Goal: Task Accomplishment & Management: Complete application form

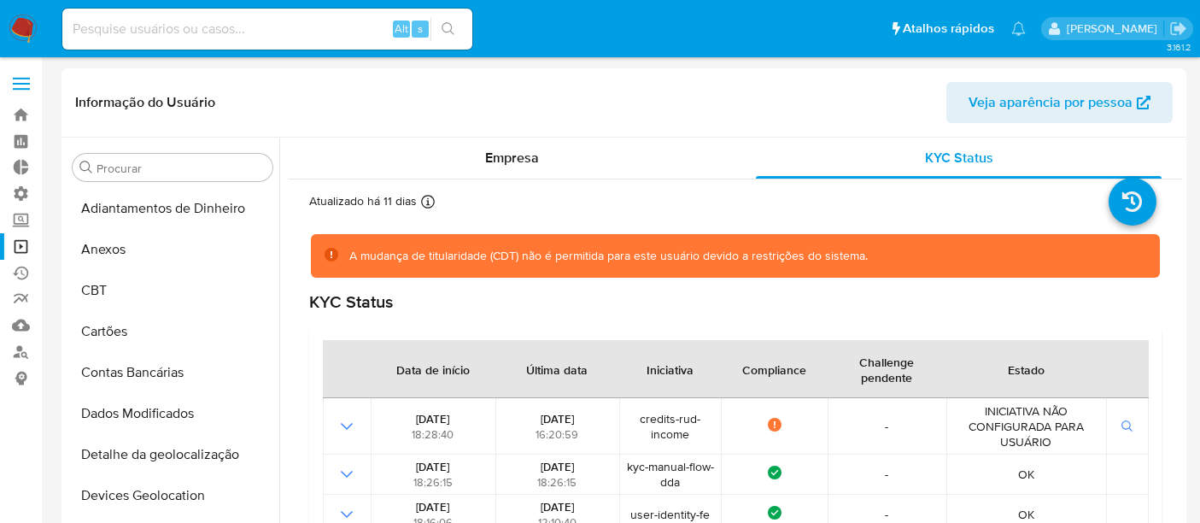
select select "10"
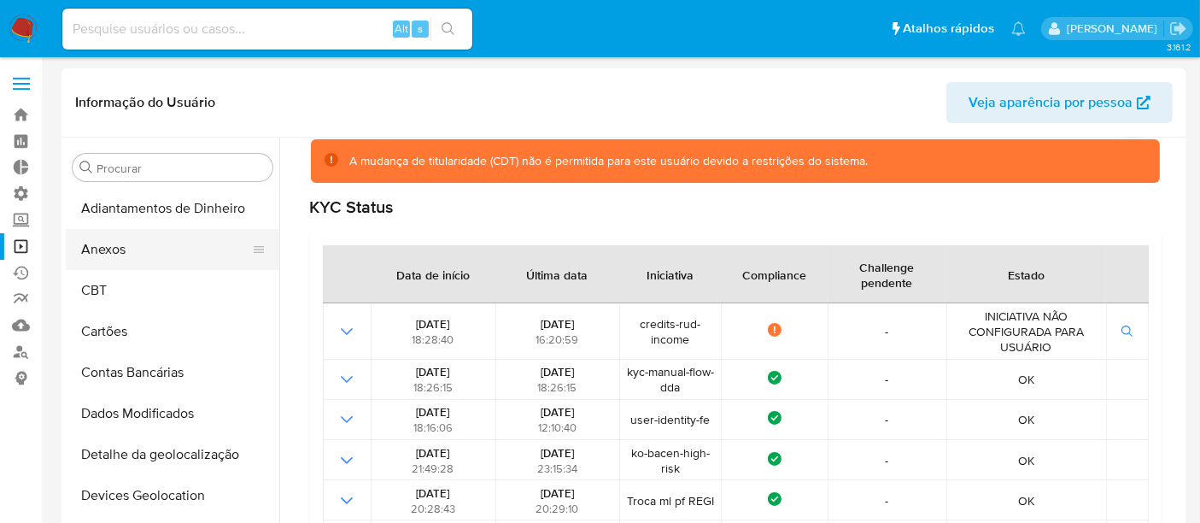
click at [149, 254] on button "Anexos" at bounding box center [166, 249] width 200 height 41
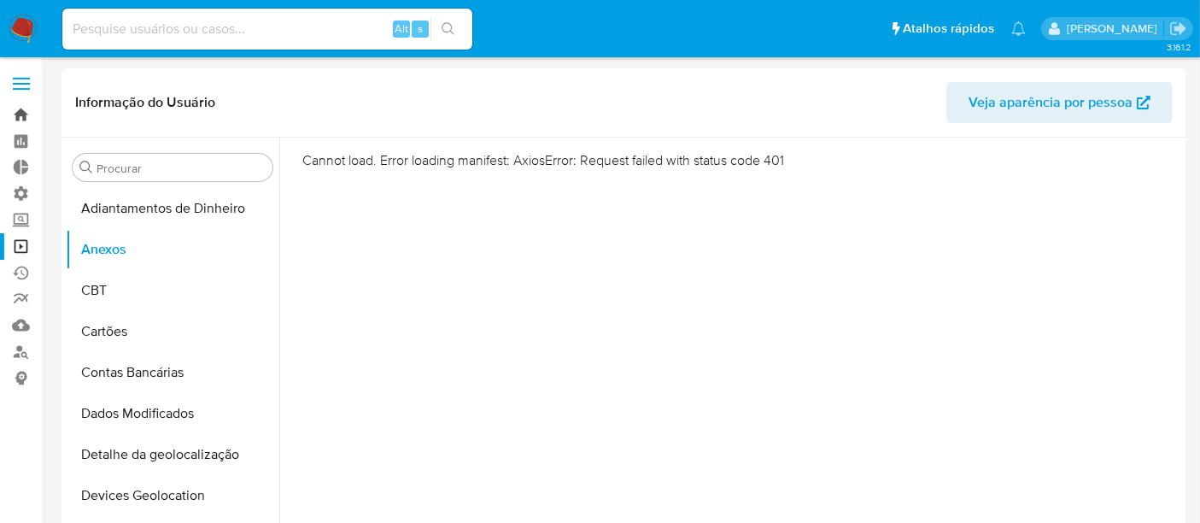
click at [34, 113] on link "Bandeja" at bounding box center [101, 115] width 203 height 26
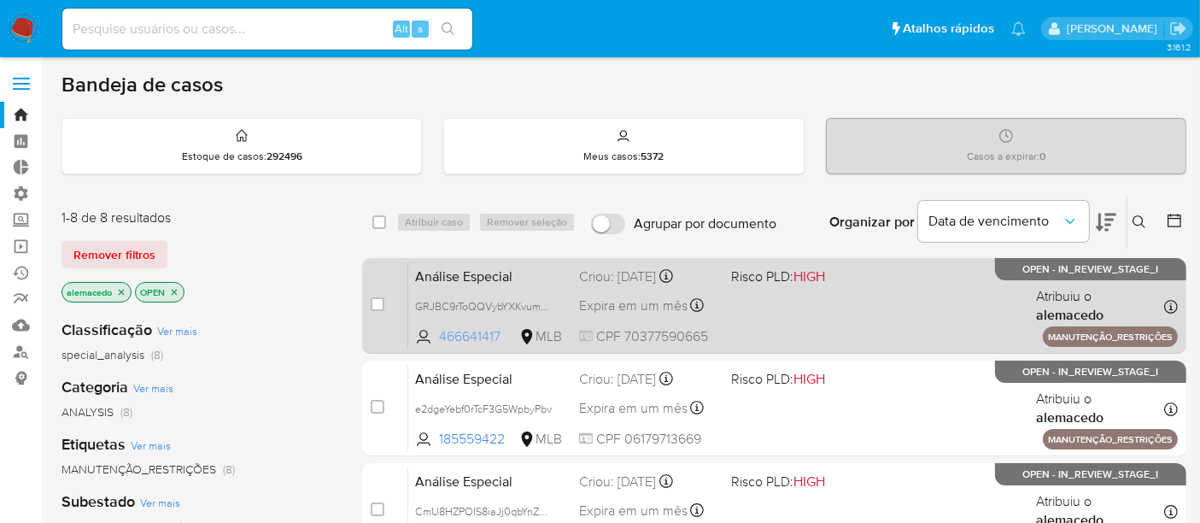
click at [454, 337] on span "466641417" at bounding box center [477, 336] width 77 height 19
click at [857, 311] on div "Análise Especial GRJBC9rToQQVybYXKvumnplW 466641417 MLB Risco PLD: HIGH Criou: …" at bounding box center [792, 305] width 769 height 86
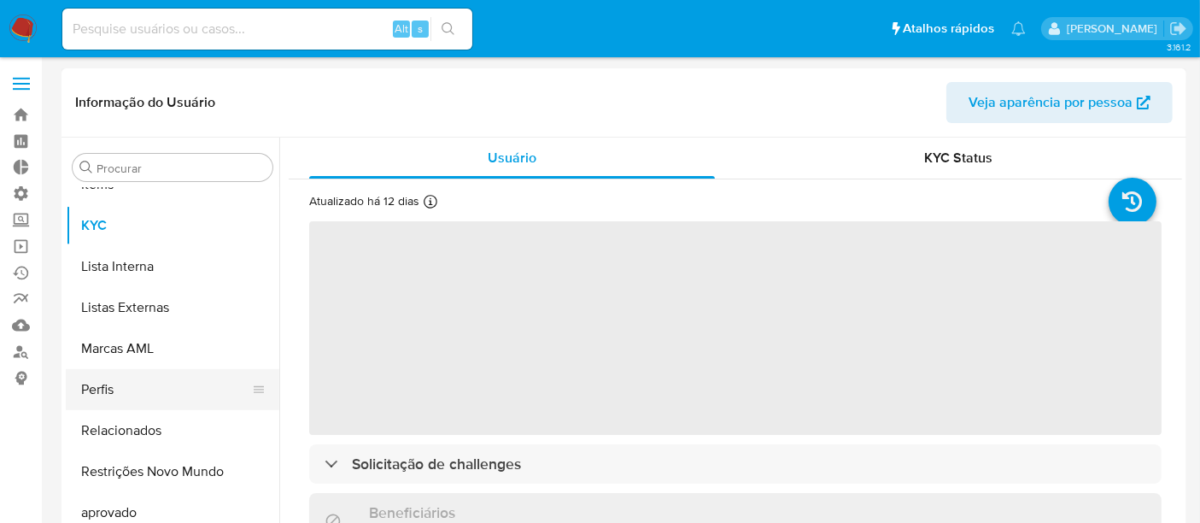
select select "10"
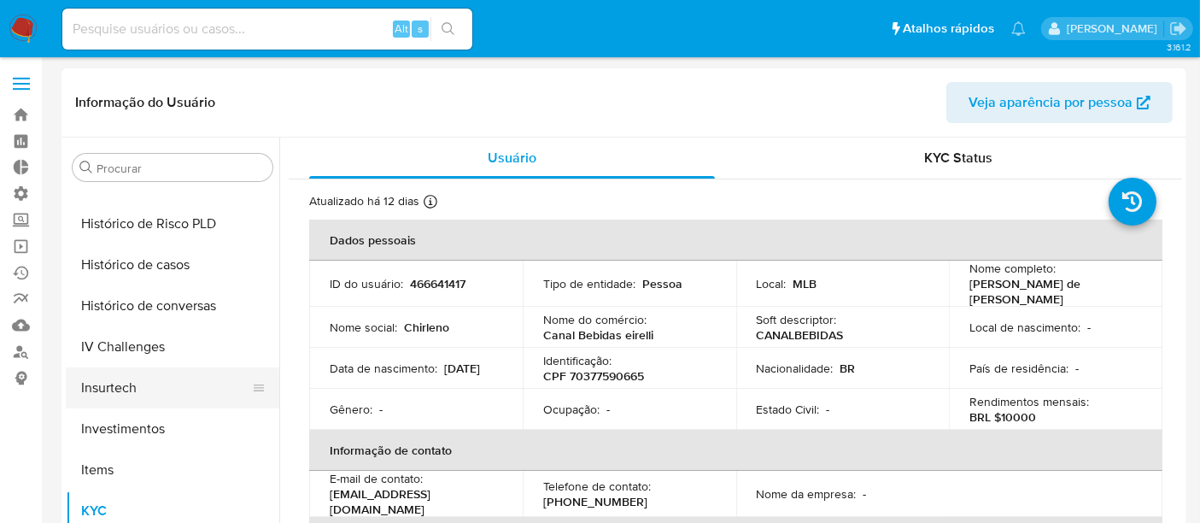
scroll to position [505, 0]
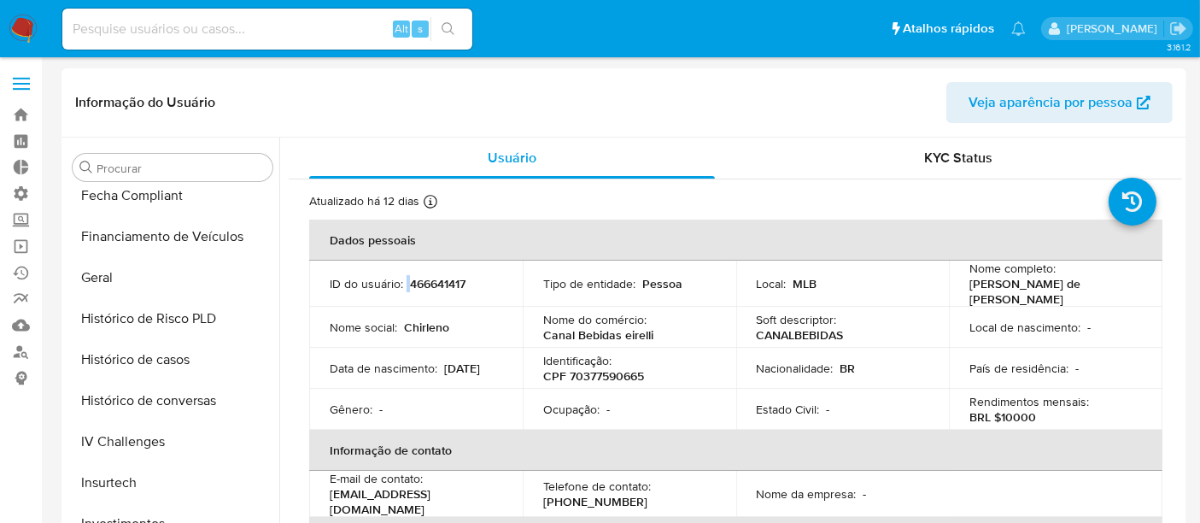
drag, startPoint x: 405, startPoint y: 282, endPoint x: 456, endPoint y: 273, distance: 51.9
click at [456, 276] on div "ID do usuário : 466641417" at bounding box center [416, 283] width 173 height 15
click at [450, 276] on p "466641417" at bounding box center [438, 283] width 56 height 15
drag, startPoint x: 407, startPoint y: 284, endPoint x: 467, endPoint y: 277, distance: 60.2
click at [467, 277] on div "ID do usuário : 466641417" at bounding box center [416, 283] width 173 height 15
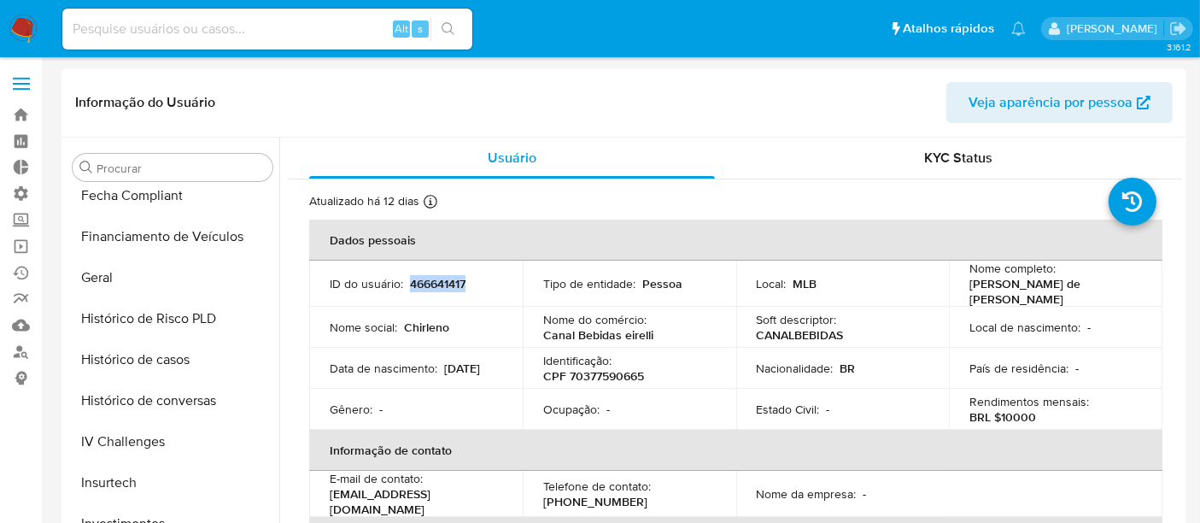
copy p "466641417"
drag, startPoint x: 963, startPoint y: 284, endPoint x: 1033, endPoint y: 294, distance: 70.7
click at [1033, 294] on td "Nome completo : Chirleno Martins Barbosa de Laia Junior" at bounding box center [1055, 283] width 213 height 46
copy p "Chirleno Martins Barbosa de Laia Junior"
drag, startPoint x: 566, startPoint y: 381, endPoint x: 644, endPoint y: 371, distance: 78.3
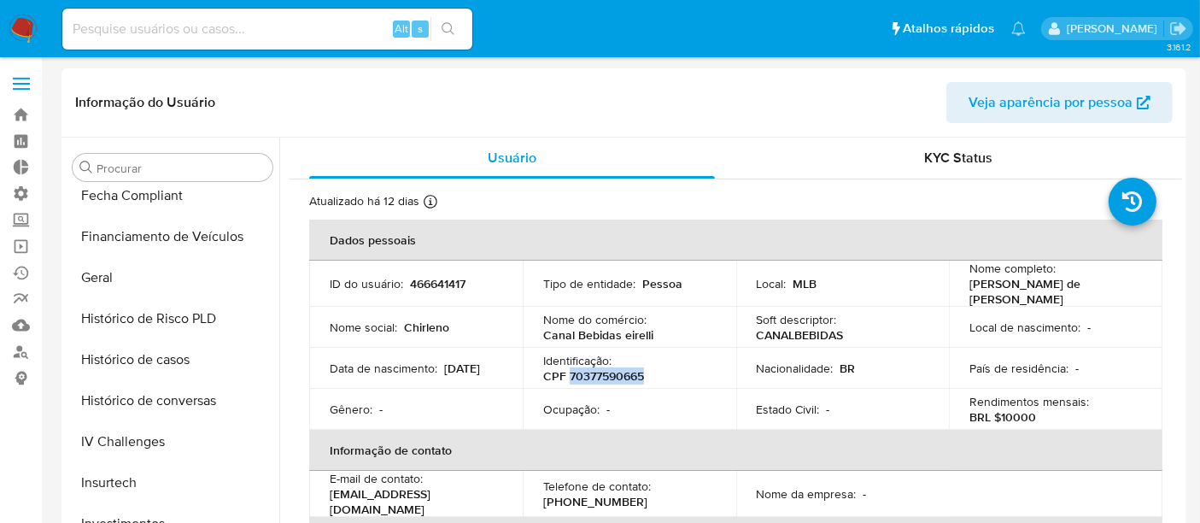
click at [644, 371] on div "Identificação : CPF 70377590665" at bounding box center [629, 368] width 173 height 31
copy p "70377590665"
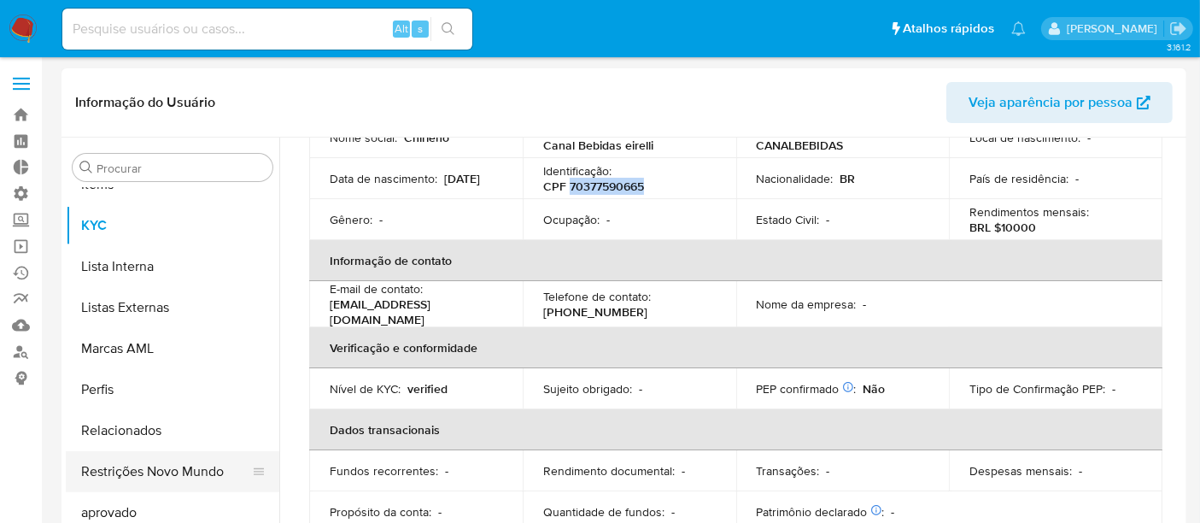
scroll to position [884, 0]
click at [163, 471] on button "Restrições Novo Mundo" at bounding box center [166, 472] width 200 height 41
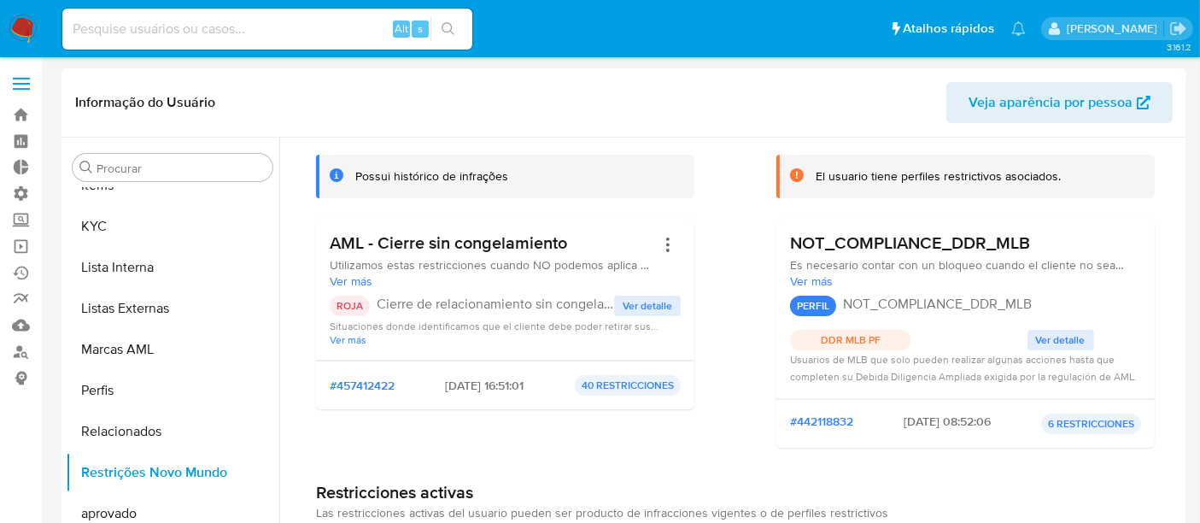
scroll to position [0, 0]
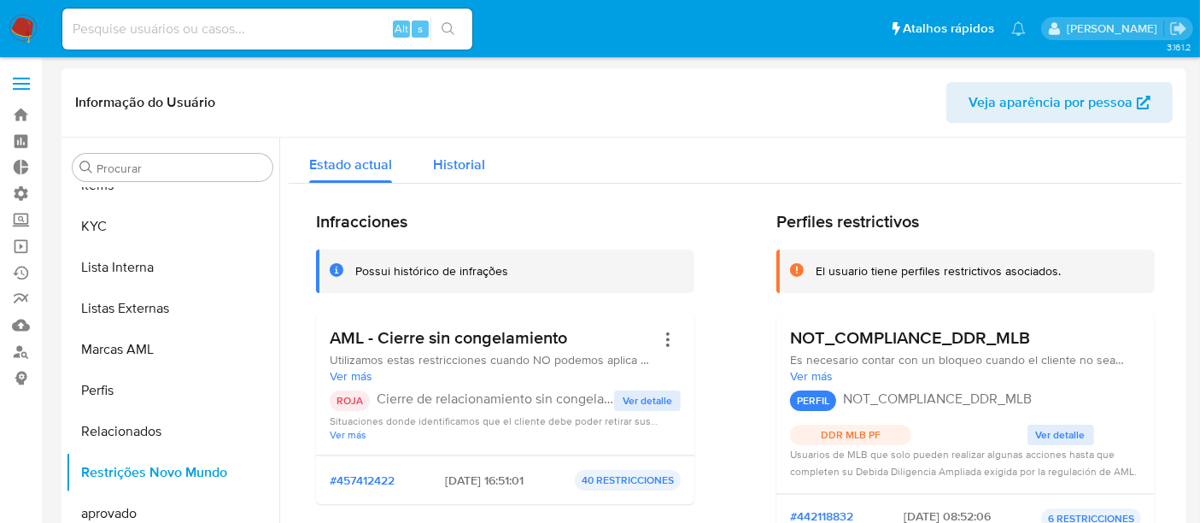
click at [462, 169] on span "Historial" at bounding box center [459, 165] width 52 height 20
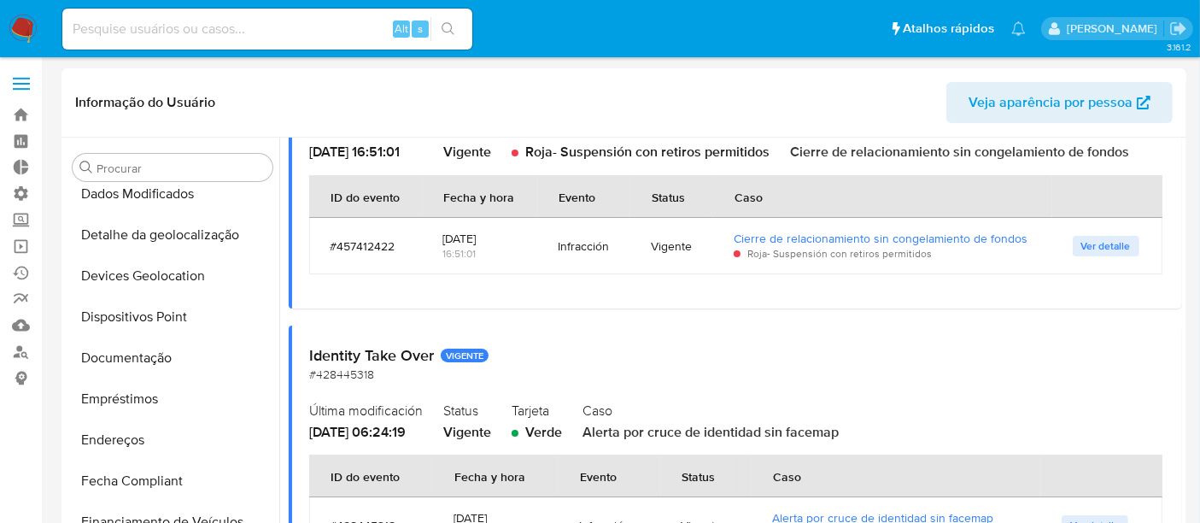
scroll to position [143, 0]
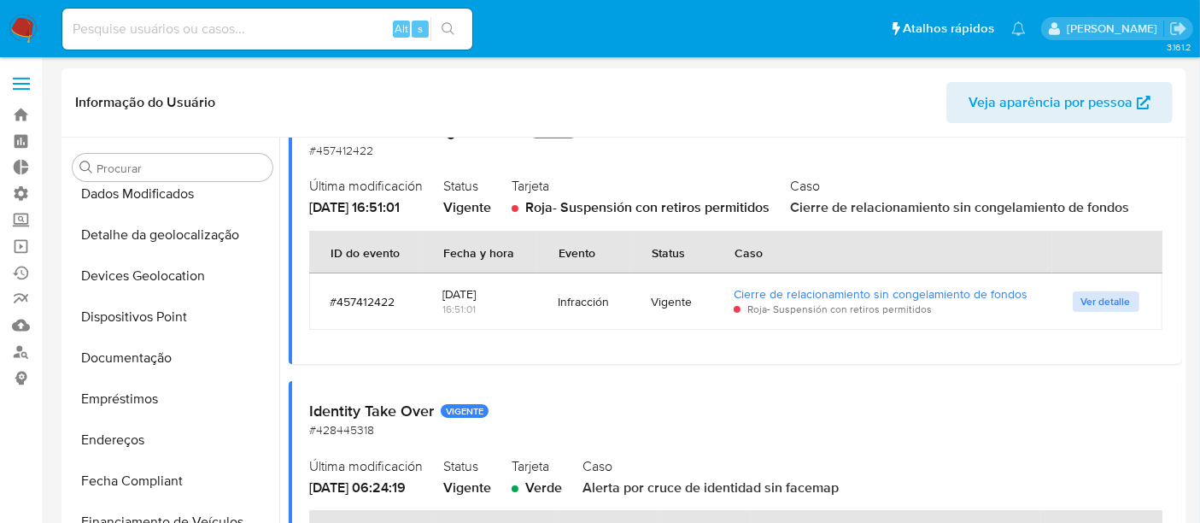
click at [1097, 299] on span "Ver detalle" at bounding box center [1106, 301] width 50 height 17
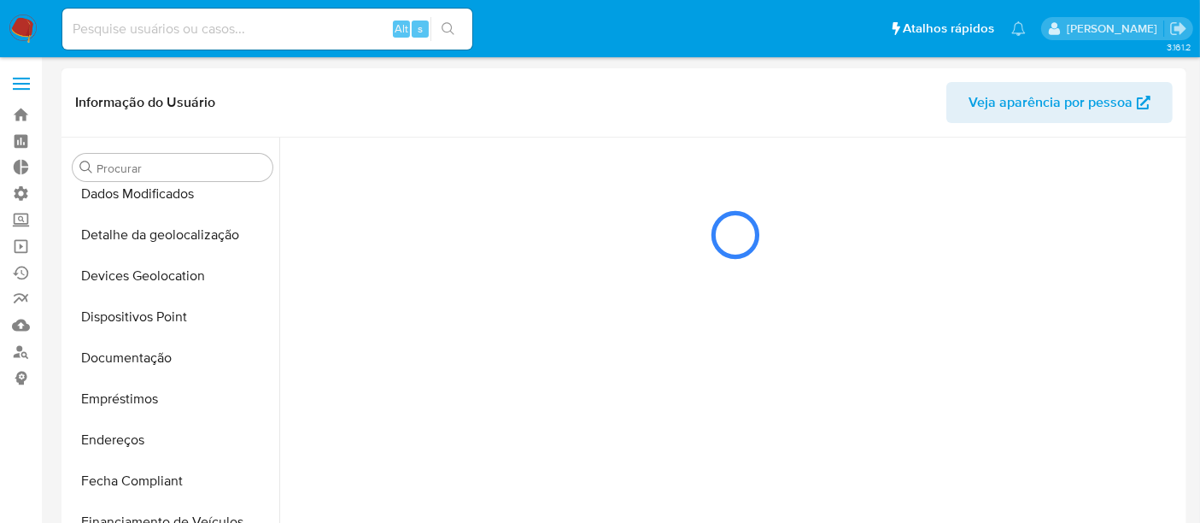
scroll to position [0, 0]
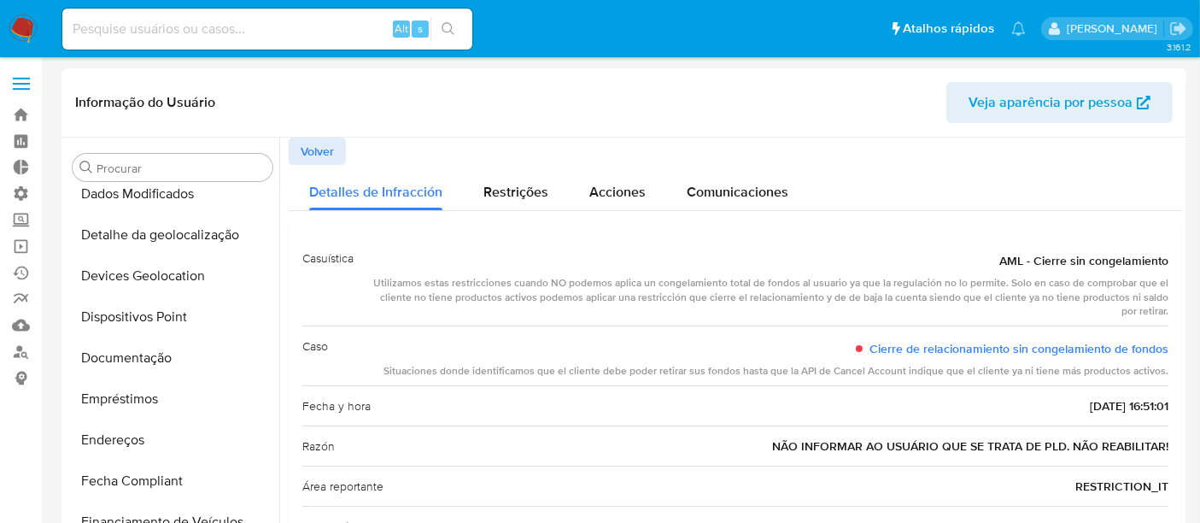
click at [336, 152] on button "Volver" at bounding box center [317, 150] width 57 height 27
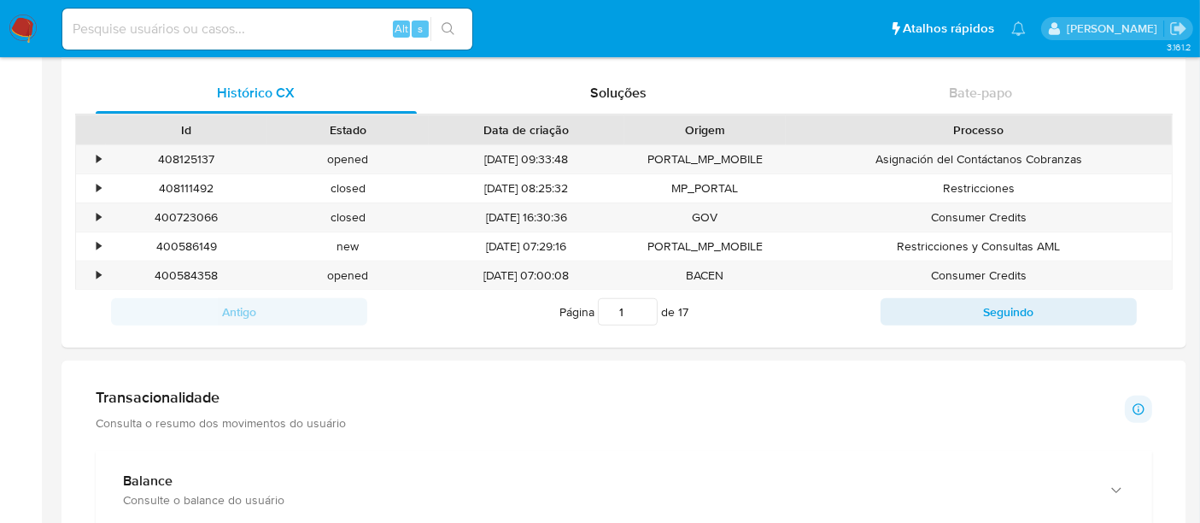
scroll to position [474, 0]
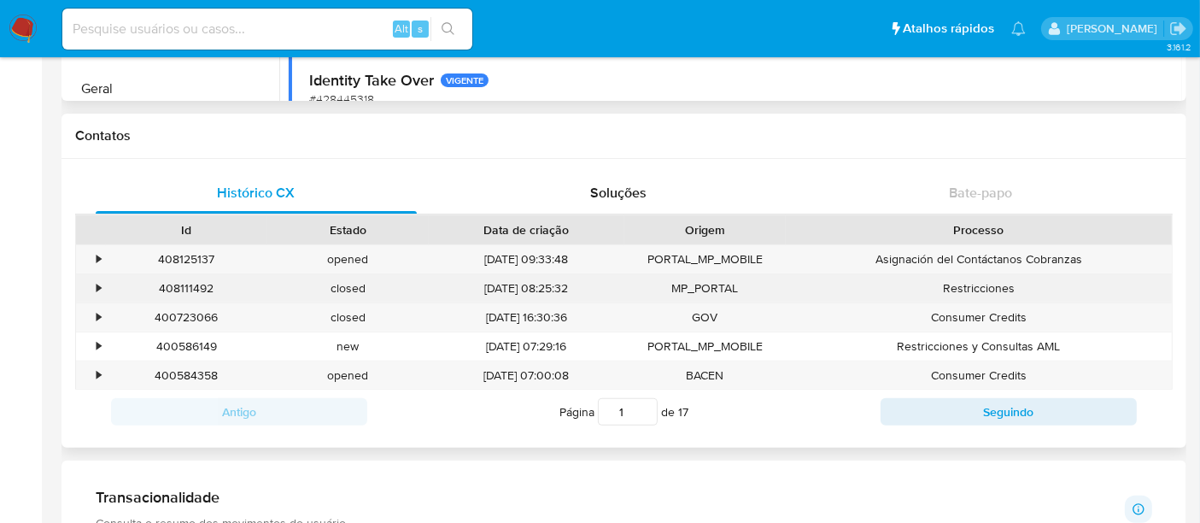
click at [100, 285] on div "•" at bounding box center [98, 288] width 4 height 16
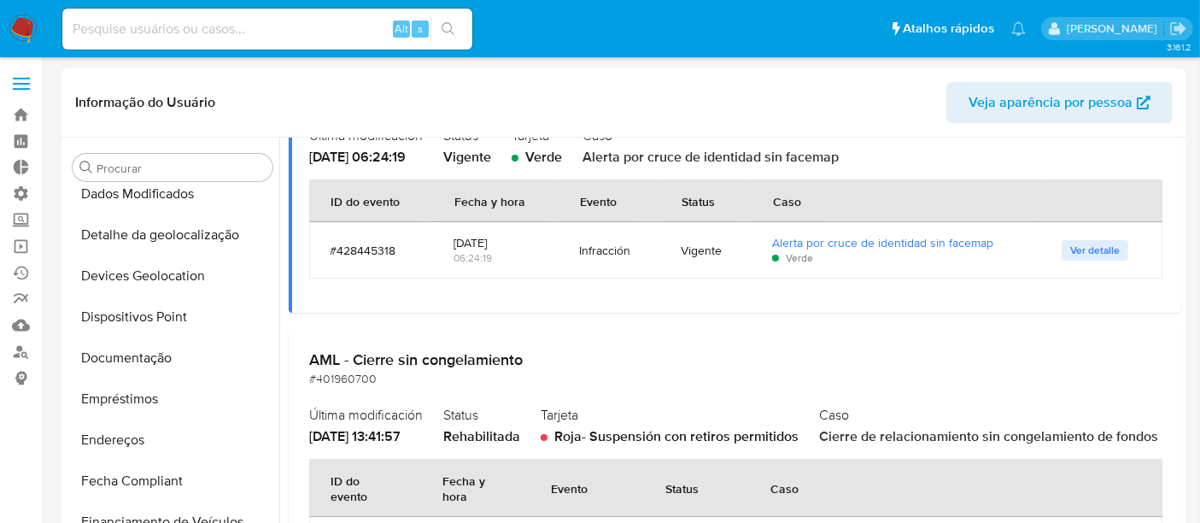
scroll to position [664, 0]
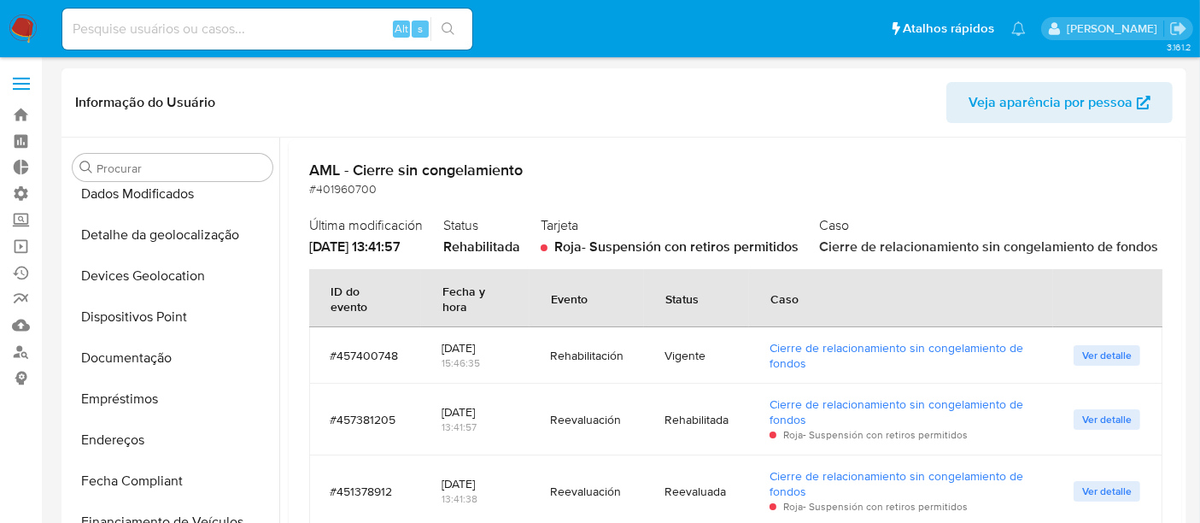
click at [1091, 364] on span "Ver detalle" at bounding box center [1107, 355] width 50 height 17
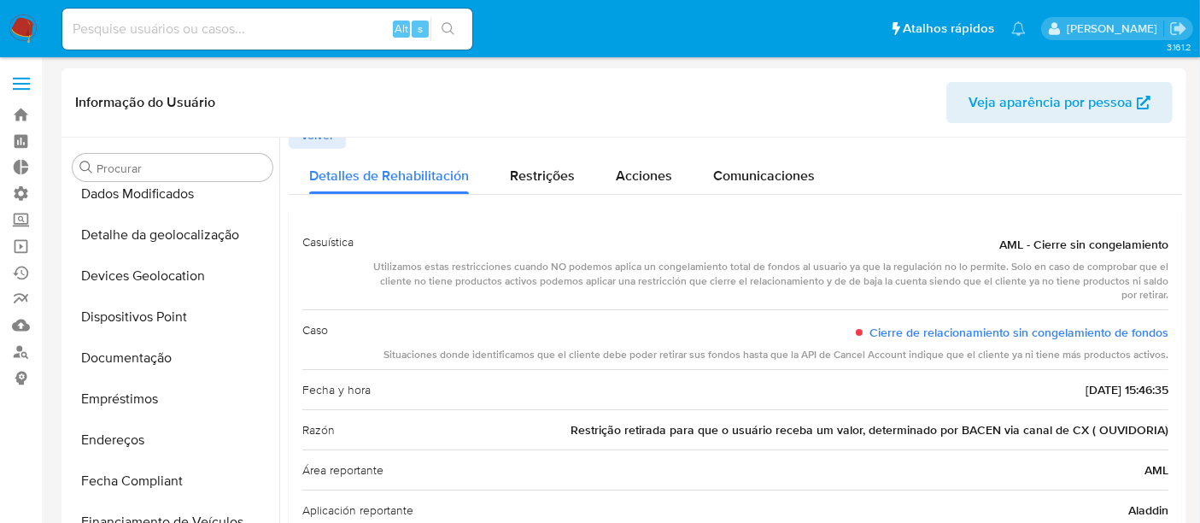
scroll to position [0, 0]
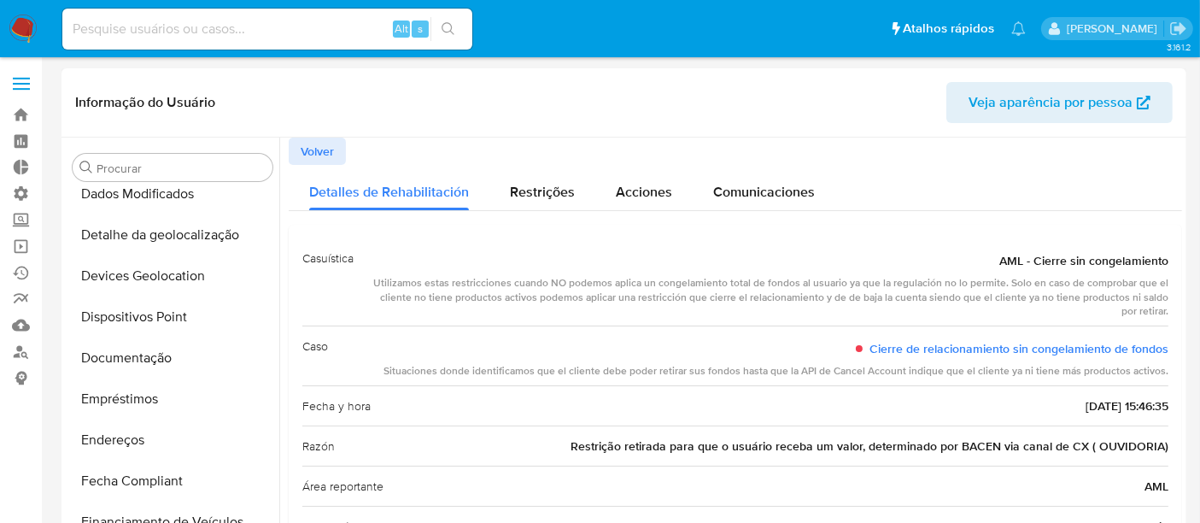
drag, startPoint x: 564, startPoint y: 442, endPoint x: 1161, endPoint y: 442, distance: 597.8
click at [1161, 442] on div "Razón Restrição retirada para que o usuário receba um valor, determinado por BA…" at bounding box center [735, 445] width 866 height 40
click at [322, 153] on span "Volver" at bounding box center [317, 151] width 33 height 24
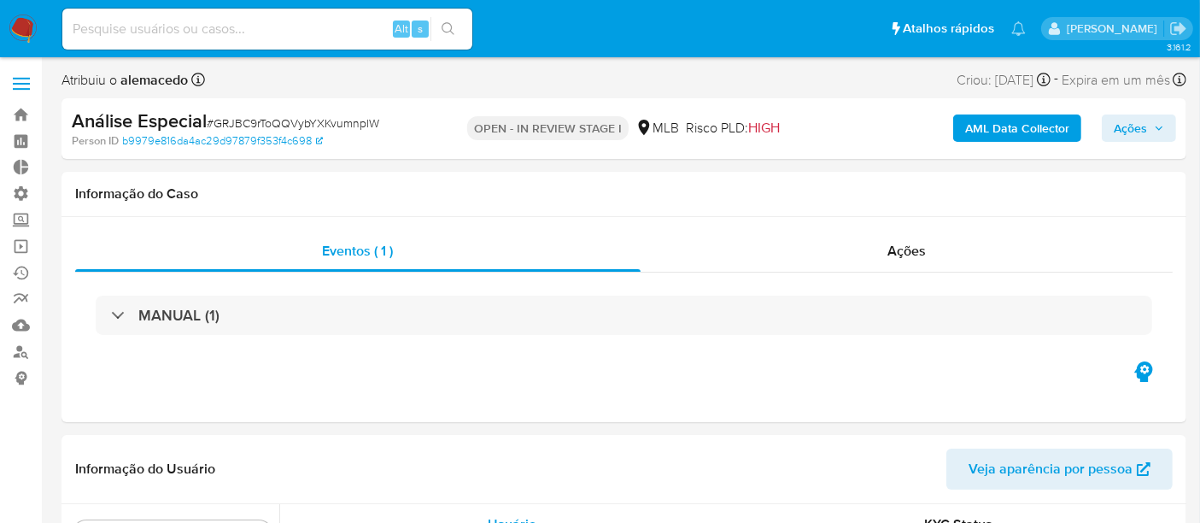
scroll to position [885, 0]
select select "10"
click at [1149, 128] on span "Ações" at bounding box center [1139, 128] width 50 height 24
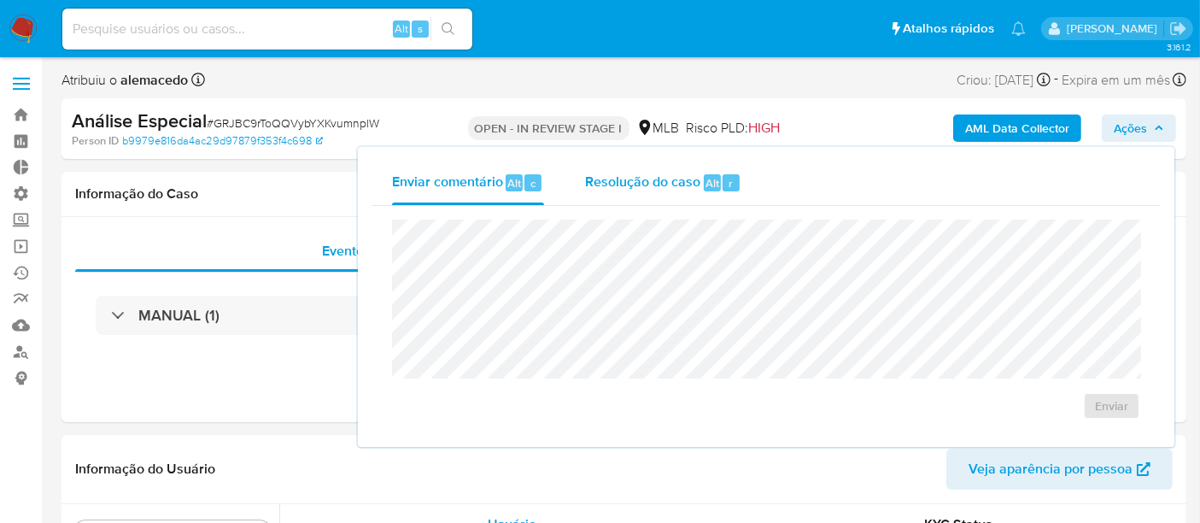
click at [658, 183] on span "Resolução do caso" at bounding box center [642, 183] width 115 height 20
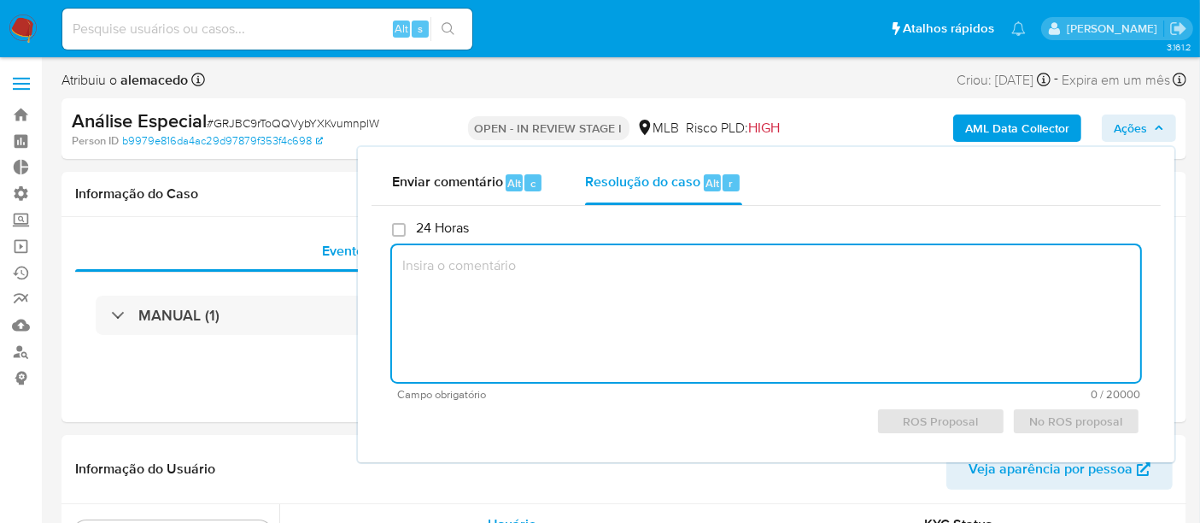
click at [502, 287] on textarea at bounding box center [766, 313] width 748 height 137
paste textarea "Restrição retirada para que o usuário receba um valor, determinado por BACEN vi…"
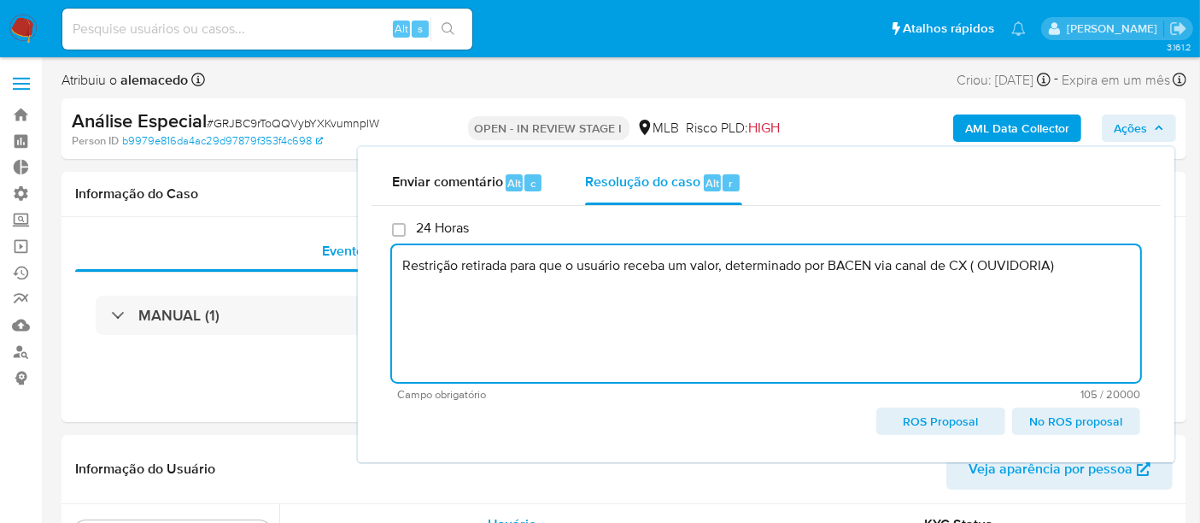
click at [401, 264] on textarea "Restrição retirada para que o usuário receba um valor, determinado por BACEN vi…" at bounding box center [766, 313] width 748 height 137
drag, startPoint x: 607, startPoint y: 265, endPoint x: 656, endPoint y: 264, distance: 48.7
click at [656, 264] on textarea "Caso aberto para retirar Restrição retirada para que o usuário receba um valor,…" at bounding box center [766, 313] width 748 height 137
click at [545, 282] on textarea "Caso aberto para retirar Restrição para que o usuário receba um valor, determin…" at bounding box center [766, 313] width 748 height 137
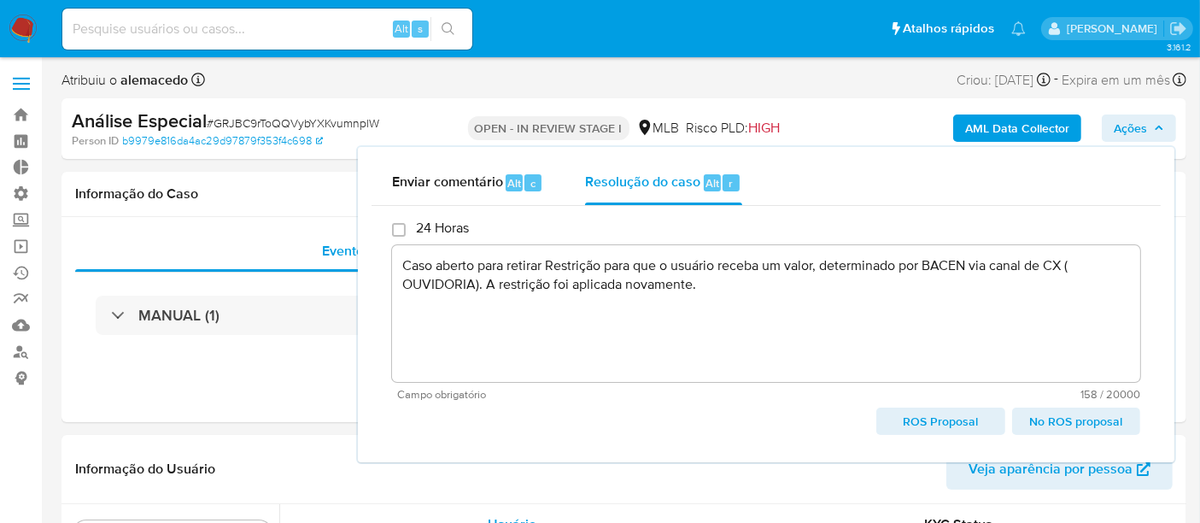
click at [1073, 424] on span "No ROS proposal" at bounding box center [1076, 421] width 104 height 24
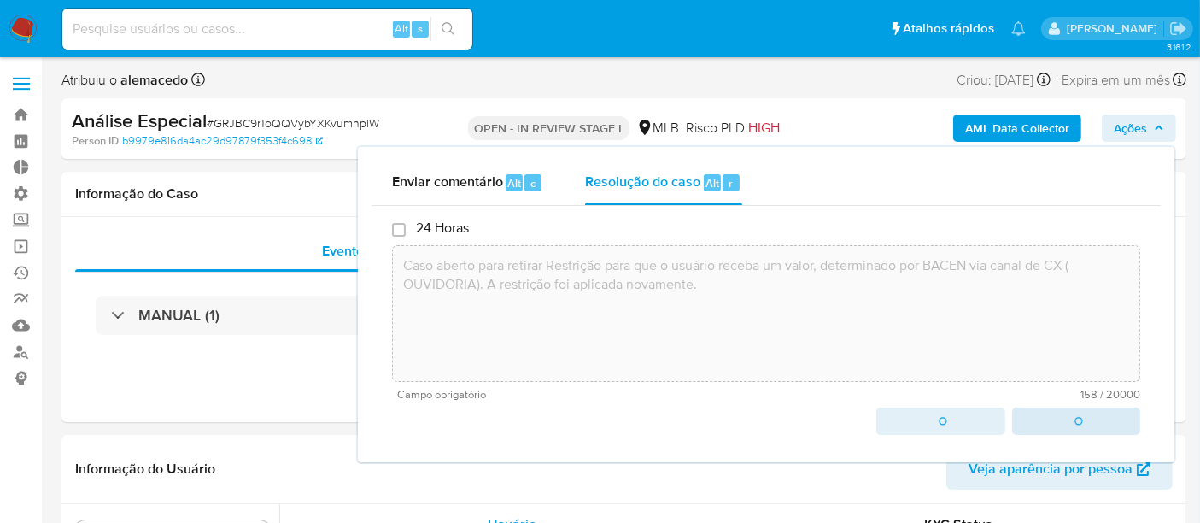
type textarea "Caso aberto para retirar Restrição para que o usuário receba um valor, determin…"
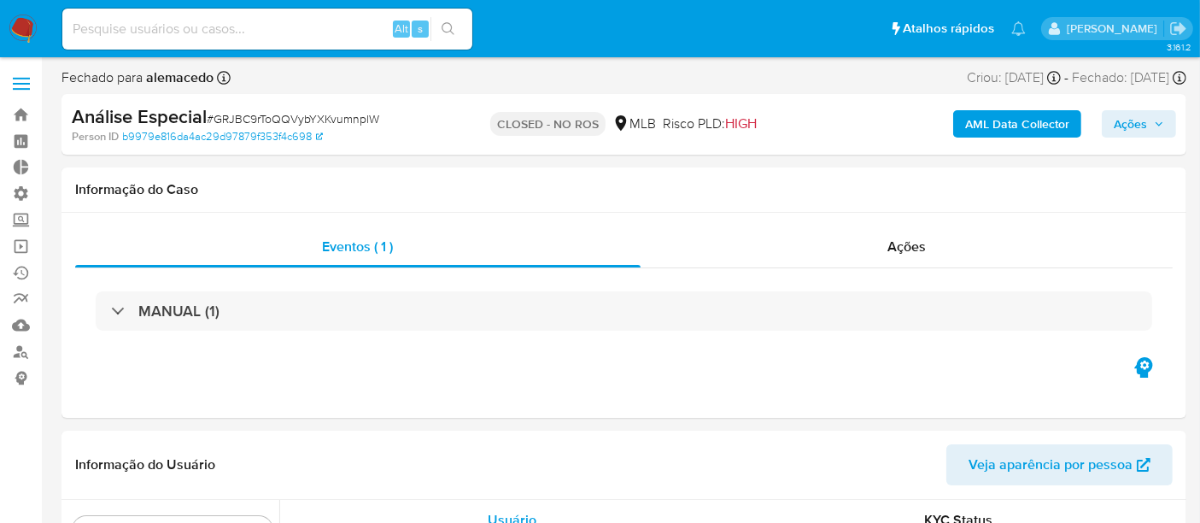
scroll to position [885, 0]
select select "10"
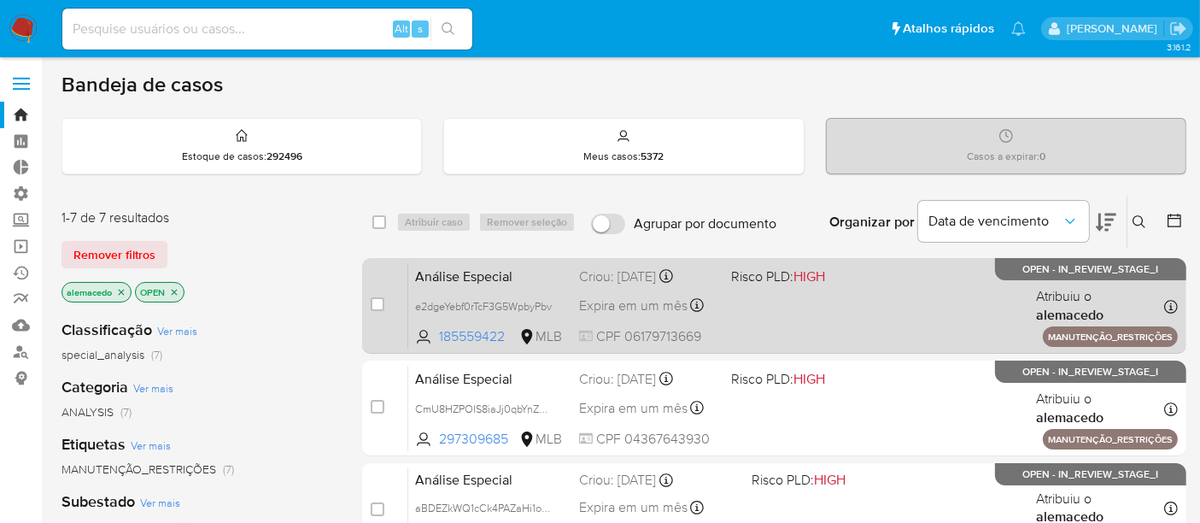
click at [751, 318] on div "Análise Especial e2dgeYebf0rTcF3G5WpbyPbv 185559422 MLB Risco PLD: HIGH Criou: …" at bounding box center [792, 305] width 769 height 86
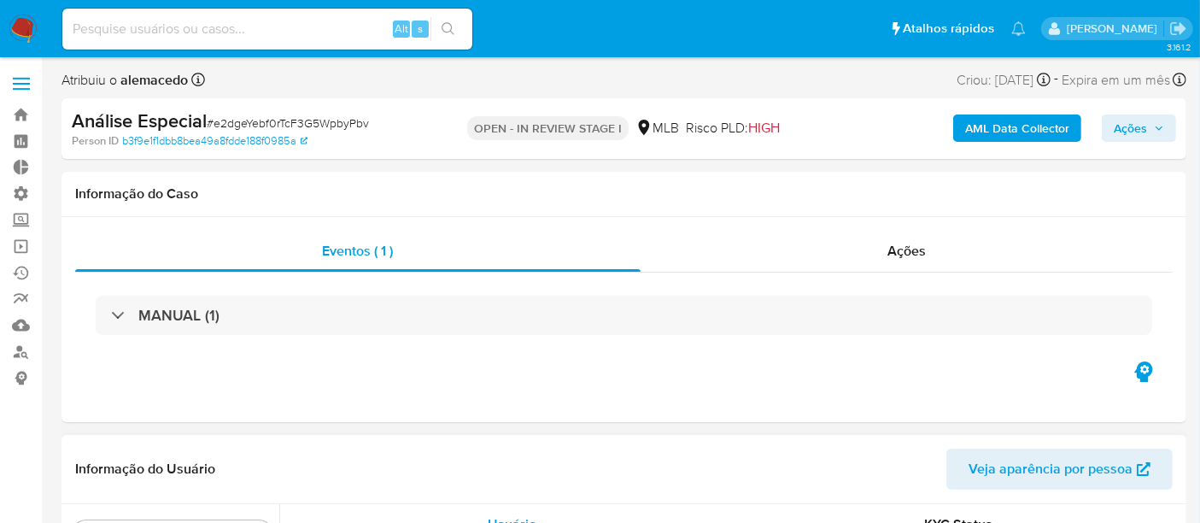
scroll to position [885, 0]
select select "10"
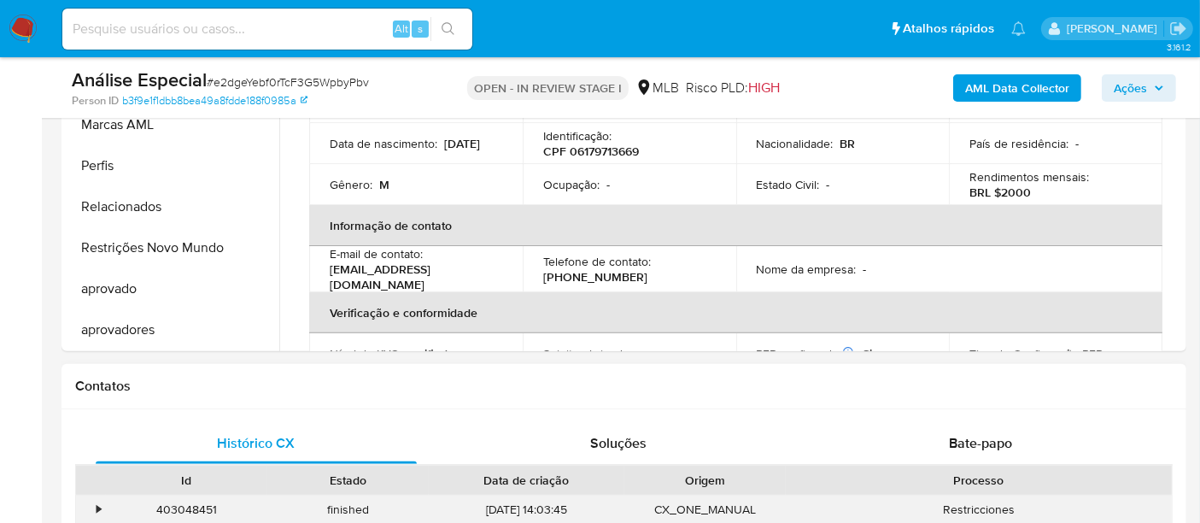
scroll to position [474, 0]
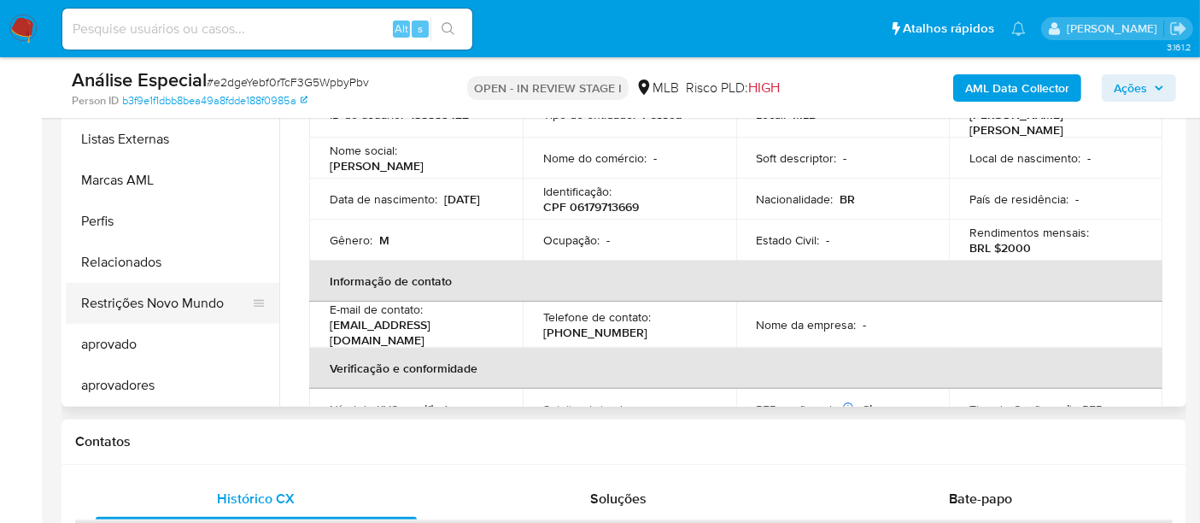
click at [169, 300] on button "Restrições Novo Mundo" at bounding box center [166, 303] width 200 height 41
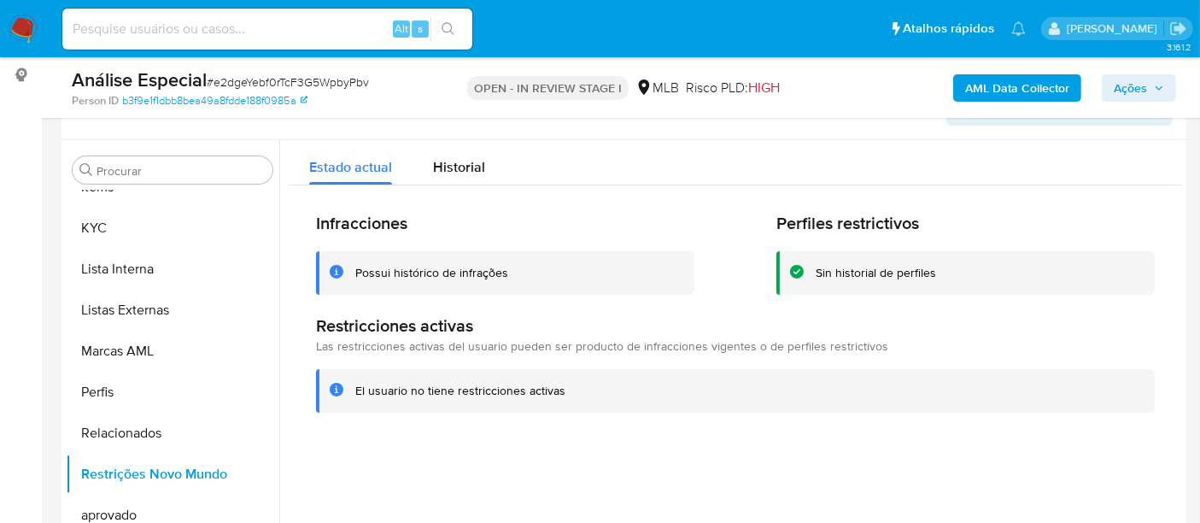
scroll to position [190, 0]
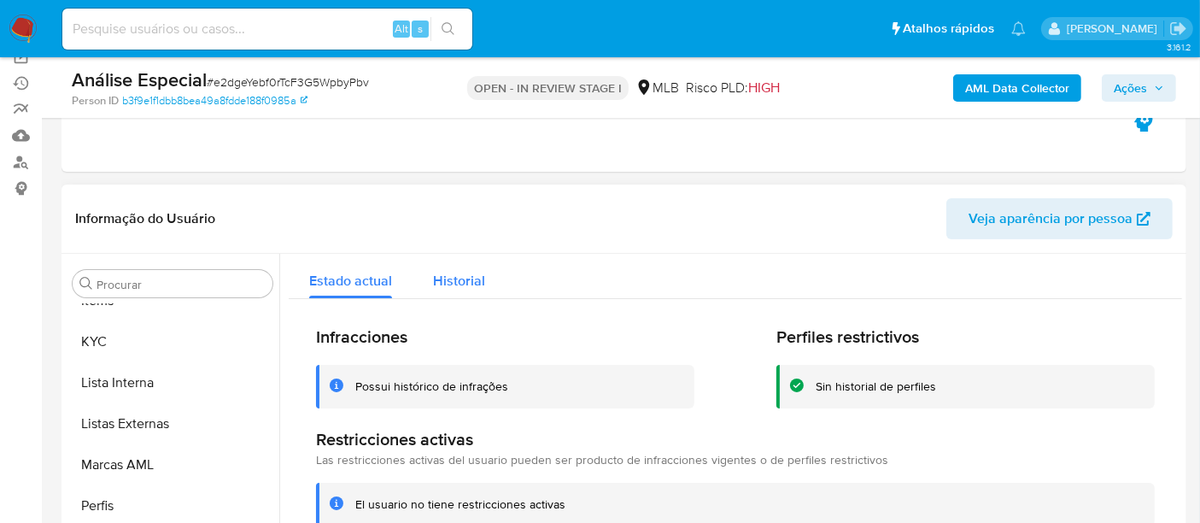
click at [452, 283] on span "Historial" at bounding box center [459, 281] width 52 height 20
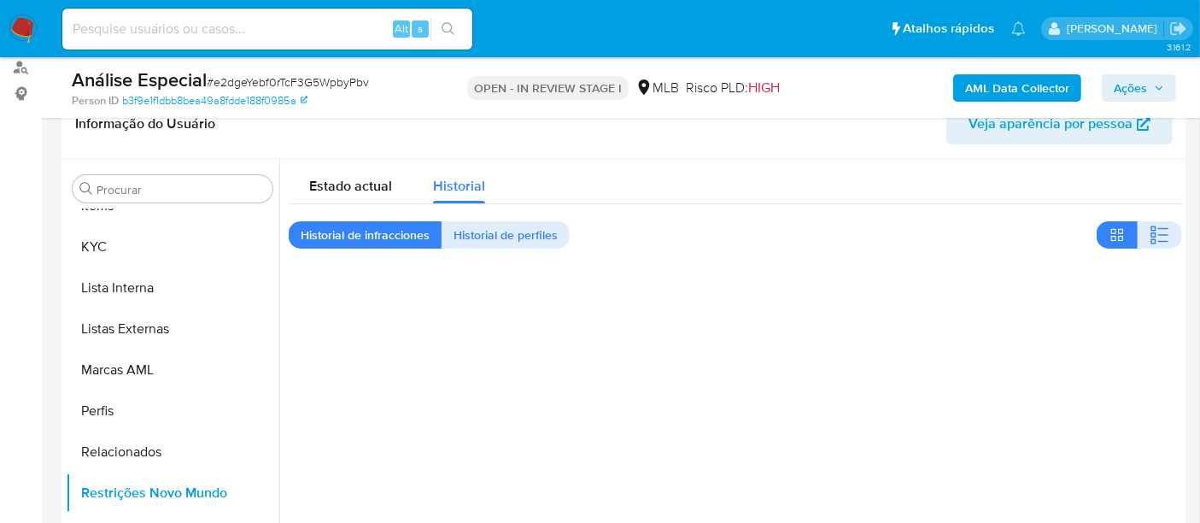
scroll to position [95, 0]
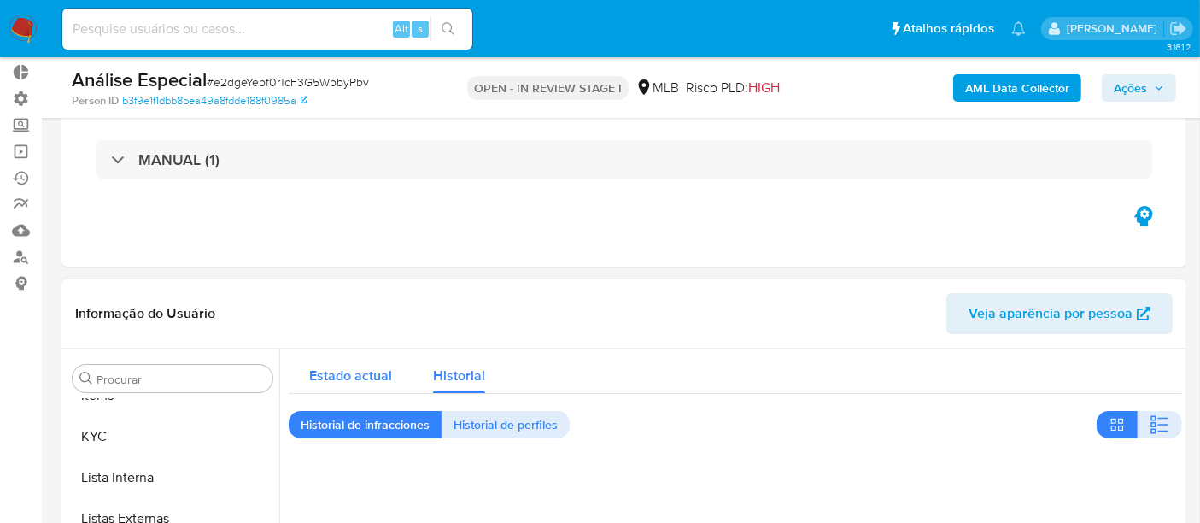
click at [375, 367] on span "Estado actual" at bounding box center [350, 376] width 83 height 20
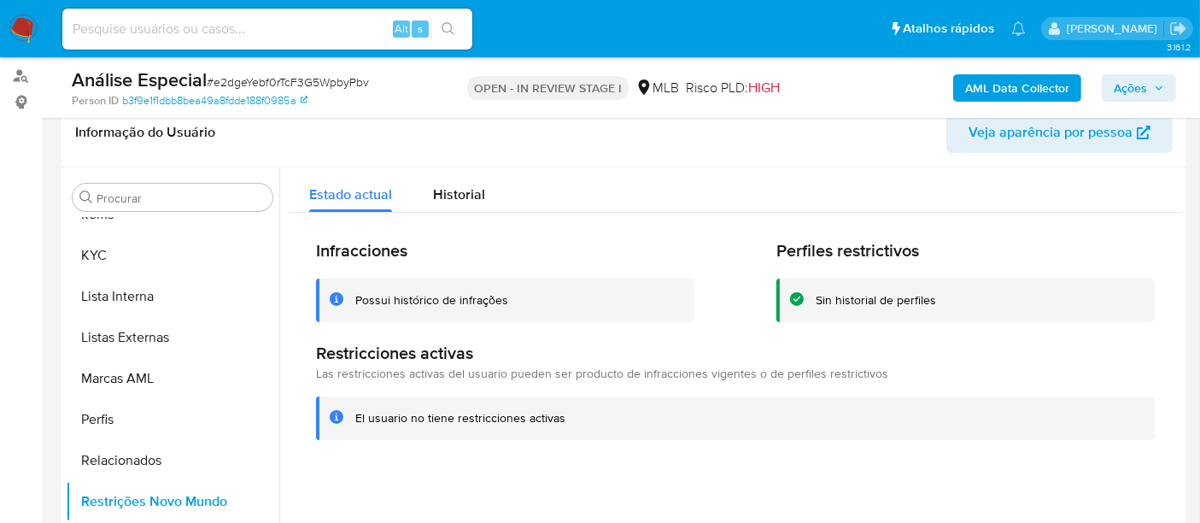
scroll to position [284, 0]
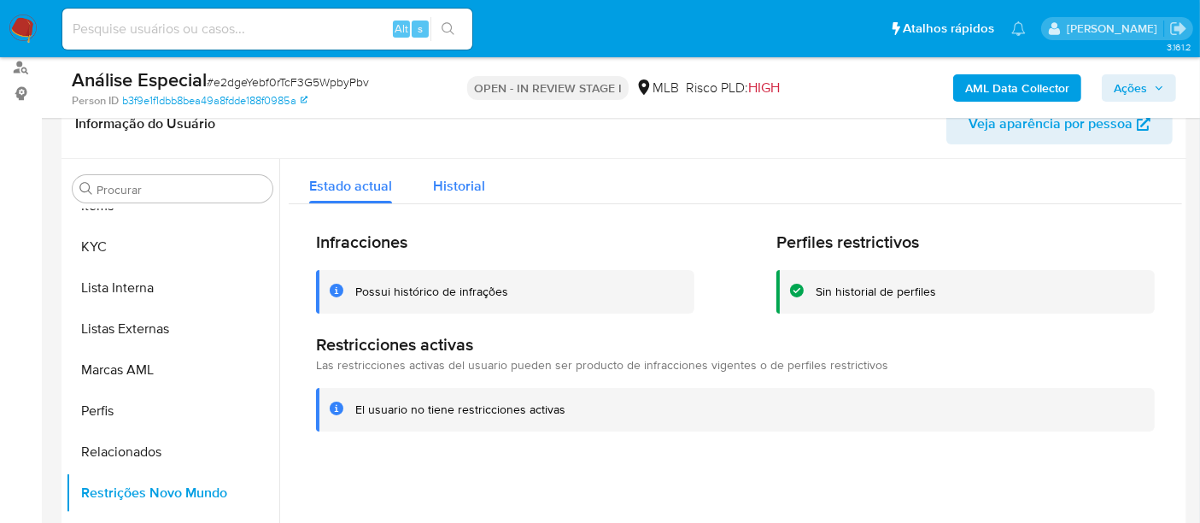
click at [475, 198] on div "Historial" at bounding box center [459, 181] width 52 height 45
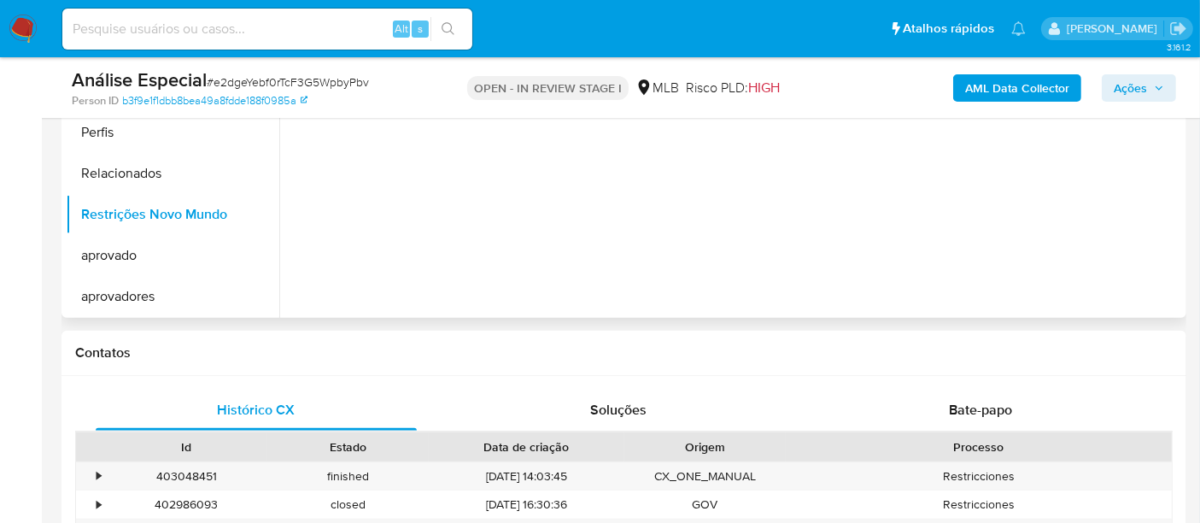
scroll to position [569, 0]
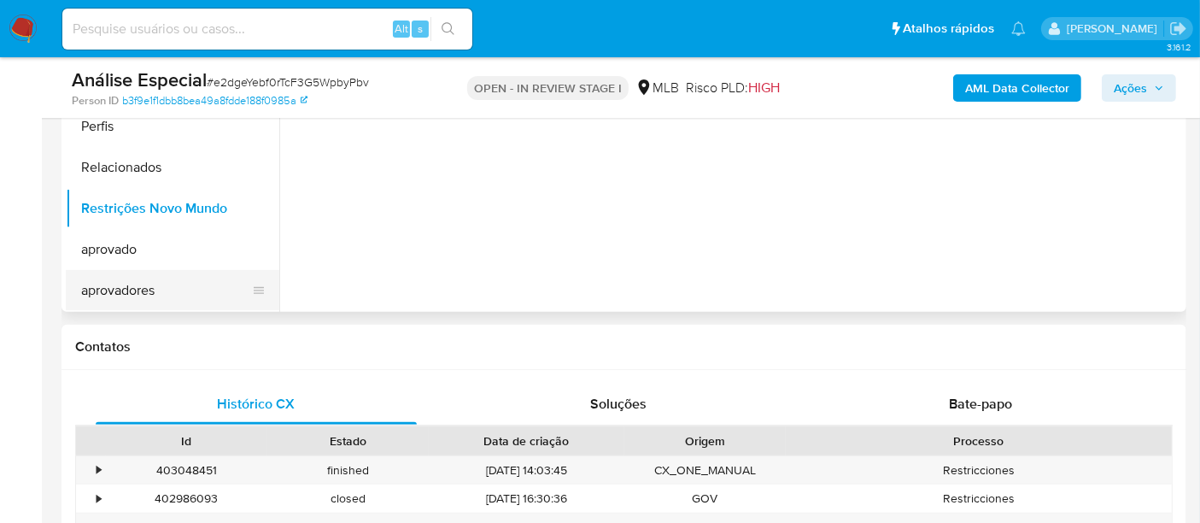
click at [120, 286] on button "aprovadores" at bounding box center [166, 290] width 200 height 41
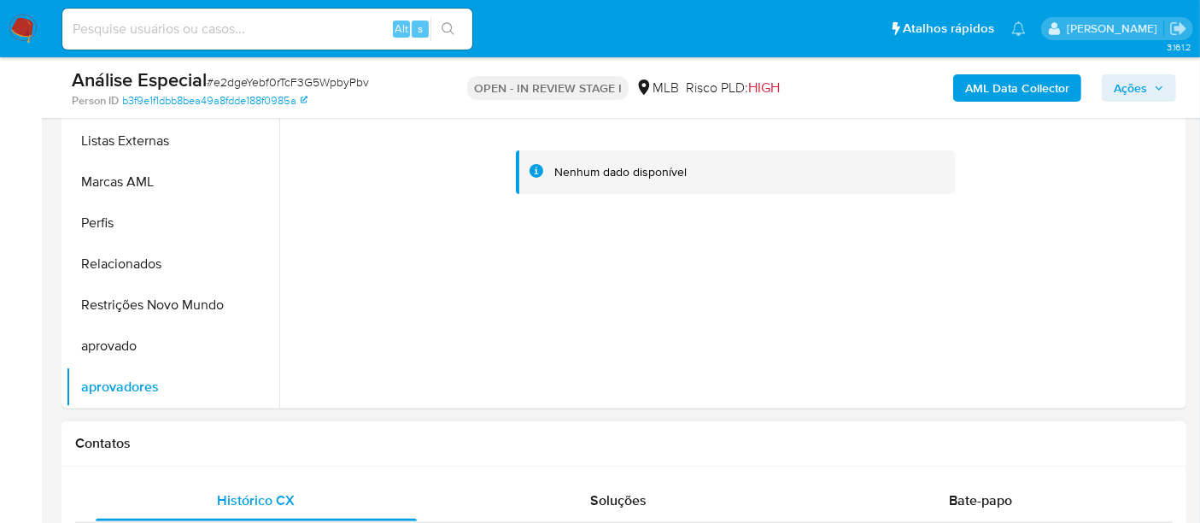
scroll to position [474, 0]
click at [145, 348] on button "aprovado" at bounding box center [166, 344] width 200 height 41
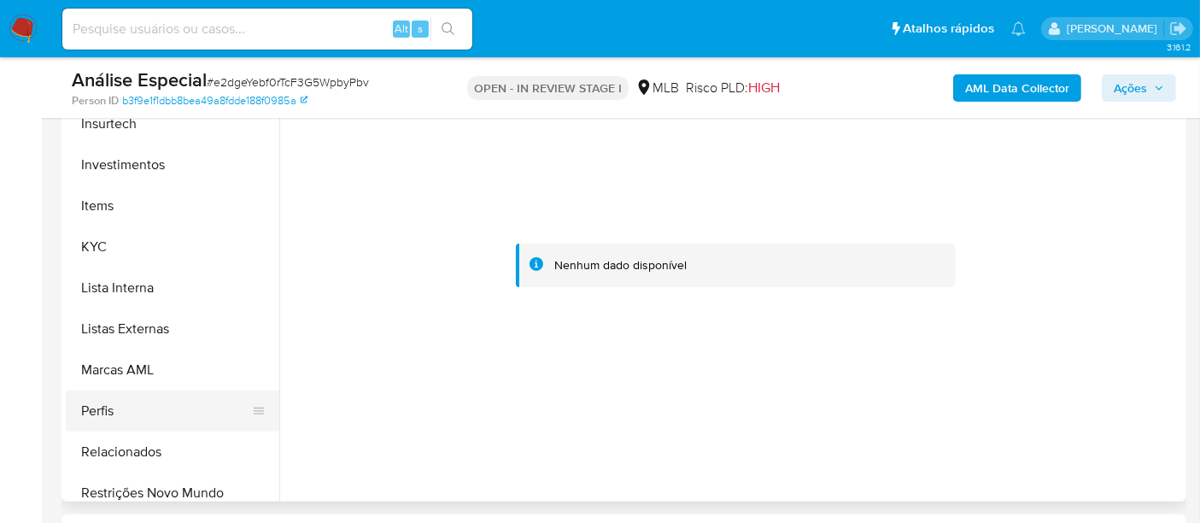
scroll to position [695, 0]
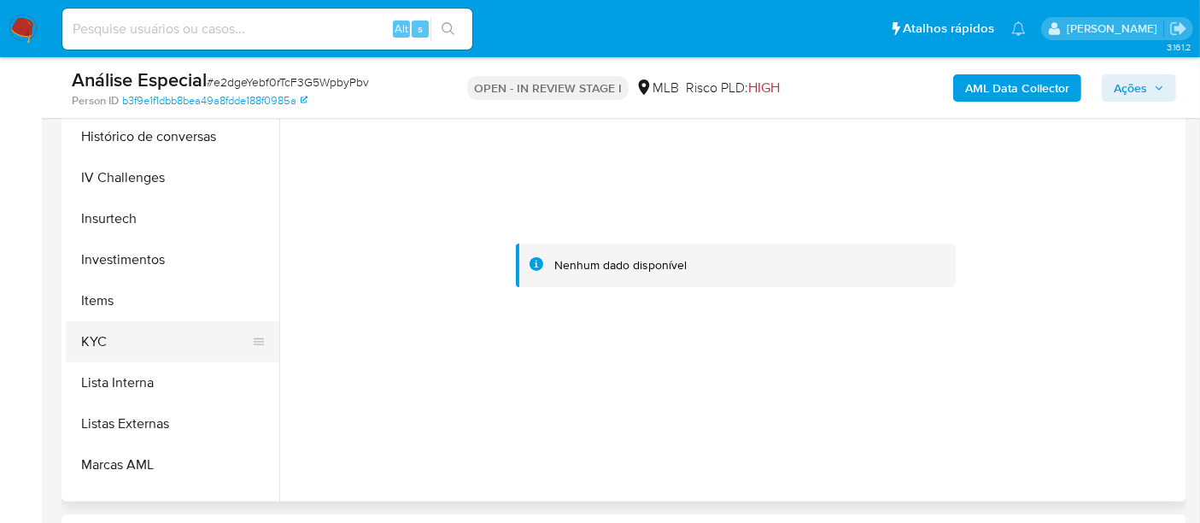
click at [126, 353] on button "KYC" at bounding box center [166, 341] width 200 height 41
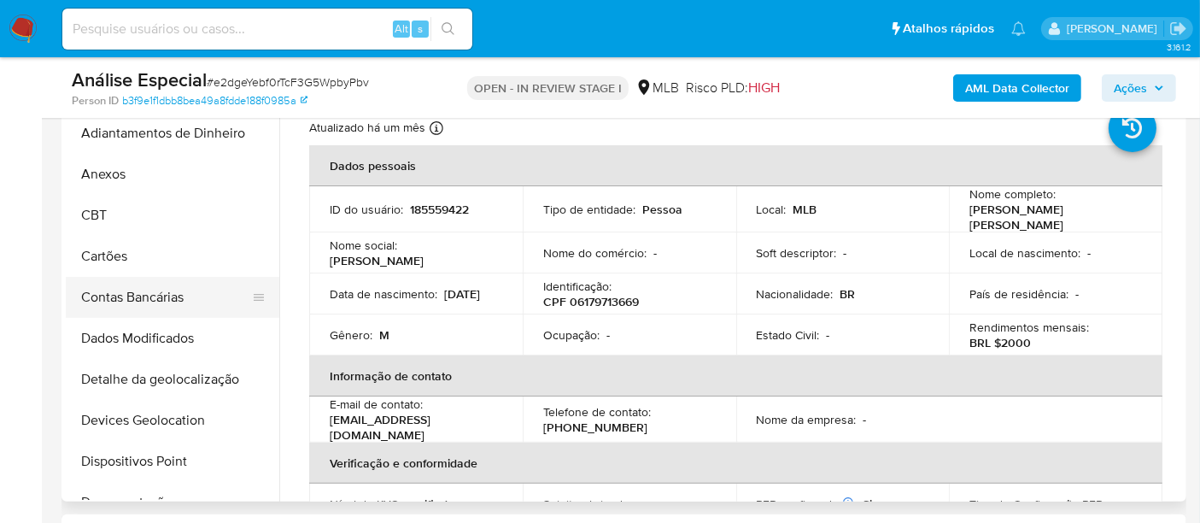
scroll to position [0, 0]
click at [129, 173] on button "Anexos" at bounding box center [166, 175] width 200 height 41
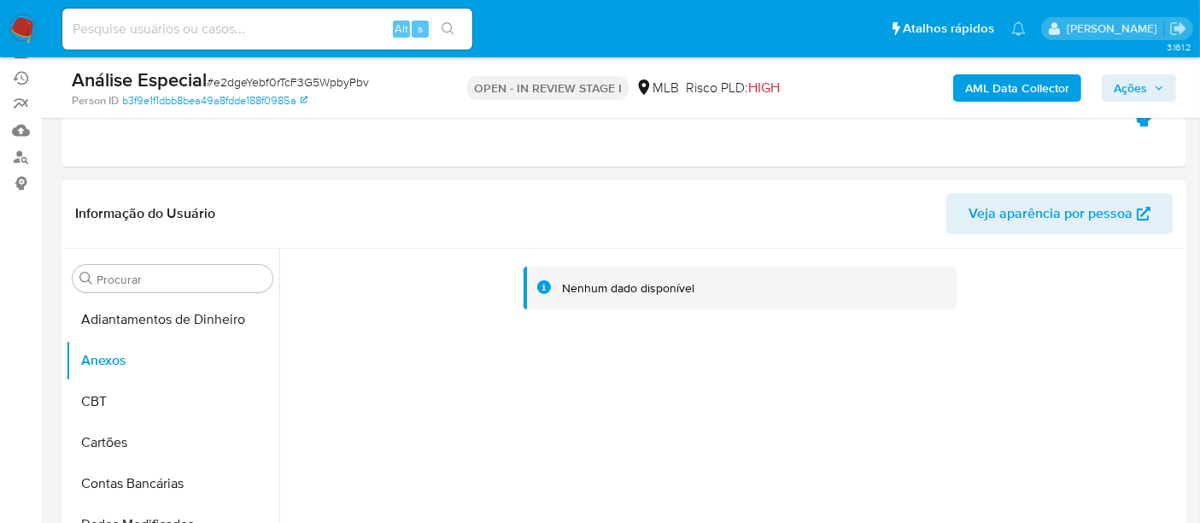
scroll to position [190, 0]
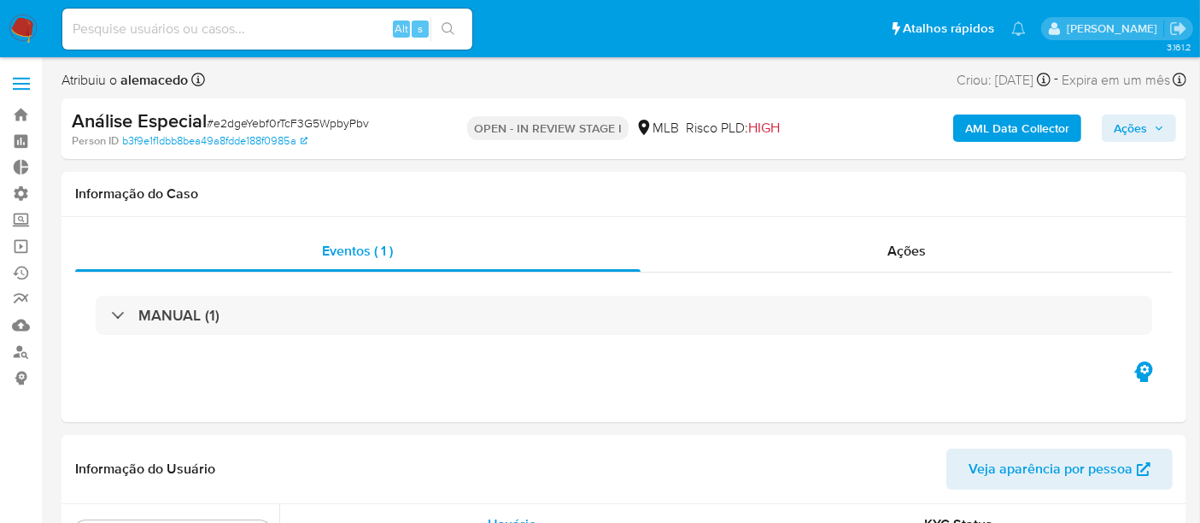
scroll to position [885, 0]
select select "10"
click at [899, 251] on span "Ações" at bounding box center [906, 251] width 38 height 20
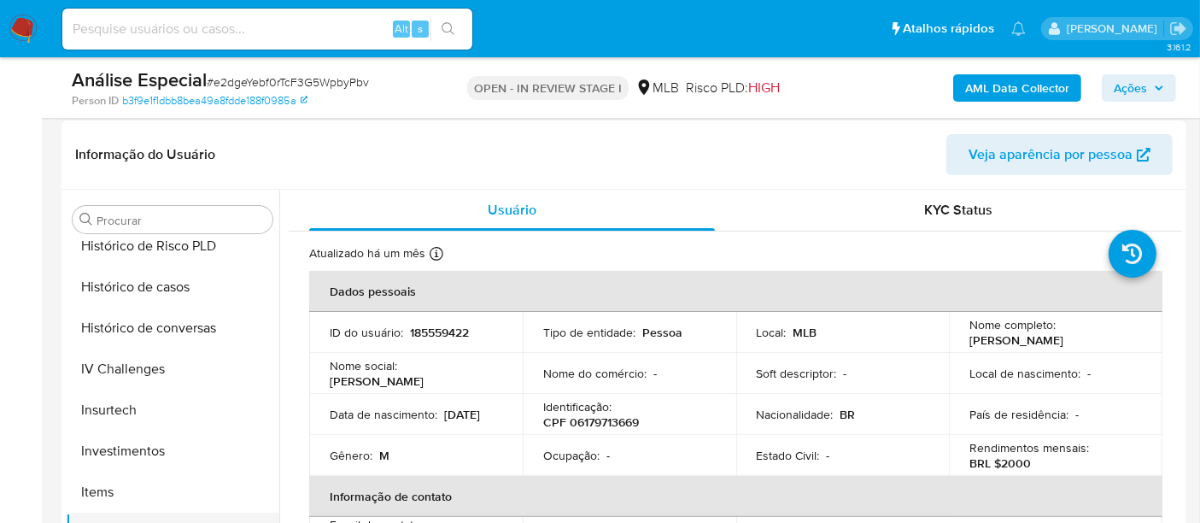
scroll to position [599, 0]
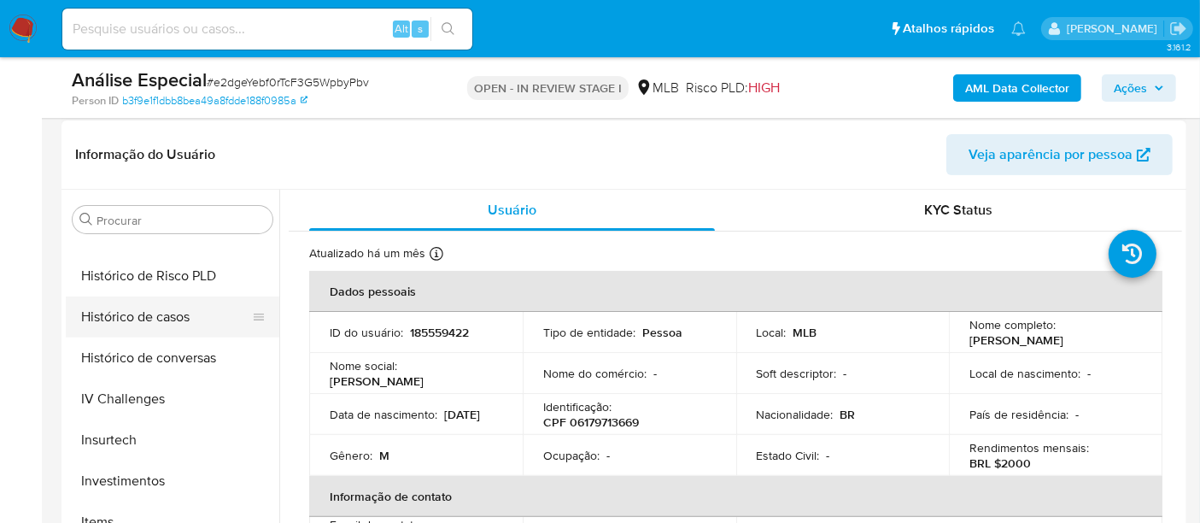
click at [151, 314] on button "Histórico de casos" at bounding box center [166, 316] width 200 height 41
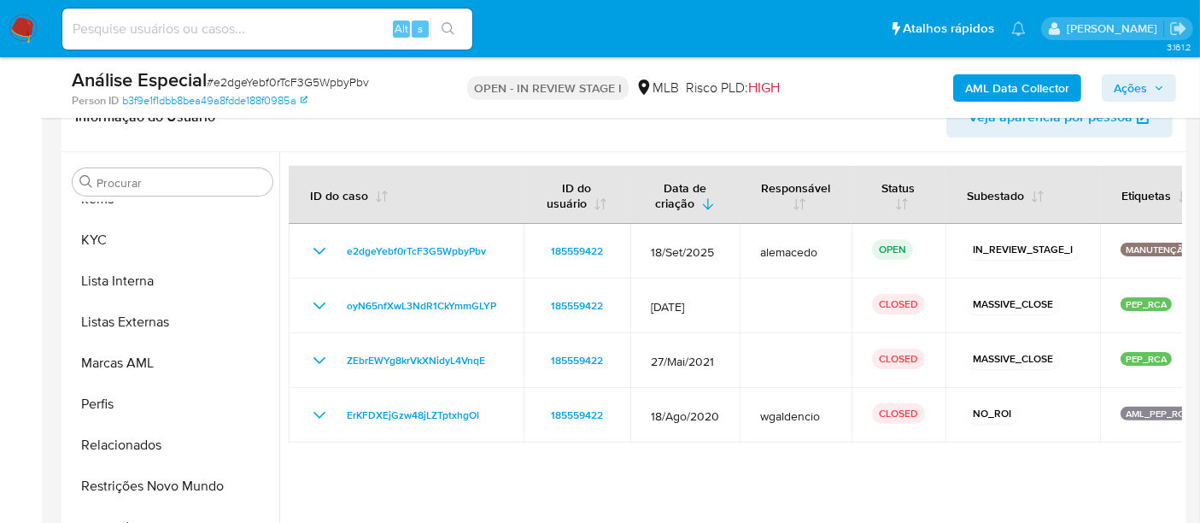
scroll to position [474, 0]
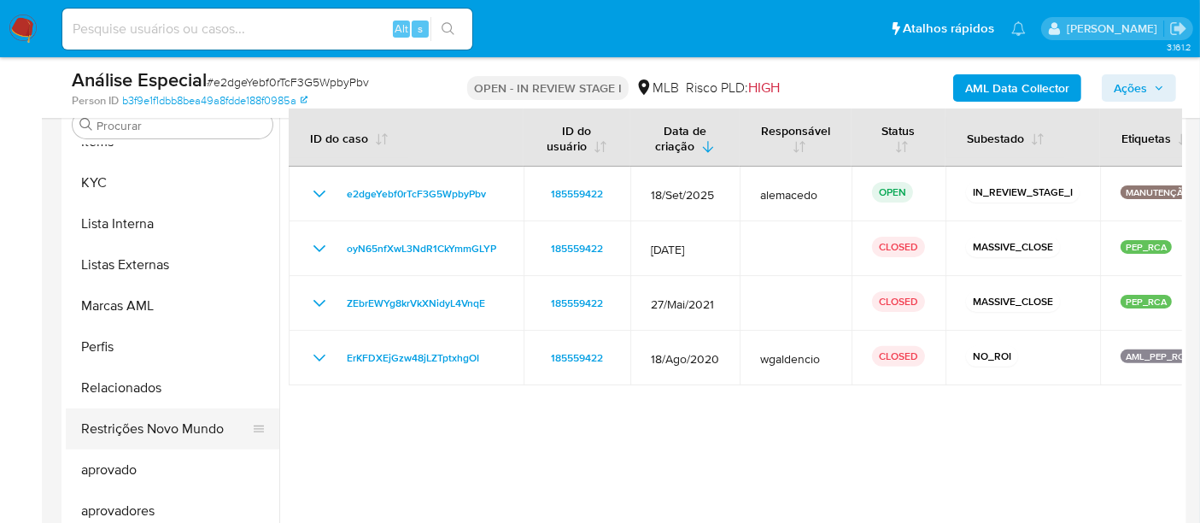
click at [173, 424] on button "Restrições Novo Mundo" at bounding box center [166, 428] width 200 height 41
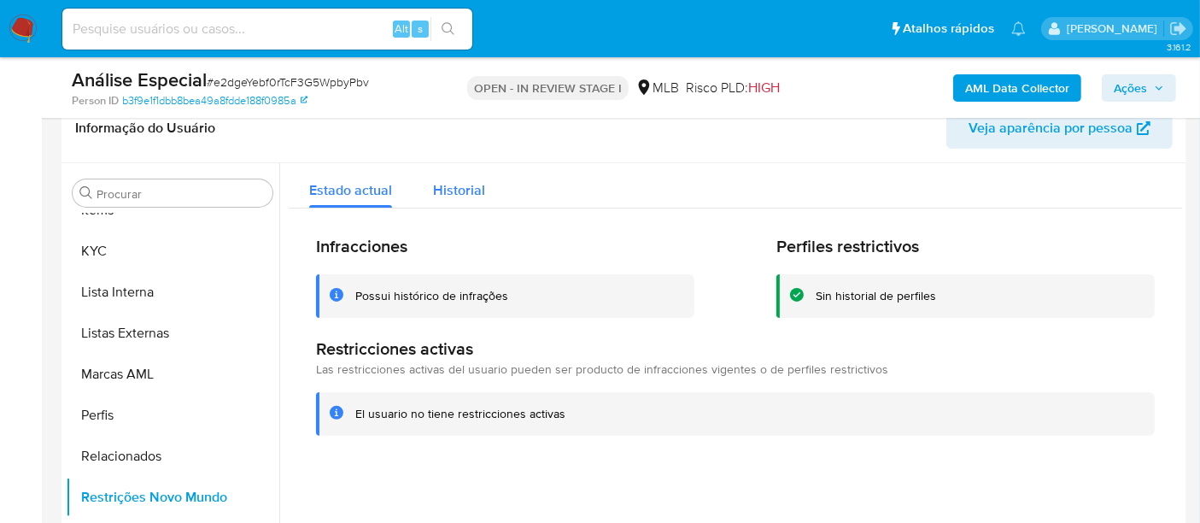
scroll to position [379, 0]
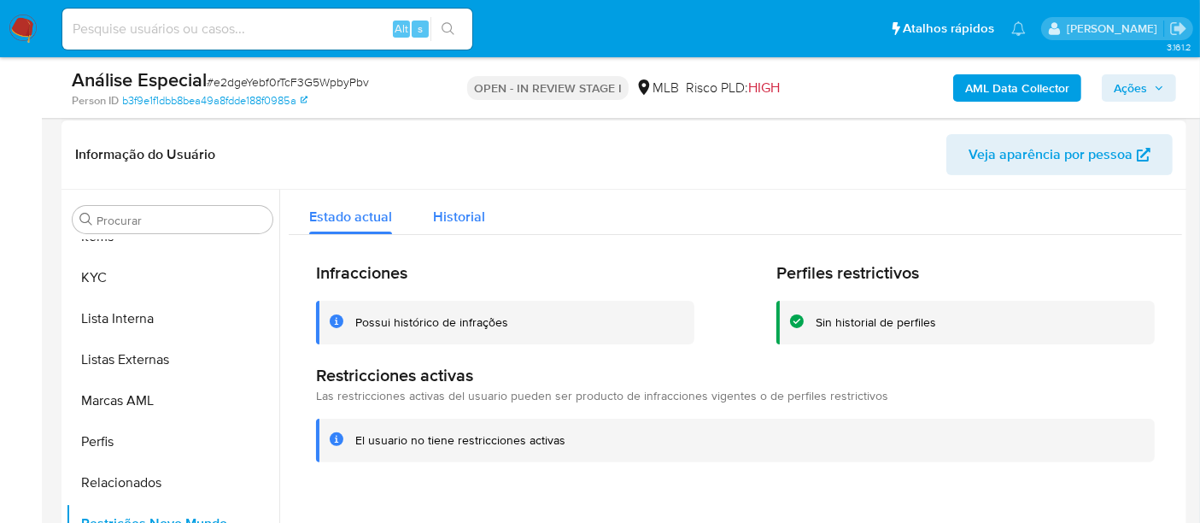
click at [453, 213] on span "Historial" at bounding box center [459, 217] width 52 height 20
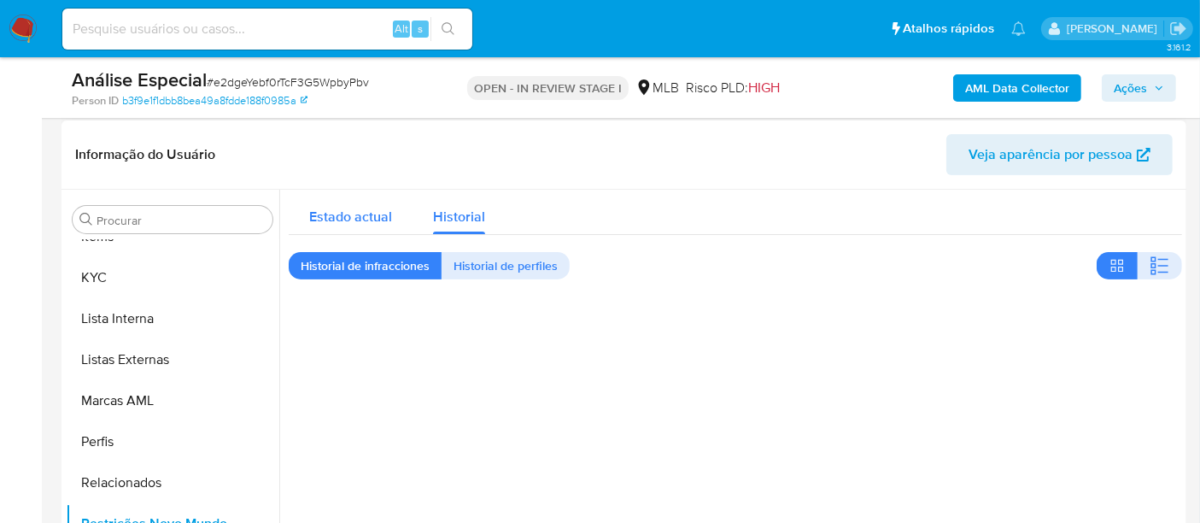
click at [351, 212] on span "Estado actual" at bounding box center [350, 217] width 83 height 20
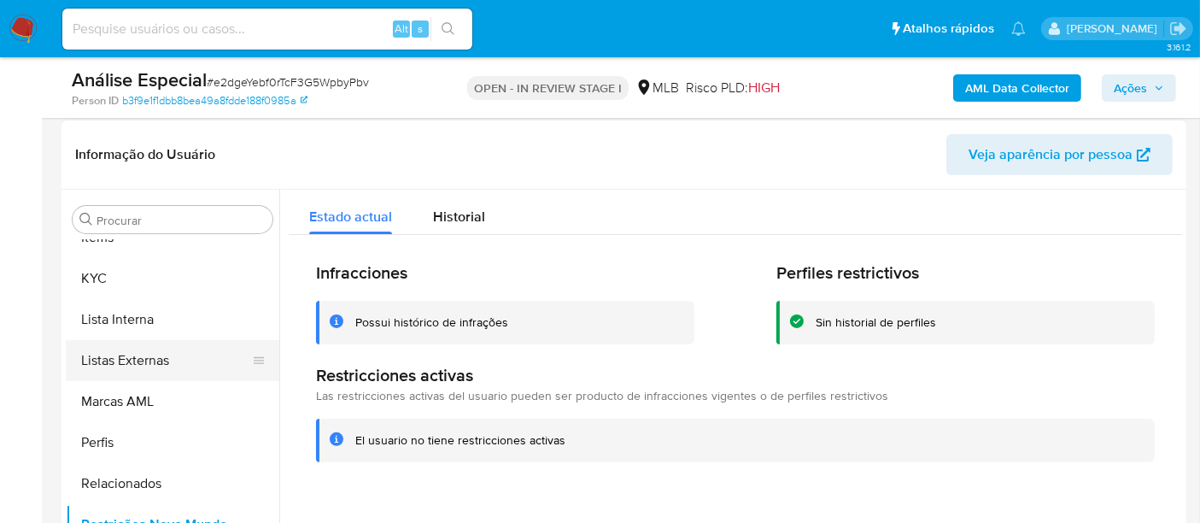
scroll to position [885, 0]
click at [193, 516] on button "Restrições Novo Mundo" at bounding box center [166, 523] width 200 height 41
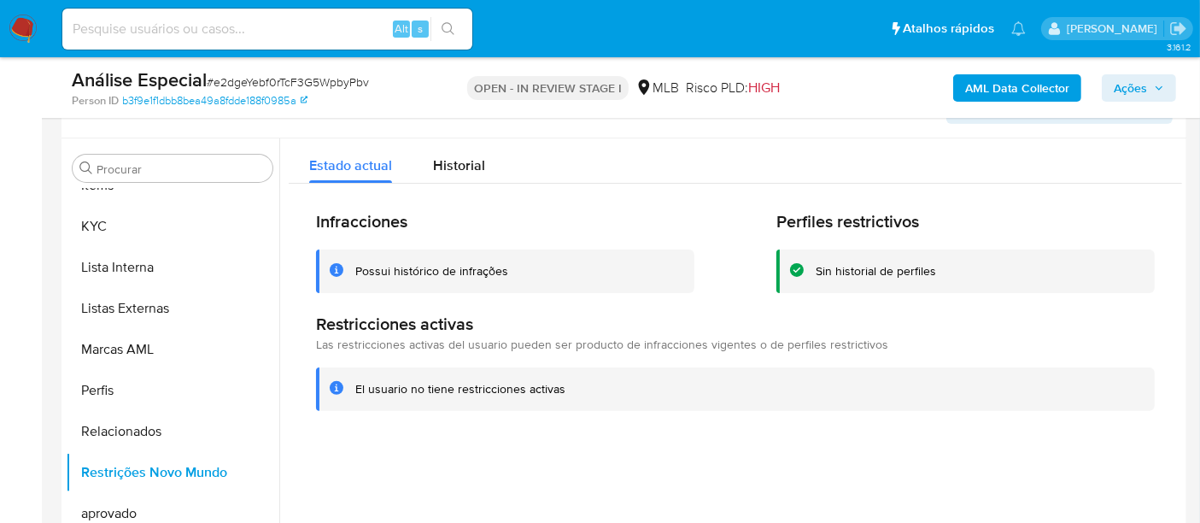
scroll to position [474, 0]
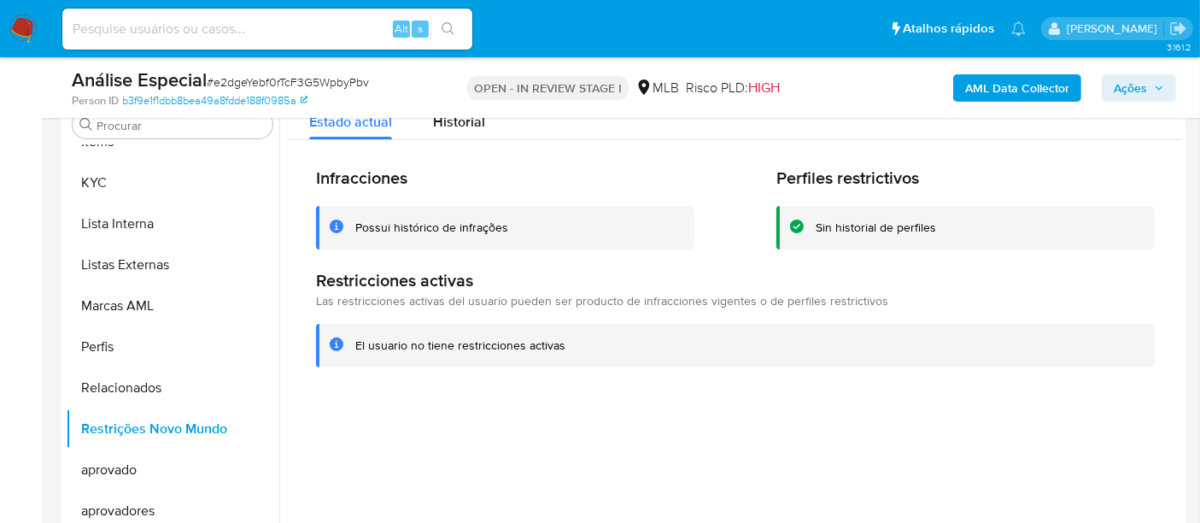
click at [393, 222] on div "Possui histórico de infrações" at bounding box center [431, 227] width 153 height 16
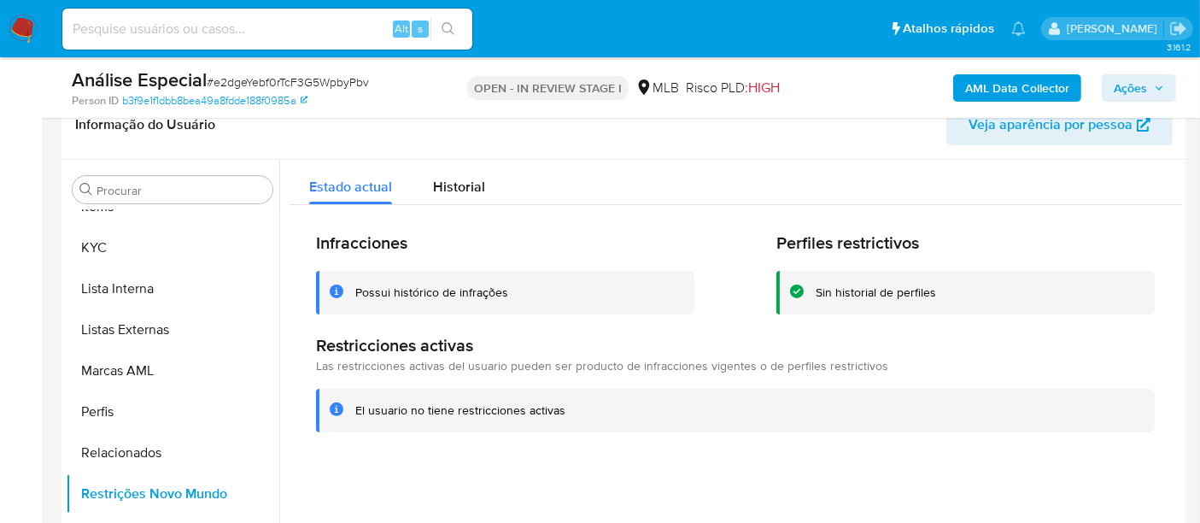
scroll to position [379, 0]
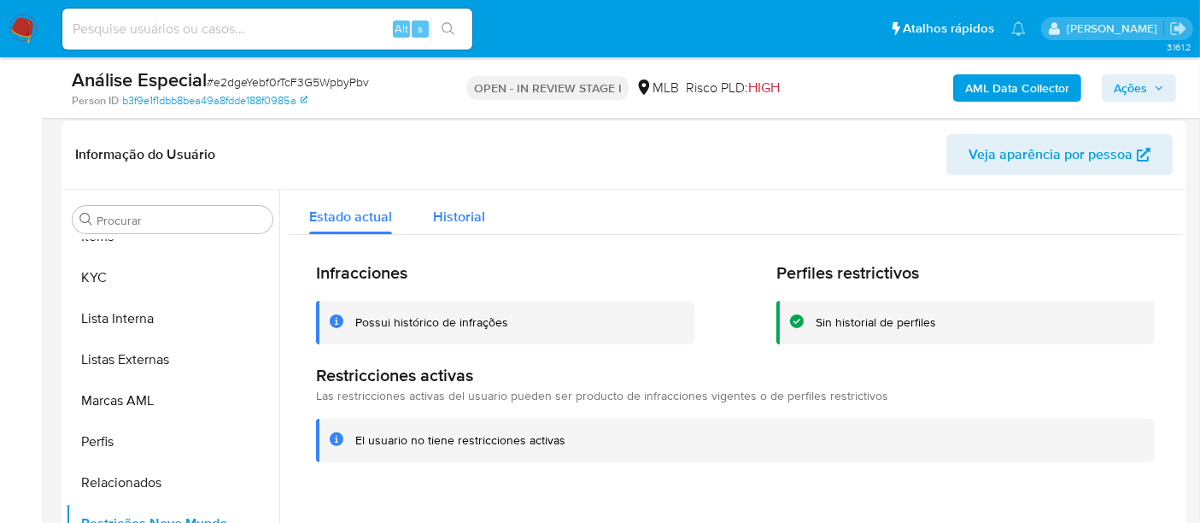
click at [440, 216] on span "Historial" at bounding box center [459, 217] width 52 height 20
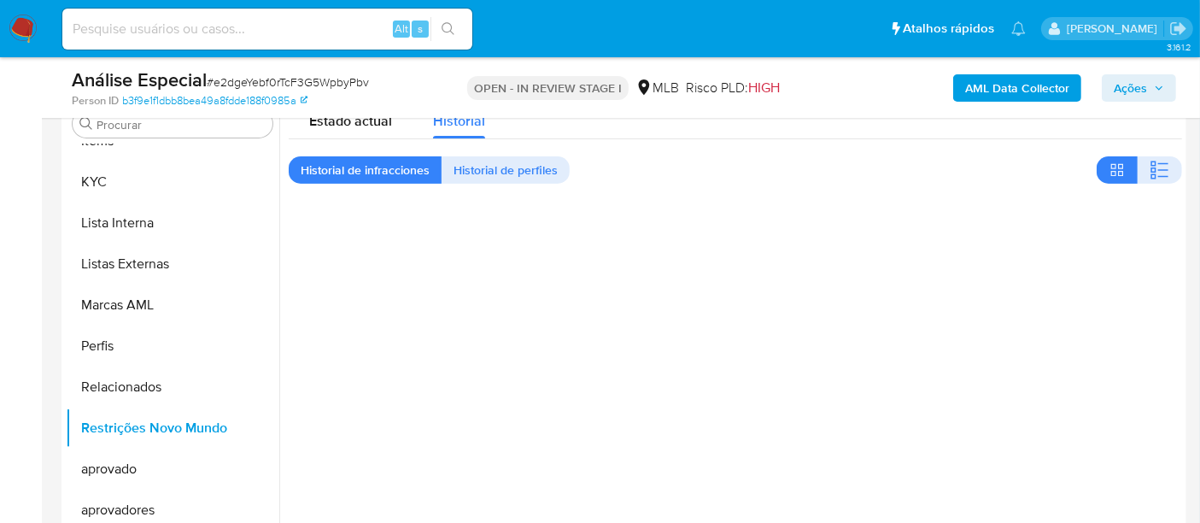
scroll to position [474, 0]
click at [477, 177] on span "Historial de perfiles" at bounding box center [505, 171] width 104 height 24
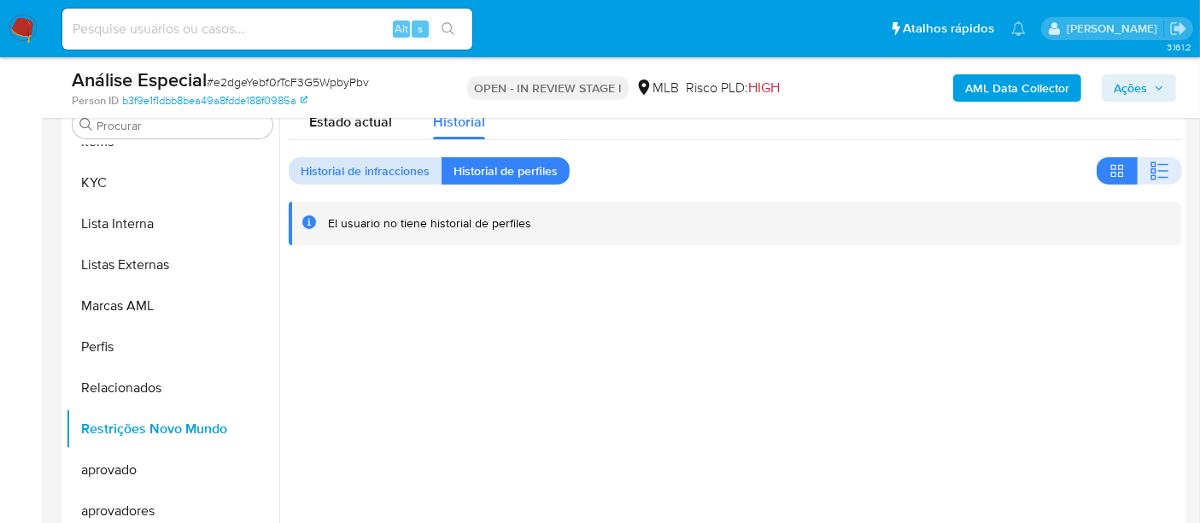
click at [325, 173] on span "Historial de infracciones" at bounding box center [365, 171] width 129 height 24
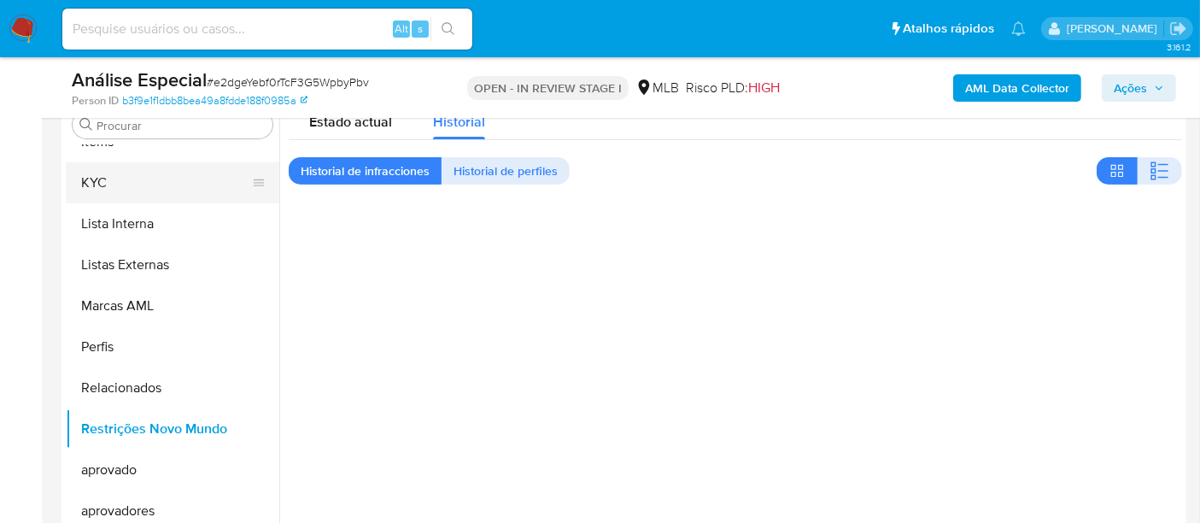
click at [102, 190] on button "KYC" at bounding box center [166, 182] width 200 height 41
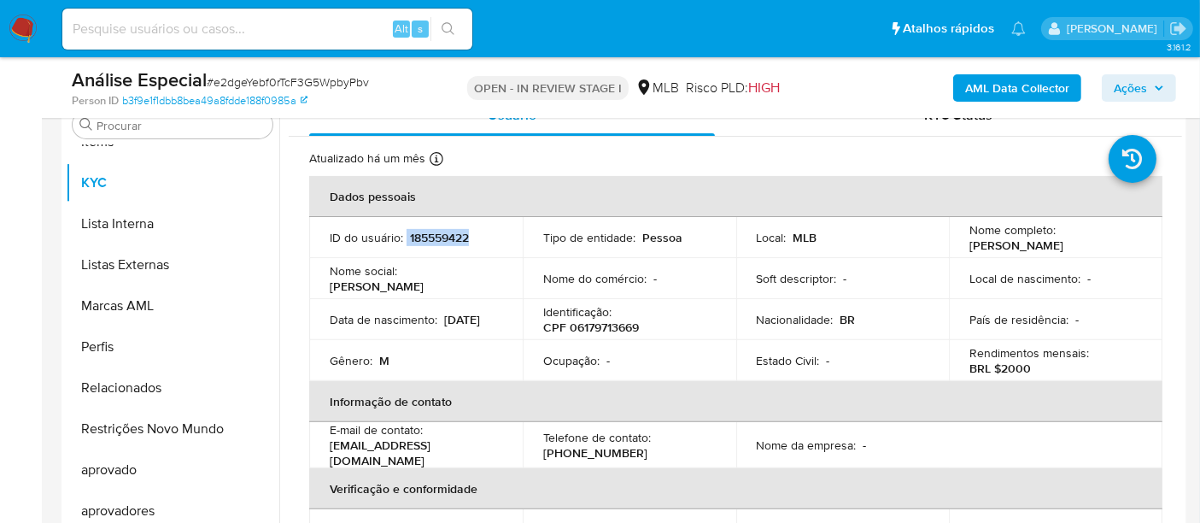
drag, startPoint x: 406, startPoint y: 233, endPoint x: 488, endPoint y: 235, distance: 81.1
click at [488, 235] on div "ID do usuário : 185559422" at bounding box center [416, 237] width 173 height 15
copy div "185559422"
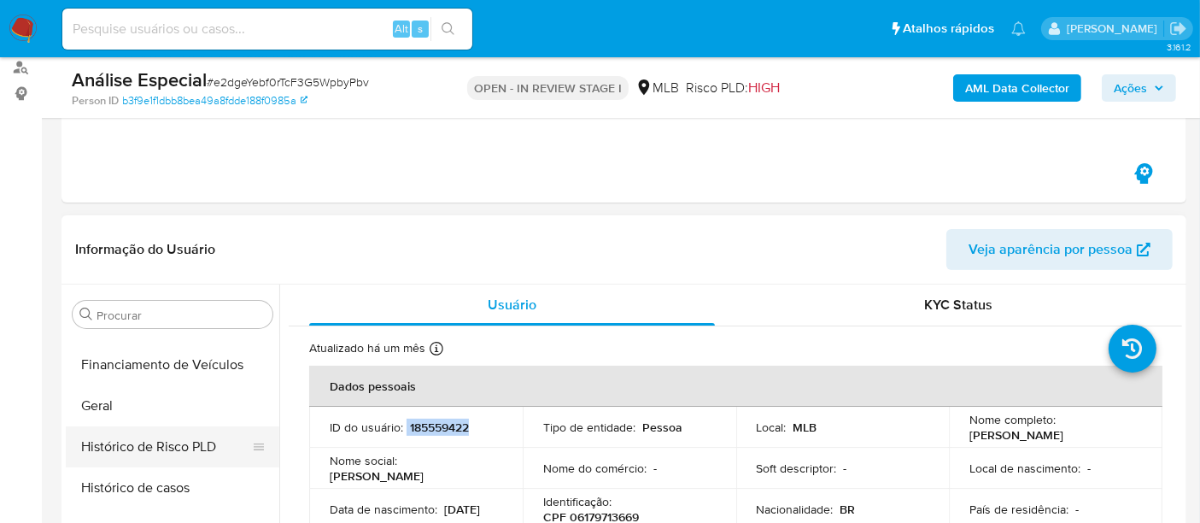
scroll to position [505, 0]
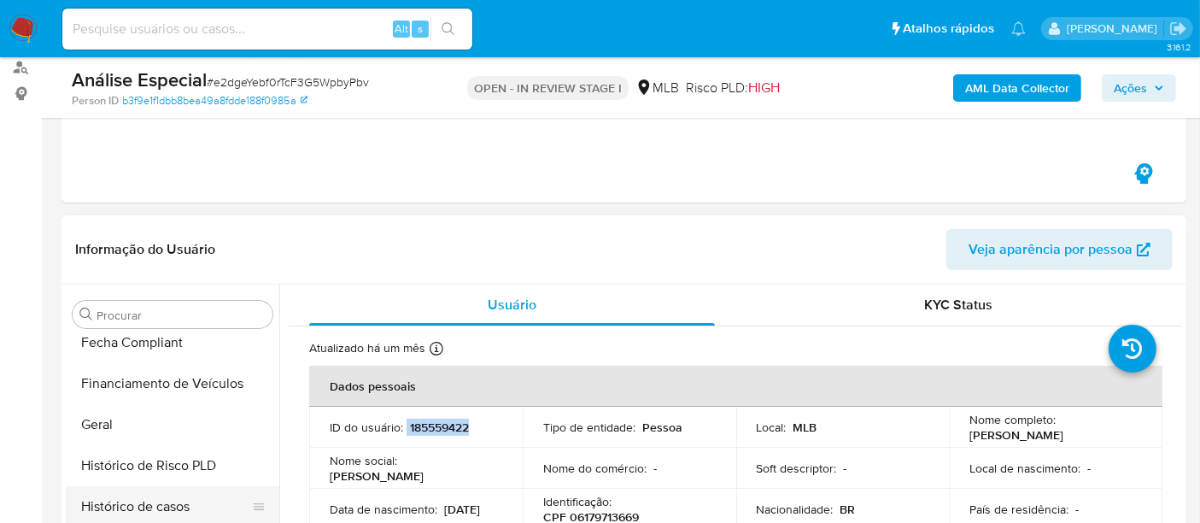
click at [163, 512] on button "Histórico de casos" at bounding box center [166, 506] width 200 height 41
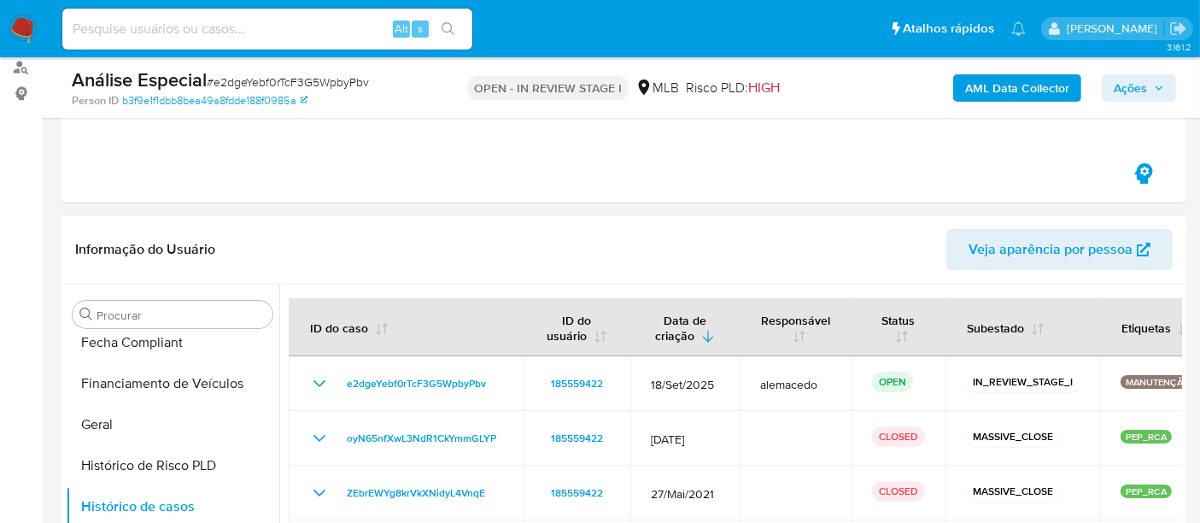
scroll to position [379, 0]
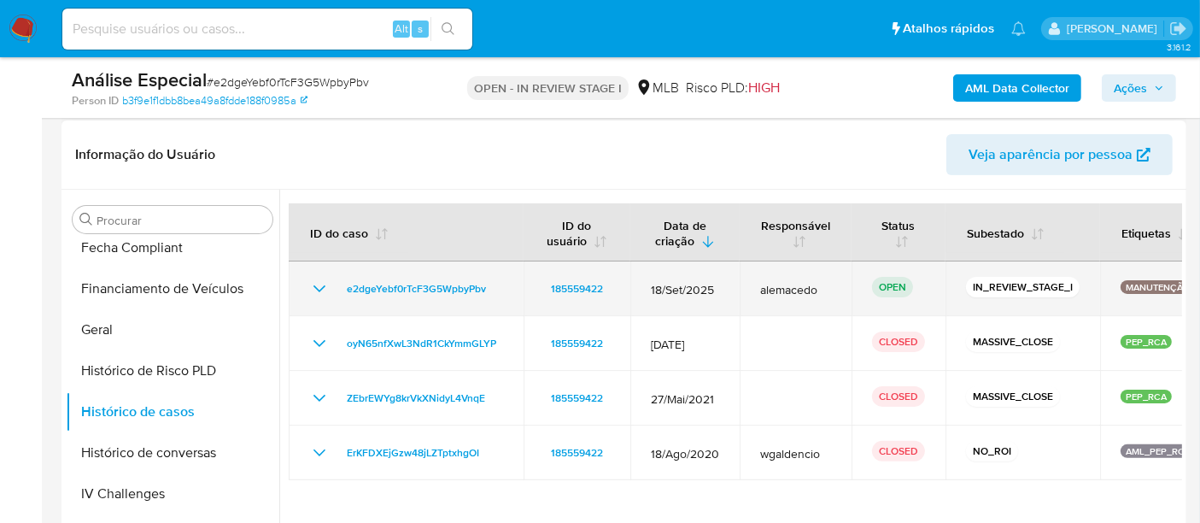
click at [312, 286] on icon "Mostrar/Ocultar" at bounding box center [319, 288] width 20 height 20
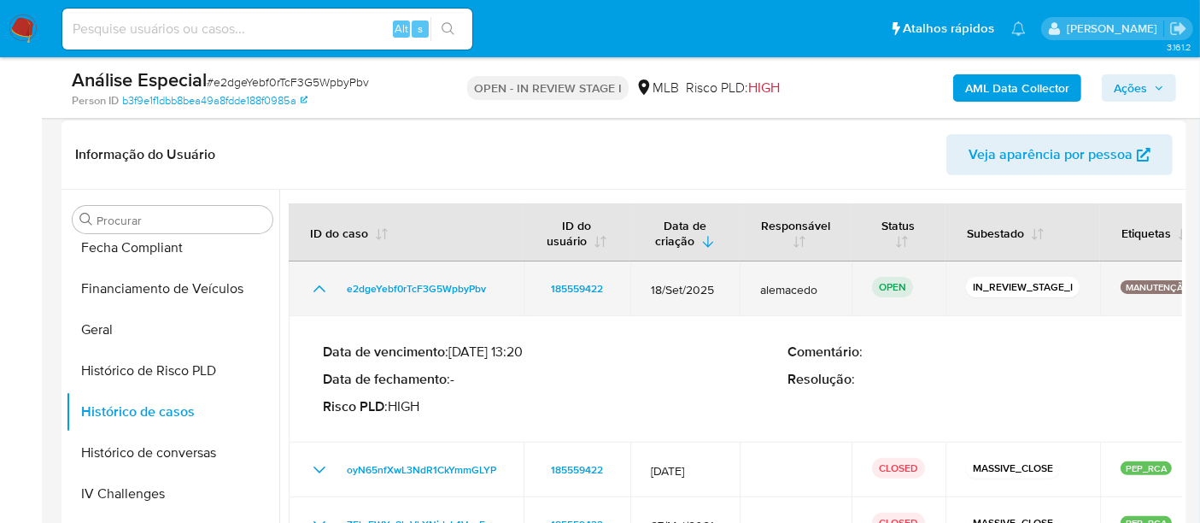
click at [312, 286] on icon "Mostrar/Ocultar" at bounding box center [319, 288] width 20 height 20
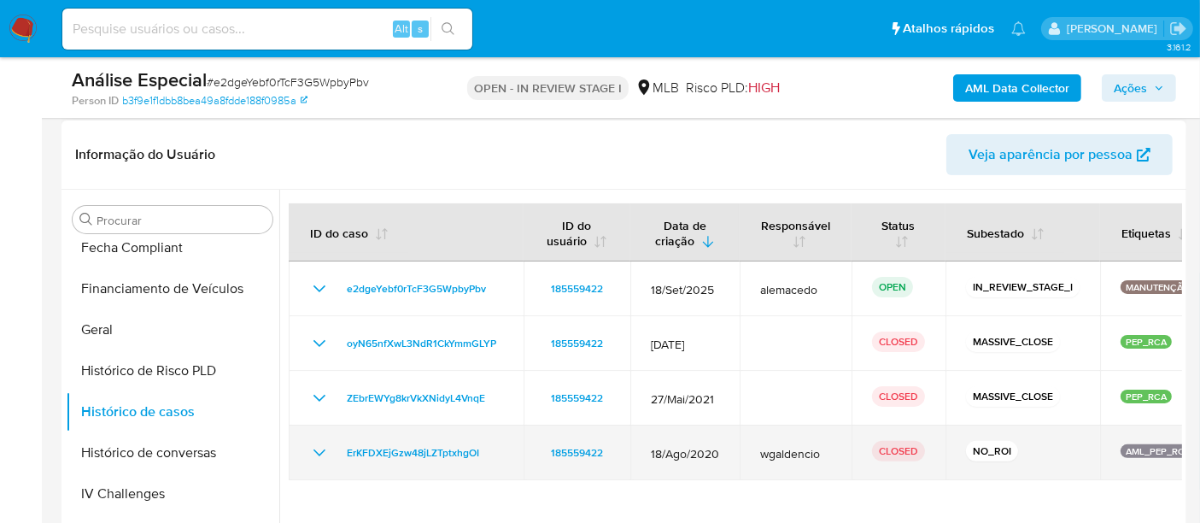
click at [321, 454] on icon "Mostrar/Ocultar" at bounding box center [319, 452] width 20 height 20
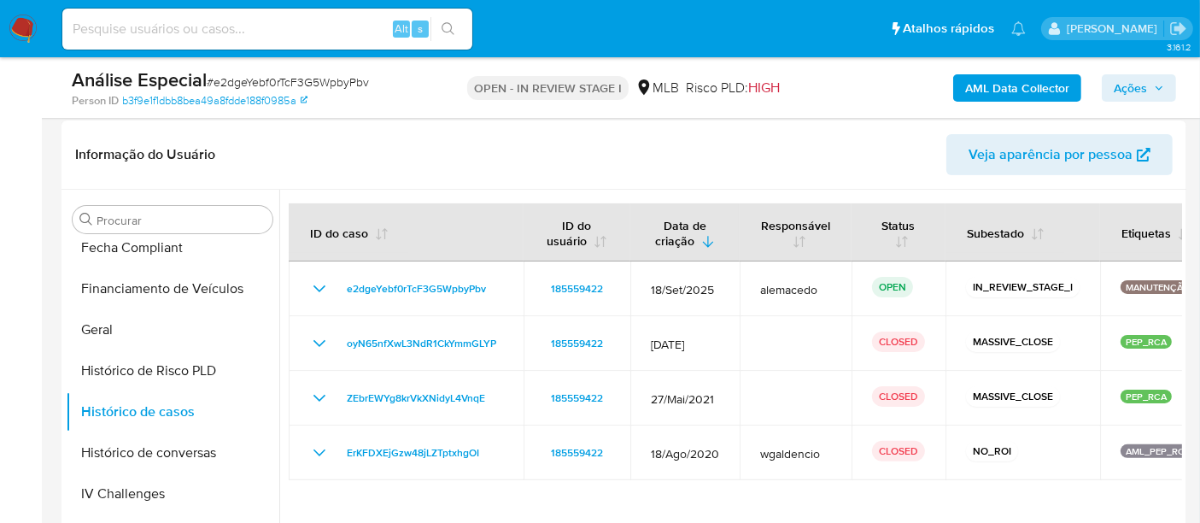
click at [1139, 84] on span "Ações" at bounding box center [1130, 87] width 33 height 27
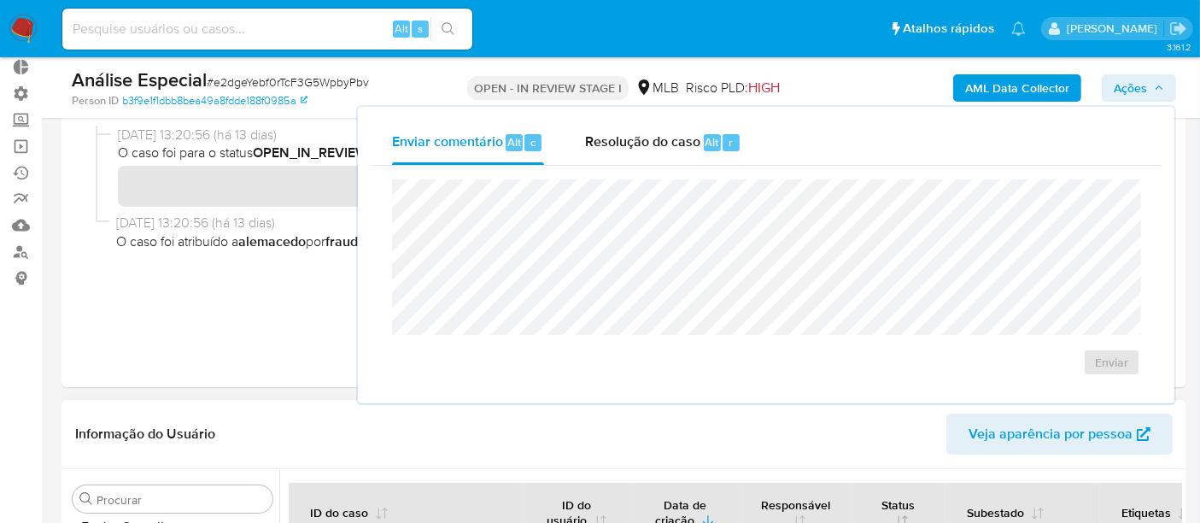
scroll to position [0, 0]
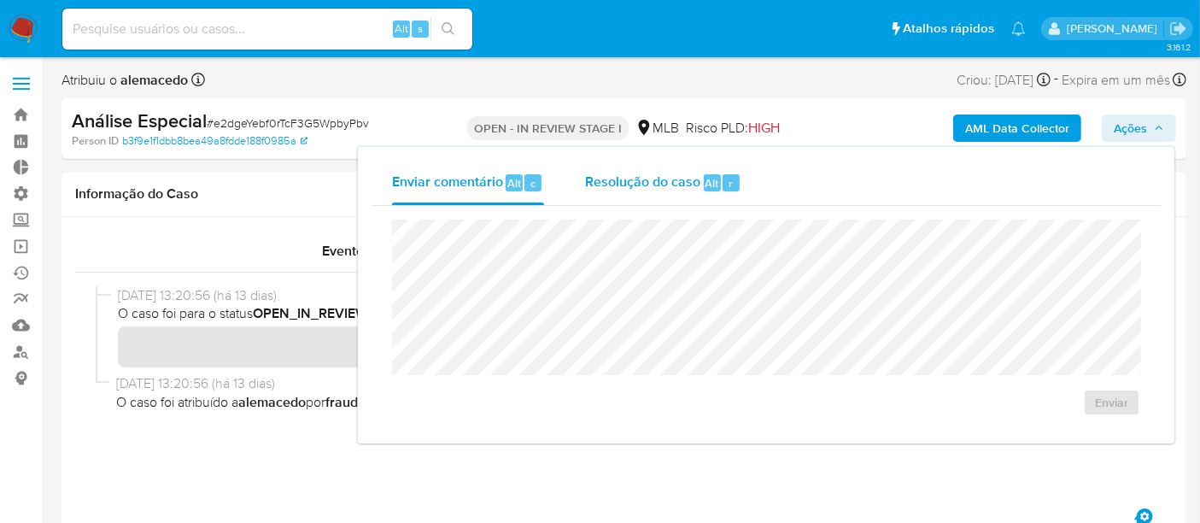
click at [647, 186] on span "Resolução do caso" at bounding box center [642, 183] width 115 height 20
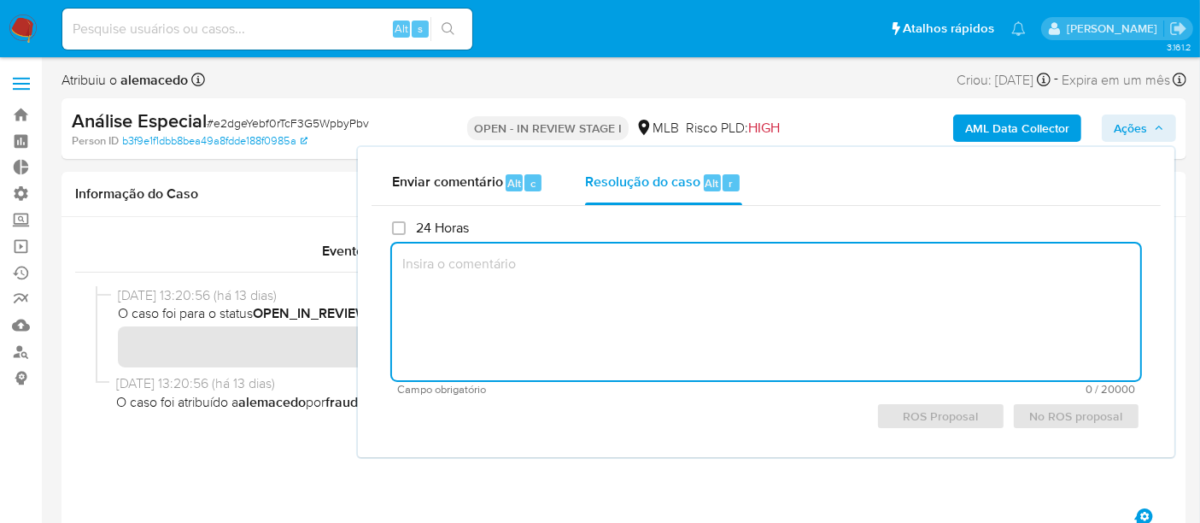
click at [529, 284] on textarea at bounding box center [766, 311] width 748 height 137
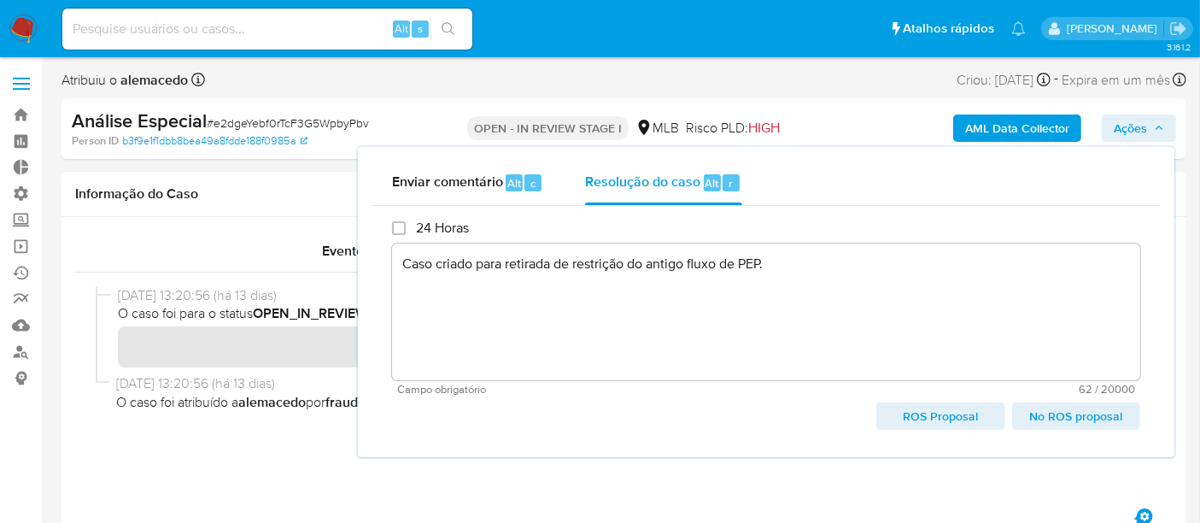
click at [1115, 420] on span "No ROS proposal" at bounding box center [1076, 416] width 104 height 24
type textarea "Caso criado para retirada de restrição do antigo fluxo de PEP."
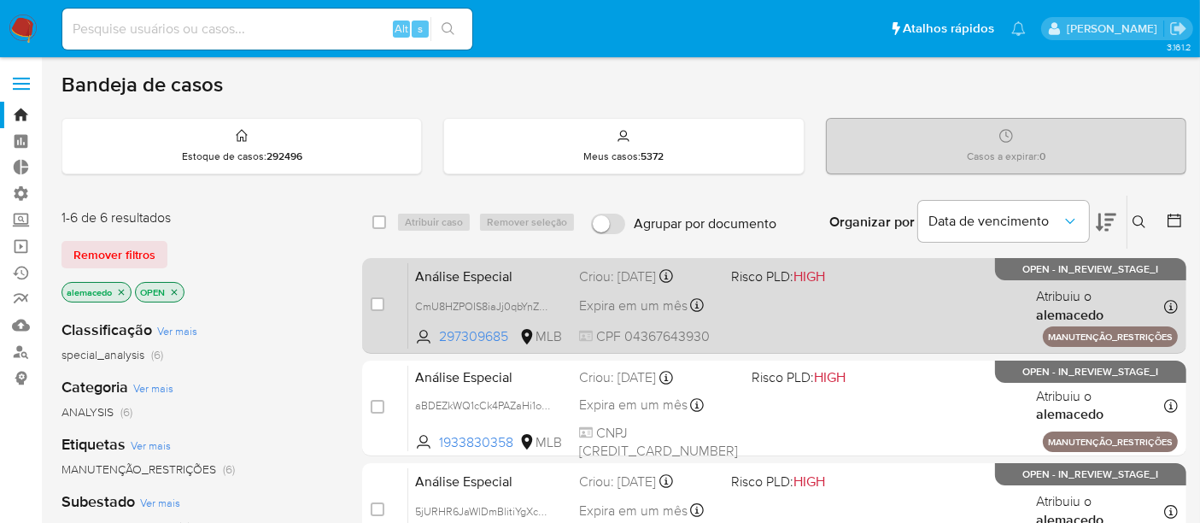
click at [798, 313] on div "Análise Especial CmU8HZPOIS8iaJj0qbYnZZ3i 297309685 MLB Risco PLD: HIGH Criou: …" at bounding box center [792, 305] width 769 height 86
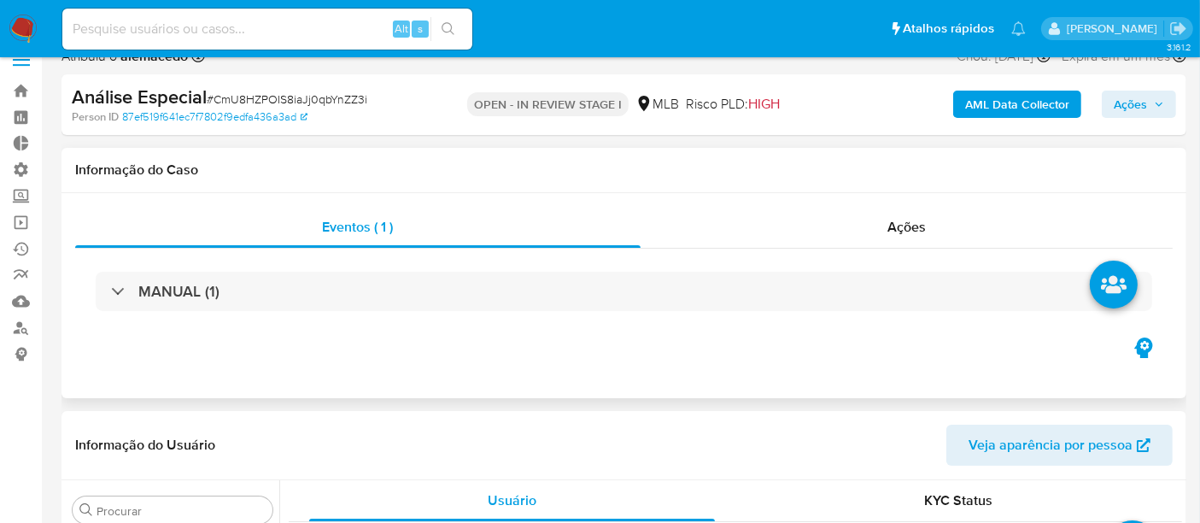
scroll to position [190, 0]
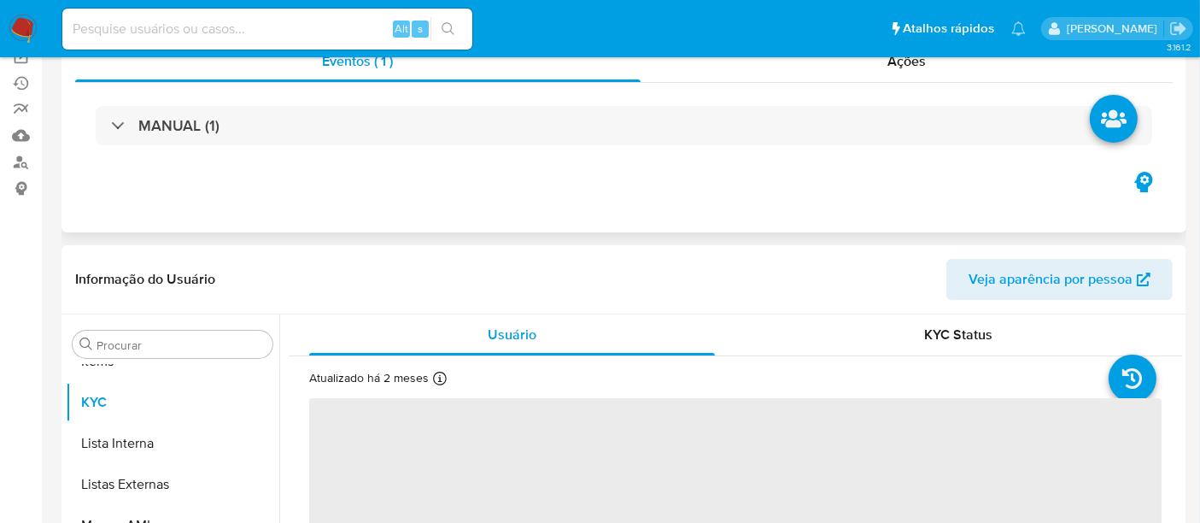
select select "10"
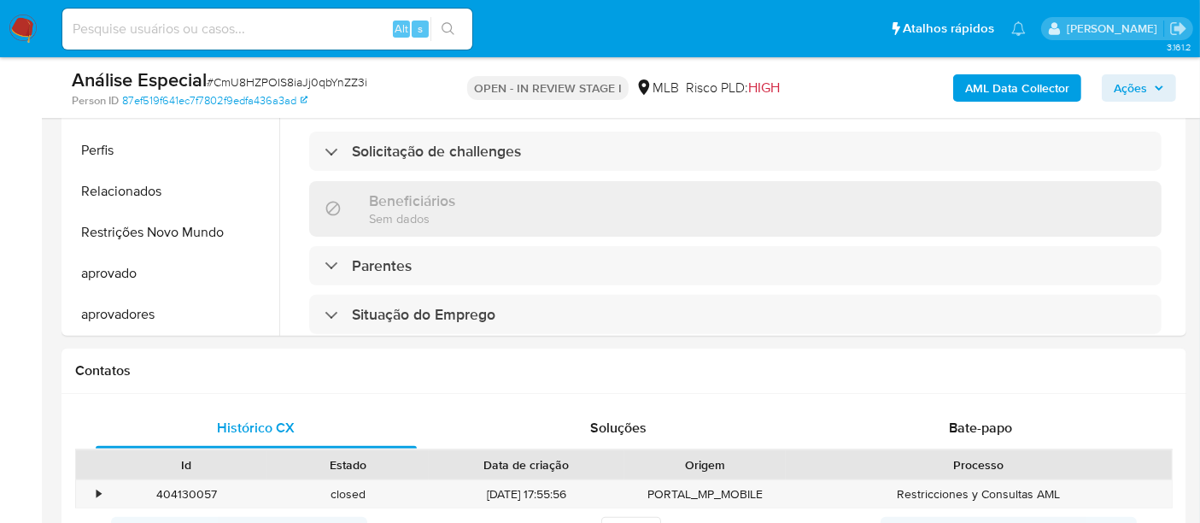
scroll to position [582, 0]
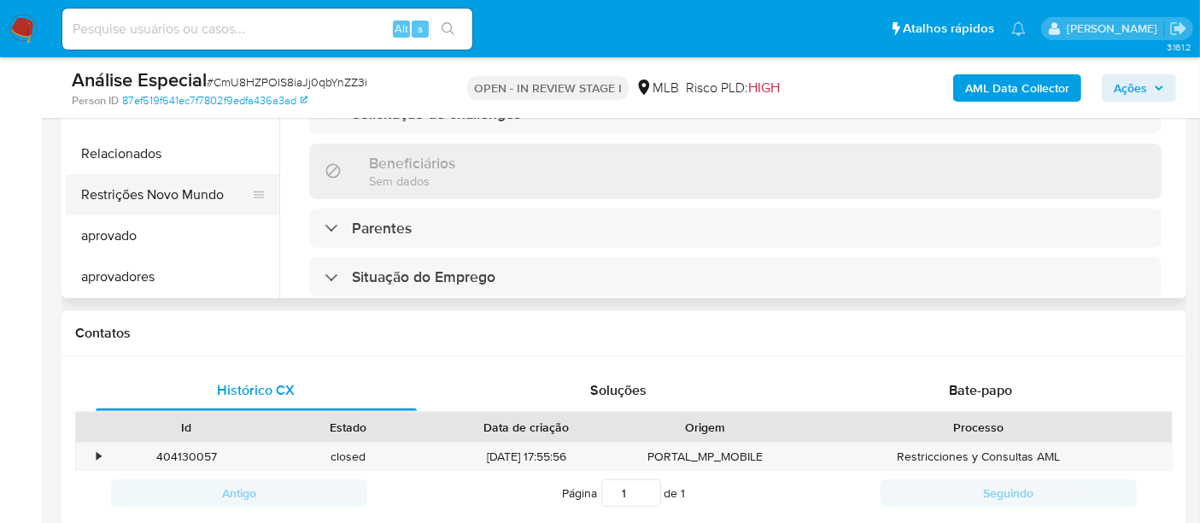
click at [194, 194] on button "Restrições Novo Mundo" at bounding box center [166, 194] width 200 height 41
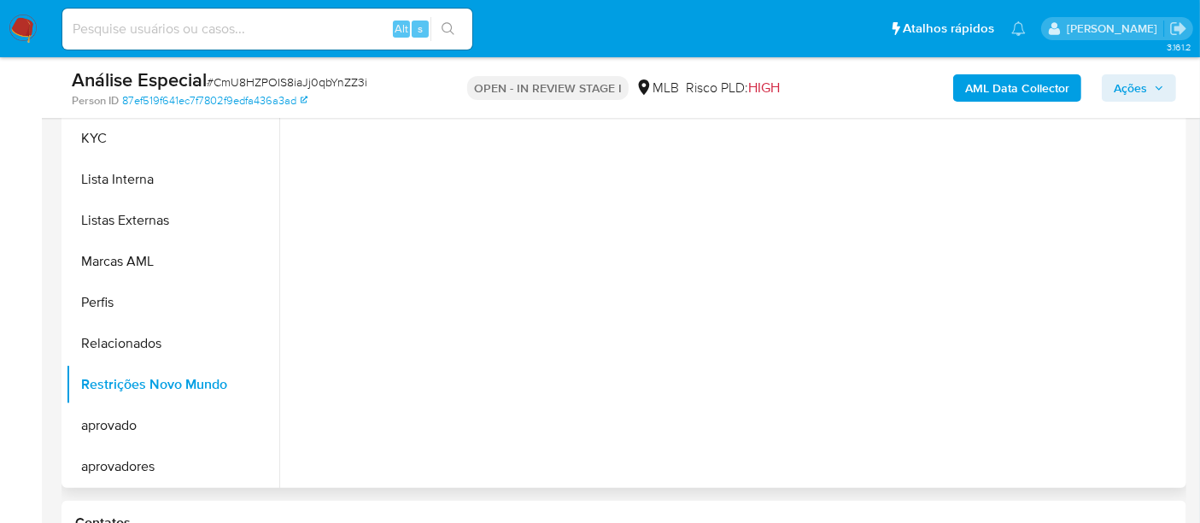
scroll to position [298, 0]
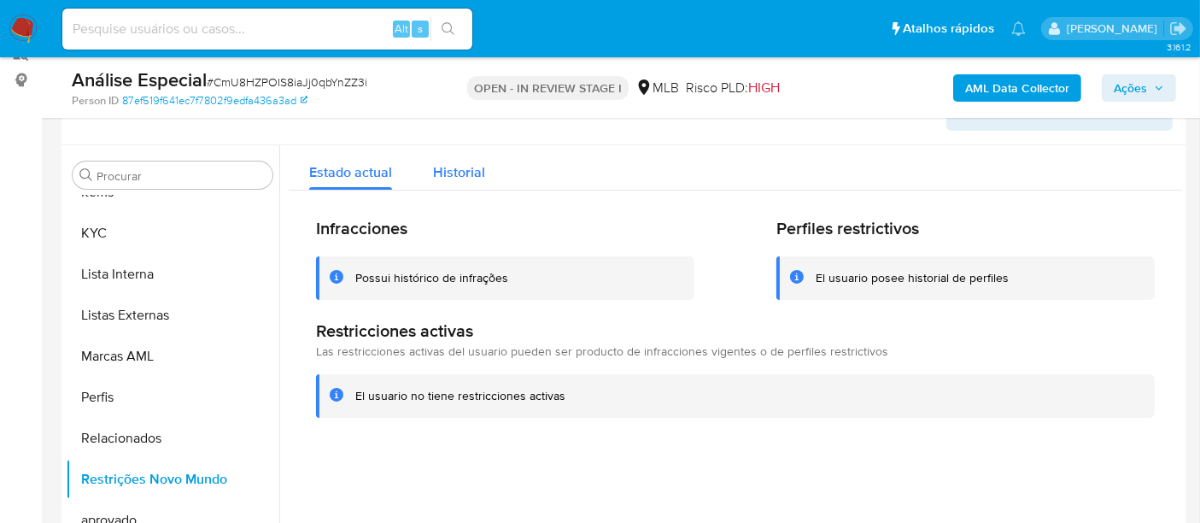
click at [491, 178] on button "Historial" at bounding box center [458, 167] width 93 height 45
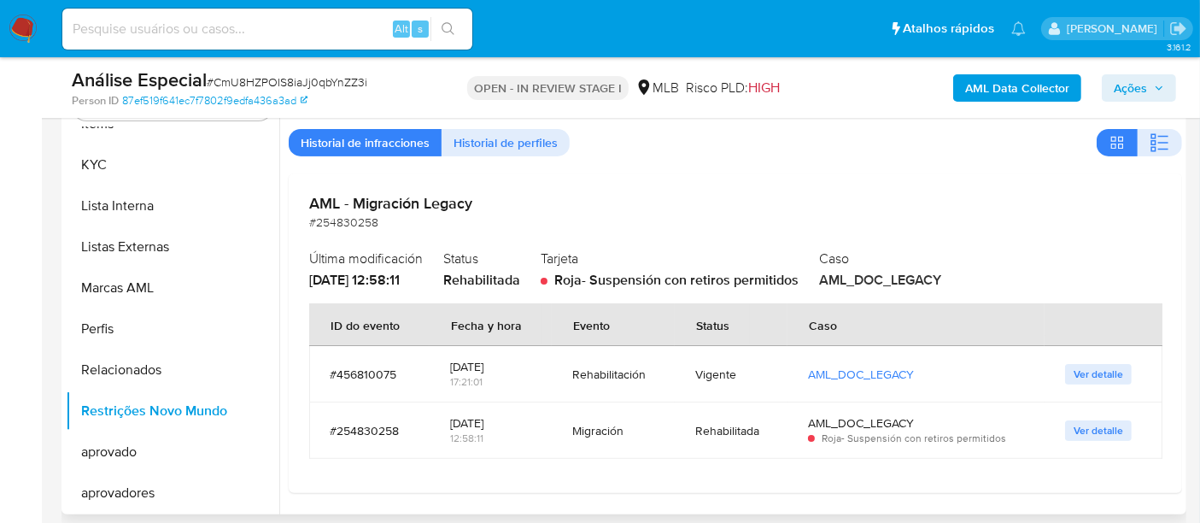
scroll to position [393, 0]
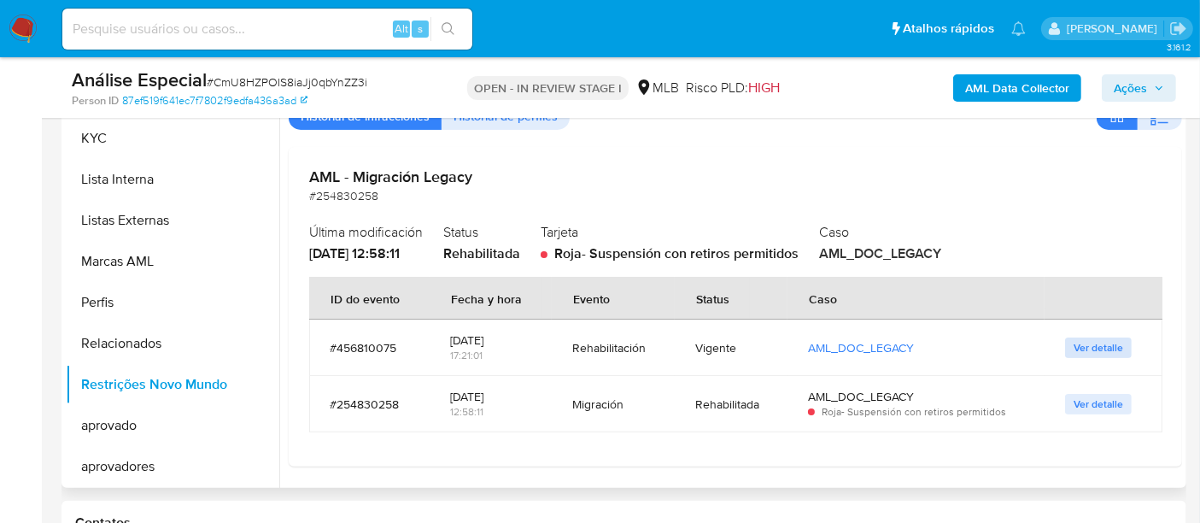
click at [1097, 345] on span "Ver detalle" at bounding box center [1098, 347] width 50 height 17
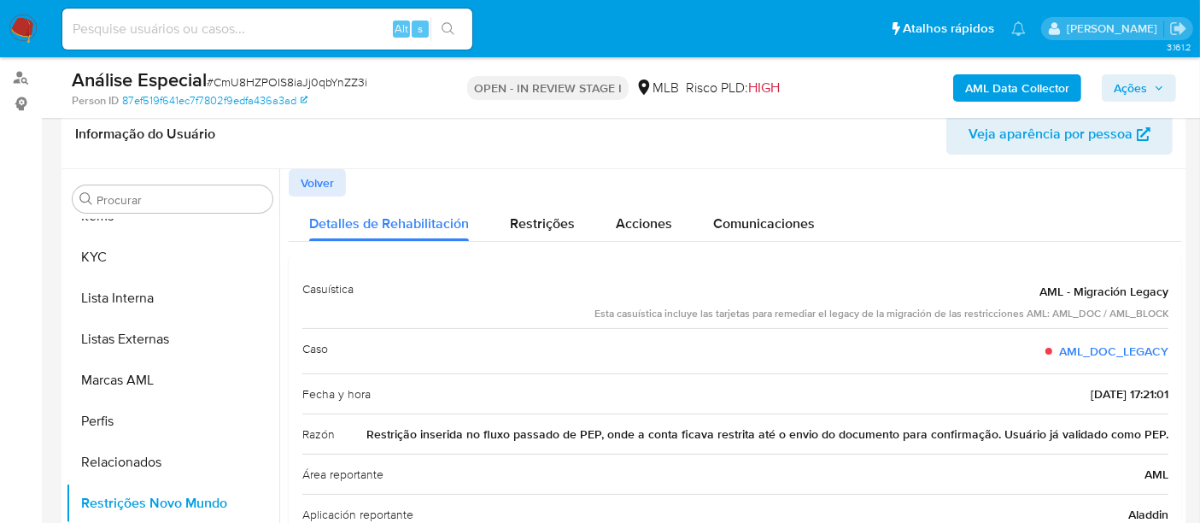
scroll to position [298, 0]
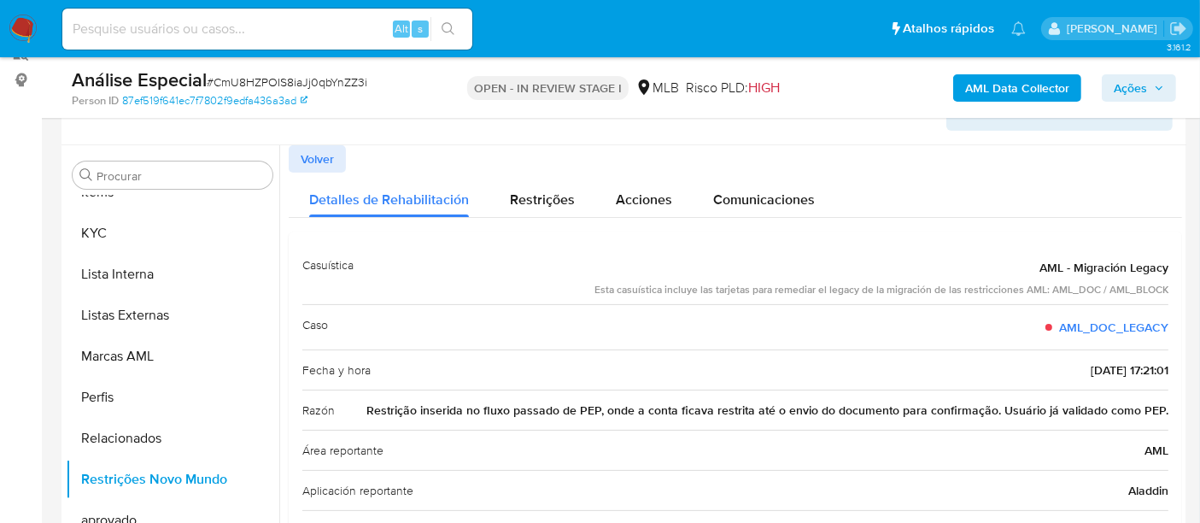
drag, startPoint x: 376, startPoint y: 409, endPoint x: 1207, endPoint y: 408, distance: 830.9
click at [1148, 92] on span "Ações" at bounding box center [1139, 88] width 50 height 24
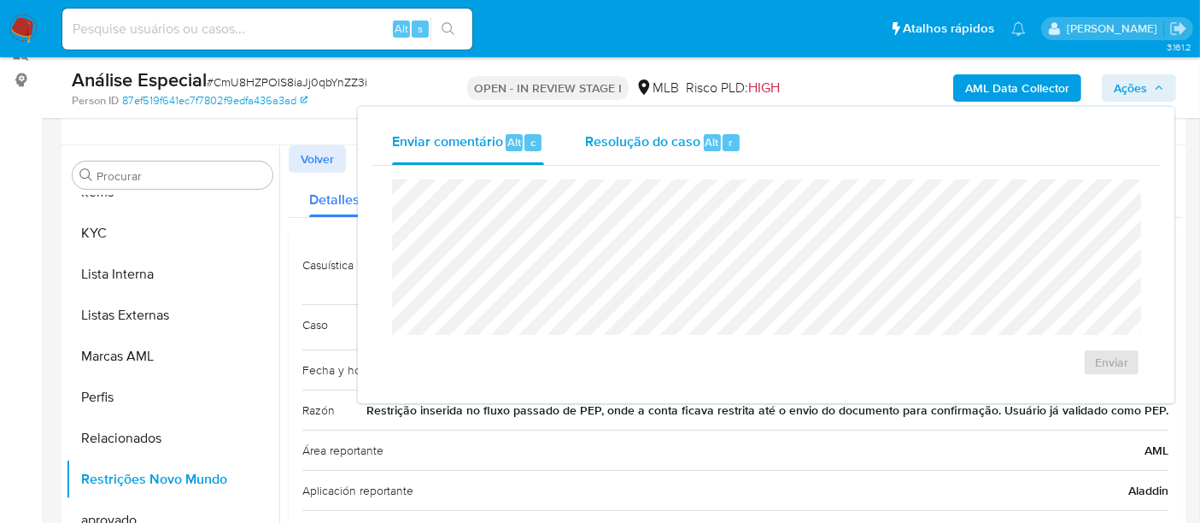
click at [652, 152] on div "Resolução do caso Alt r" at bounding box center [663, 142] width 156 height 44
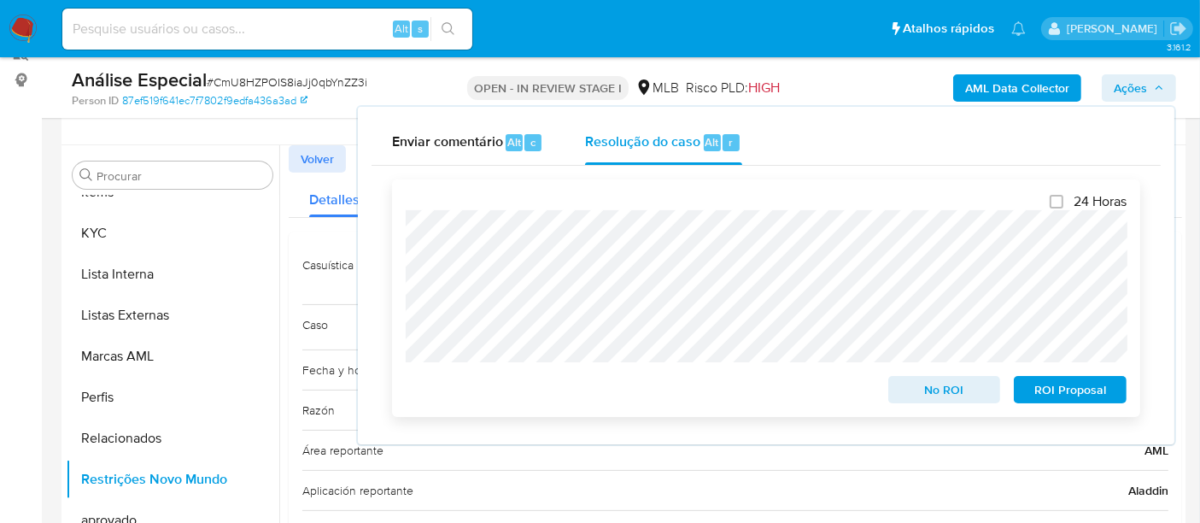
click at [953, 394] on span "No ROI" at bounding box center [944, 389] width 89 height 24
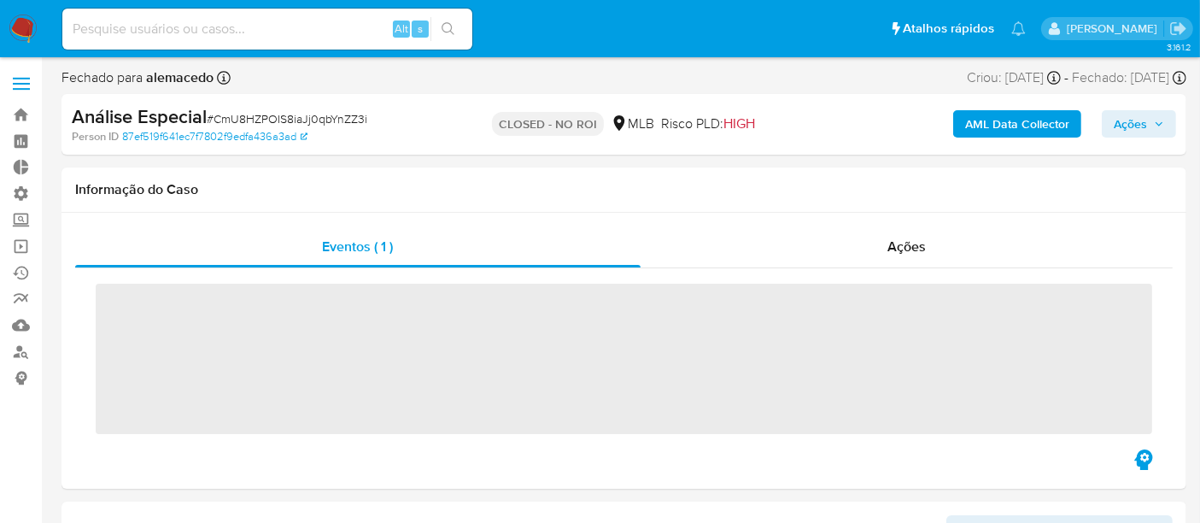
scroll to position [885, 0]
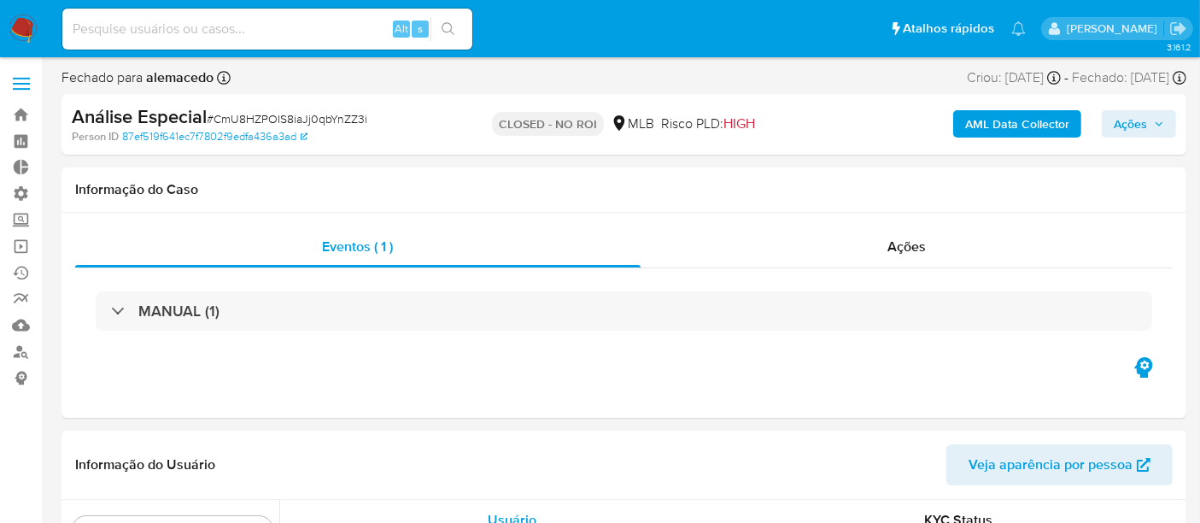
select select "10"
click at [899, 245] on span "Ações" at bounding box center [906, 247] width 38 height 20
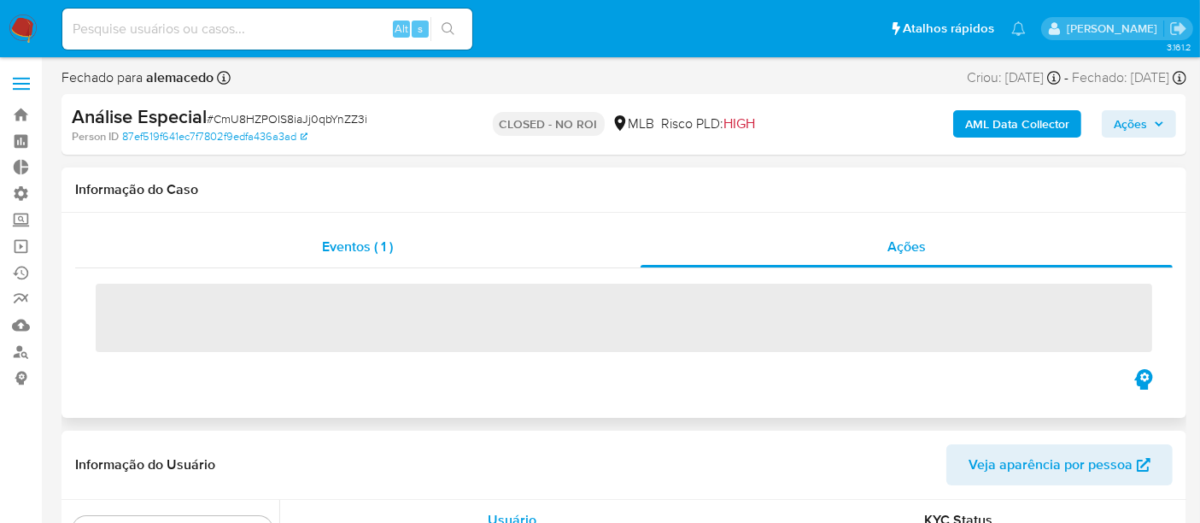
click at [305, 243] on div "Eventos ( 1 )" at bounding box center [357, 246] width 565 height 41
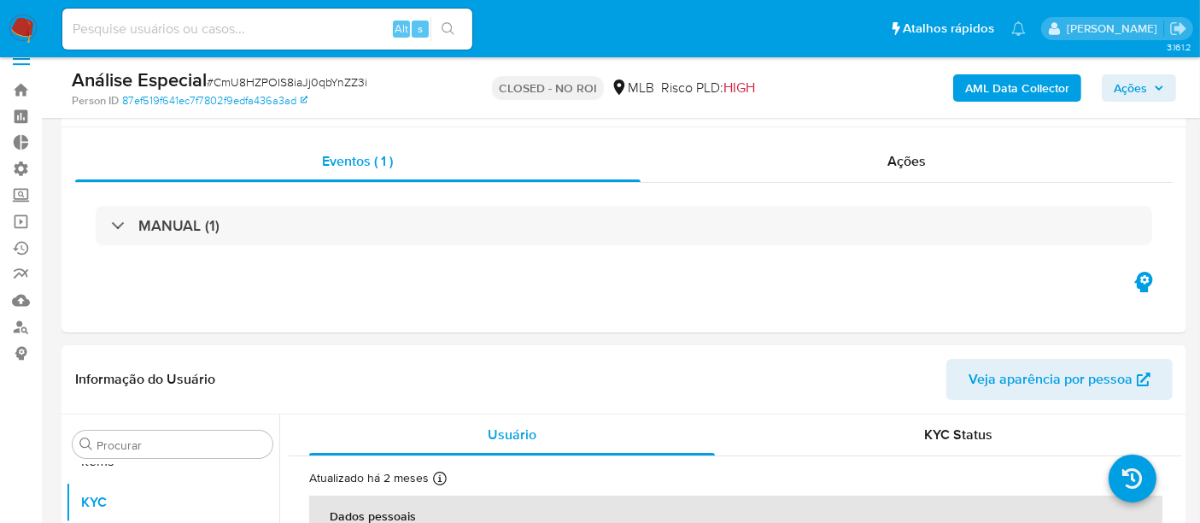
scroll to position [0, 0]
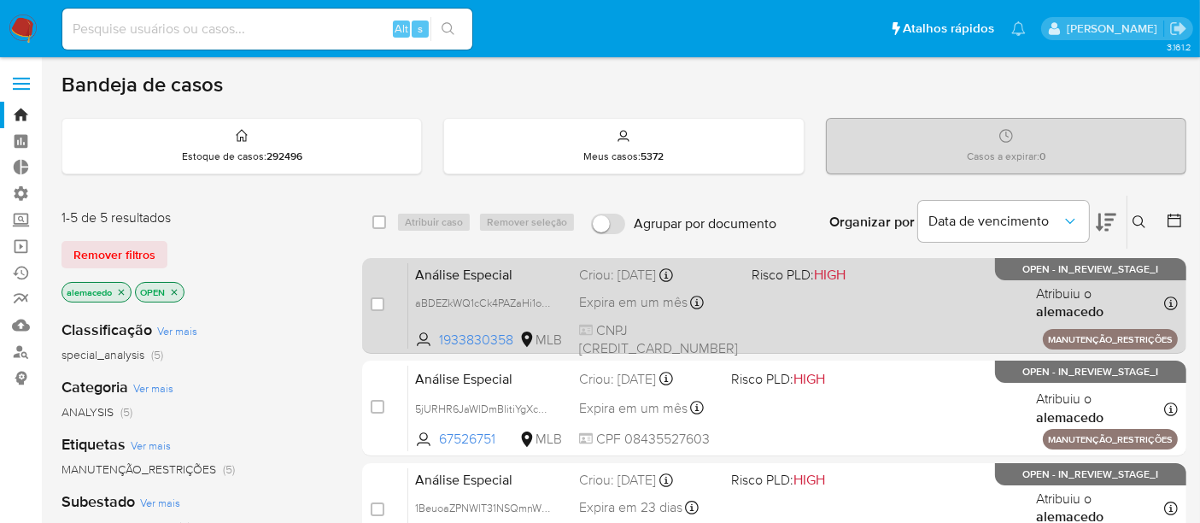
click at [779, 315] on div "Análise Especial aBDEZkWQ1cCk4PAZaHi1ok4X 1933830358 MLB Risco PLD: HIGH Criou:…" at bounding box center [792, 305] width 769 height 86
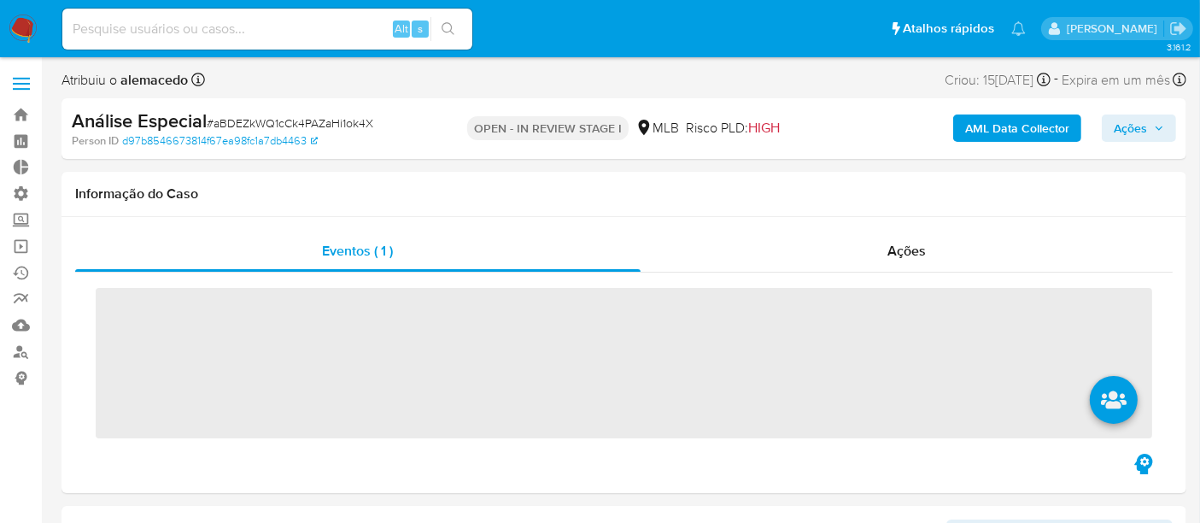
scroll to position [885, 0]
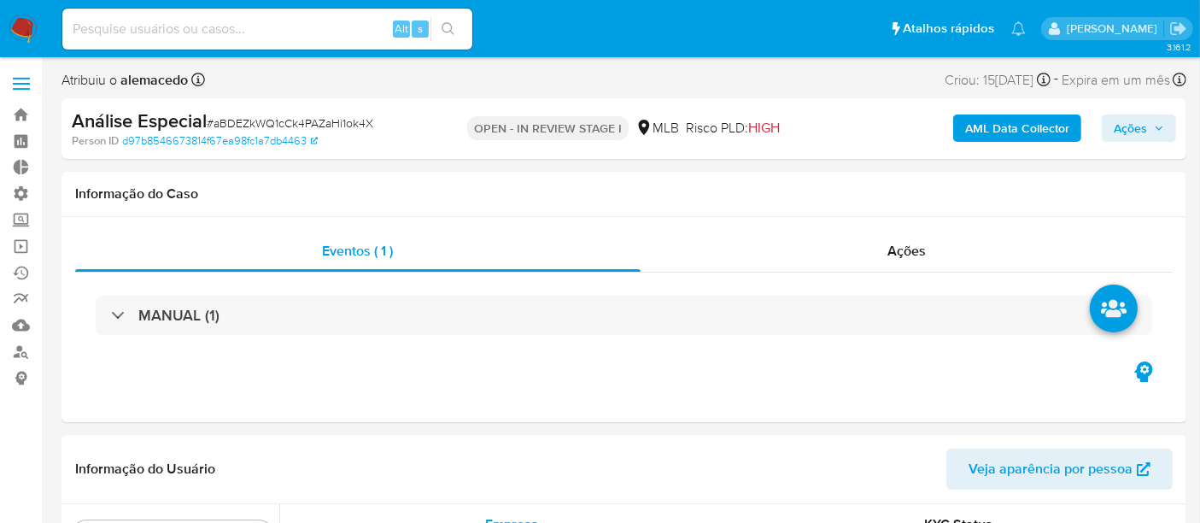
select select "10"
click at [904, 253] on span "Ações" at bounding box center [906, 251] width 38 height 20
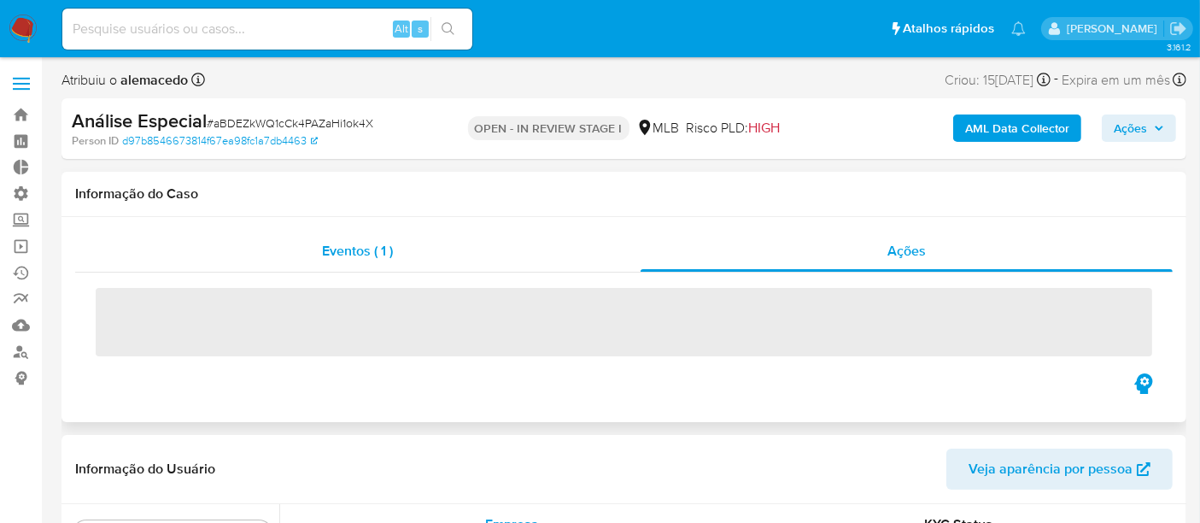
click at [401, 256] on div "Eventos ( 1 )" at bounding box center [357, 251] width 565 height 41
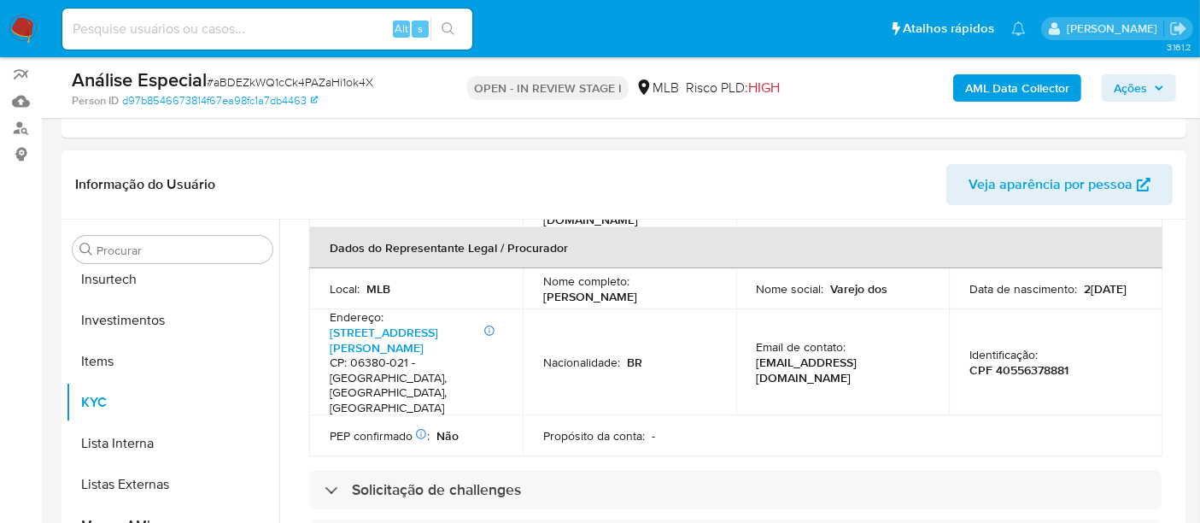
scroll to position [379, 0]
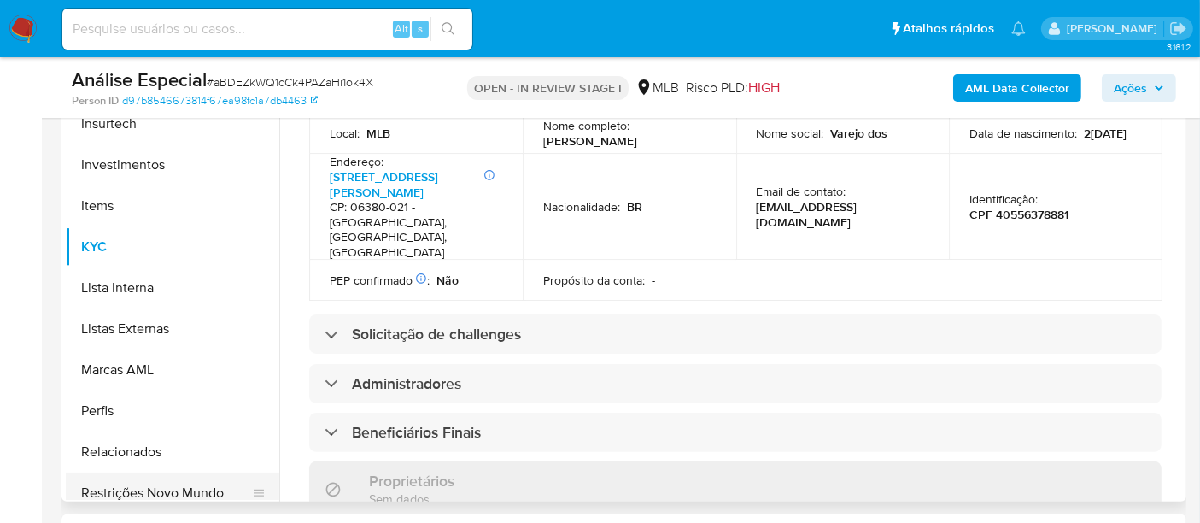
click at [154, 487] on button "Restrições Novo Mundo" at bounding box center [166, 492] width 200 height 41
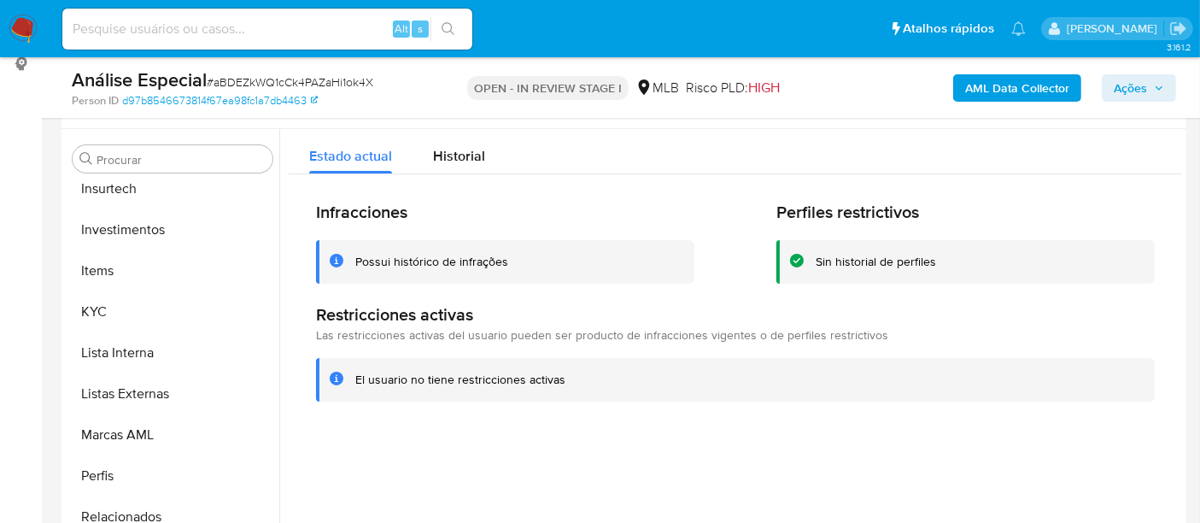
scroll to position [284, 0]
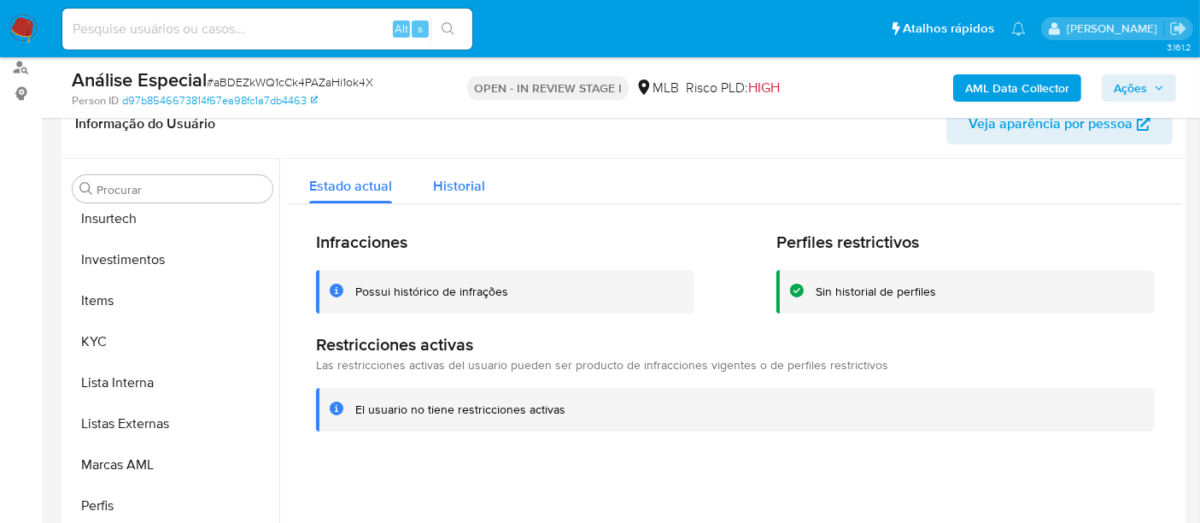
click at [465, 191] on span "Historial" at bounding box center [459, 186] width 52 height 20
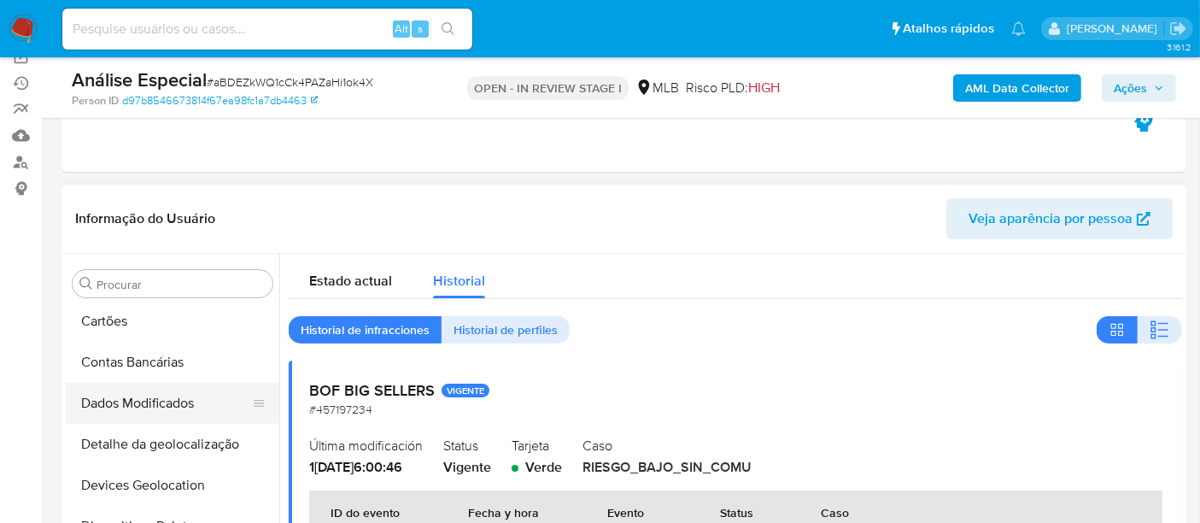
scroll to position [32, 0]
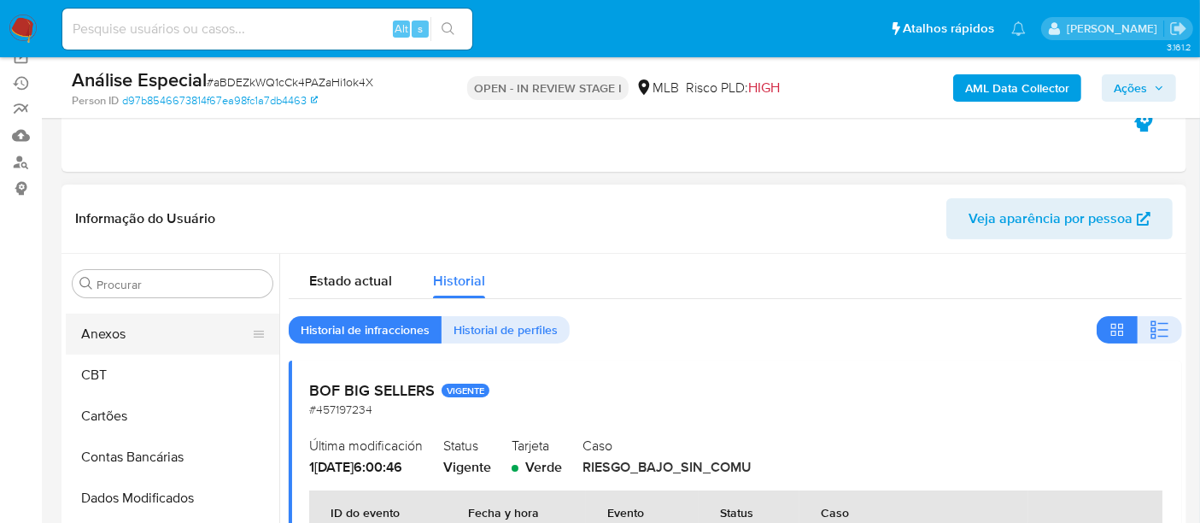
click at [124, 335] on button "Anexos" at bounding box center [166, 333] width 200 height 41
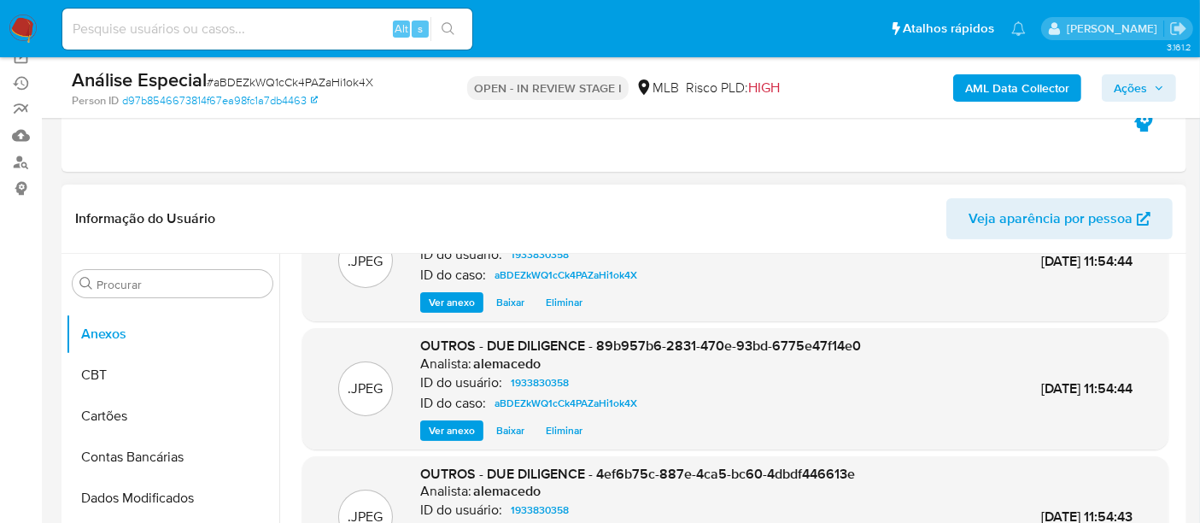
scroll to position [143, 0]
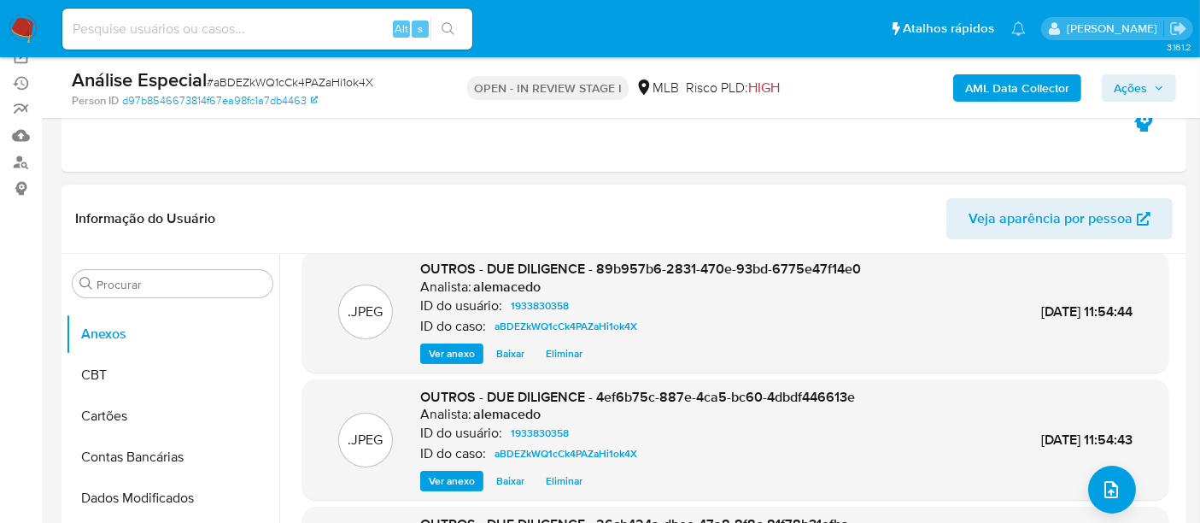
click at [434, 354] on span "Ver anexo" at bounding box center [452, 353] width 46 height 17
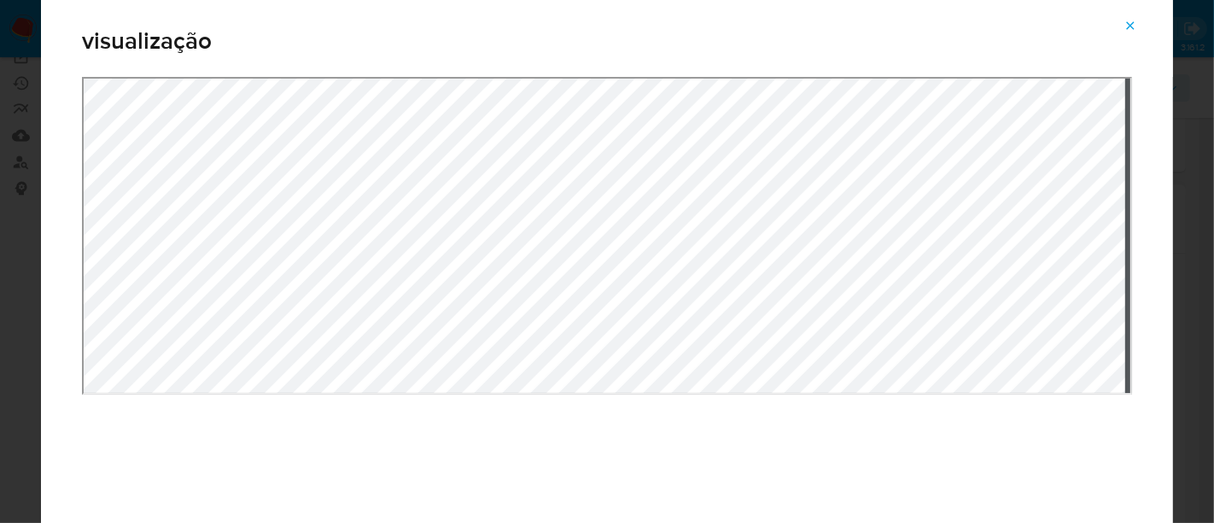
click at [1127, 25] on icon "Attachment preview" at bounding box center [1131, 26] width 14 height 14
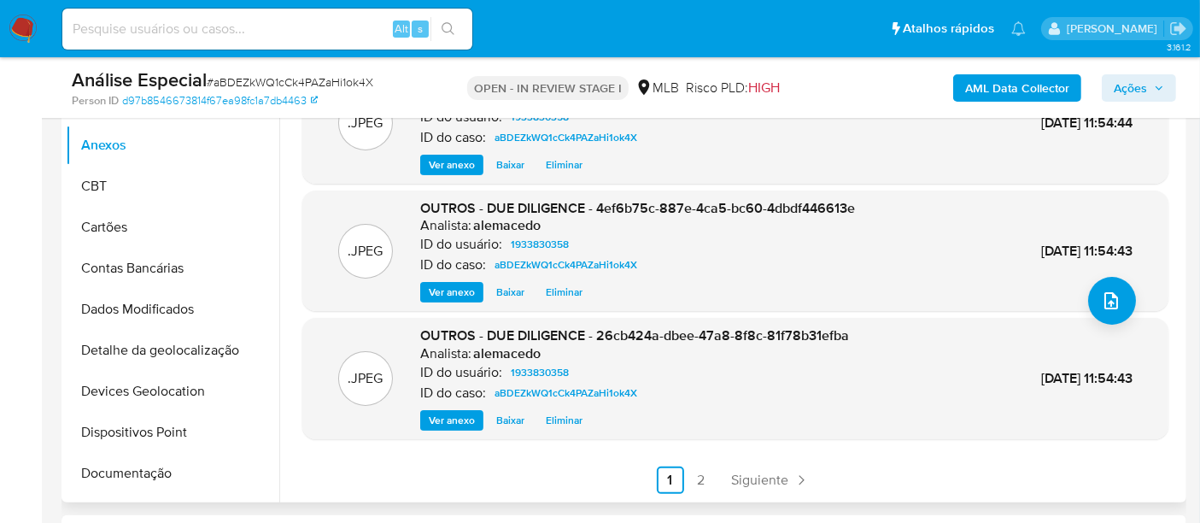
scroll to position [379, 0]
click at [708, 483] on link "2" at bounding box center [700, 478] width 27 height 27
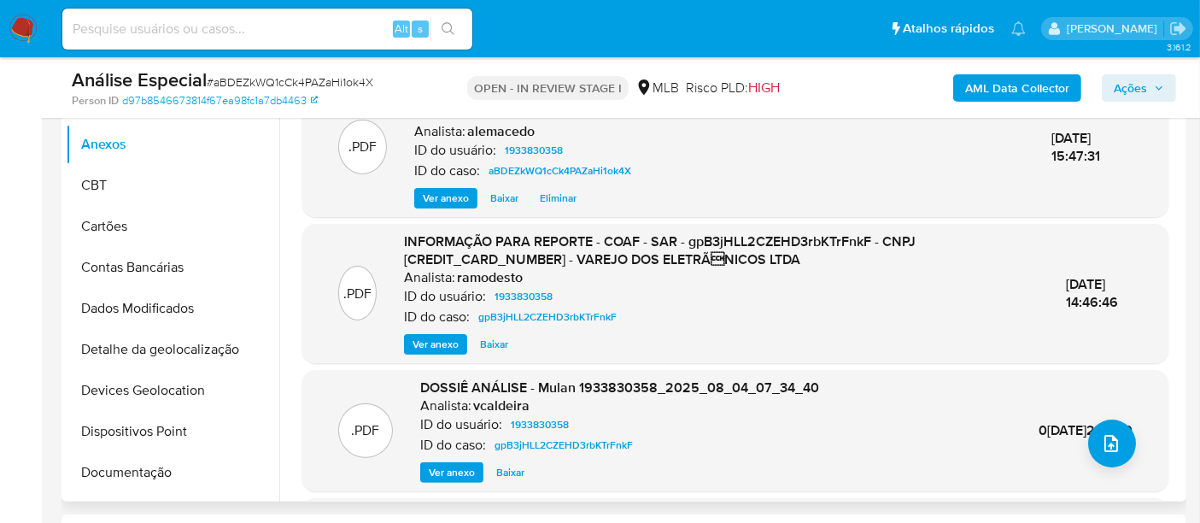
scroll to position [284, 0]
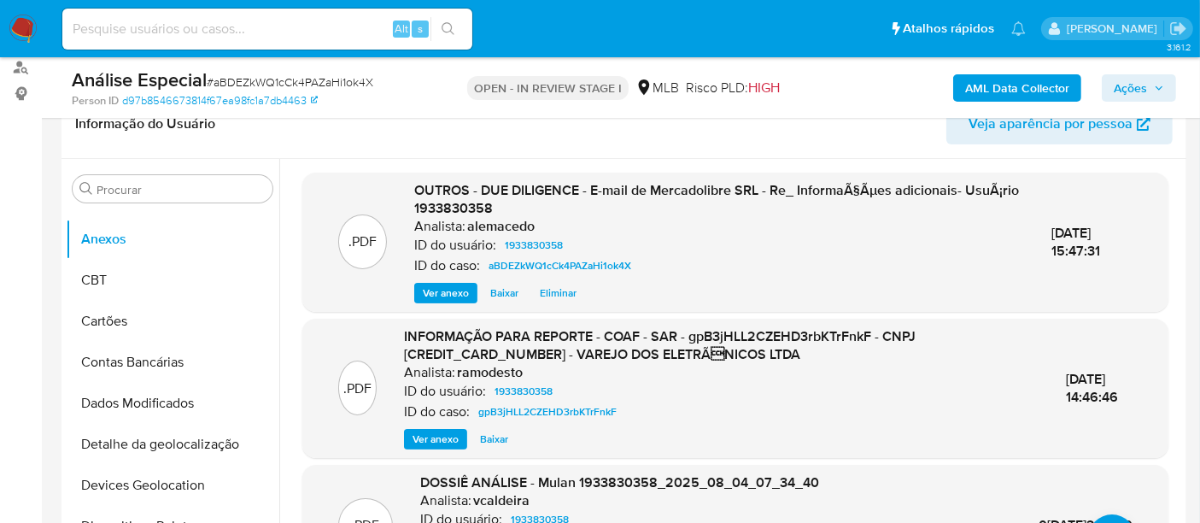
click at [439, 290] on span "Ver anexo" at bounding box center [446, 292] width 46 height 17
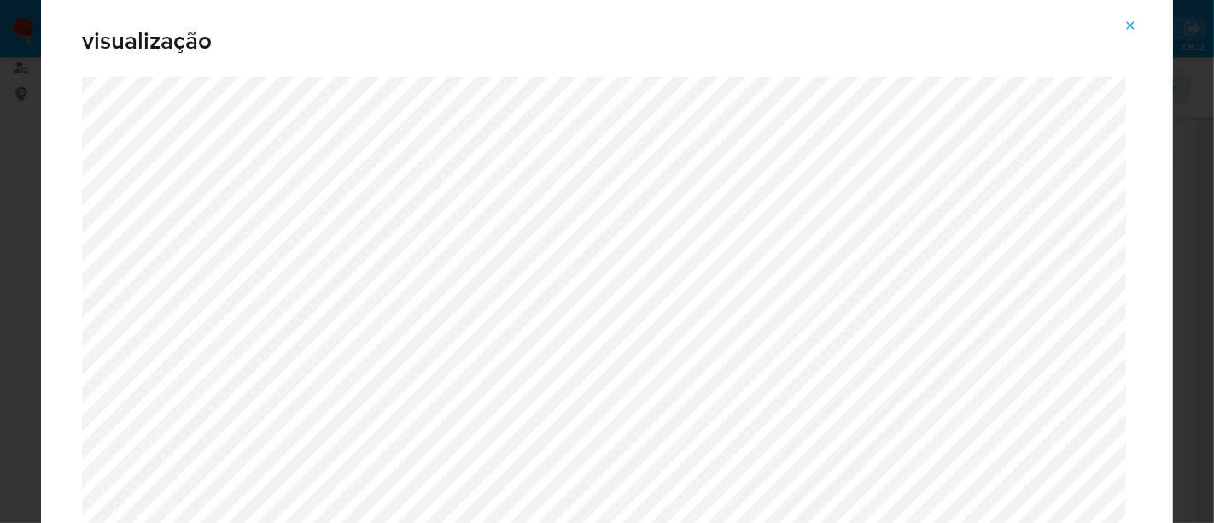
click at [1131, 22] on icon "Attachment preview" at bounding box center [1131, 26] width 14 height 14
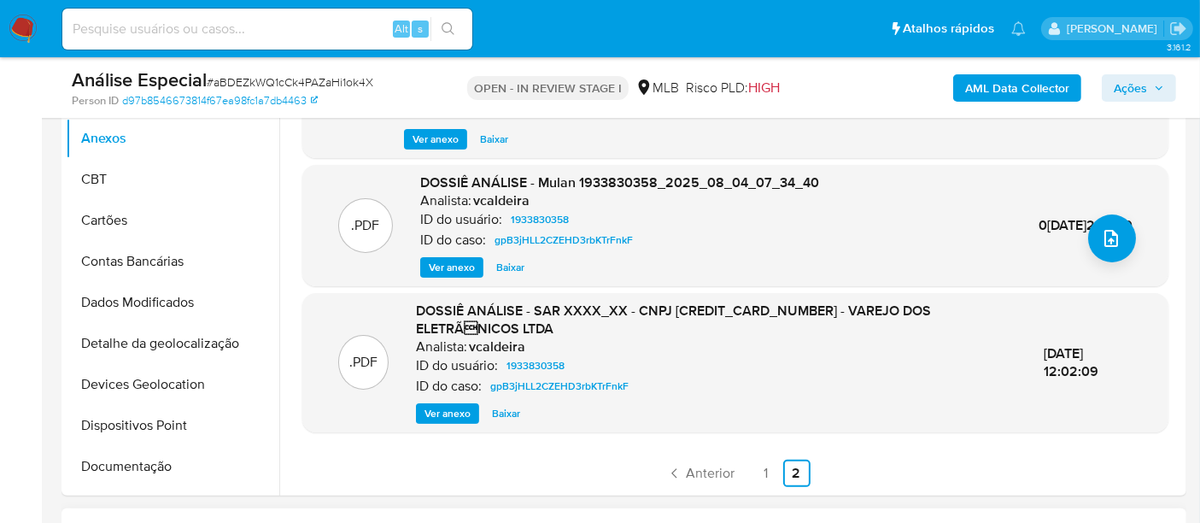
scroll to position [474, 0]
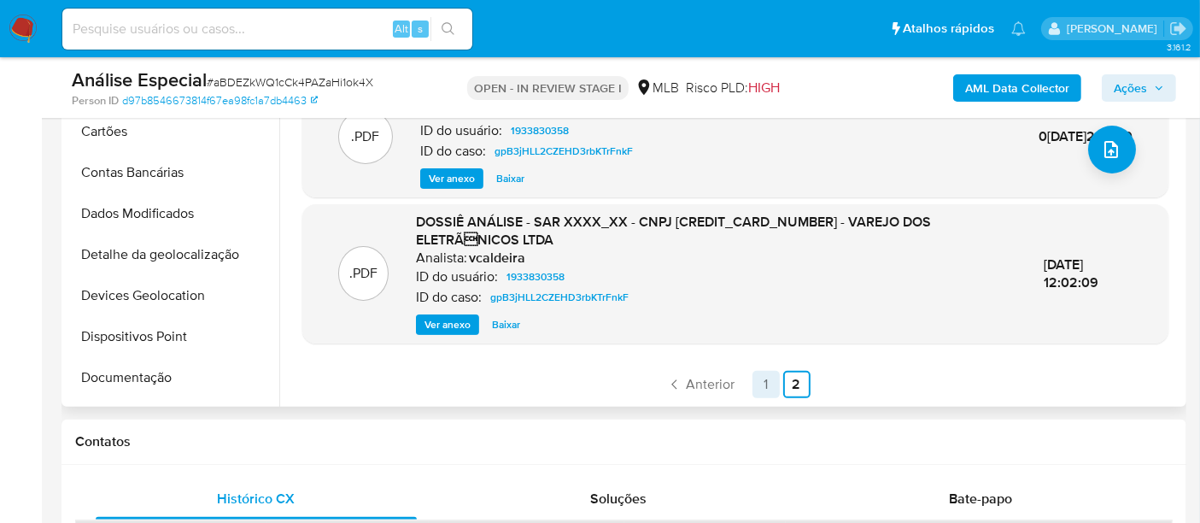
click at [761, 389] on link "1" at bounding box center [765, 384] width 27 height 27
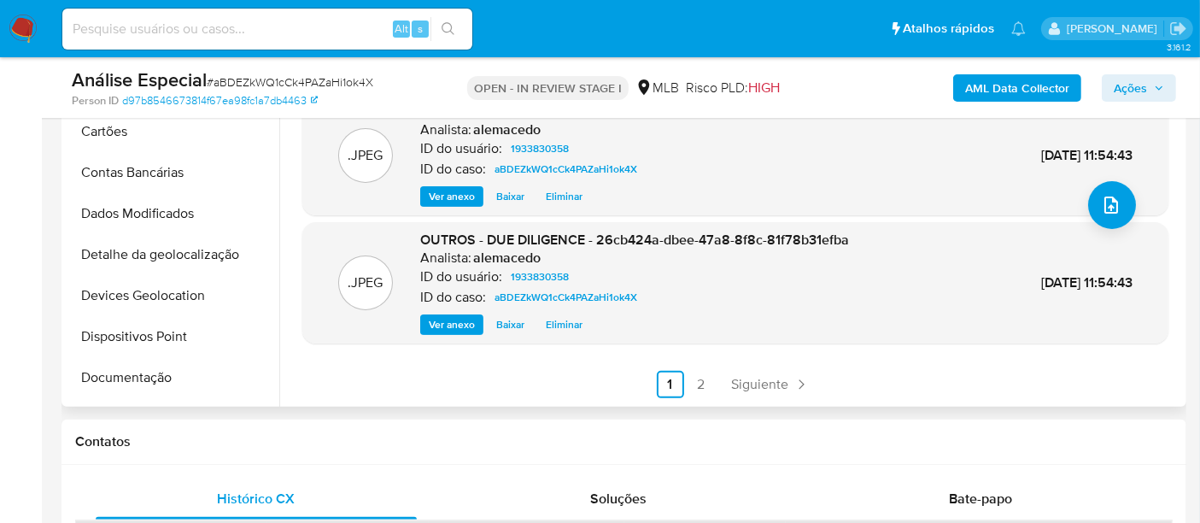
click at [443, 324] on span "Ver anexo" at bounding box center [452, 324] width 46 height 17
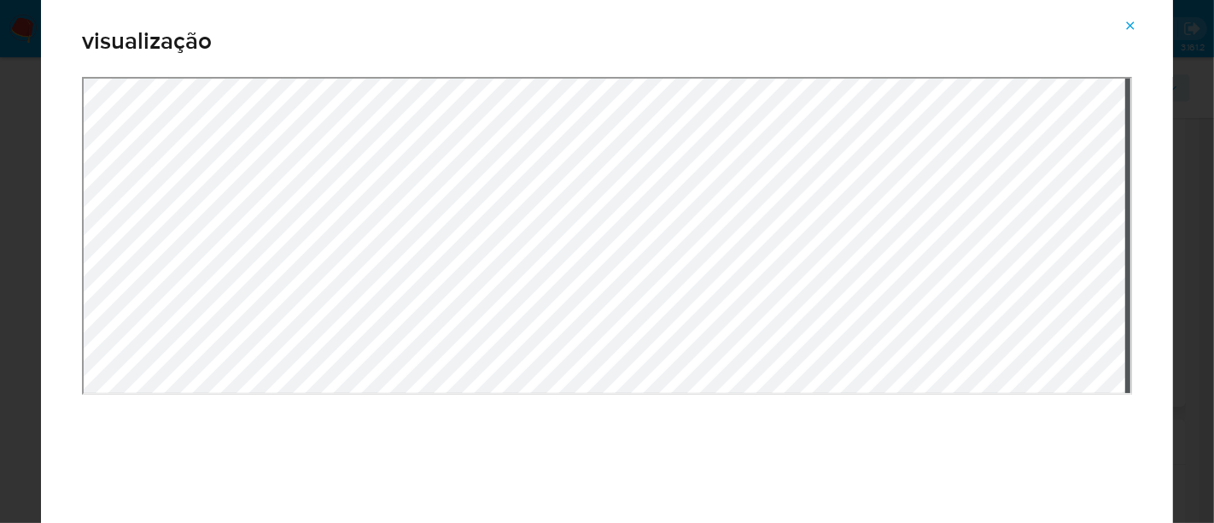
click at [1126, 27] on icon "Attachment preview" at bounding box center [1131, 26] width 14 height 14
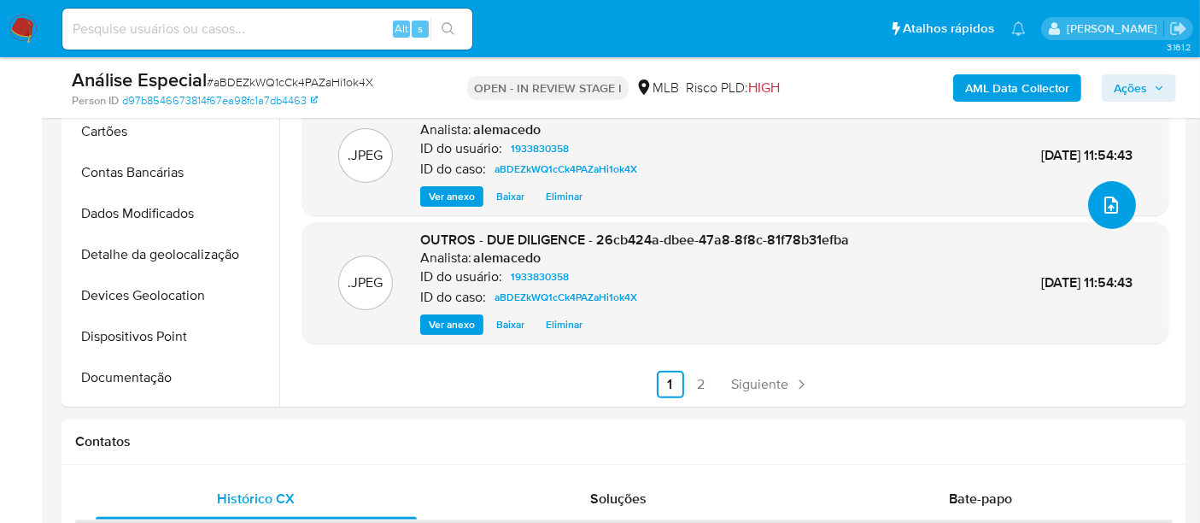
click at [1112, 210] on icon "upload-file" at bounding box center [1111, 205] width 20 height 20
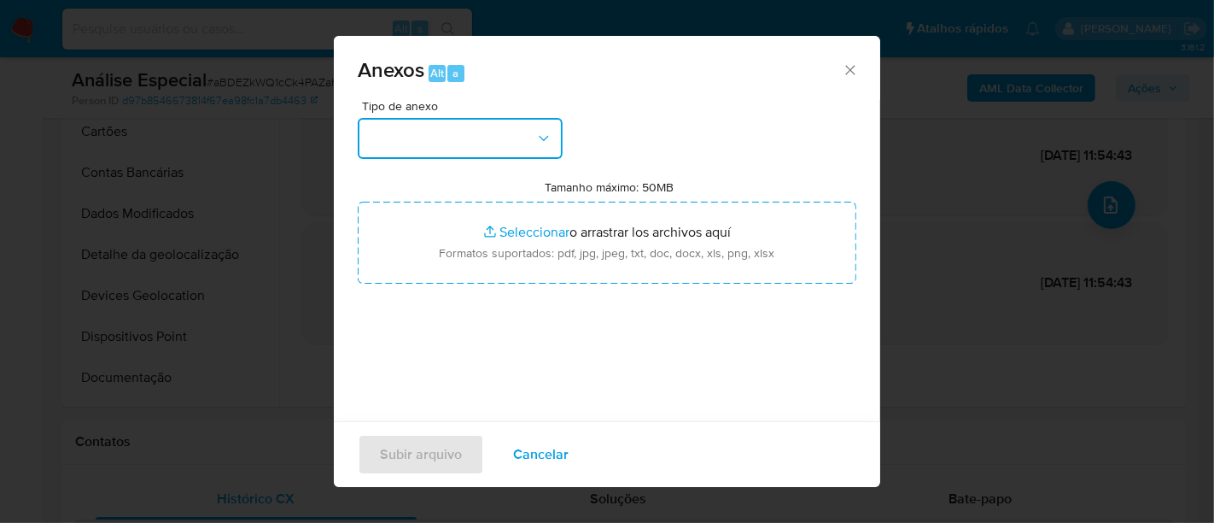
click at [549, 147] on button "button" at bounding box center [460, 138] width 205 height 41
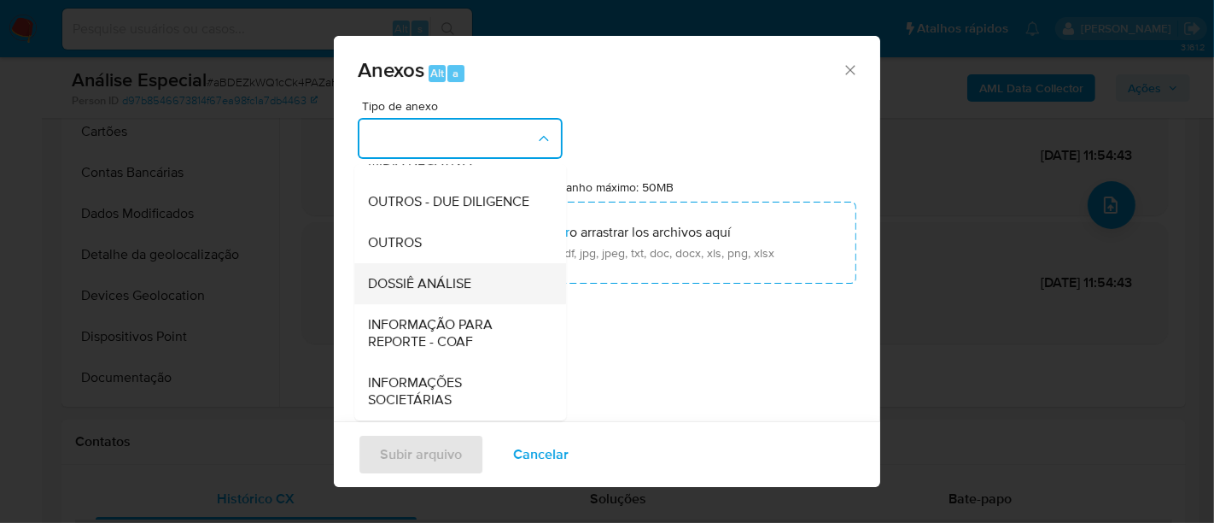
scroll to position [80, 0]
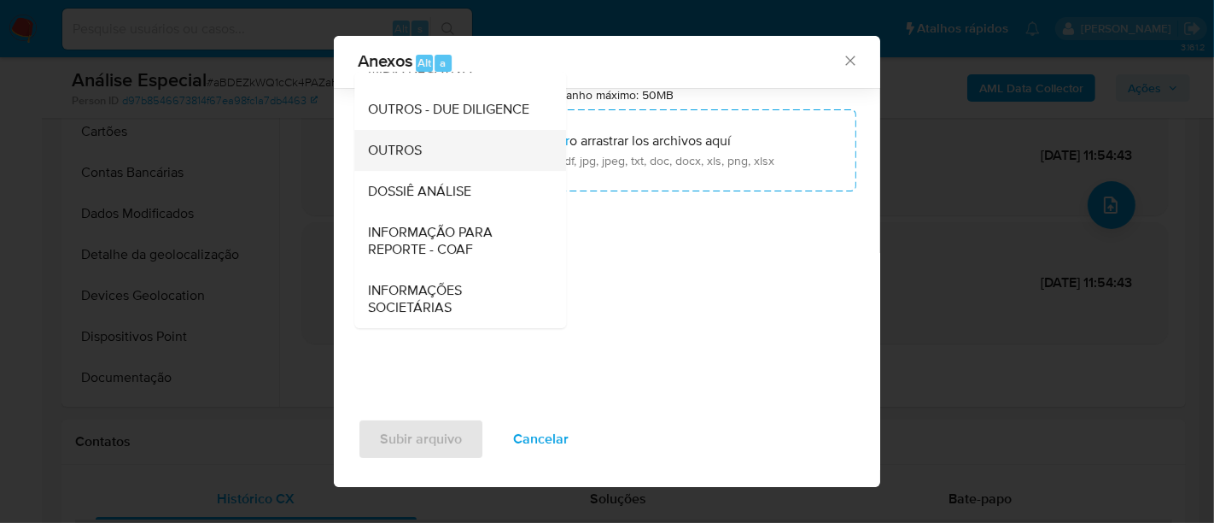
click at [436, 150] on div "OUTROS" at bounding box center [455, 150] width 174 height 41
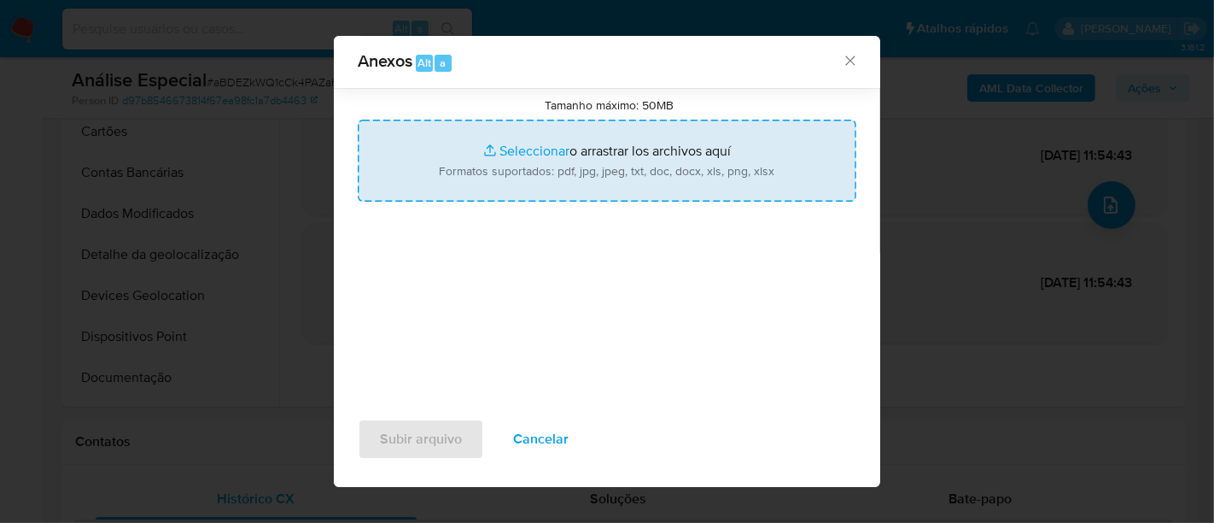
click at [535, 146] on input "Tamanho máximo: 50MB Seleccionar archivos" at bounding box center [607, 161] width 499 height 82
type input "C:\fakepath\Faturamento Varejo - 09.24 a 08.25.pdf"
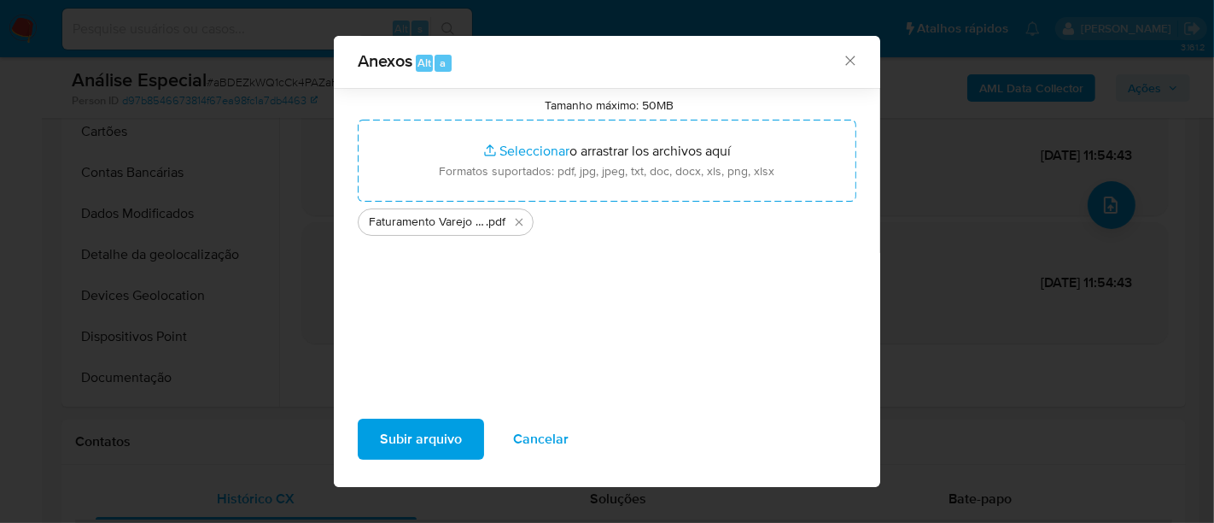
click at [455, 217] on span "Faturamento Varejo - 09.24 a 08.25" at bounding box center [427, 221] width 117 height 17
click at [452, 430] on span "Subir arquivo" at bounding box center [421, 439] width 82 height 38
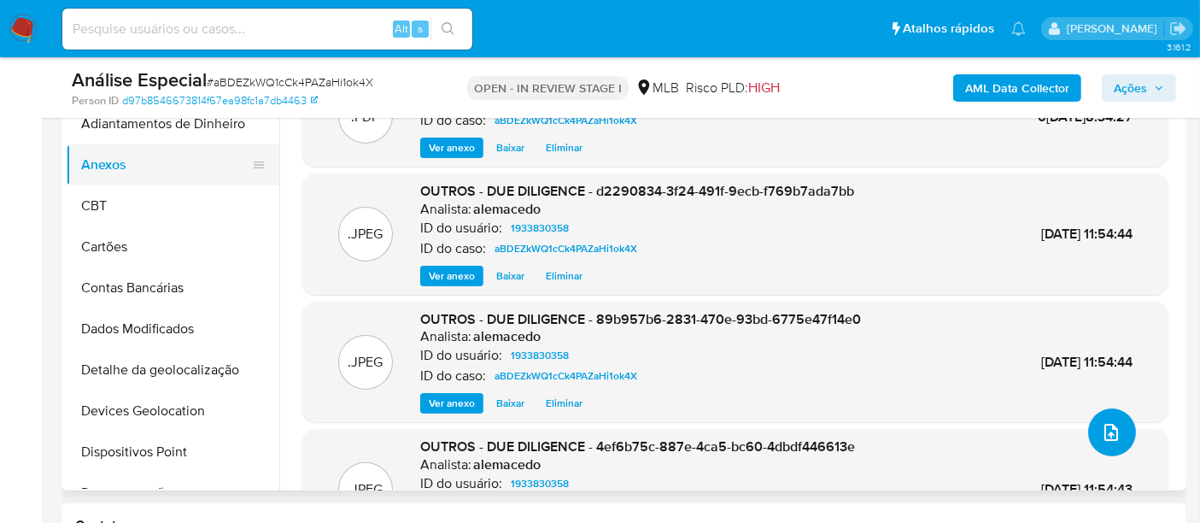
scroll to position [284, 0]
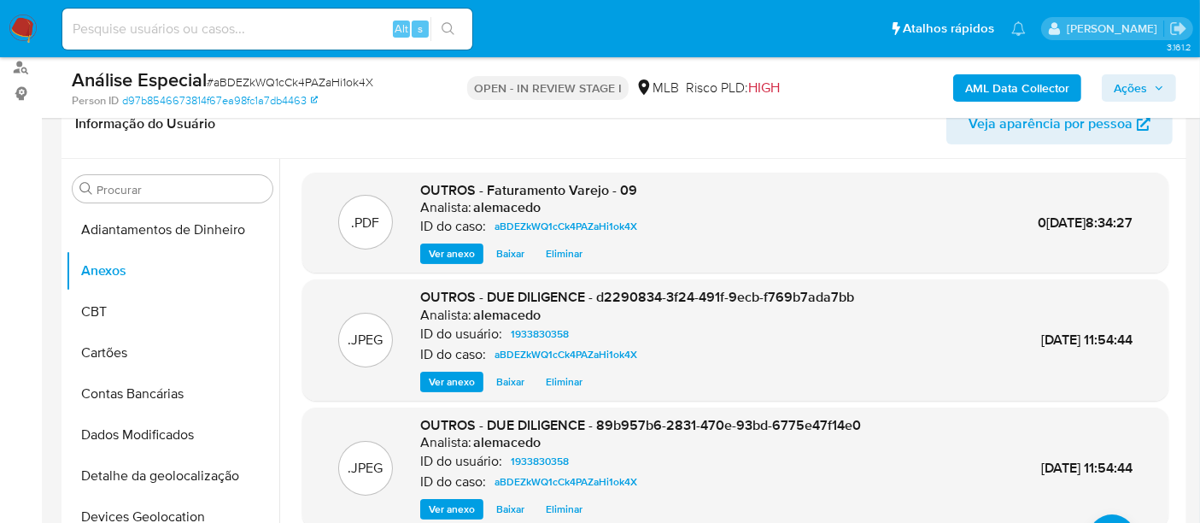
click at [463, 254] on span "Ver anexo" at bounding box center [452, 253] width 46 height 17
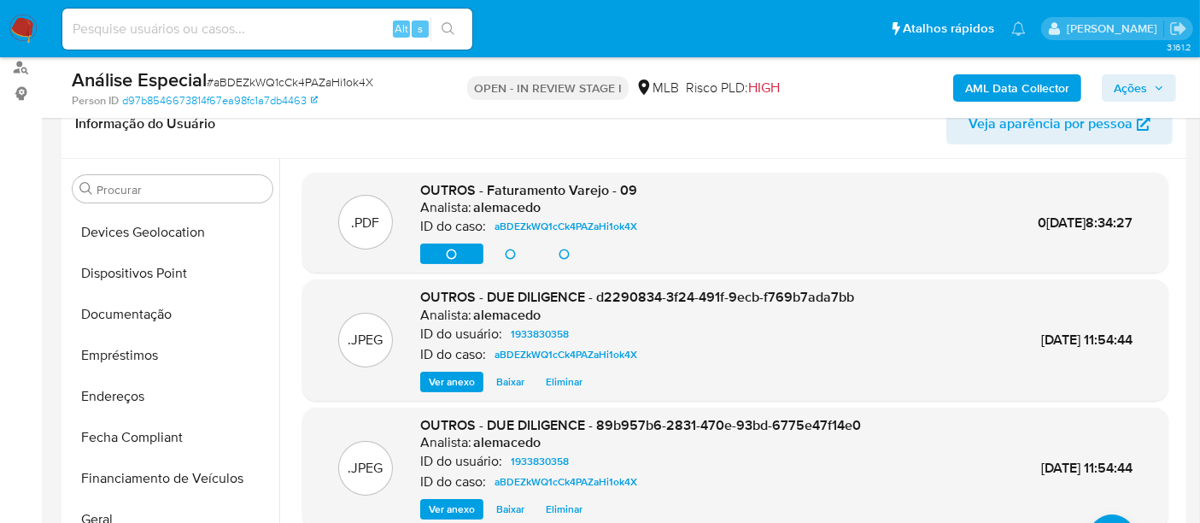
scroll to position [379, 0]
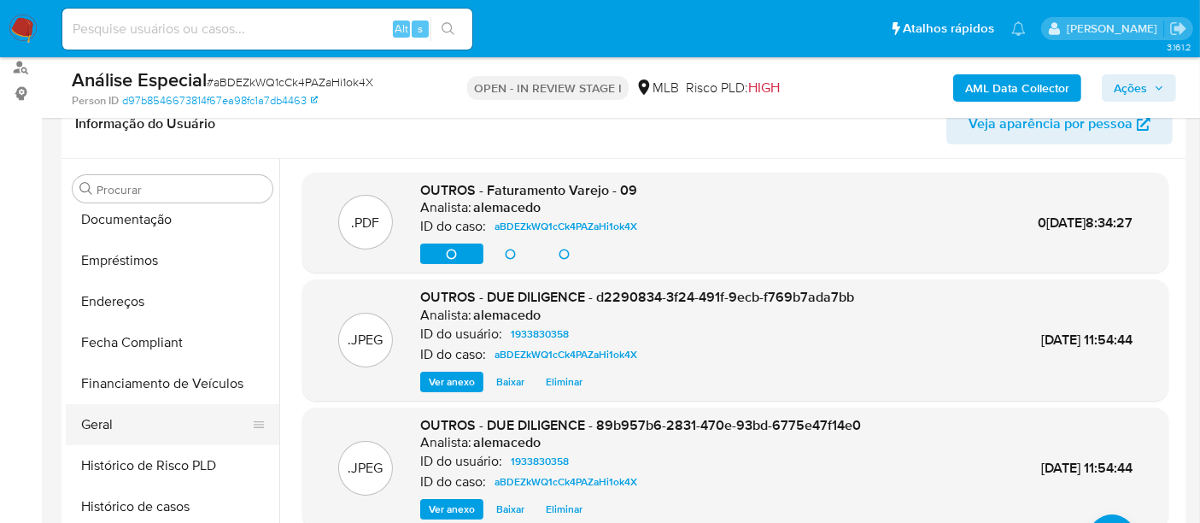
click at [126, 419] on button "Geral" at bounding box center [166, 424] width 200 height 41
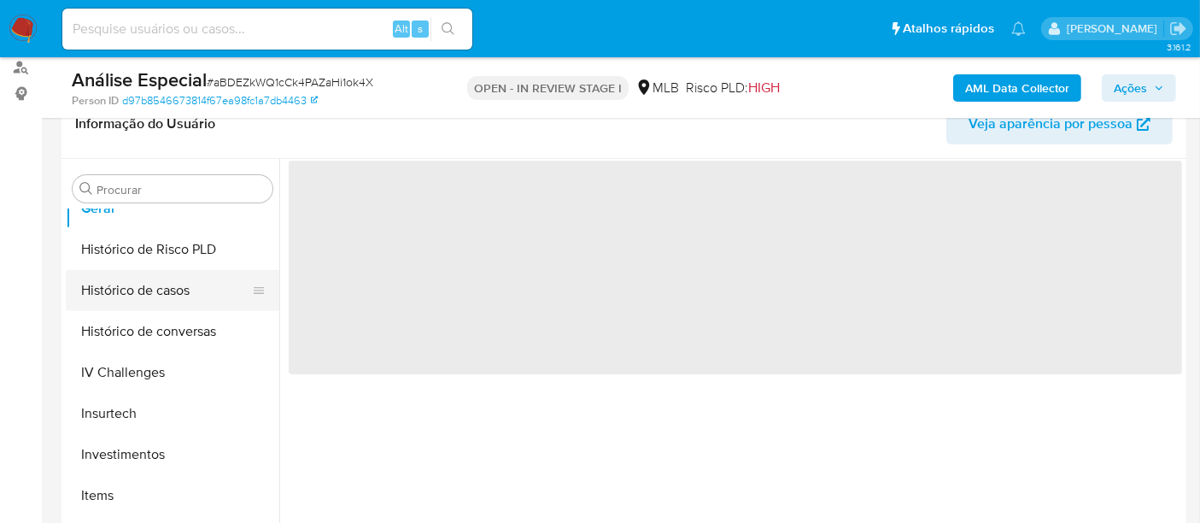
scroll to position [664, 0]
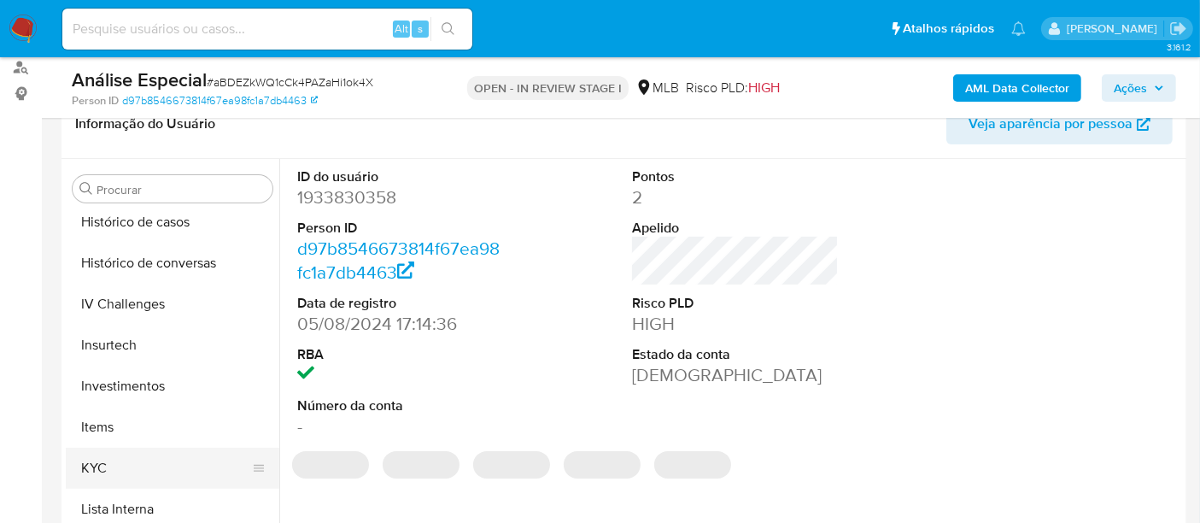
click at [125, 454] on button "KYC" at bounding box center [166, 467] width 200 height 41
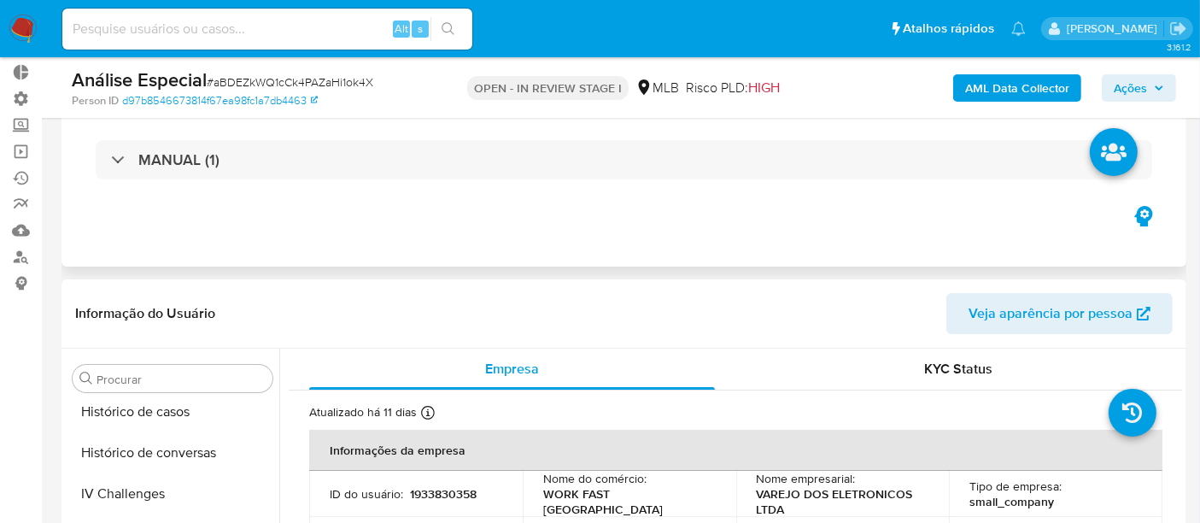
scroll to position [0, 0]
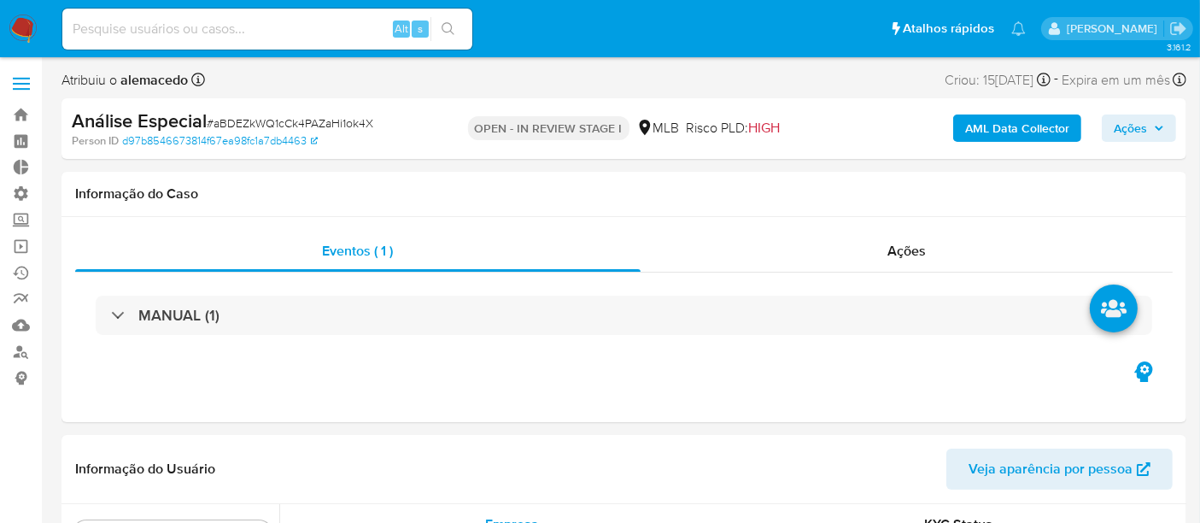
click at [1136, 135] on span "Ações" at bounding box center [1130, 127] width 33 height 27
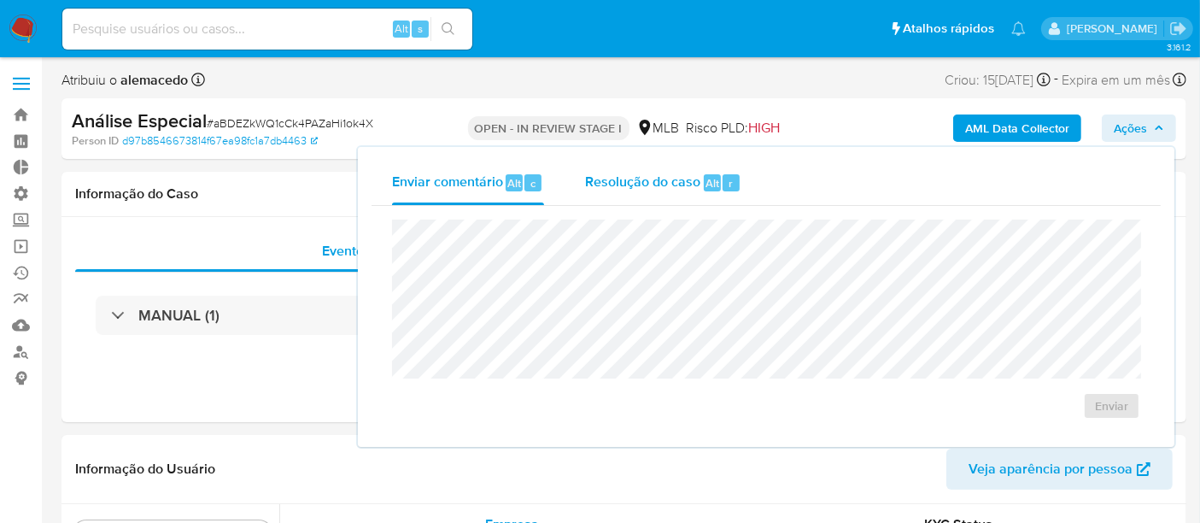
click at [630, 189] on span "Resolução do caso" at bounding box center [642, 183] width 115 height 20
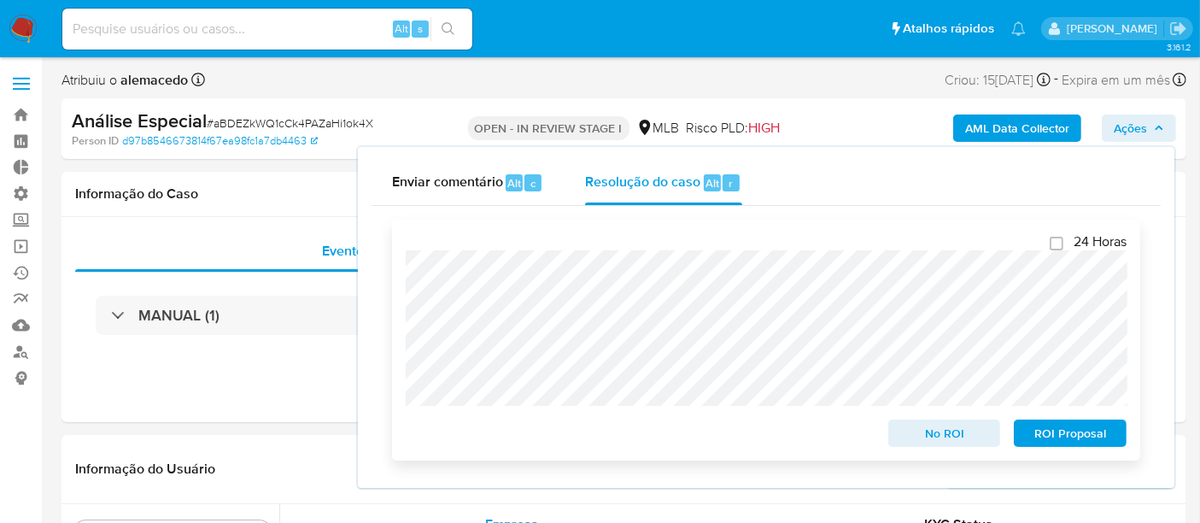
click at [971, 430] on span "No ROI" at bounding box center [944, 433] width 89 height 24
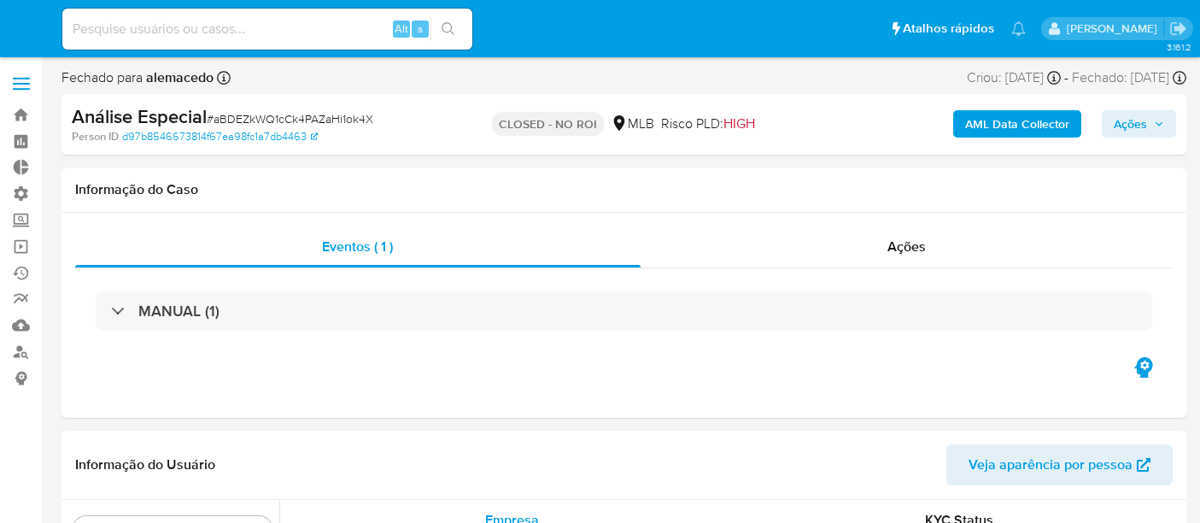
select select "10"
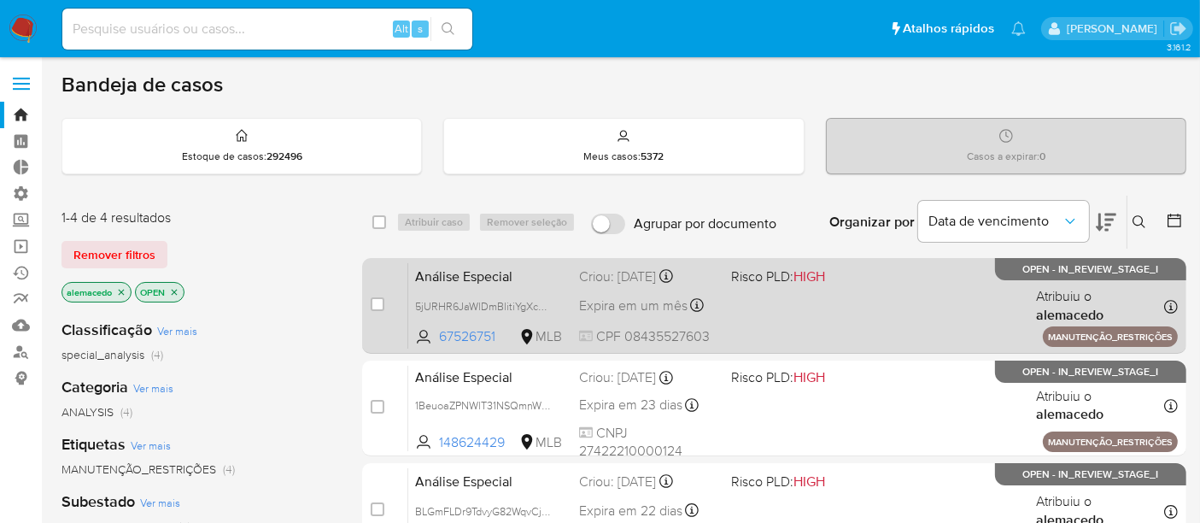
click at [788, 321] on div "Análise Especial 5jURHR6JaWlDmBlitiYgXc4W 67526751 MLB Risco PLD: HIGH Criou: […" at bounding box center [792, 305] width 769 height 86
click at [522, 279] on span "Análise Especial" at bounding box center [490, 275] width 150 height 22
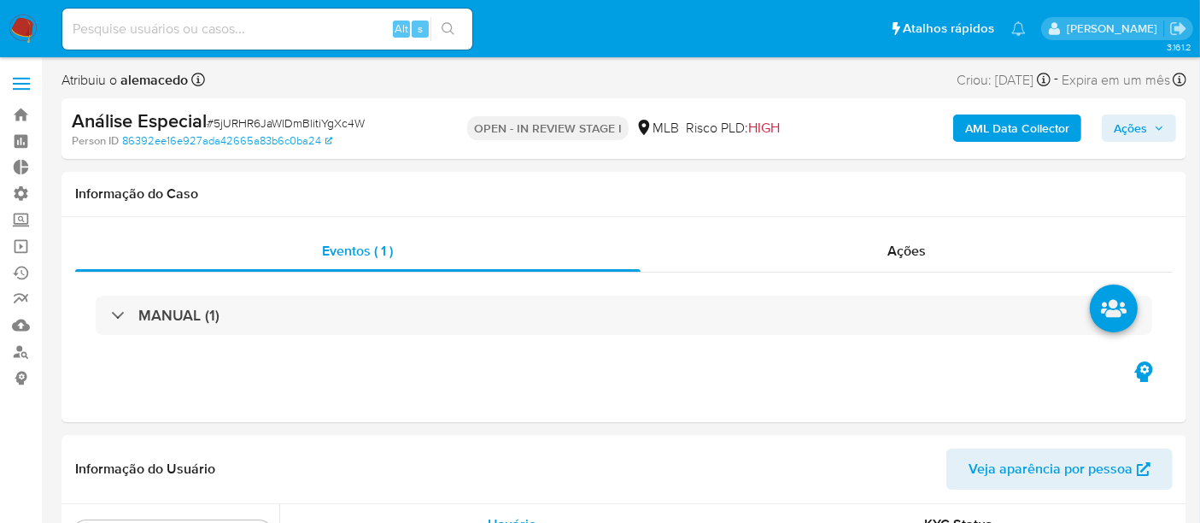
scroll to position [885, 0]
select select "10"
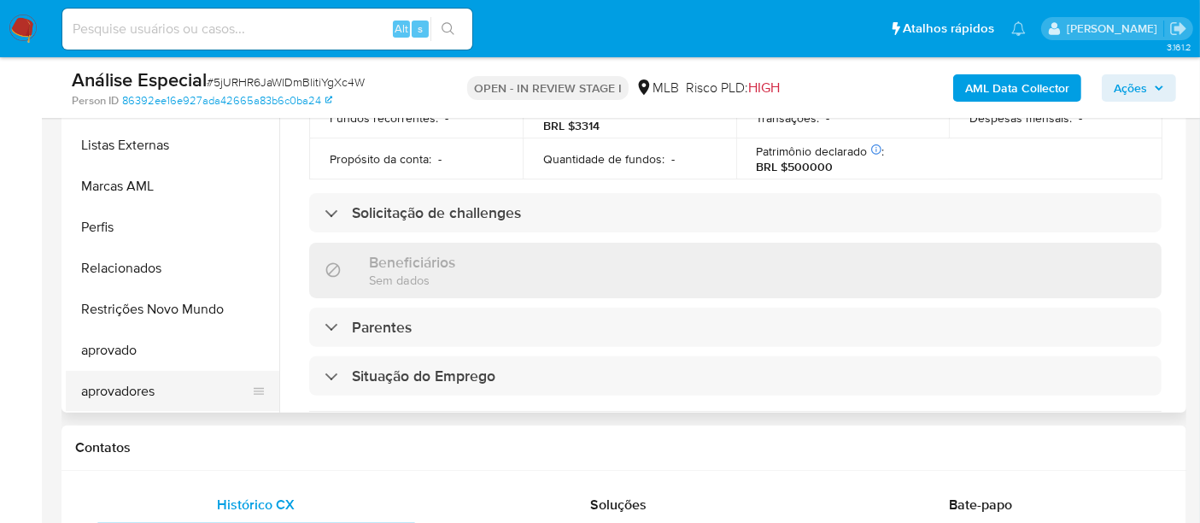
scroll to position [474, 0]
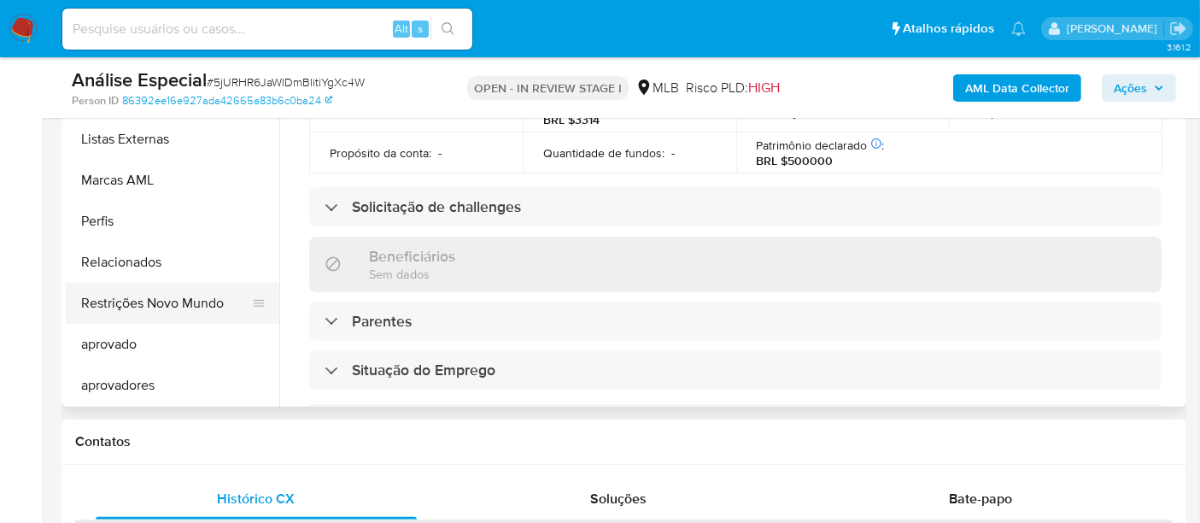
click at [169, 313] on button "Restrições Novo Mundo" at bounding box center [166, 303] width 200 height 41
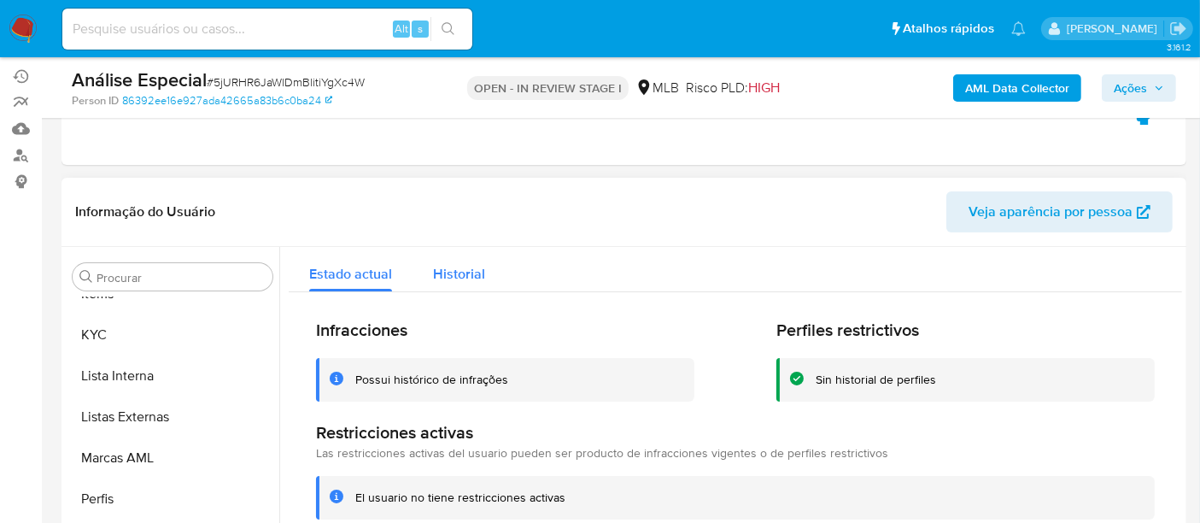
scroll to position [190, 0]
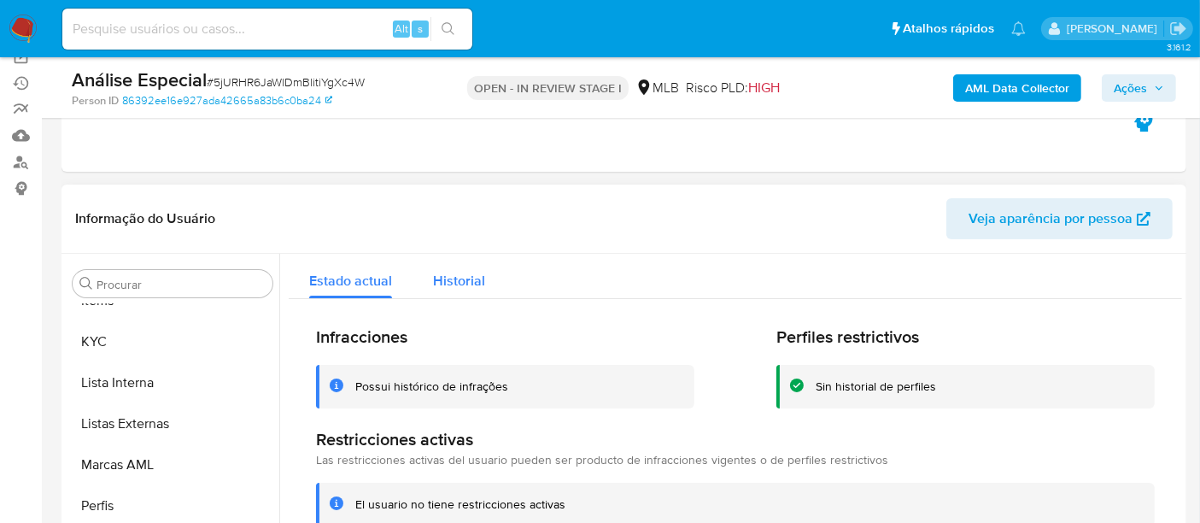
click at [444, 280] on span "Historial" at bounding box center [459, 281] width 52 height 20
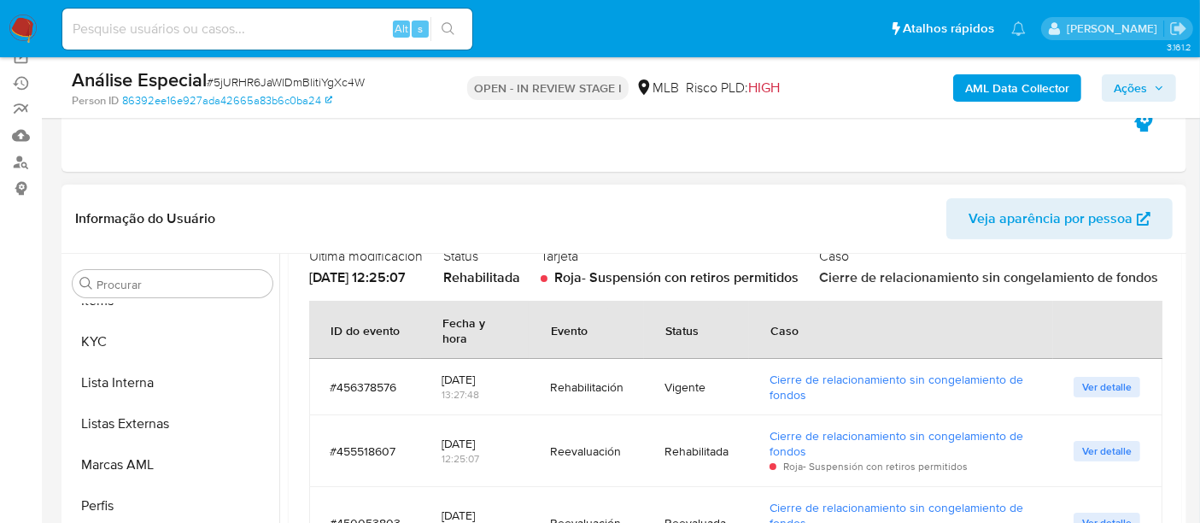
scroll to position [284, 0]
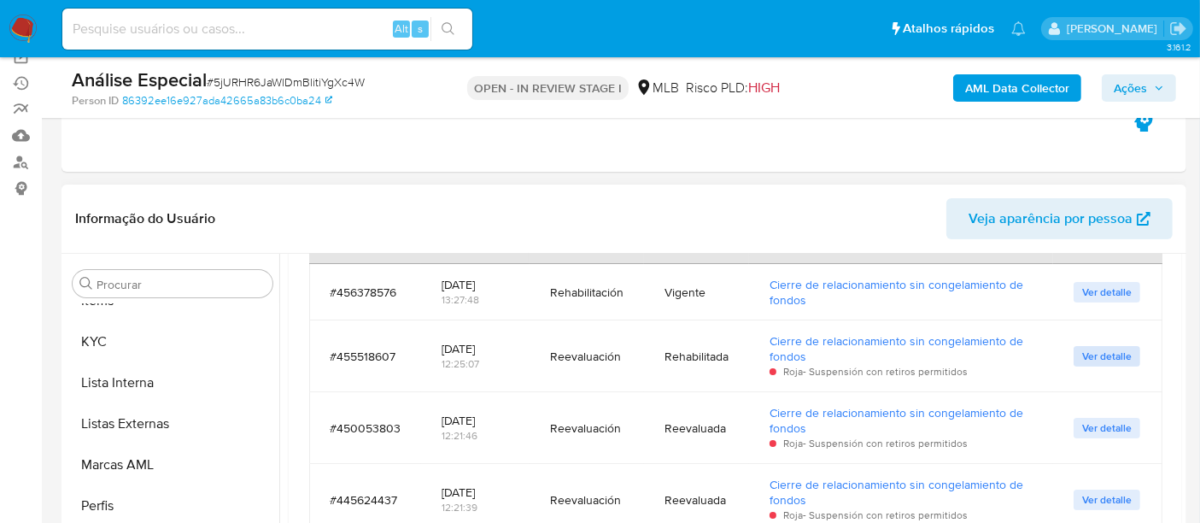
click at [1087, 365] on span "Ver detalle" at bounding box center [1107, 356] width 50 height 17
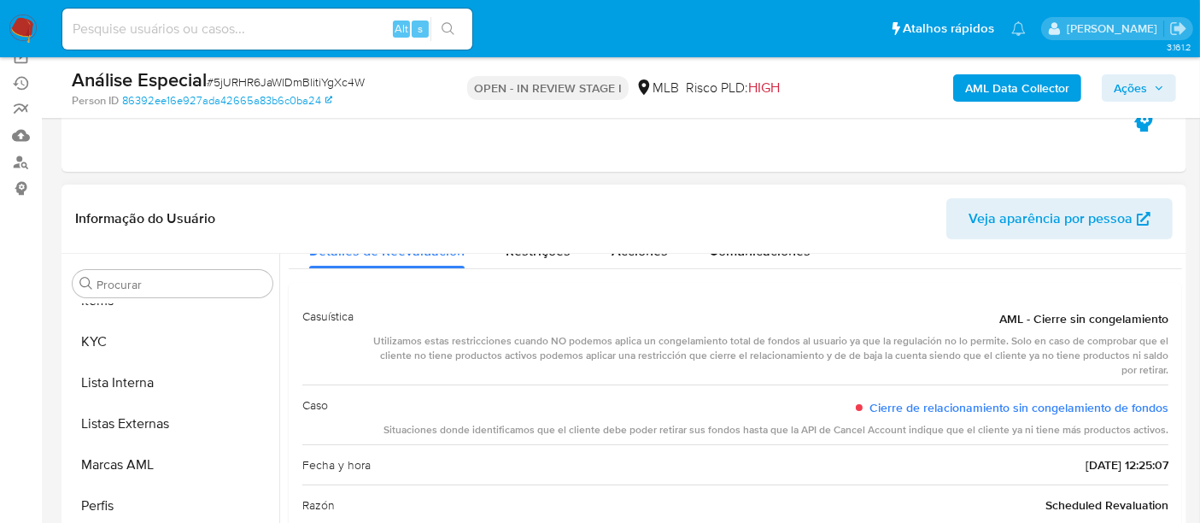
scroll to position [0, 0]
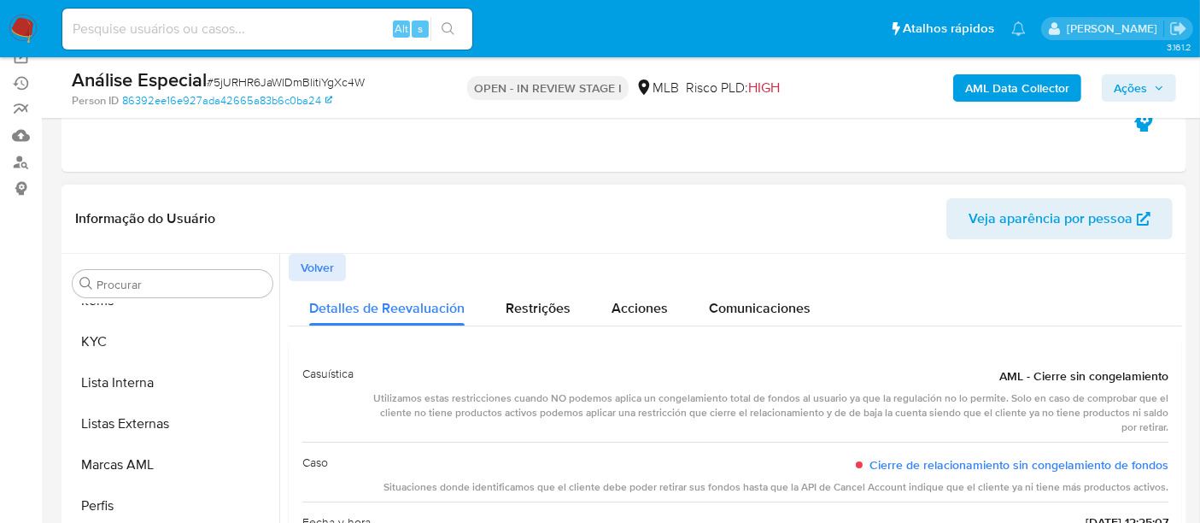
click at [322, 268] on span "Volver" at bounding box center [317, 267] width 33 height 24
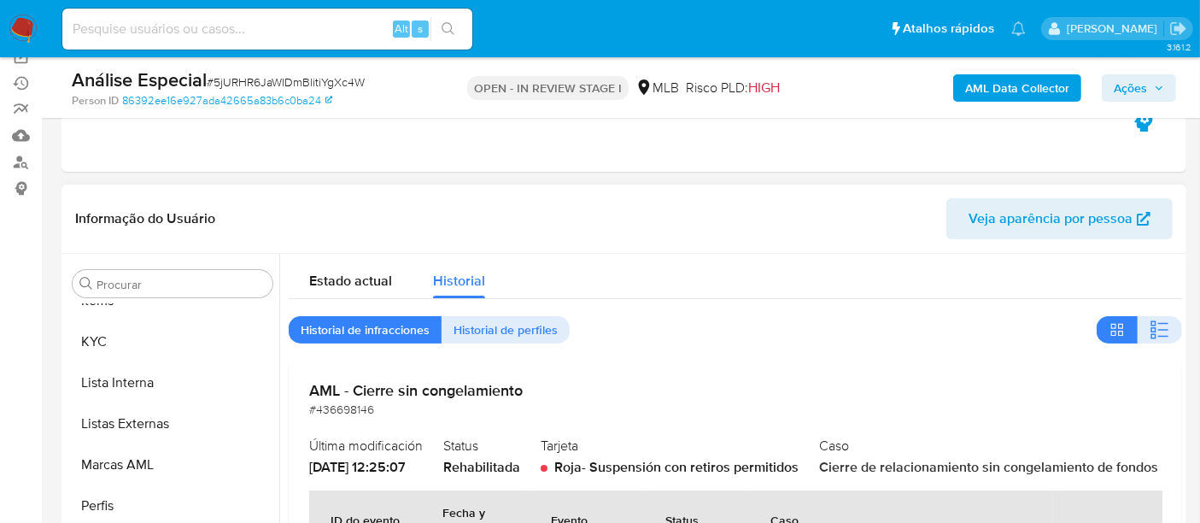
scroll to position [190, 0]
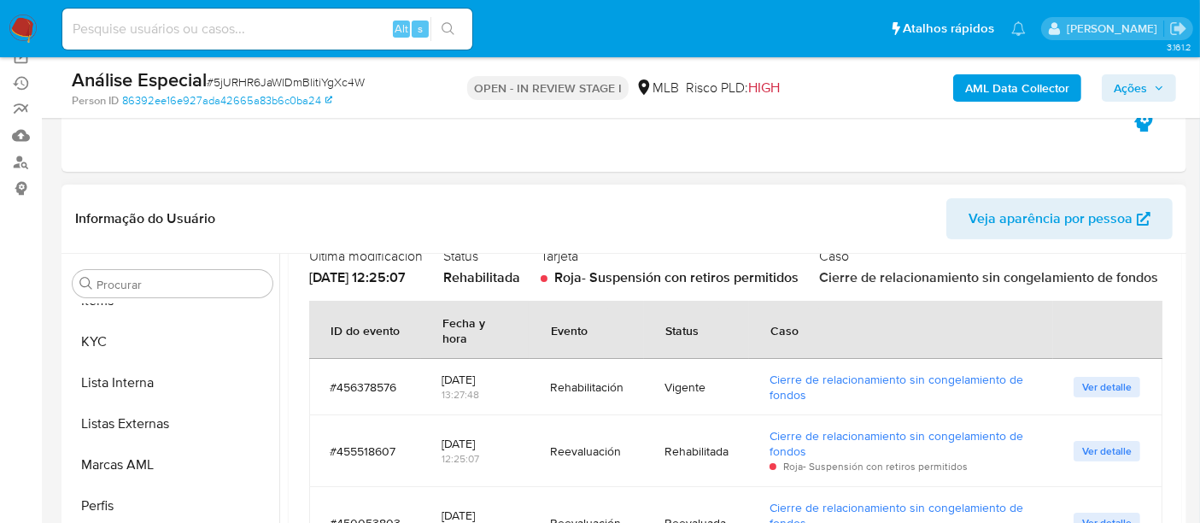
click at [1096, 414] on td "Ver detalle" at bounding box center [1107, 387] width 109 height 56
click at [1092, 395] on span "Ver detalle" at bounding box center [1107, 386] width 50 height 17
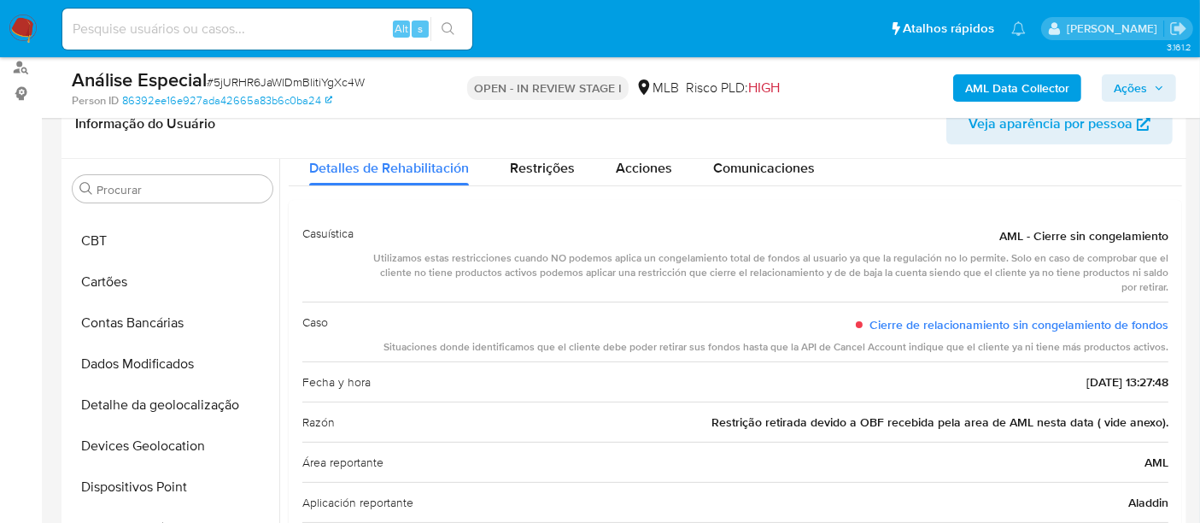
scroll to position [31, 0]
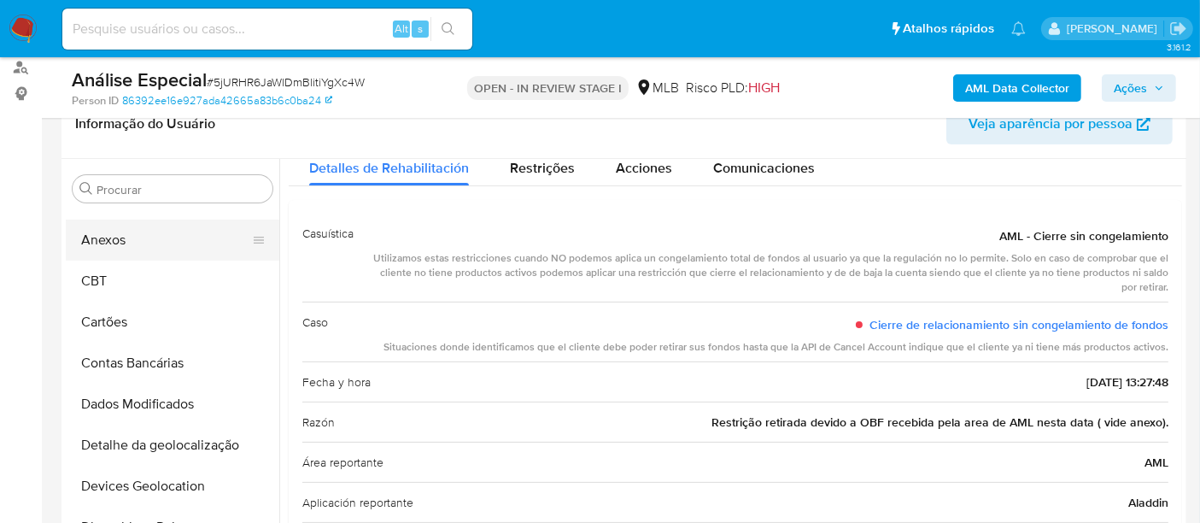
click at [129, 243] on button "Anexos" at bounding box center [166, 239] width 200 height 41
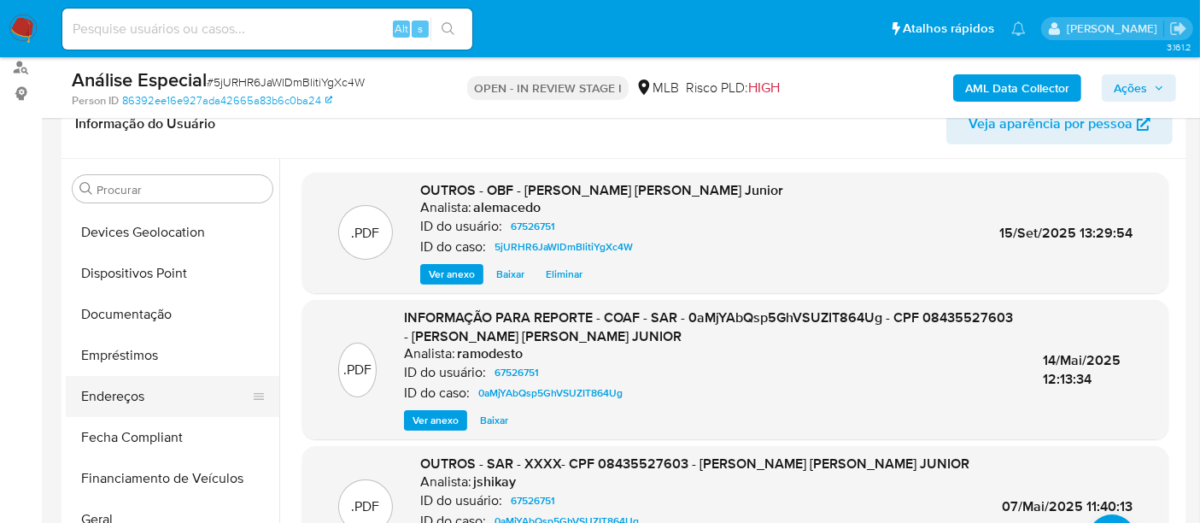
scroll to position [474, 0]
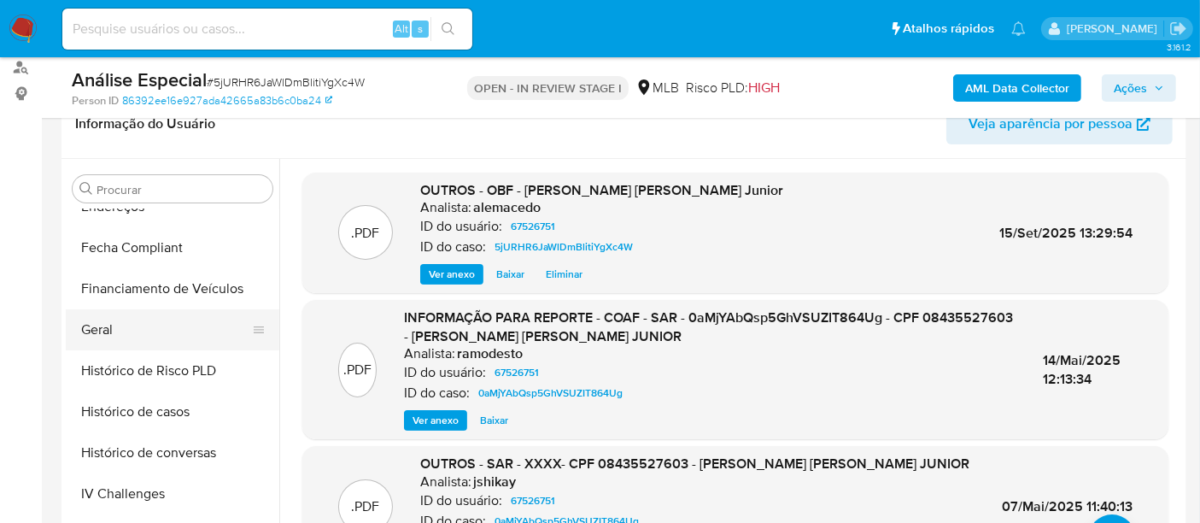
click at [113, 325] on button "Geral" at bounding box center [166, 329] width 200 height 41
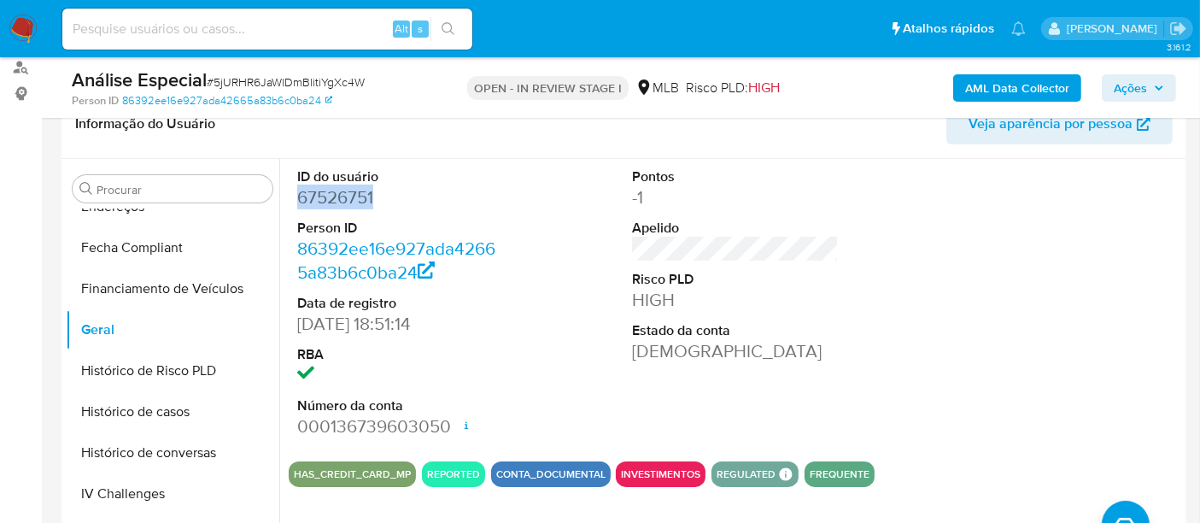
drag, startPoint x: 298, startPoint y: 202, endPoint x: 373, endPoint y: 196, distance: 75.3
click at [373, 196] on dd "67526751" at bounding box center [400, 197] width 207 height 24
copy dd "67526751"
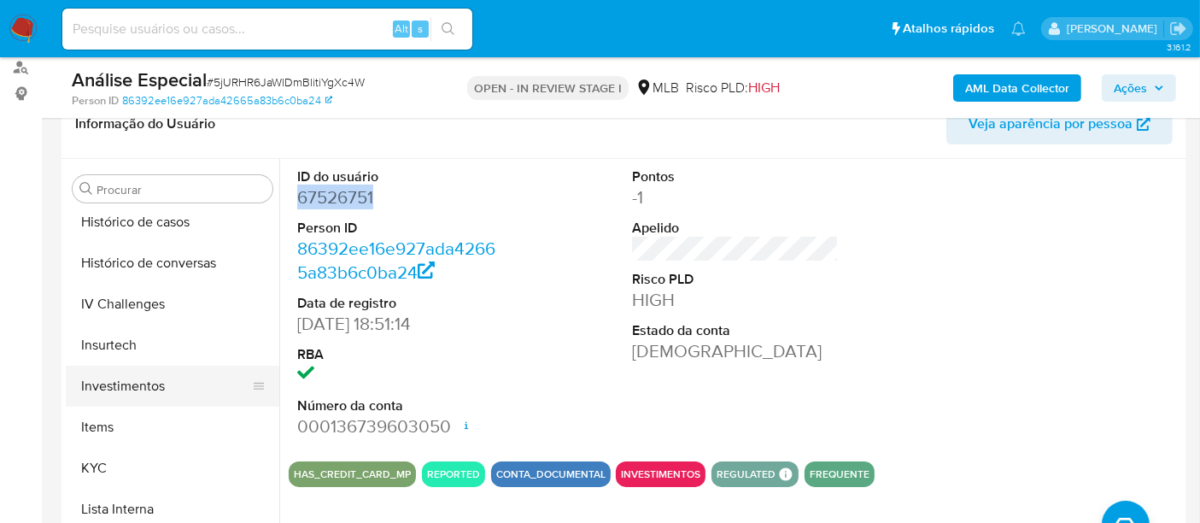
scroll to position [758, 0]
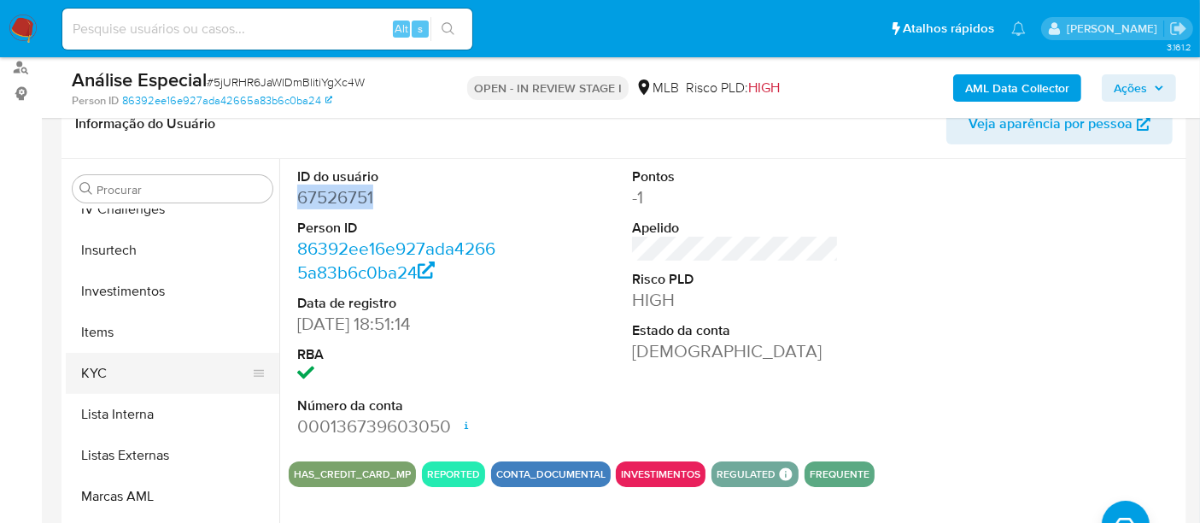
click at [137, 379] on button "KYC" at bounding box center [166, 373] width 200 height 41
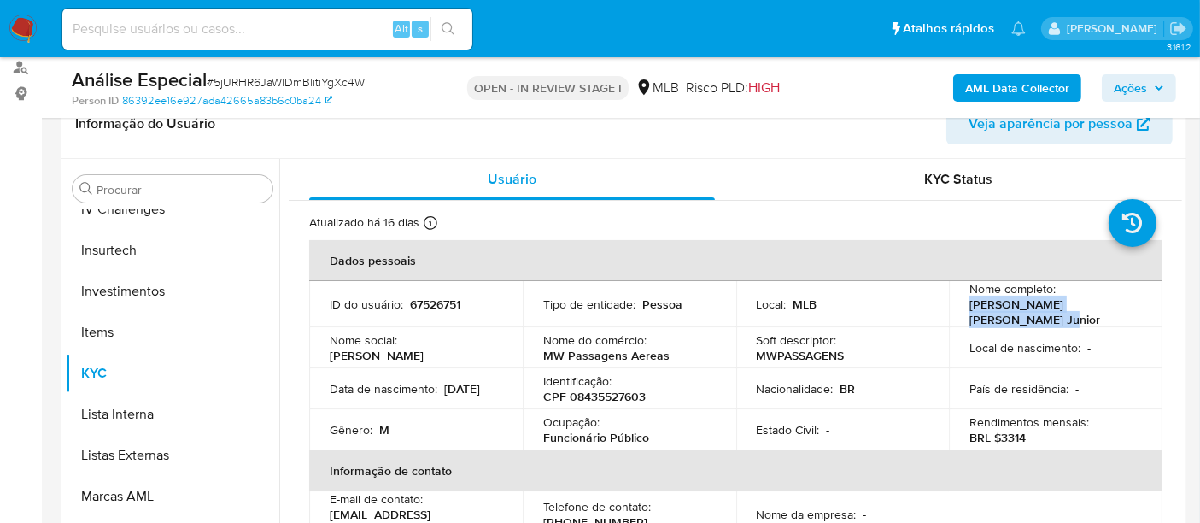
drag, startPoint x: 961, startPoint y: 306, endPoint x: 1001, endPoint y: 318, distance: 41.9
click at [1001, 318] on td "Nome completo : Marcio William da Costa Junior" at bounding box center [1055, 304] width 213 height 46
copy p "Marcio William da Costa Junior"
drag, startPoint x: 569, startPoint y: 396, endPoint x: 658, endPoint y: 395, distance: 89.7
click at [658, 395] on div "Identificação : CPF 08435527603" at bounding box center [629, 388] width 173 height 31
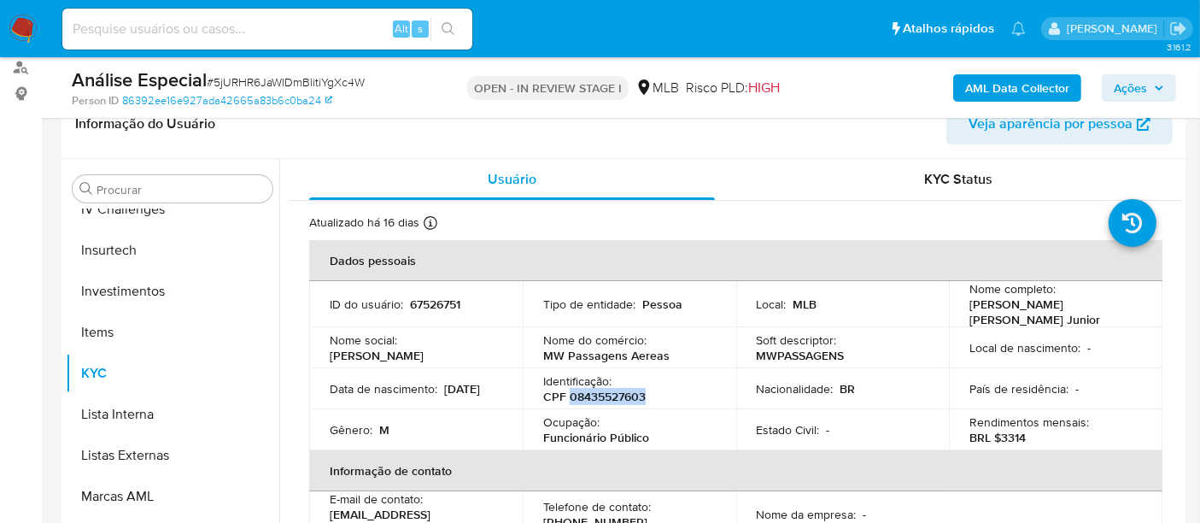
copy p "08435527603"
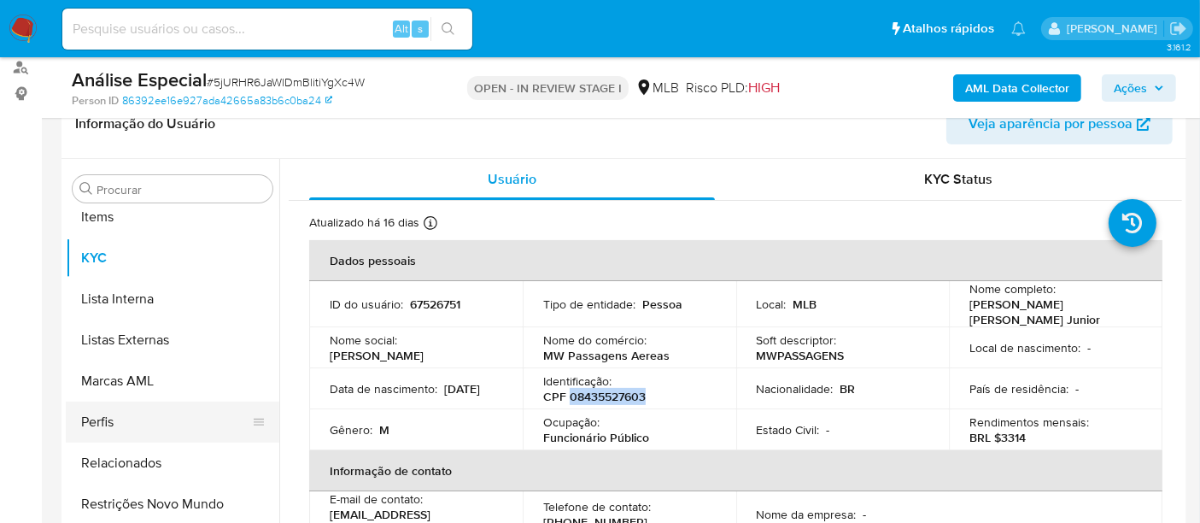
scroll to position [885, 0]
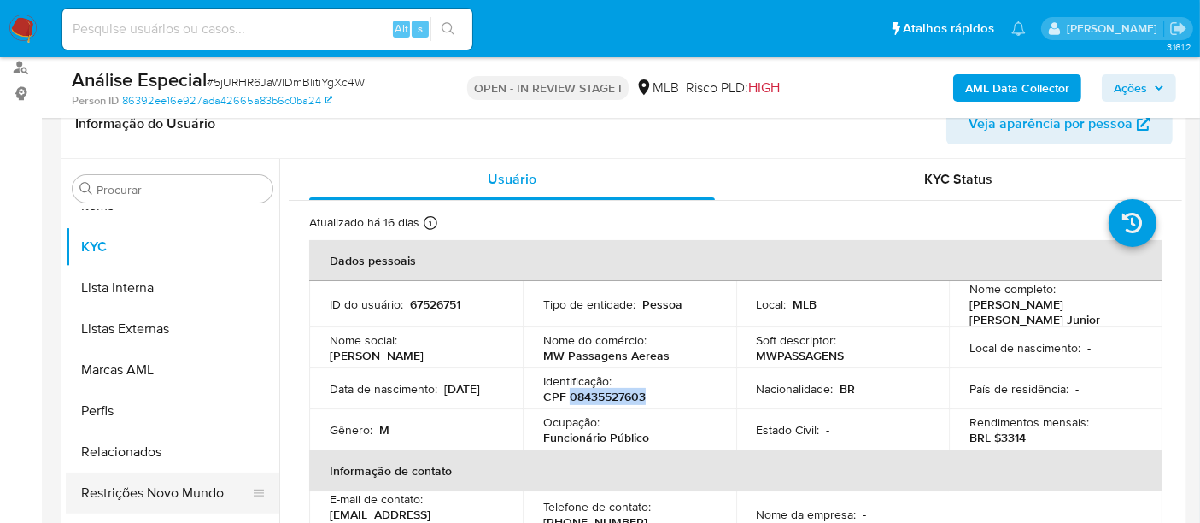
click at [196, 484] on button "Restrições Novo Mundo" at bounding box center [166, 492] width 200 height 41
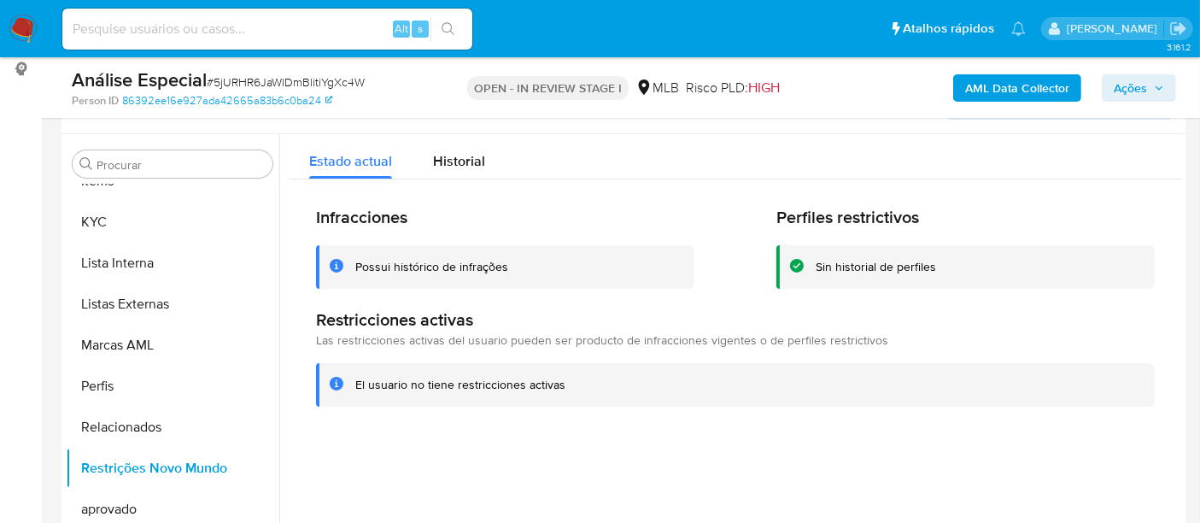
scroll to position [284, 0]
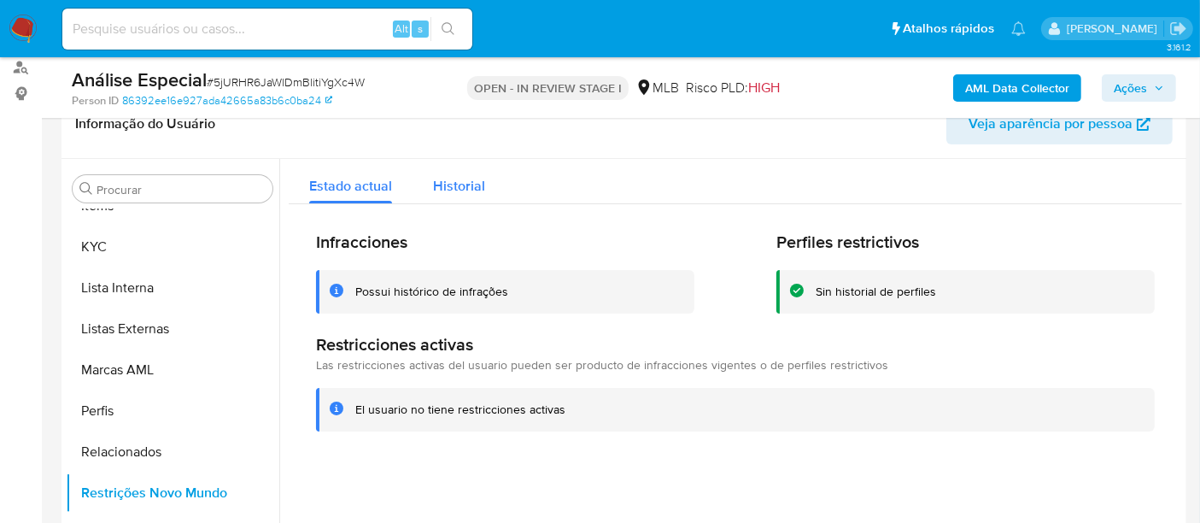
click at [457, 194] on span "Historial" at bounding box center [459, 186] width 52 height 20
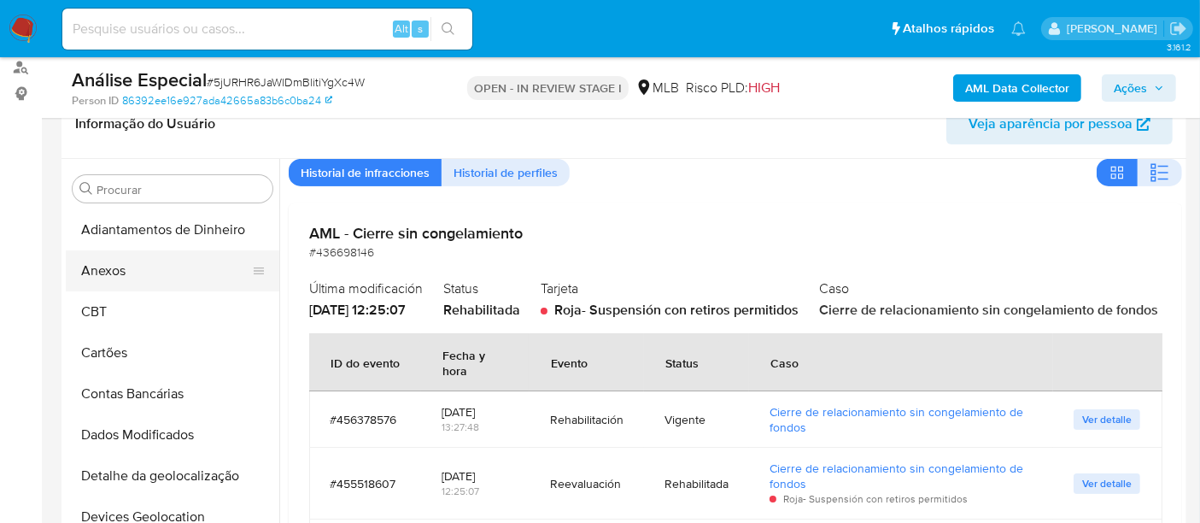
click at [147, 279] on button "Anexos" at bounding box center [166, 270] width 200 height 41
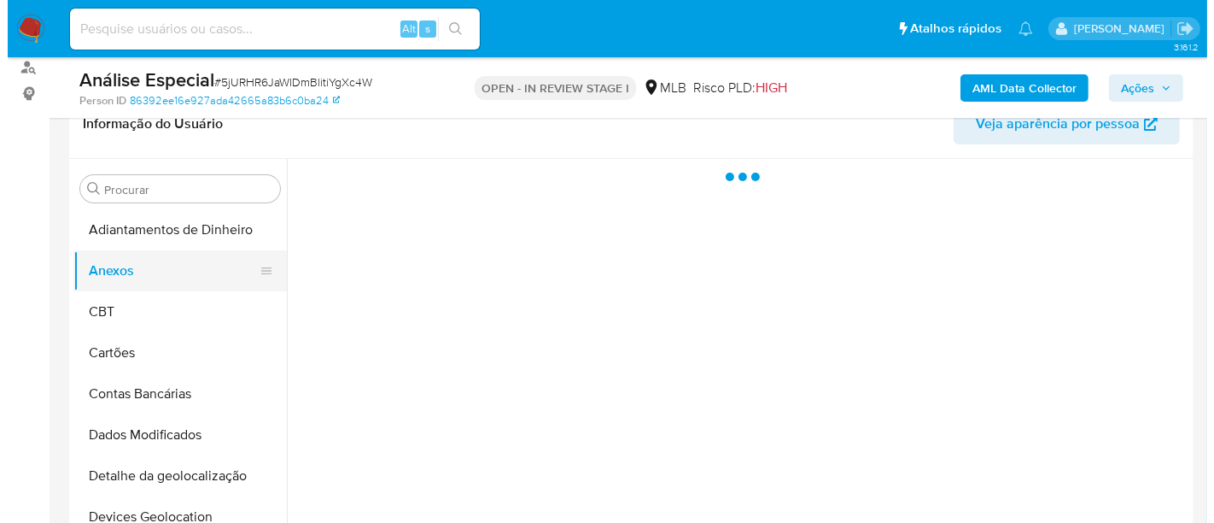
scroll to position [0, 0]
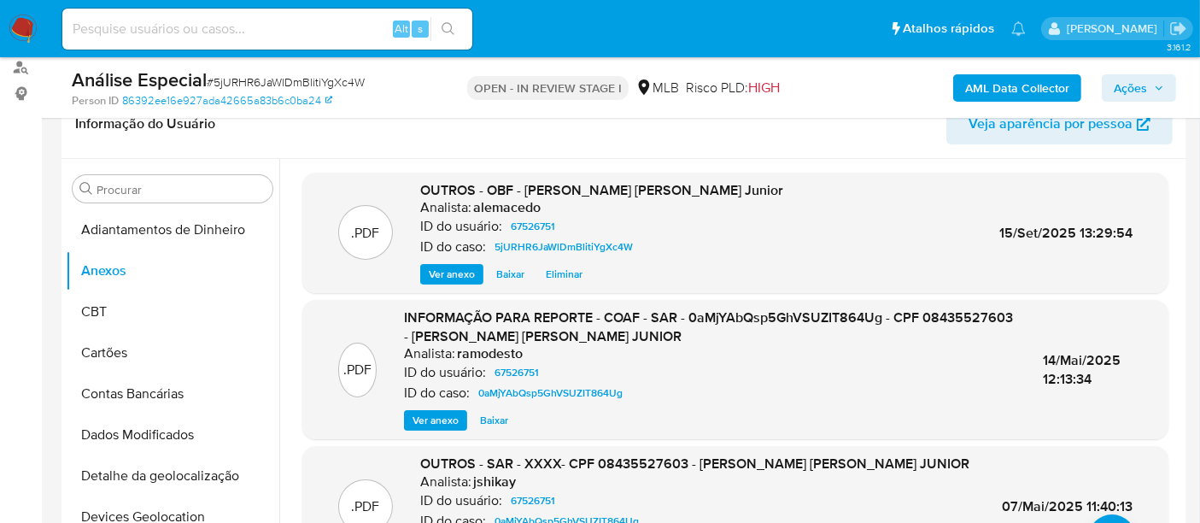
click at [459, 277] on span "Ver anexo" at bounding box center [452, 274] width 46 height 17
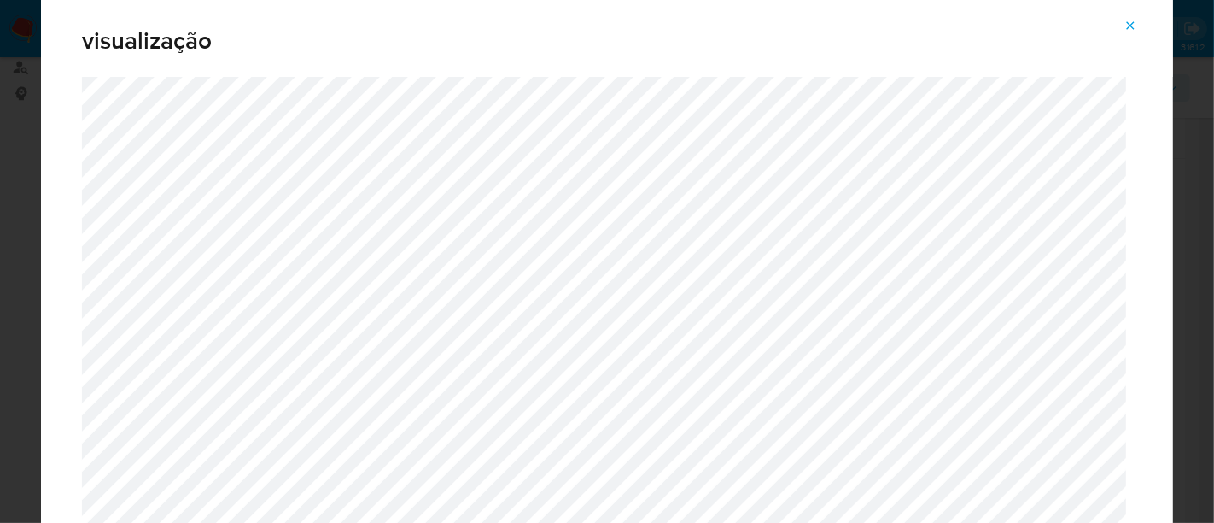
click at [1135, 19] on icon "Attachment preview" at bounding box center [1131, 26] width 14 height 14
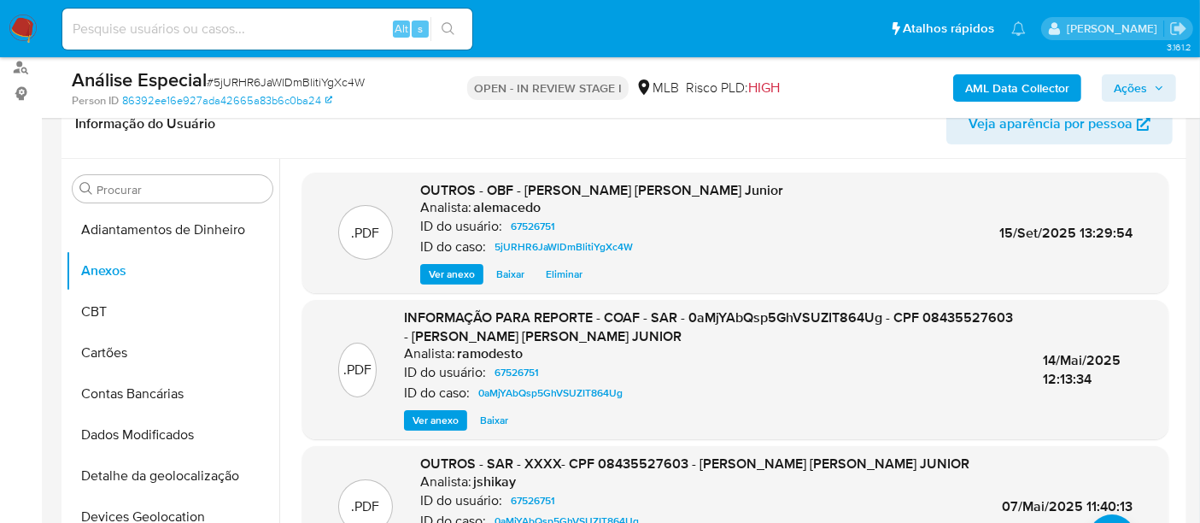
click at [434, 271] on span "Ver anexo" at bounding box center [452, 274] width 46 height 17
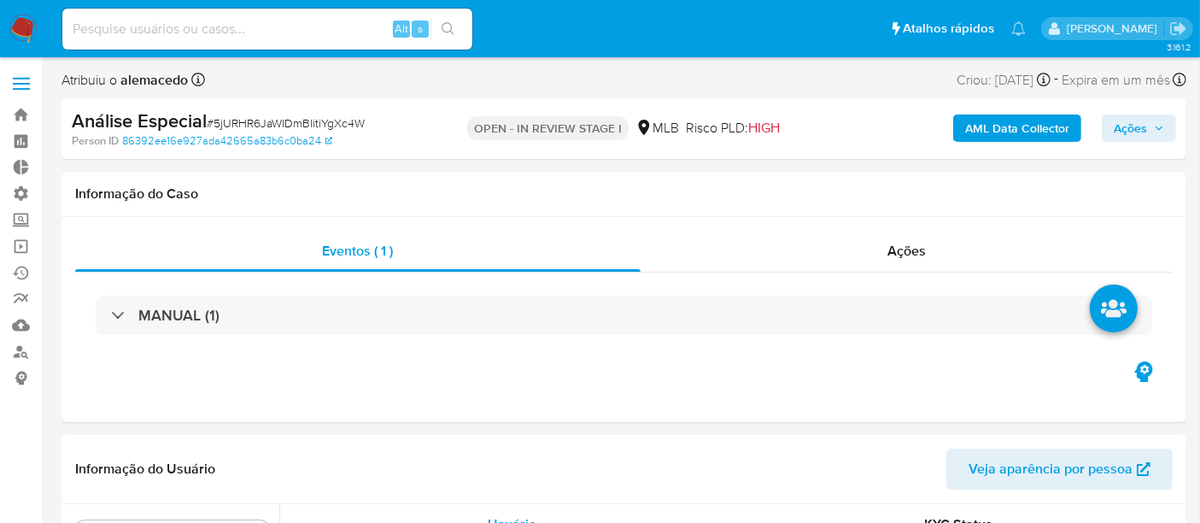
scroll to position [885, 0]
select select "10"
click at [1167, 125] on button "Ações" at bounding box center [1139, 127] width 74 height 27
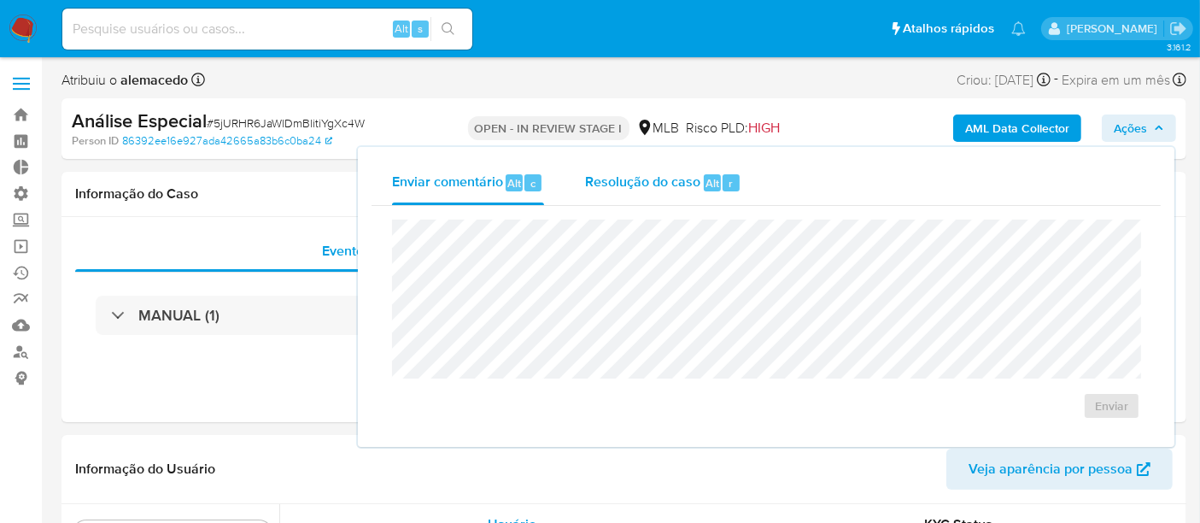
click at [661, 184] on span "Resolução do caso" at bounding box center [642, 183] width 115 height 20
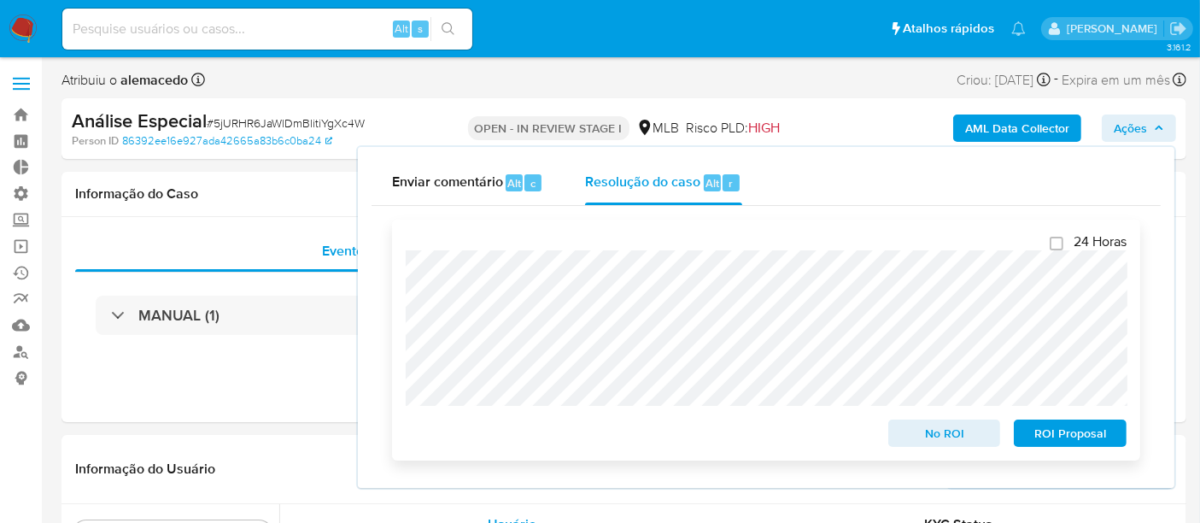
click at [974, 439] on span "No ROI" at bounding box center [944, 433] width 89 height 24
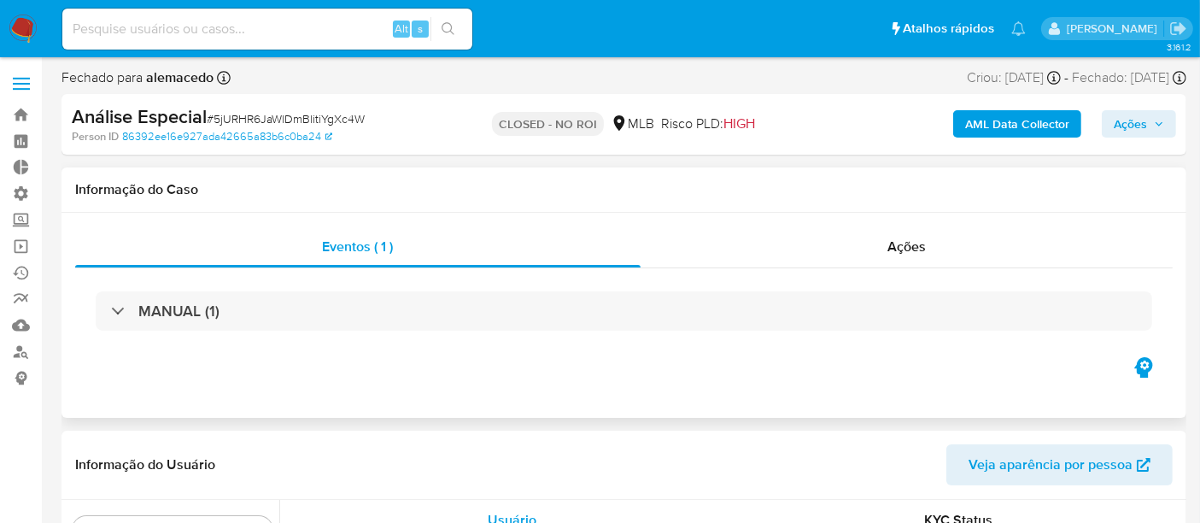
scroll to position [885, 0]
select select "10"
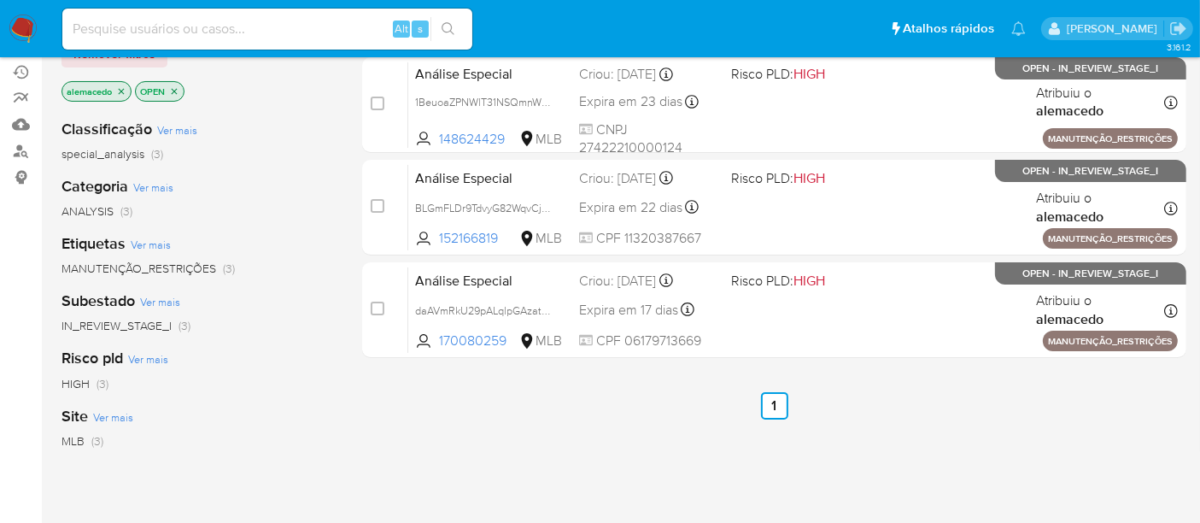
scroll to position [95, 0]
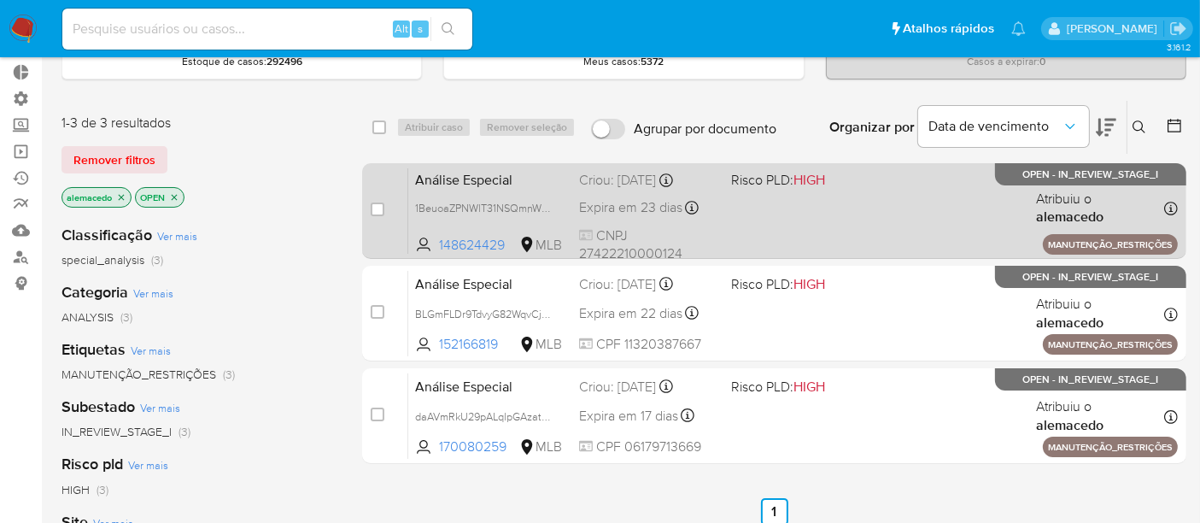
click at [781, 213] on div "Análise Especial 1BeuoaZPNWlT31NSQmnW5Ura 148624429 MLB Risco PLD: HIGH Criou: …" at bounding box center [792, 210] width 769 height 86
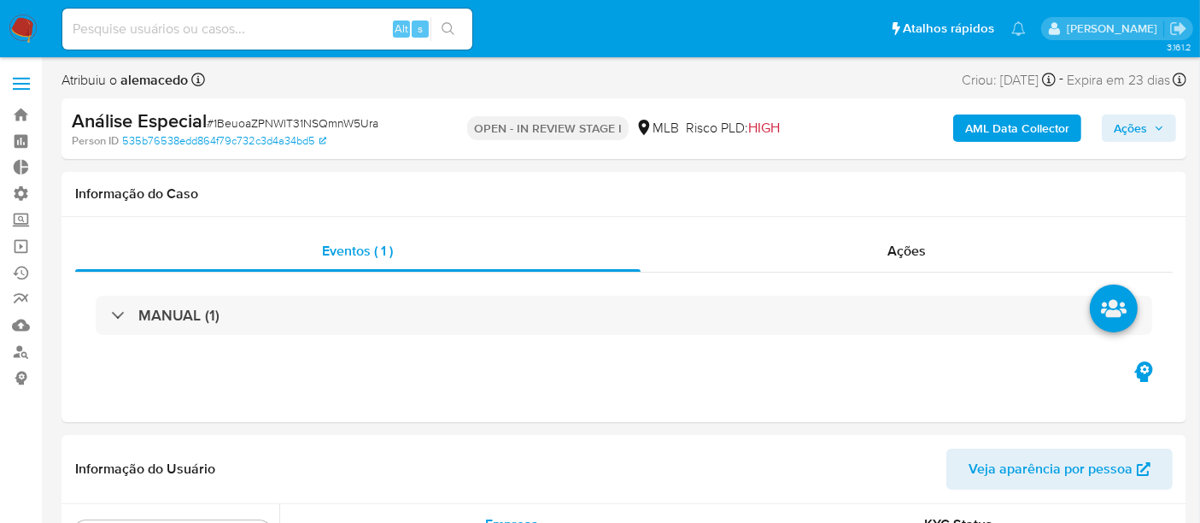
scroll to position [885, 0]
select select "10"
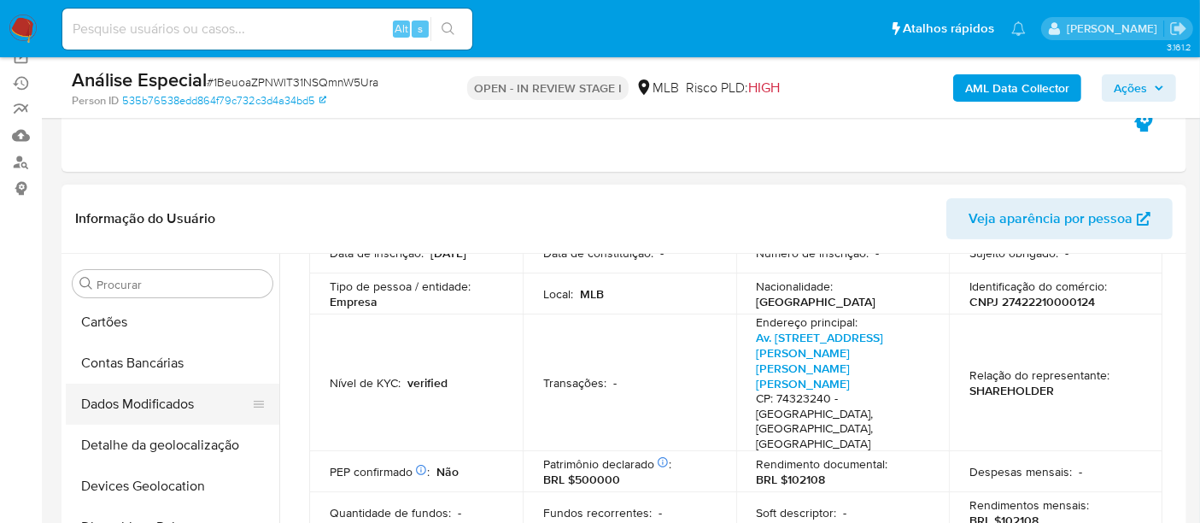
scroll to position [31, 0]
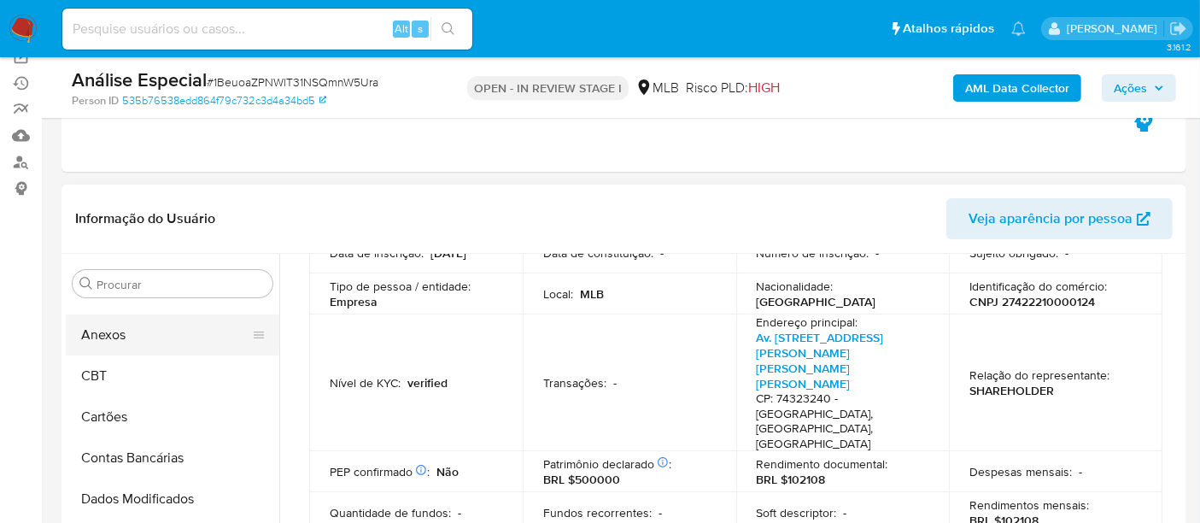
click at [115, 336] on button "Anexos" at bounding box center [166, 334] width 200 height 41
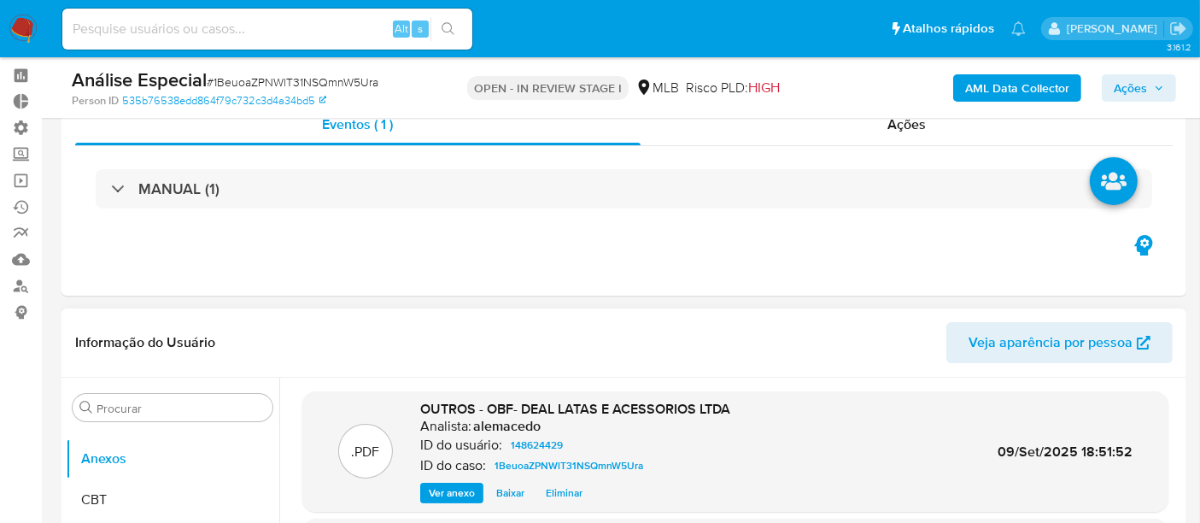
scroll to position [95, 0]
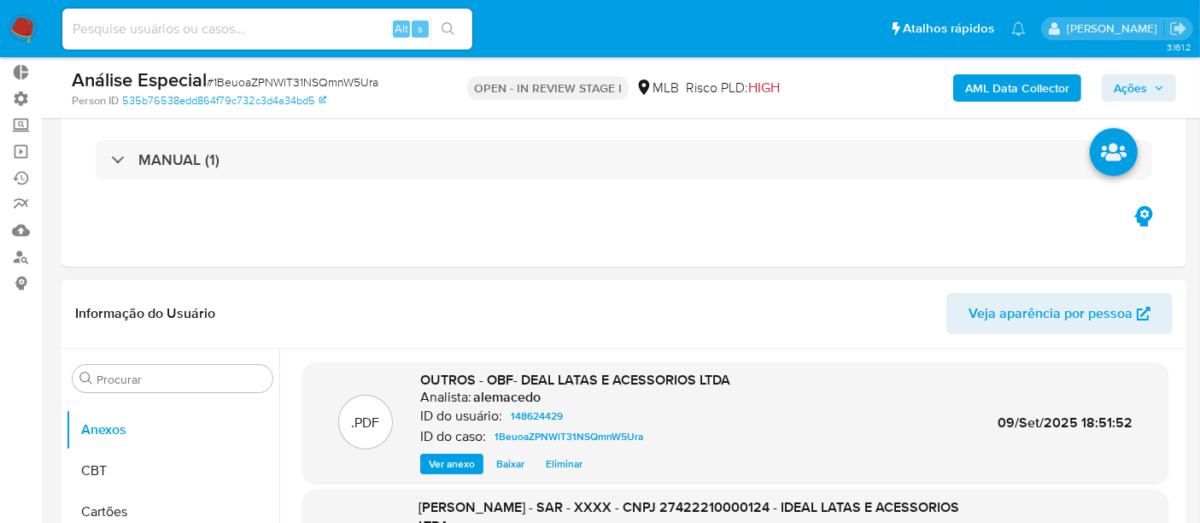
click at [446, 463] on span "Ver anexo" at bounding box center [452, 463] width 46 height 17
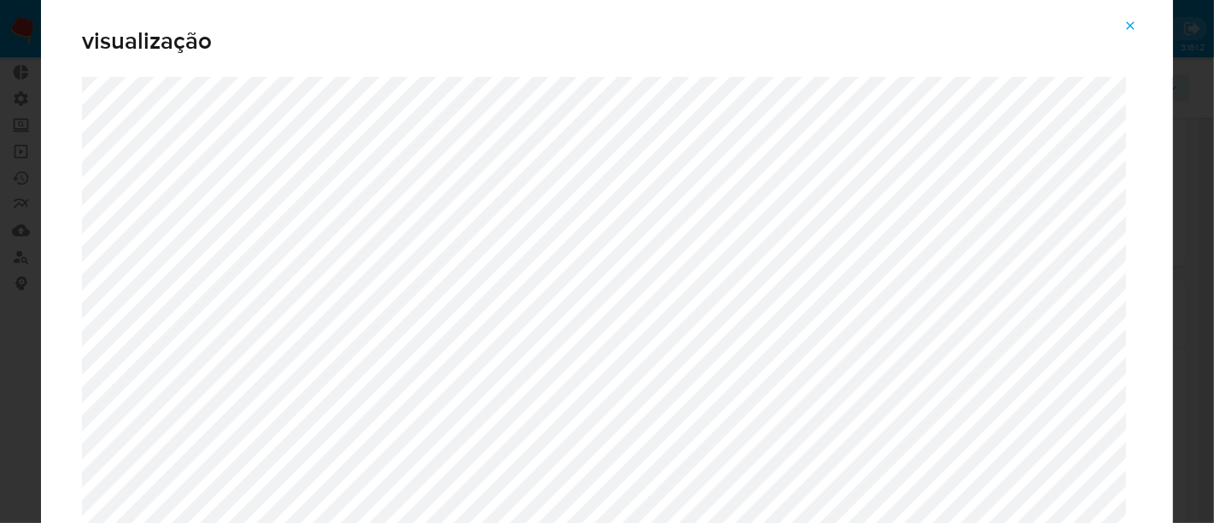
click at [1132, 24] on icon "Attachment preview" at bounding box center [1131, 26] width 14 height 14
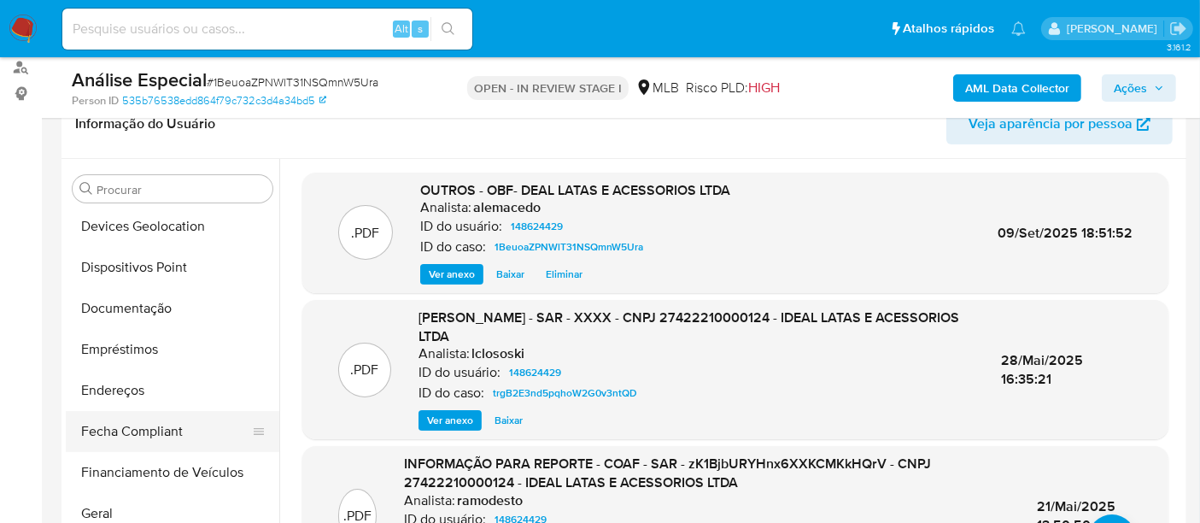
scroll to position [315, 0]
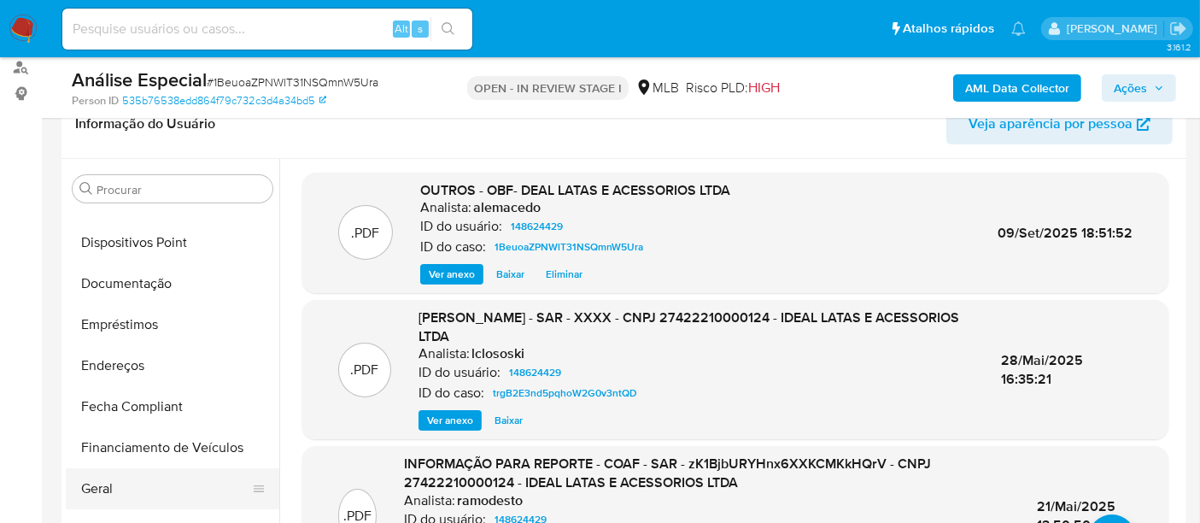
click at [138, 487] on button "Geral" at bounding box center [166, 488] width 200 height 41
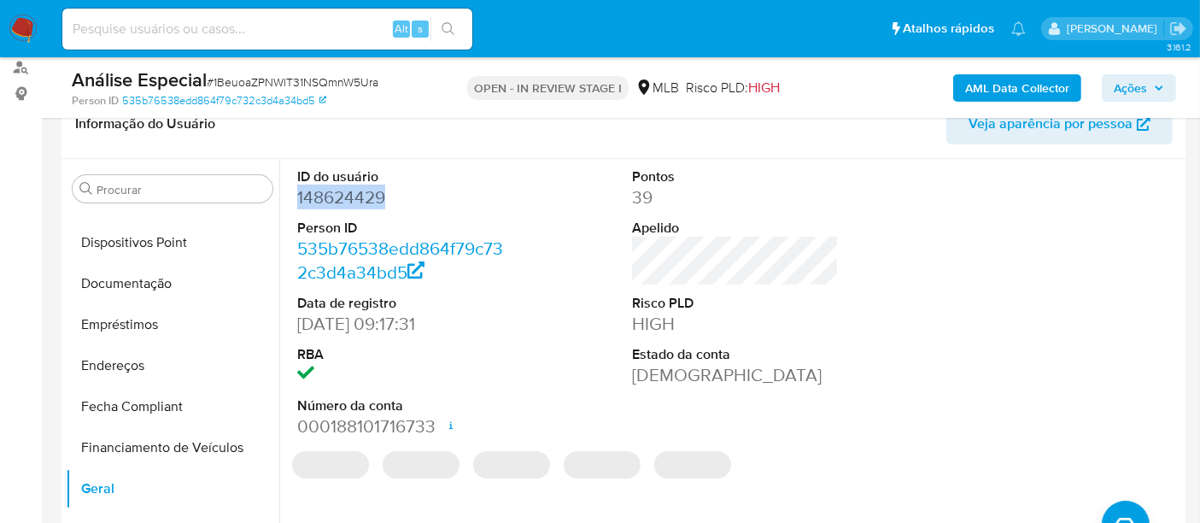
drag, startPoint x: 295, startPoint y: 192, endPoint x: 388, endPoint y: 192, distance: 93.1
click at [388, 192] on div "ID do usuário 148624429 Person ID 535b76538edd864f79c732c3d4a34bd5 Data de regi…" at bounding box center [401, 303] width 224 height 289
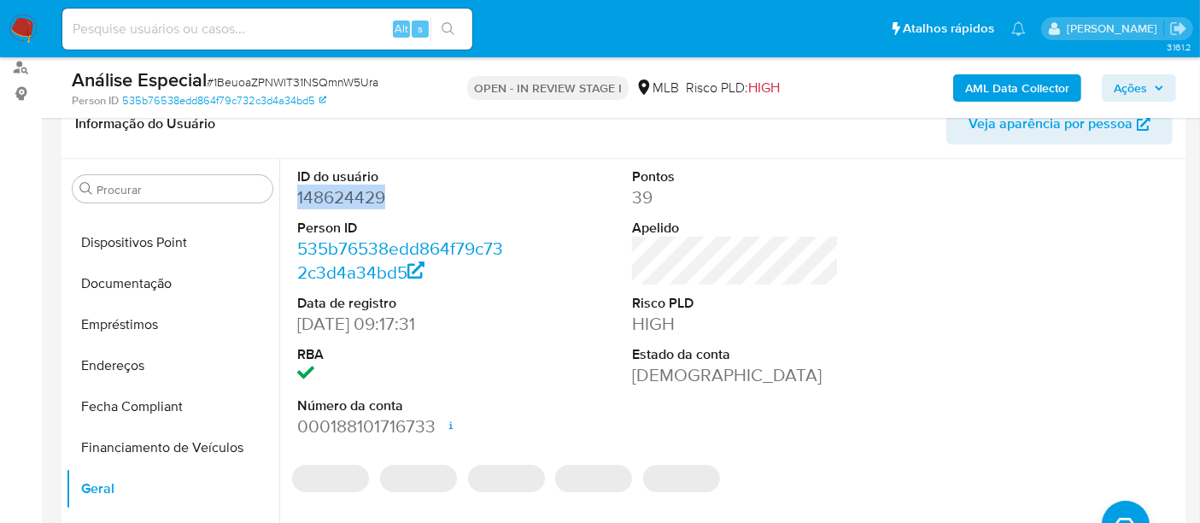
copy dd "148624429"
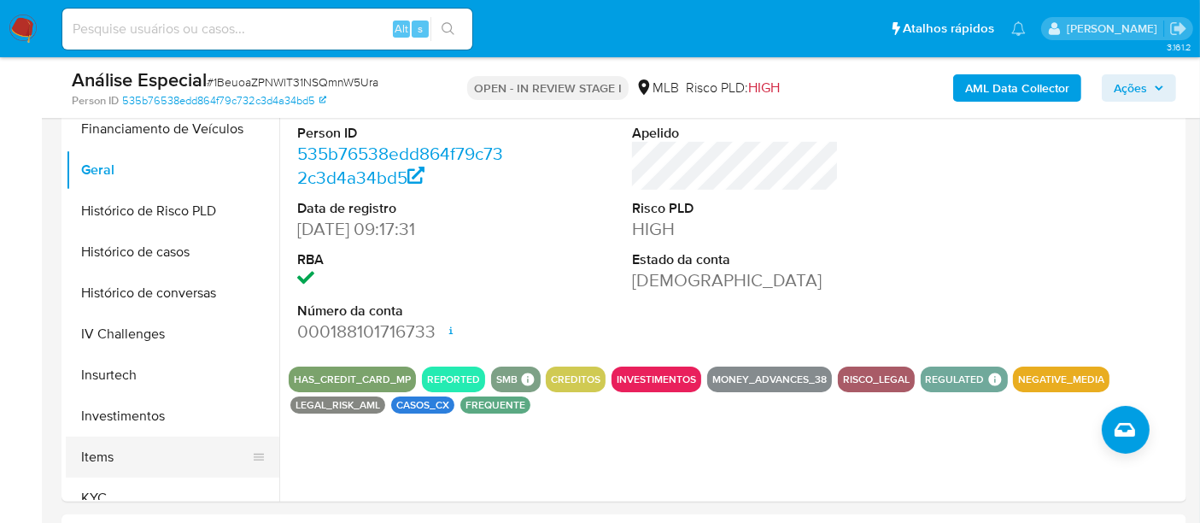
scroll to position [569, 0]
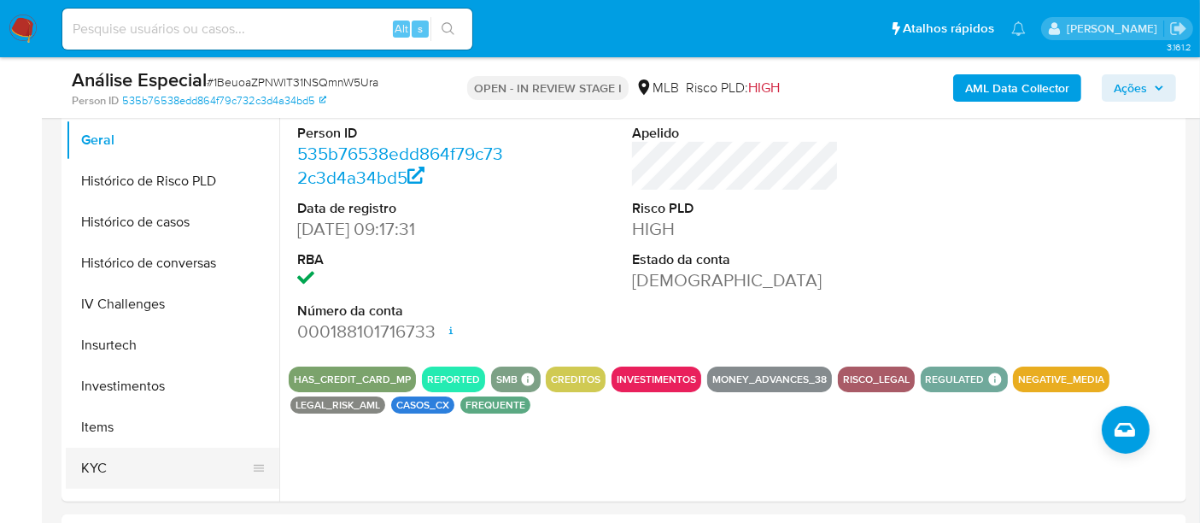
click at [141, 457] on button "KYC" at bounding box center [166, 467] width 200 height 41
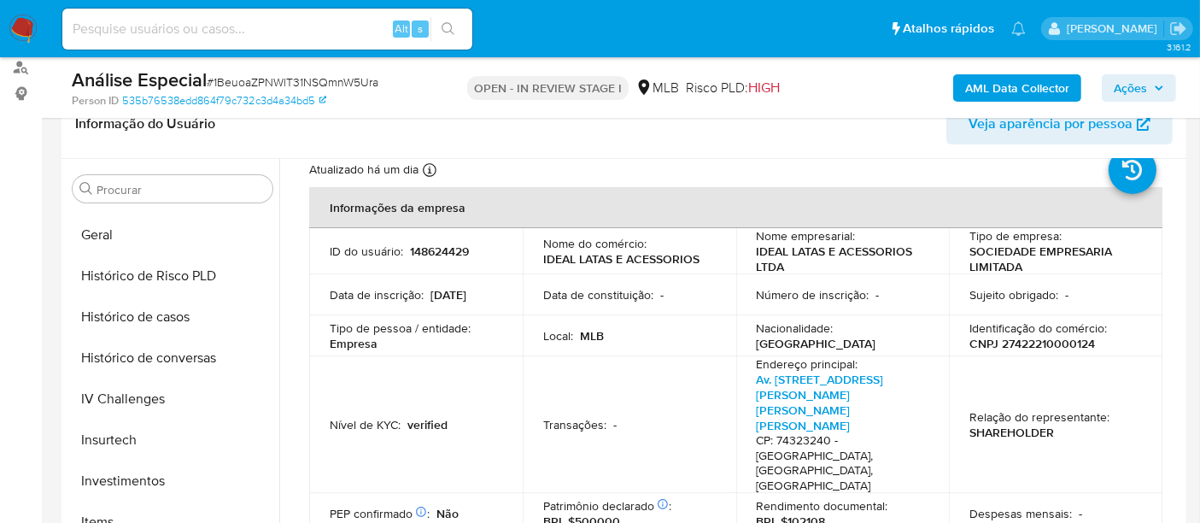
scroll to position [95, 0]
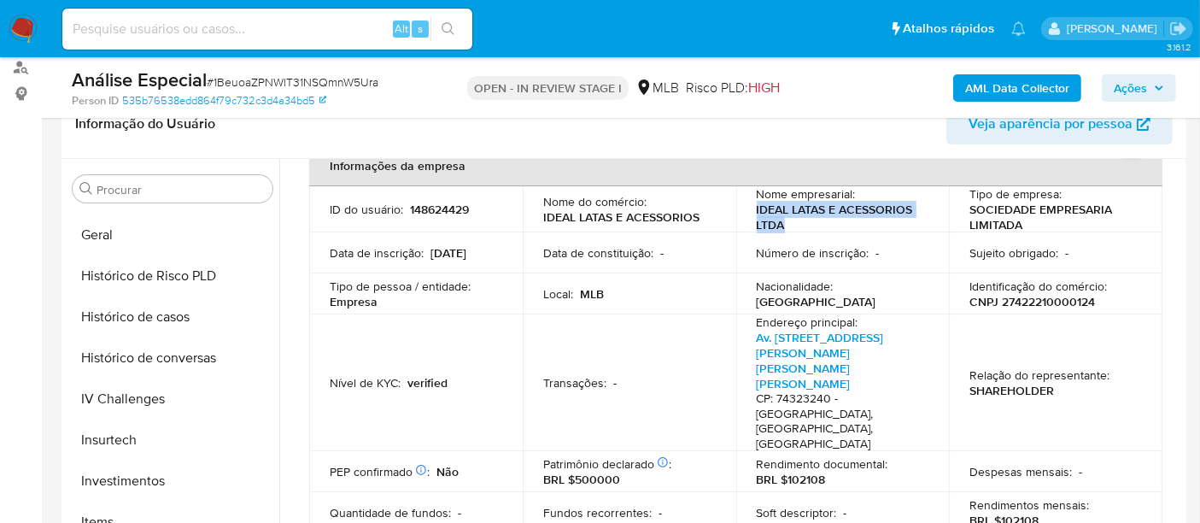
drag, startPoint x: 753, startPoint y: 209, endPoint x: 797, endPoint y: 225, distance: 46.5
click at [797, 225] on p "IDEAL LATAS E ACESSORIOS LTDA" at bounding box center [840, 217] width 166 height 31
copy p "IDEAL LATAS E ACESSORIOS LTDA"
drag, startPoint x: 997, startPoint y: 299, endPoint x: 1087, endPoint y: 301, distance: 89.7
click at [1091, 301] on div "Identificação do comércio : CNPJ 27422210000124" at bounding box center [1055, 293] width 173 height 31
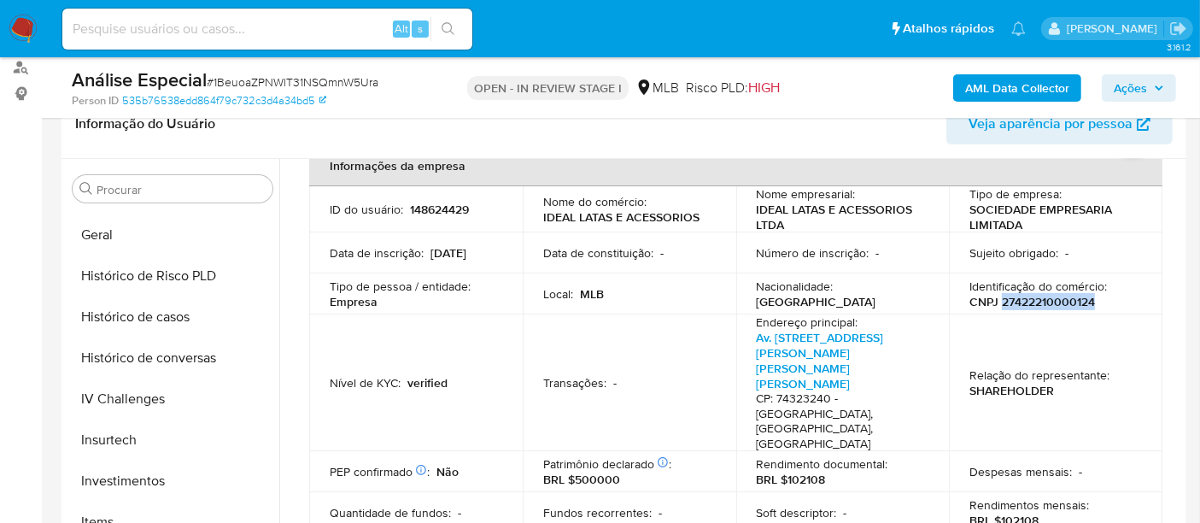
copy p "27422210000124"
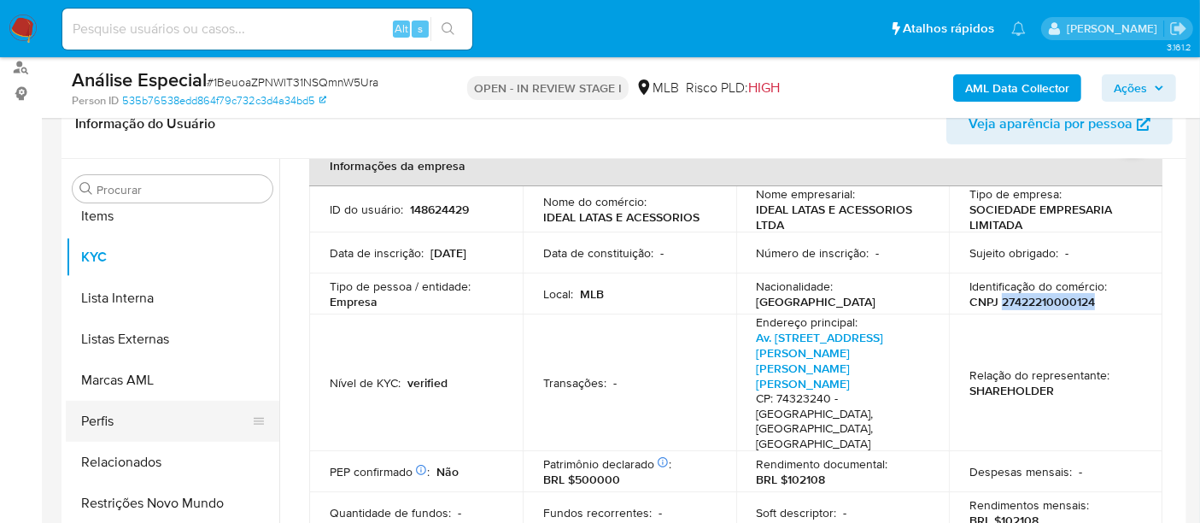
scroll to position [885, 0]
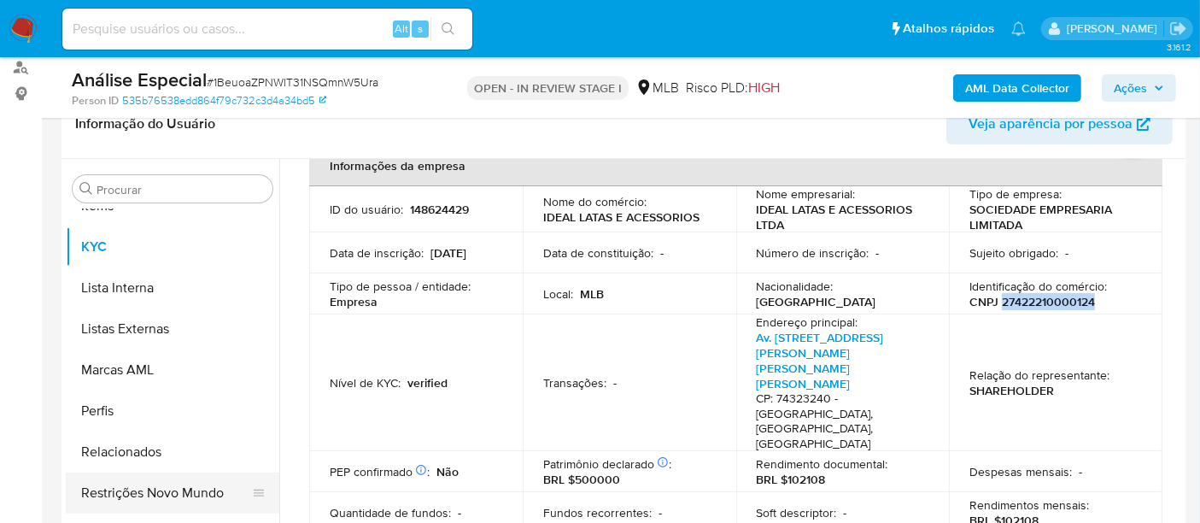
click at [186, 499] on button "Restrições Novo Mundo" at bounding box center [166, 492] width 200 height 41
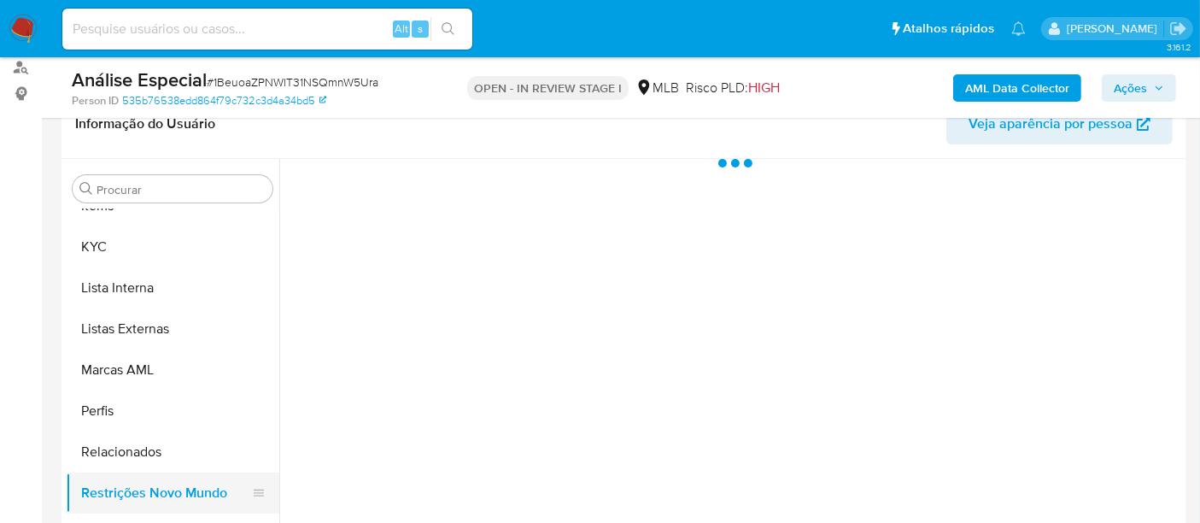
scroll to position [0, 0]
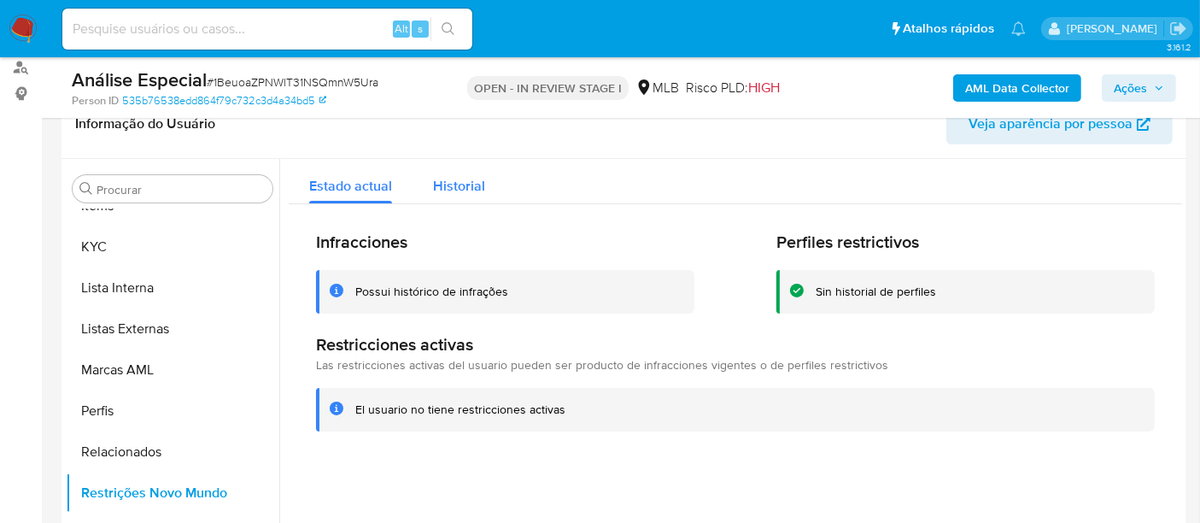
click at [457, 182] on span "Historial" at bounding box center [459, 186] width 52 height 20
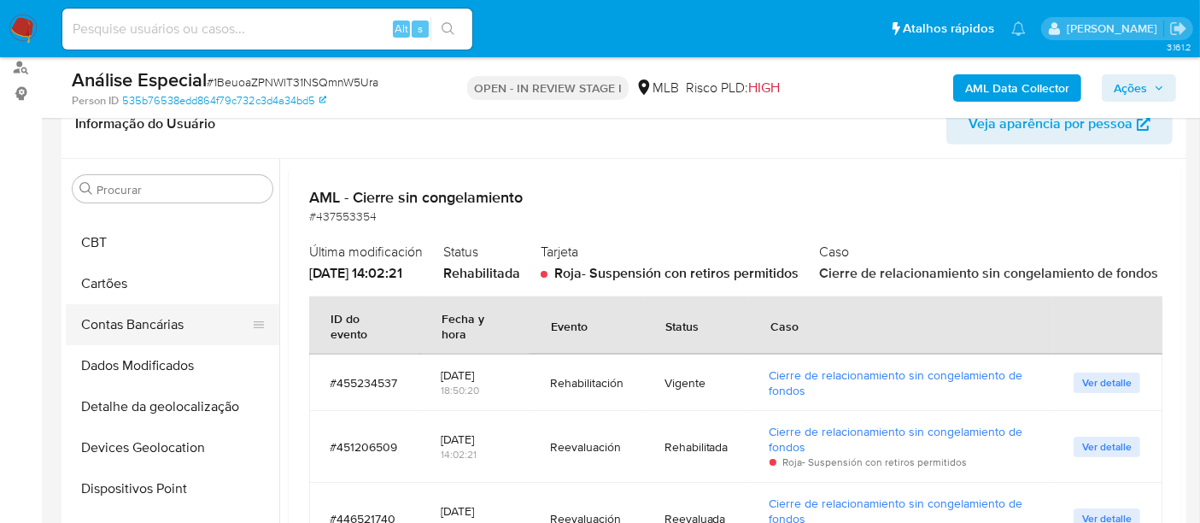
scroll to position [31, 0]
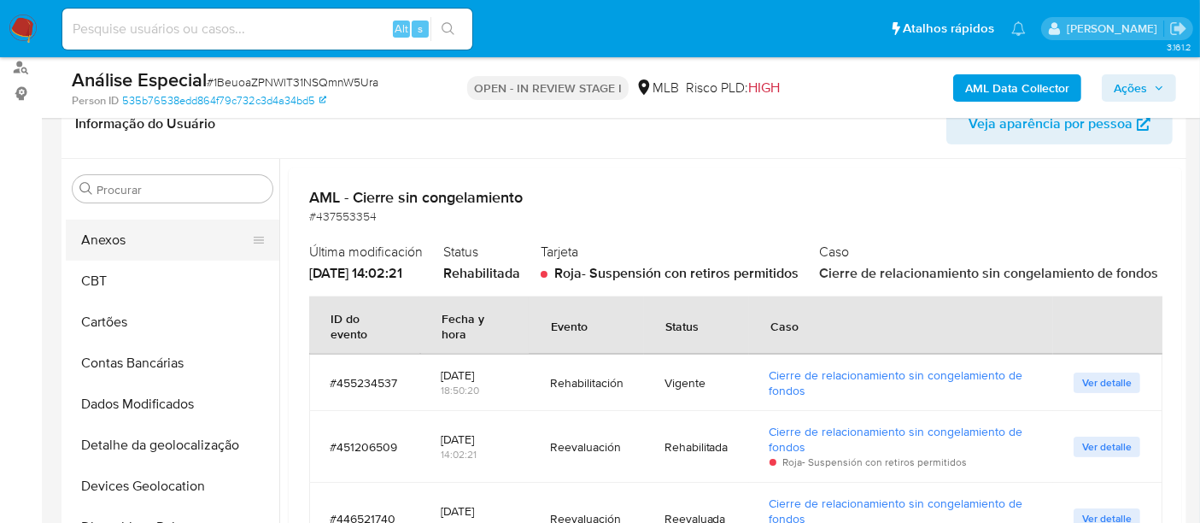
click at [124, 237] on button "Anexos" at bounding box center [166, 239] width 200 height 41
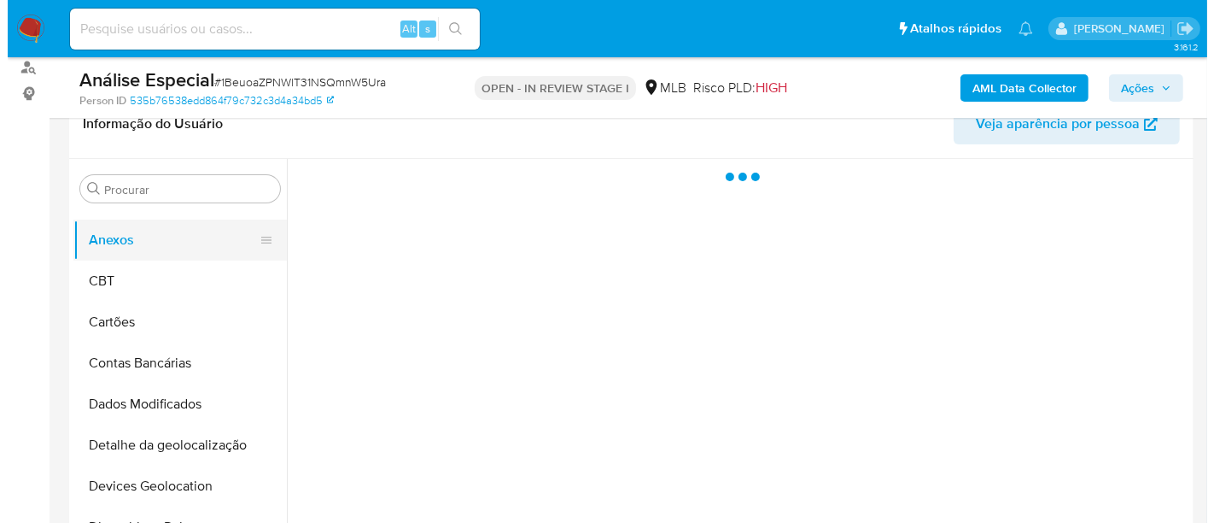
scroll to position [0, 0]
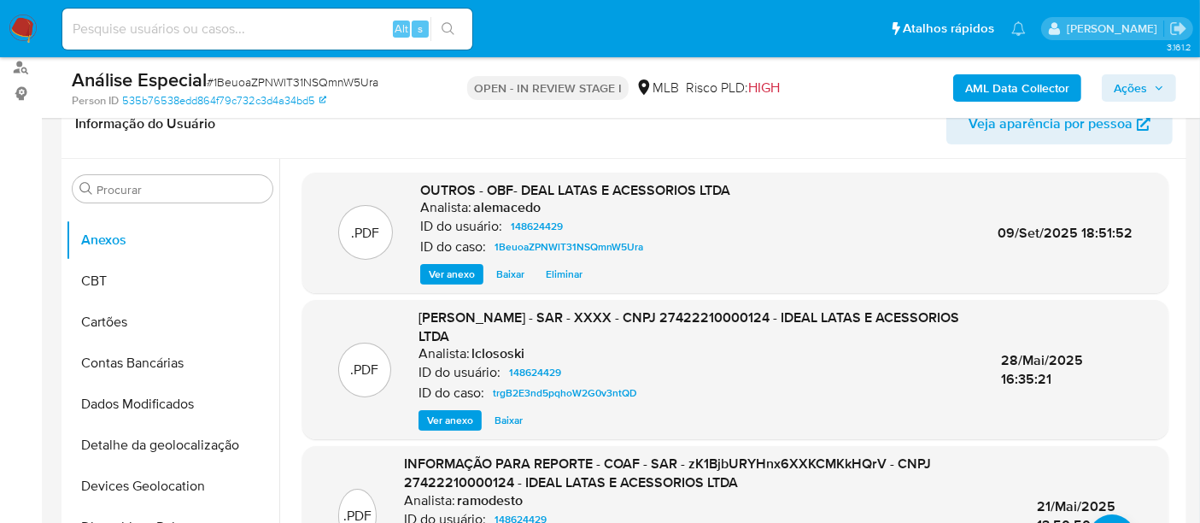
click at [461, 272] on span "Ver anexo" at bounding box center [452, 274] width 46 height 17
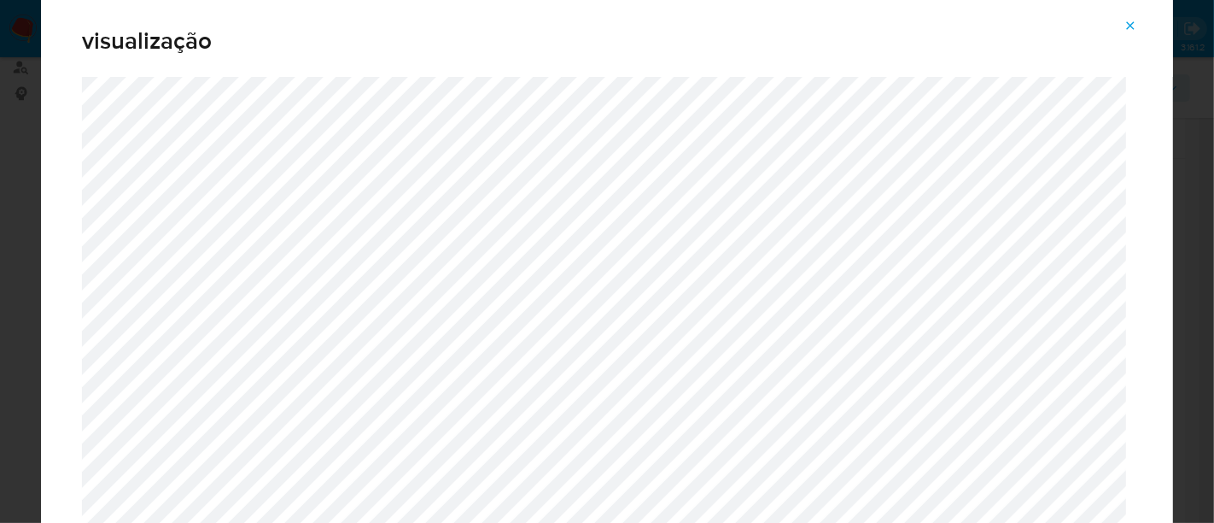
click at [1126, 27] on icon "Attachment preview" at bounding box center [1131, 26] width 14 height 14
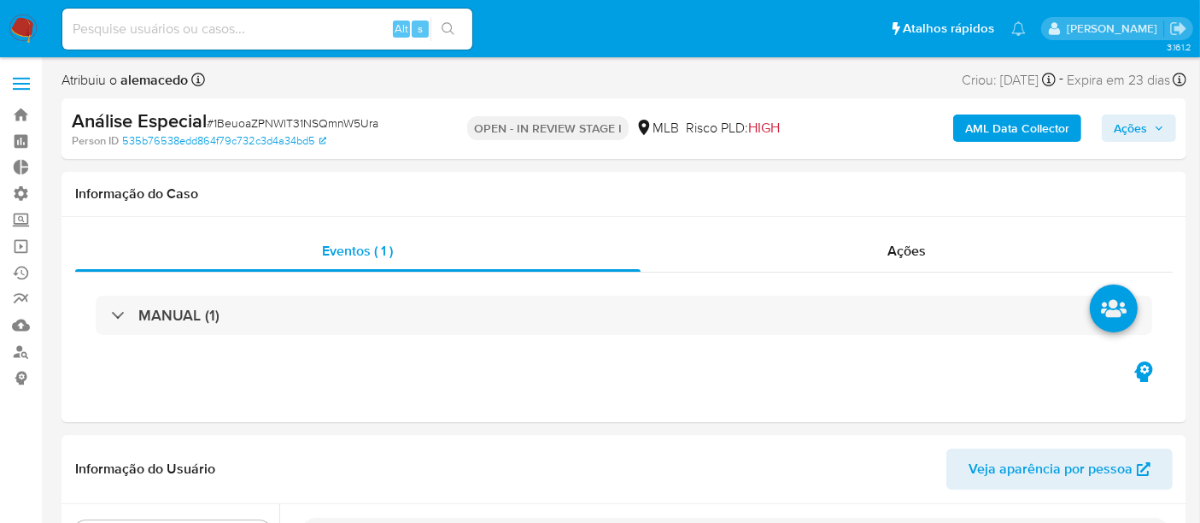
click at [1143, 136] on span "Ações" at bounding box center [1130, 127] width 33 height 27
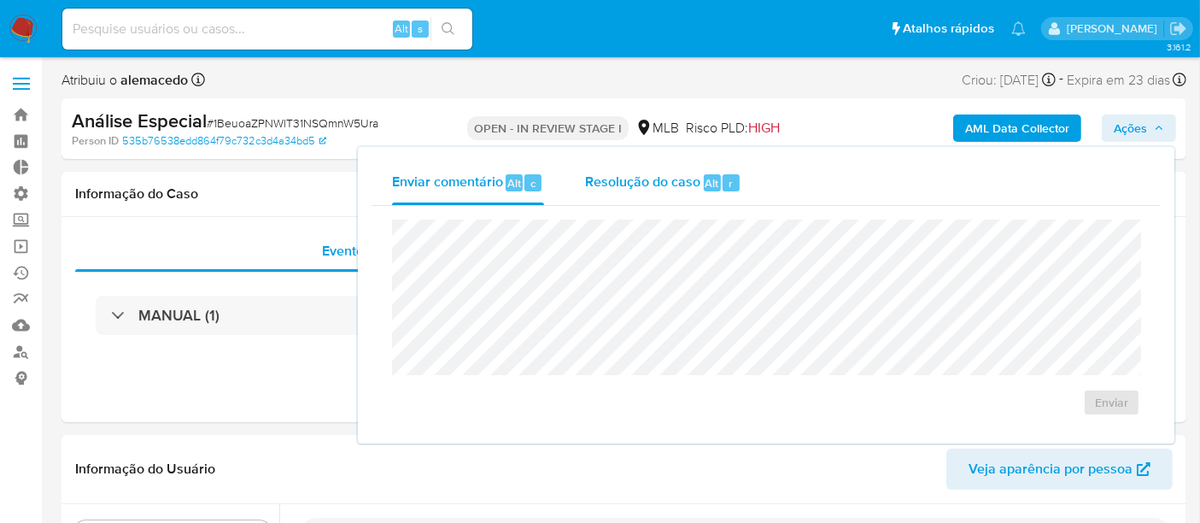
click at [617, 185] on span "Resolução do caso" at bounding box center [642, 183] width 115 height 20
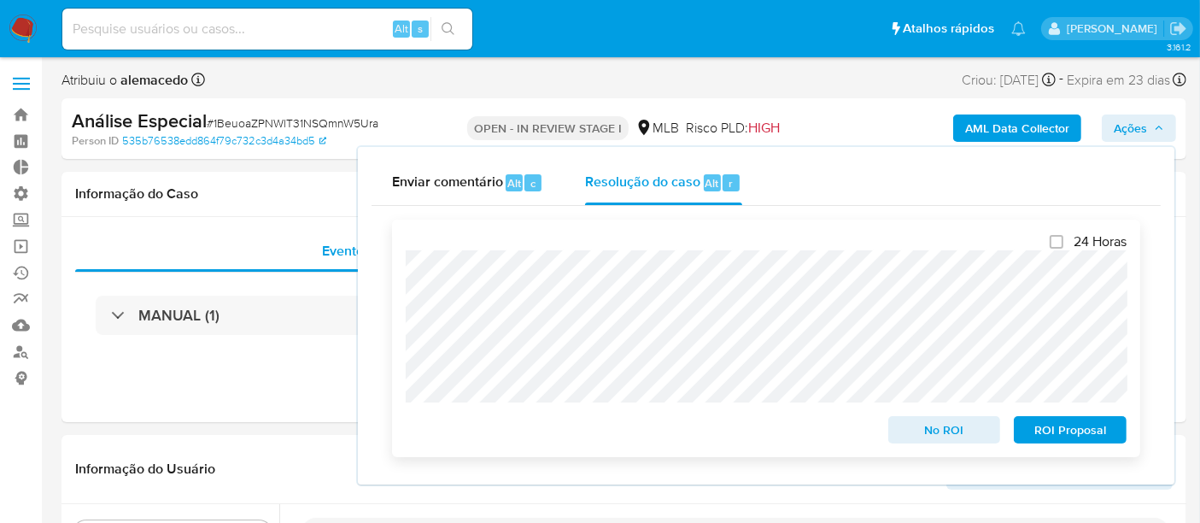
click at [961, 437] on span "No ROI" at bounding box center [944, 430] width 89 height 24
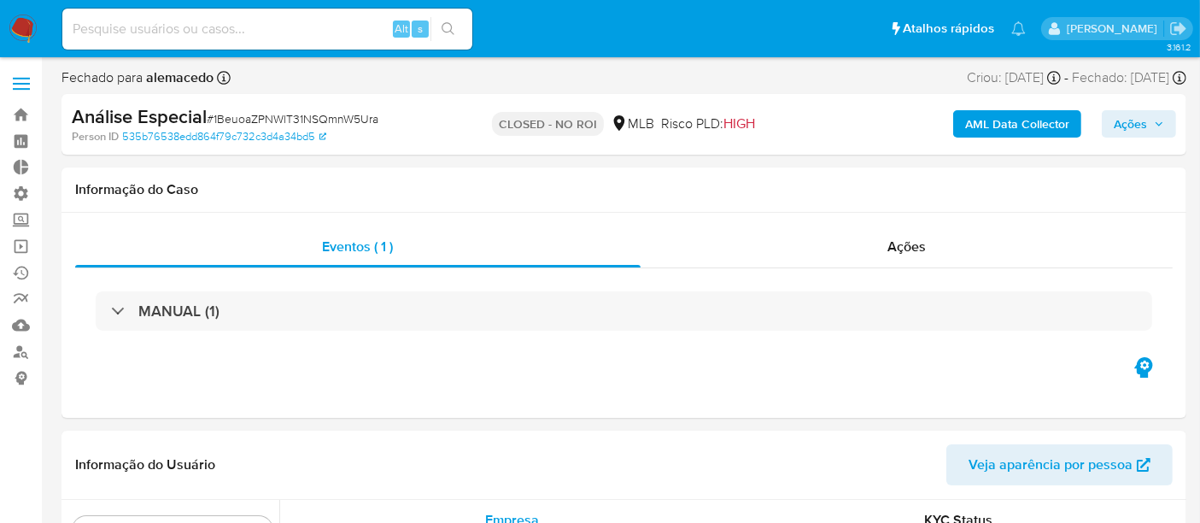
scroll to position [885, 0]
select select "10"
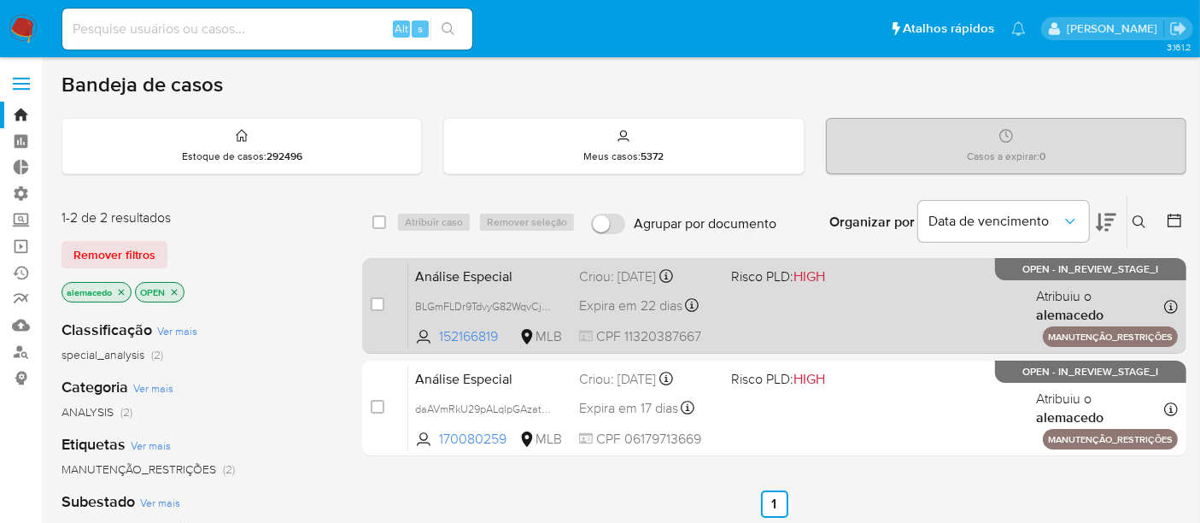
click at [763, 308] on div "Análise Especial BLGmFLDr9TdvyG82WqvCjA9z 152166819 MLB Risco PLD: HIGH Criou: …" at bounding box center [792, 305] width 769 height 86
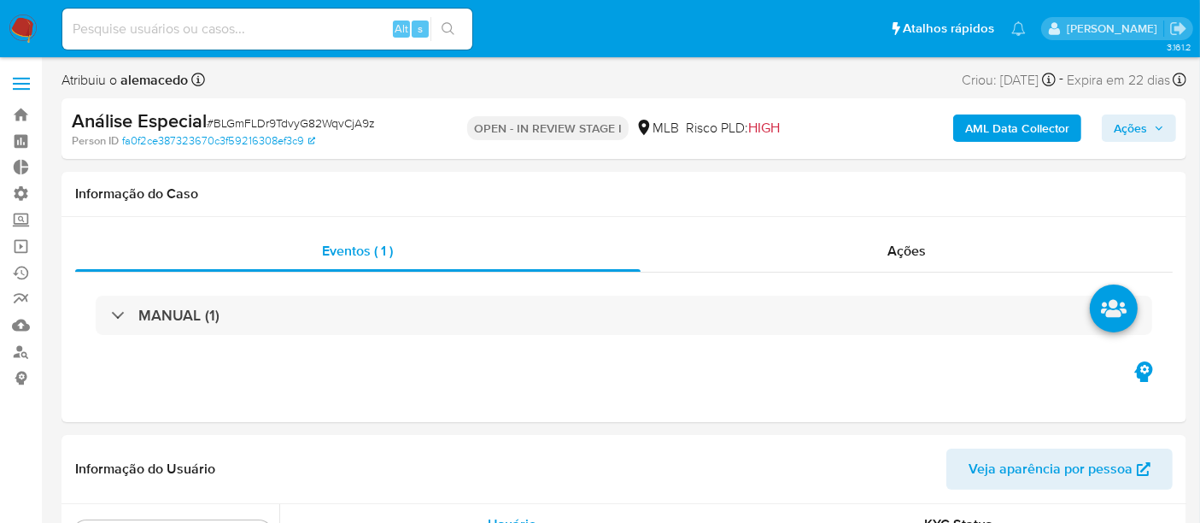
scroll to position [885, 0]
select select "10"
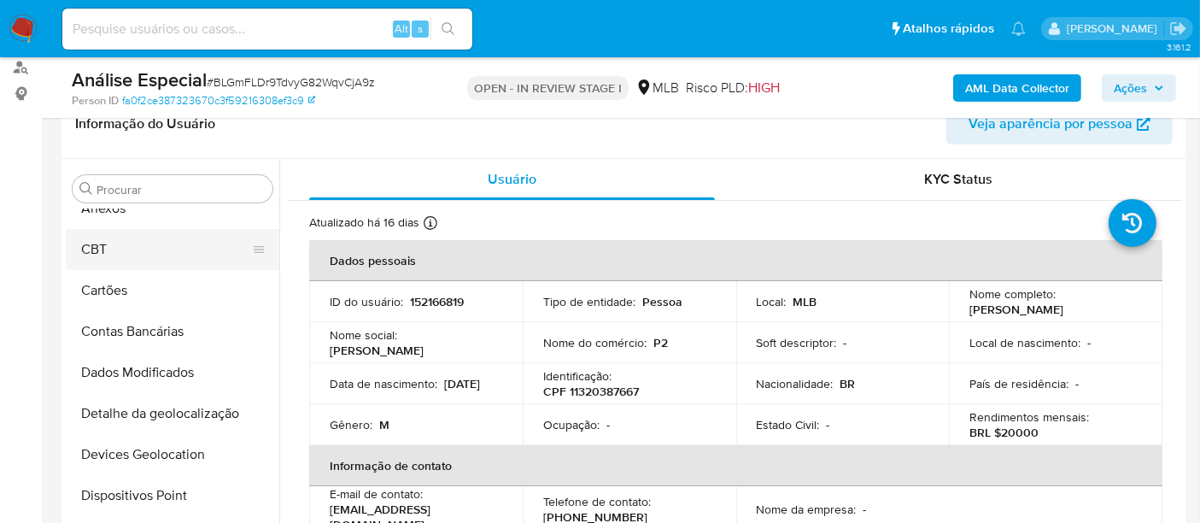
scroll to position [0, 0]
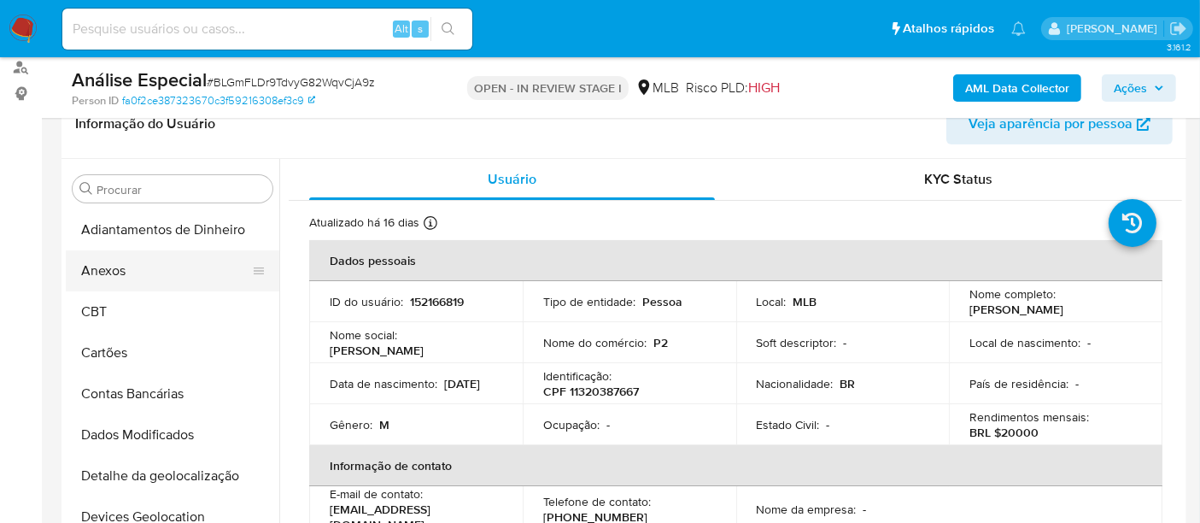
click at [137, 269] on button "Anexos" at bounding box center [166, 270] width 200 height 41
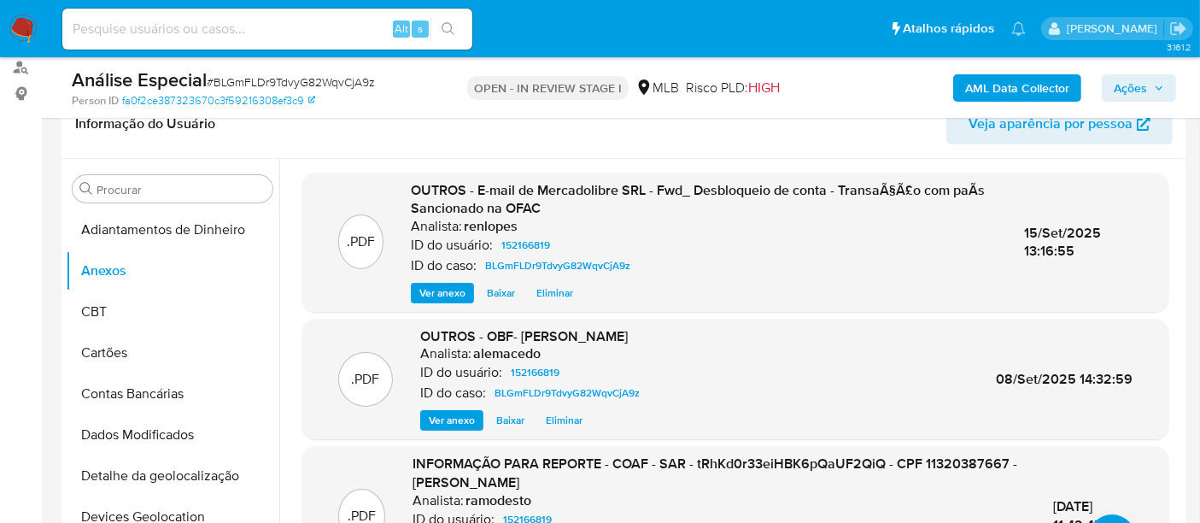
click at [448, 419] on span "Ver anexo" at bounding box center [452, 420] width 46 height 17
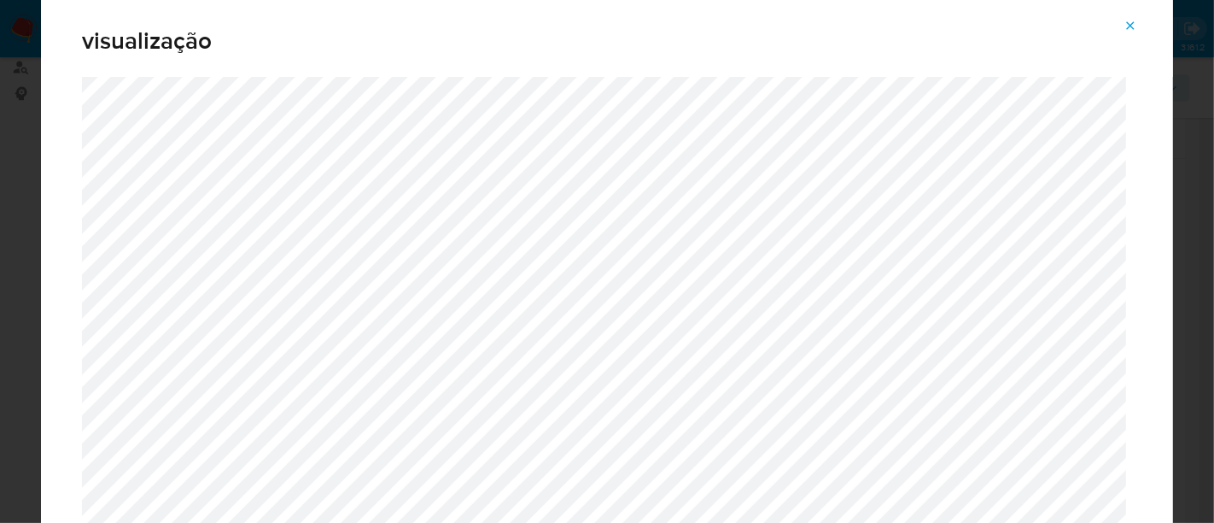
click at [1121, 18] on button "Attachment preview" at bounding box center [1131, 25] width 38 height 27
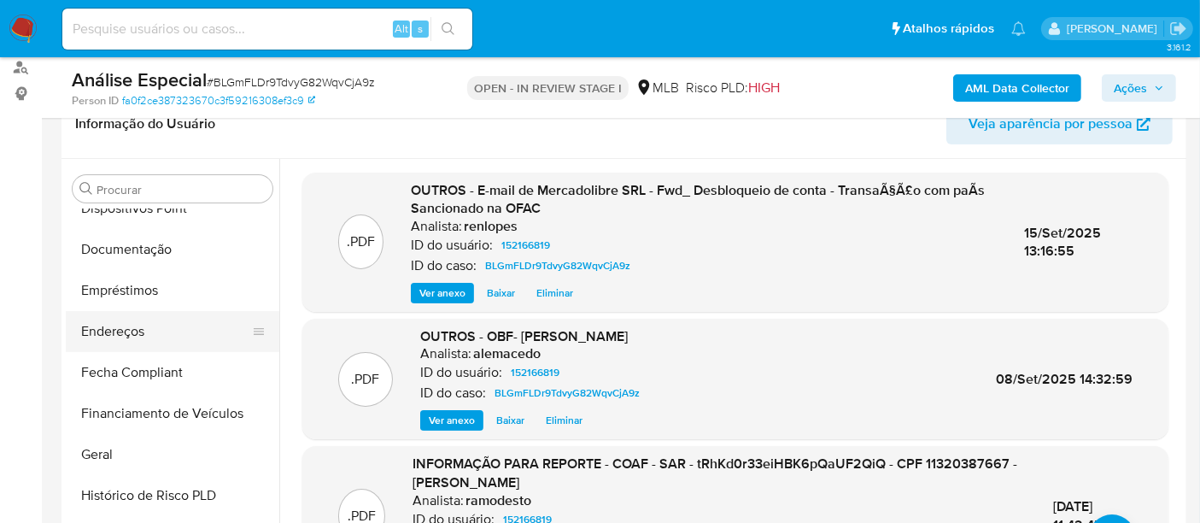
scroll to position [379, 0]
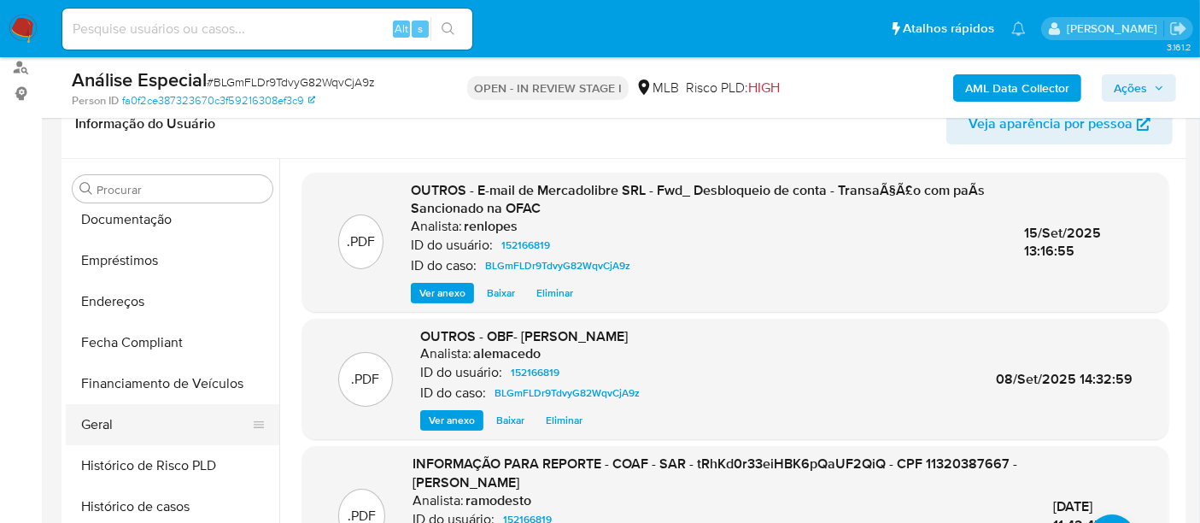
click at [129, 420] on button "Geral" at bounding box center [166, 424] width 200 height 41
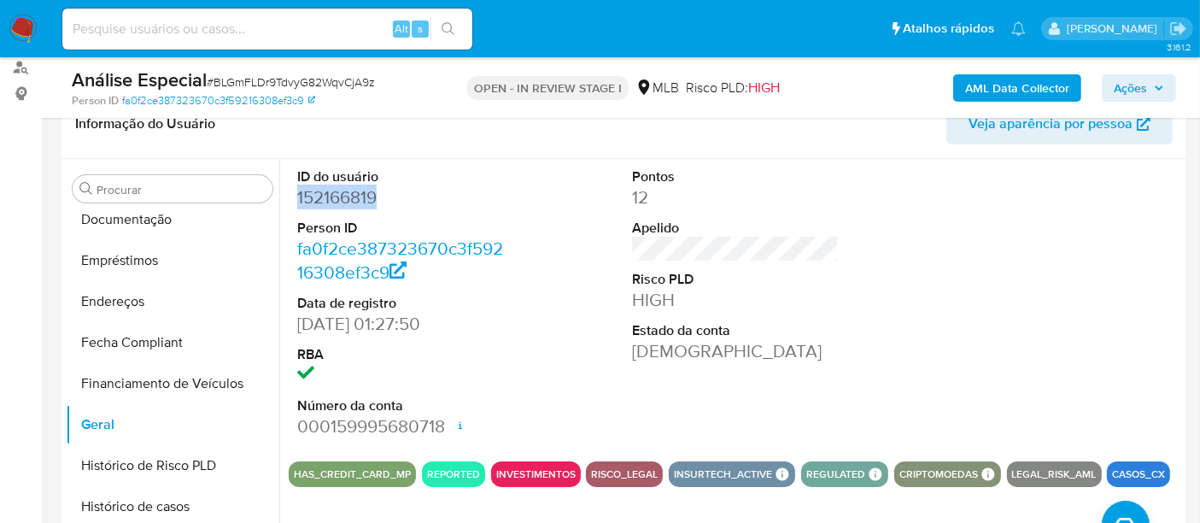
drag, startPoint x: 297, startPoint y: 195, endPoint x: 377, endPoint y: 196, distance: 80.3
click at [377, 196] on dd "152166819" at bounding box center [400, 197] width 207 height 24
copy dd "152166819"
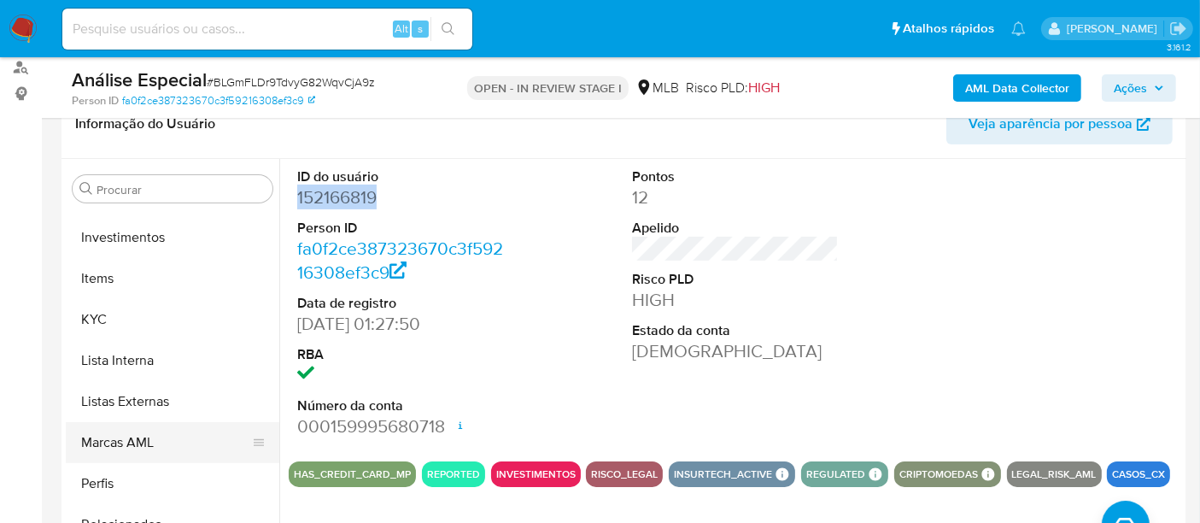
scroll to position [854, 0]
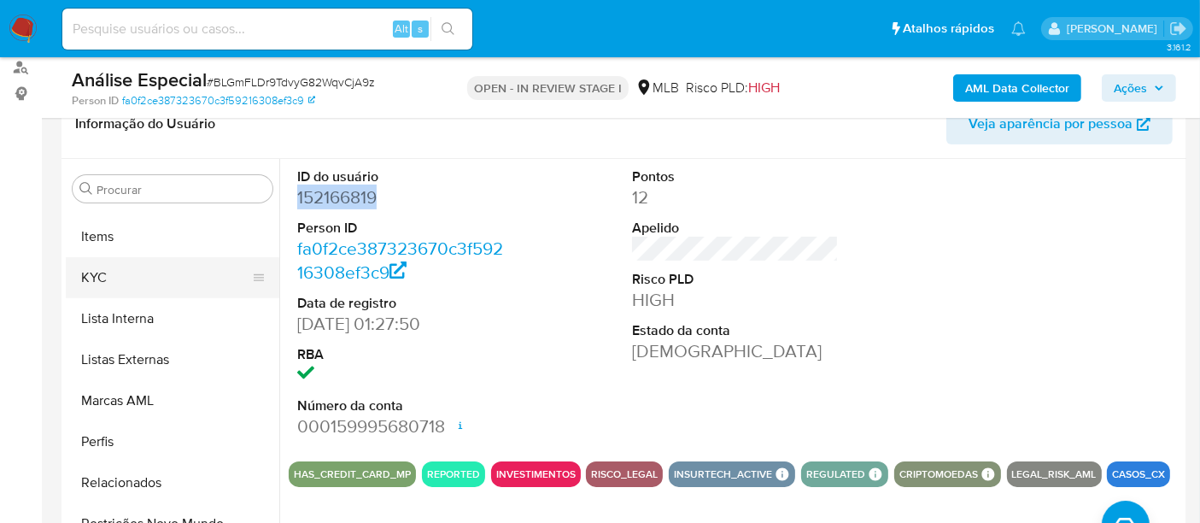
click at [120, 274] on button "KYC" at bounding box center [166, 277] width 200 height 41
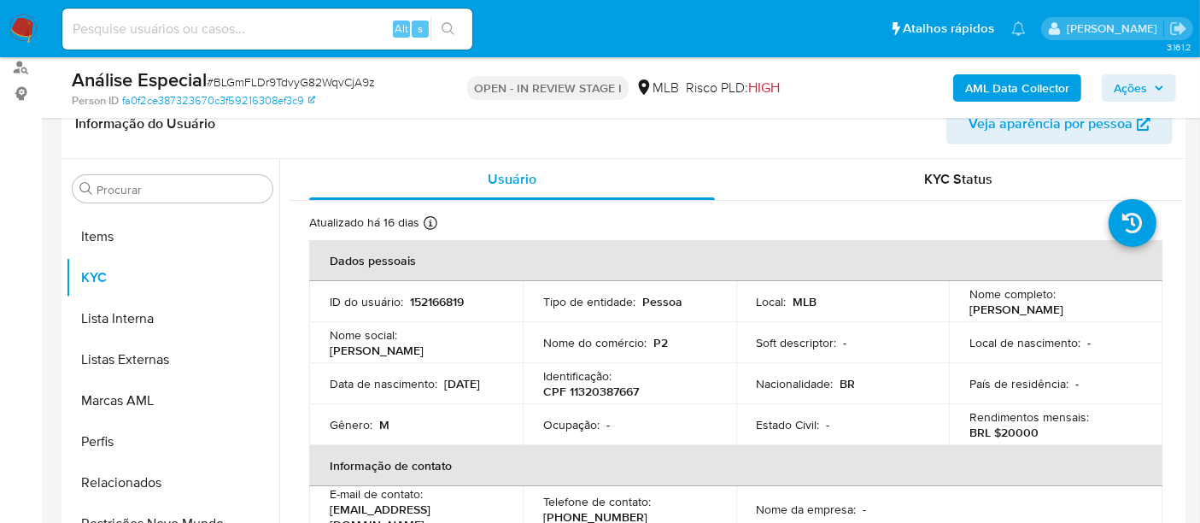
drag, startPoint x: 961, startPoint y: 306, endPoint x: 1022, endPoint y: 318, distance: 62.6
click at [1022, 318] on td "Nome completo : [PERSON_NAME]" at bounding box center [1055, 301] width 213 height 41
copy p "[PERSON_NAME]"
drag, startPoint x: 564, startPoint y: 400, endPoint x: 641, endPoint y: 391, distance: 78.2
click at [641, 391] on div "Identificação : CPF 11320387667" at bounding box center [629, 383] width 173 height 31
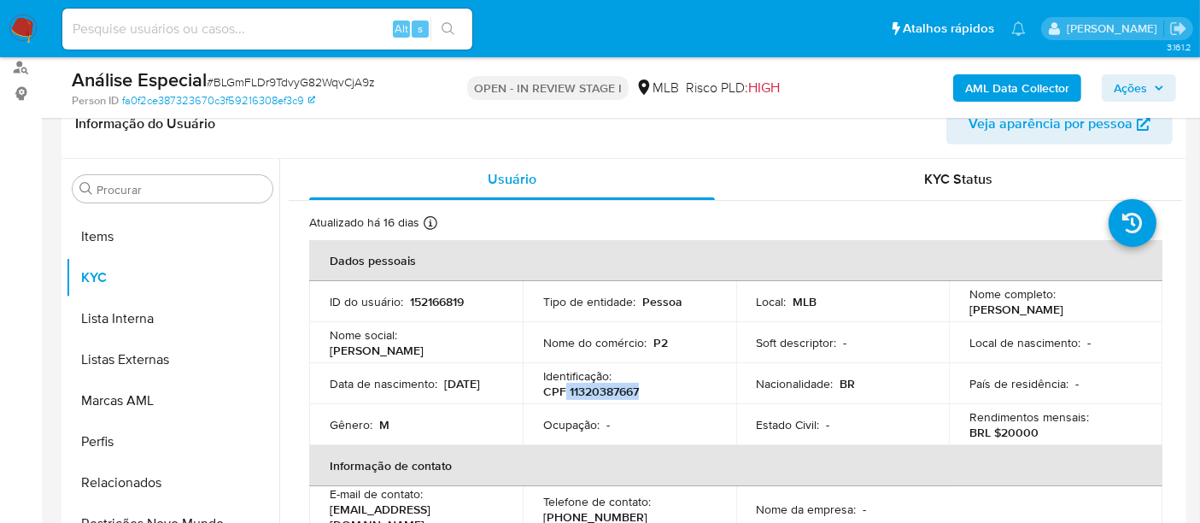
copy p "11320387667"
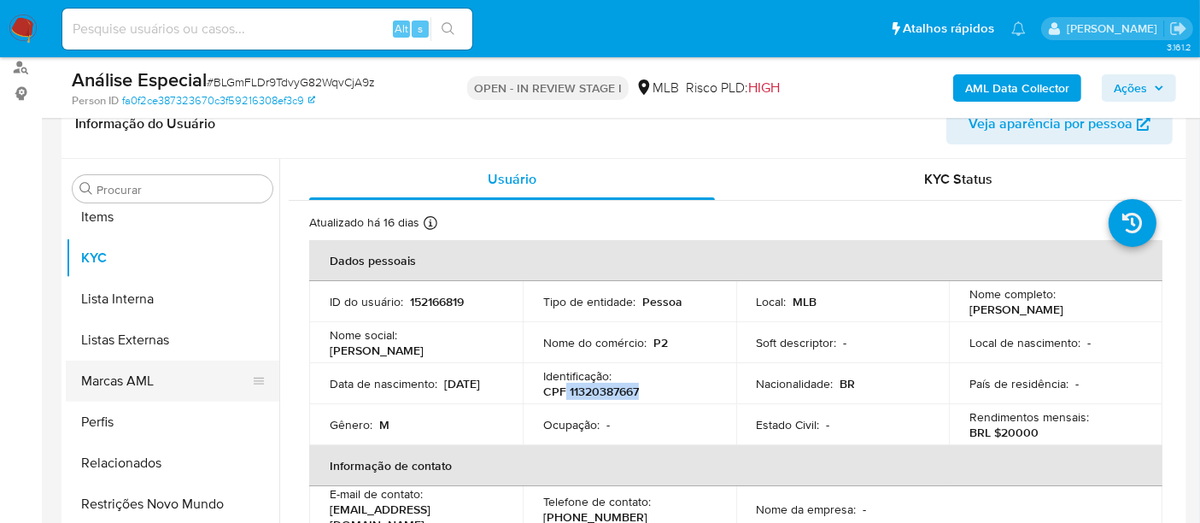
scroll to position [885, 0]
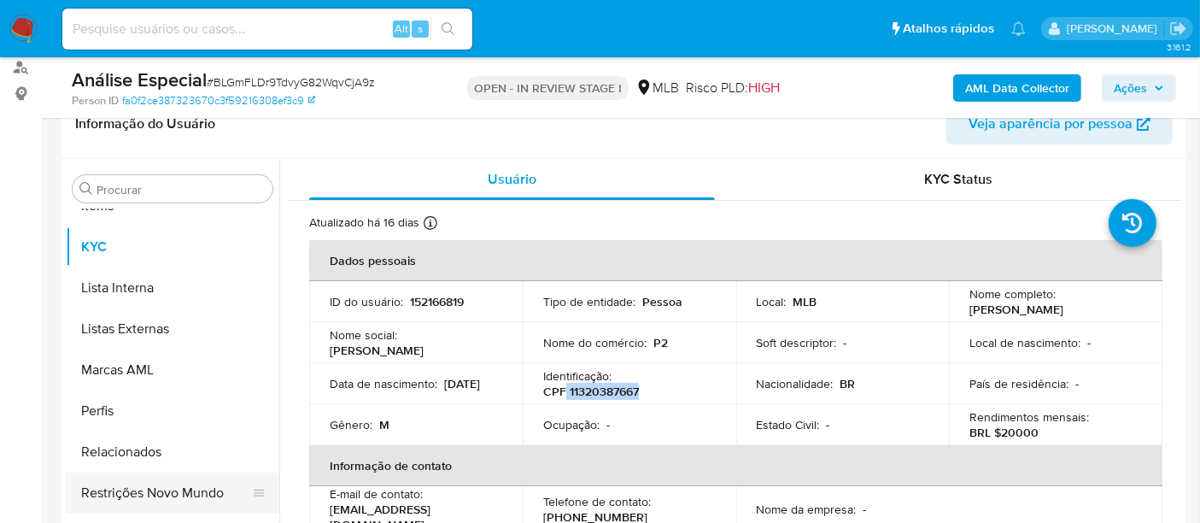
click at [168, 485] on button "Restrições Novo Mundo" at bounding box center [166, 492] width 200 height 41
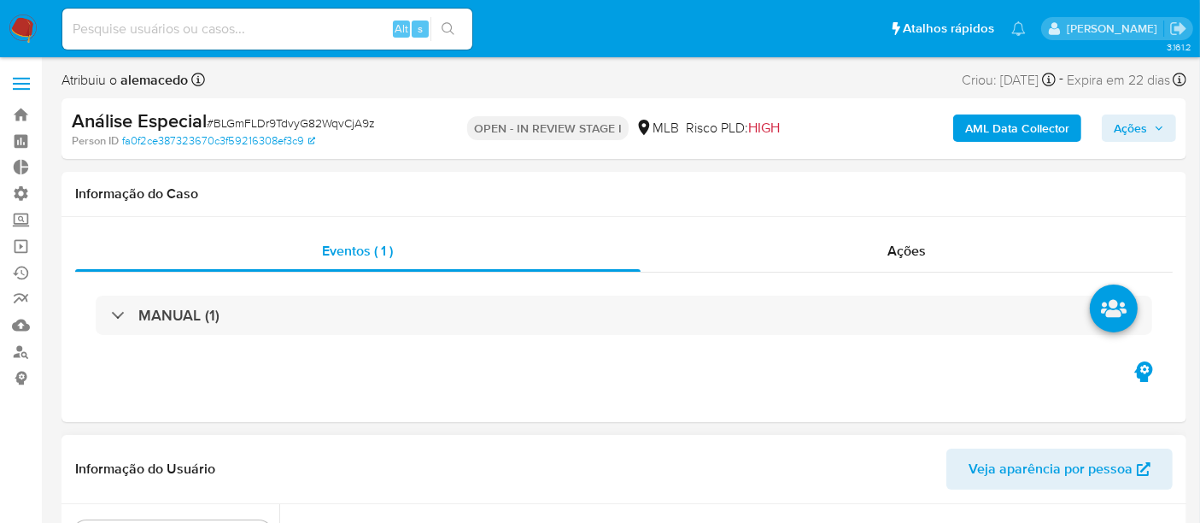
scroll to position [284, 0]
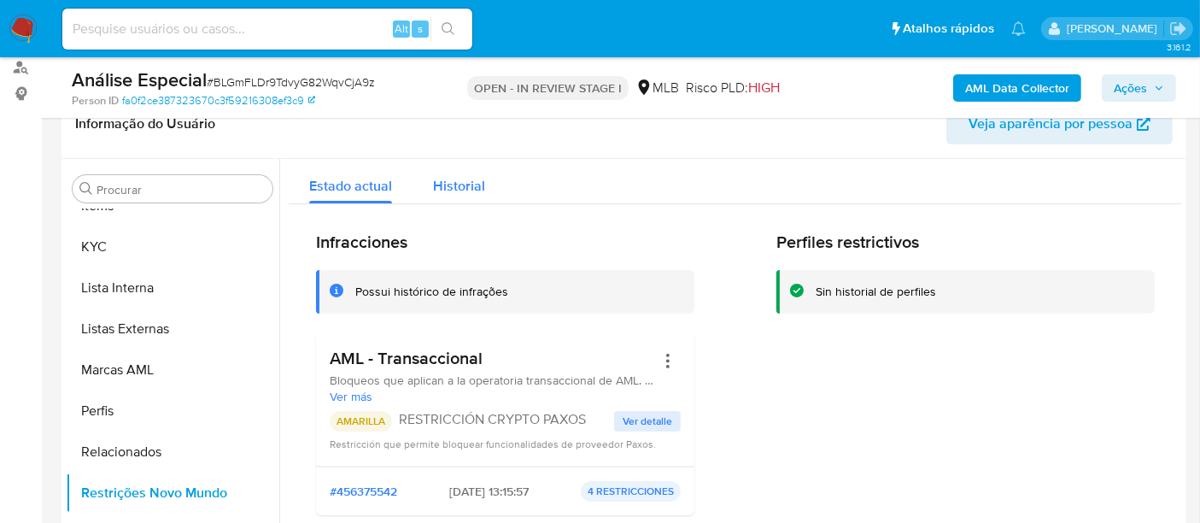
click at [444, 190] on span "Historial" at bounding box center [459, 186] width 52 height 20
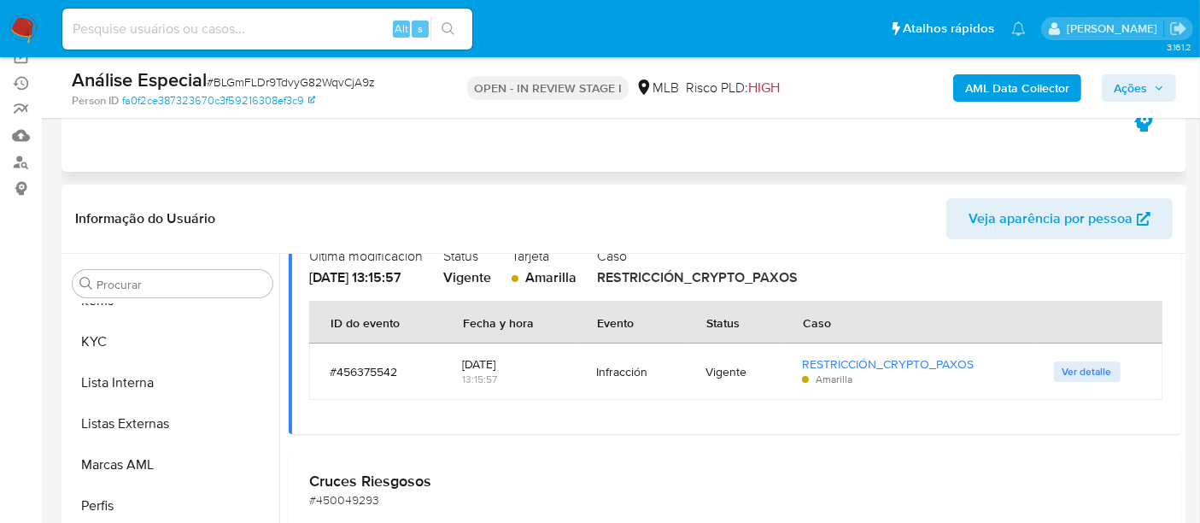
scroll to position [0, 0]
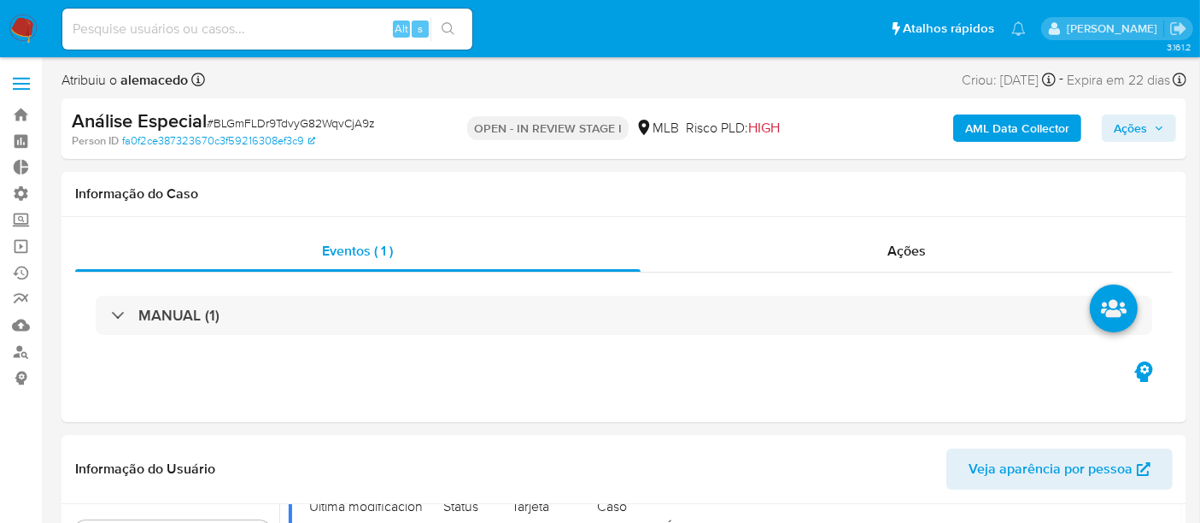
click at [1137, 135] on span "Ações" at bounding box center [1130, 127] width 33 height 27
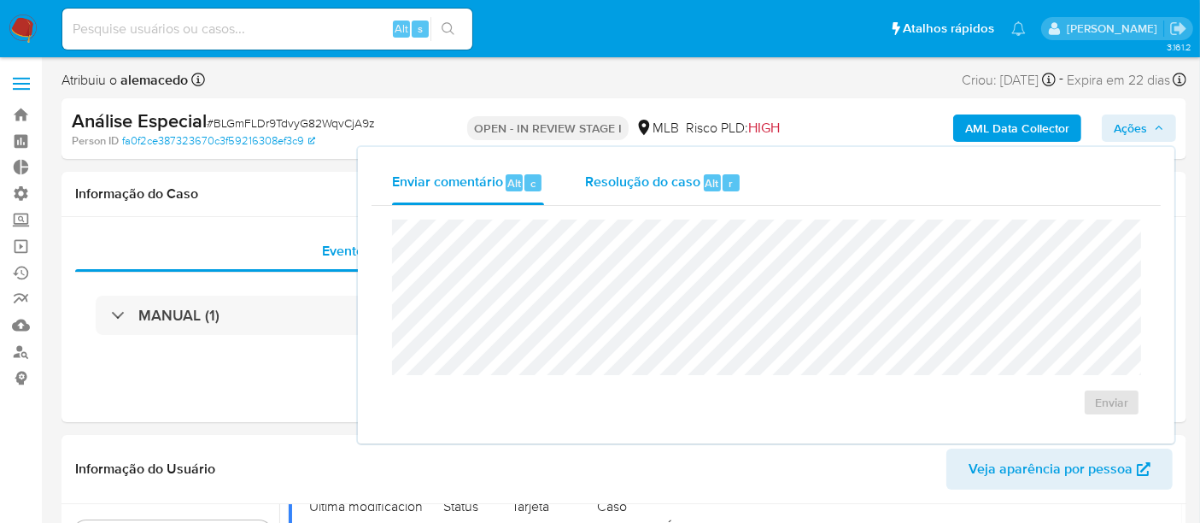
click at [677, 190] on span "Resolução do caso" at bounding box center [642, 183] width 115 height 20
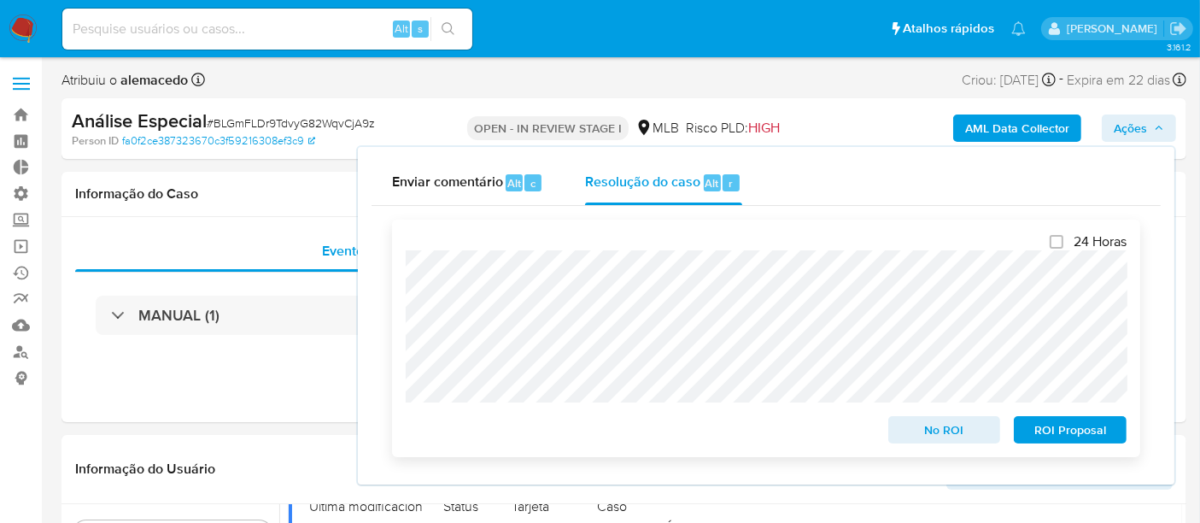
click at [966, 420] on span "No ROI" at bounding box center [944, 430] width 89 height 24
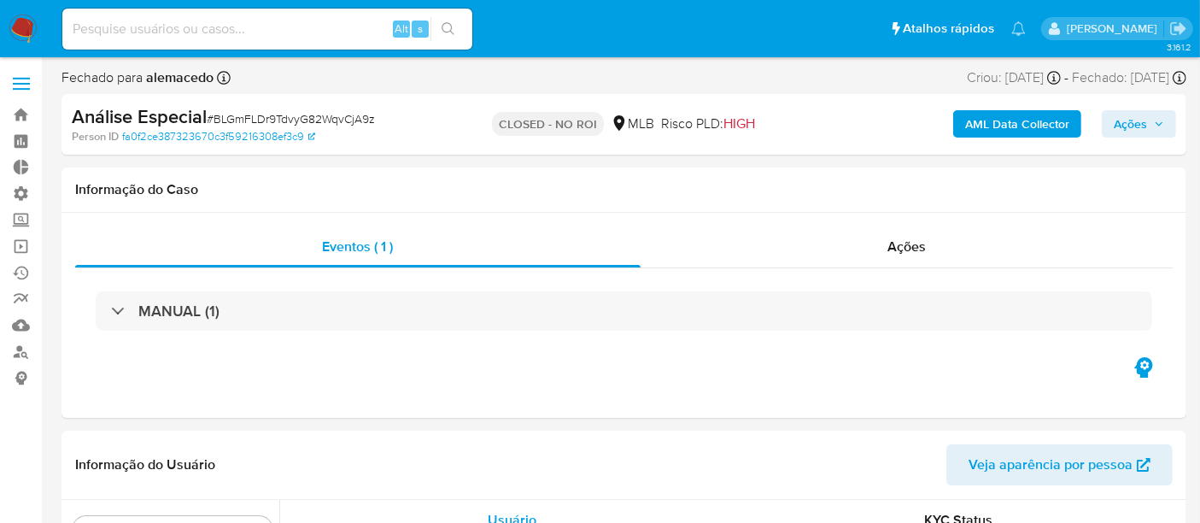
scroll to position [885, 0]
select select "10"
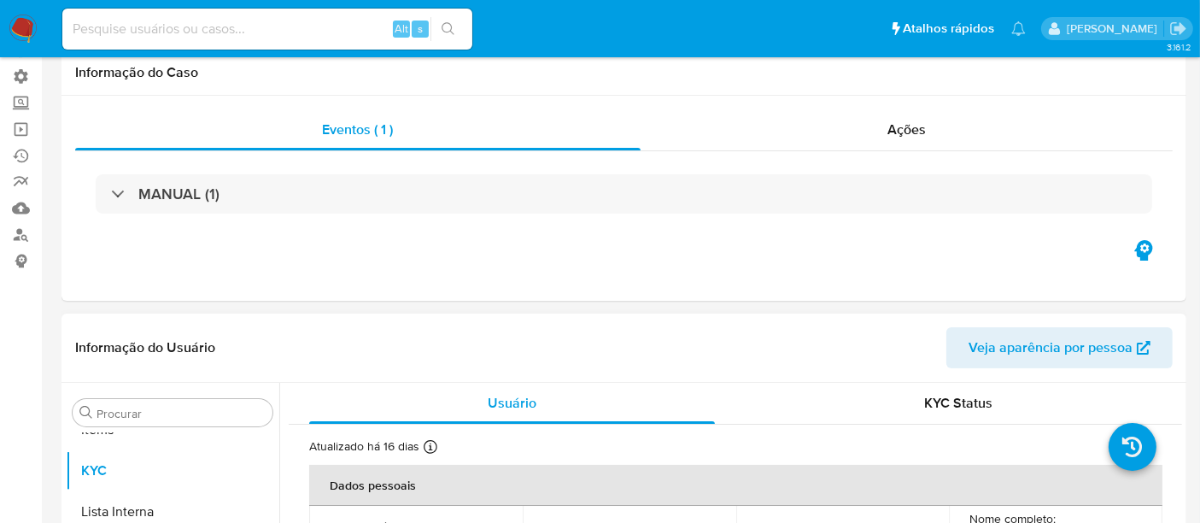
scroll to position [0, 0]
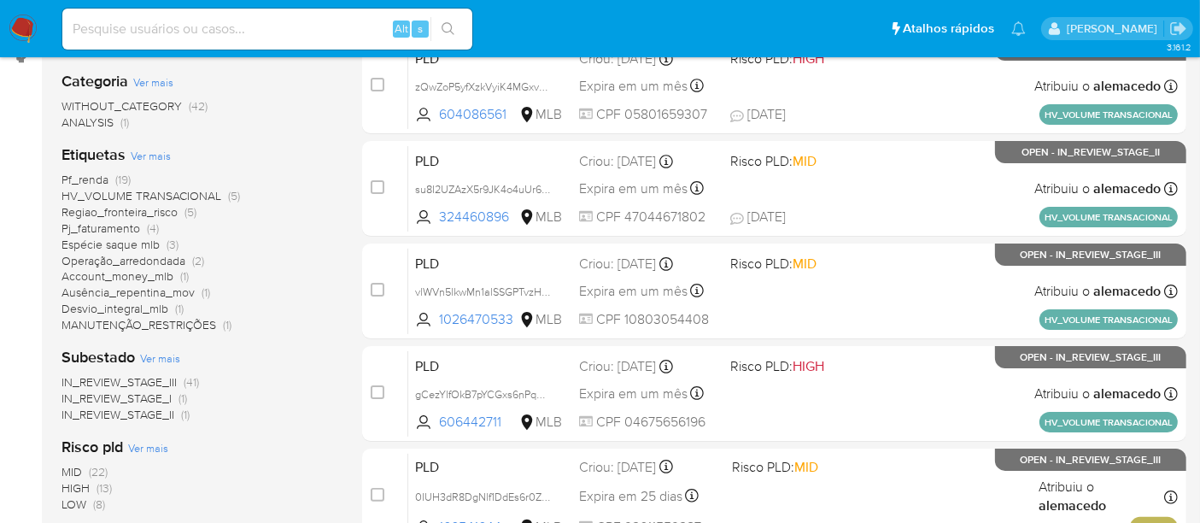
scroll to position [379, 0]
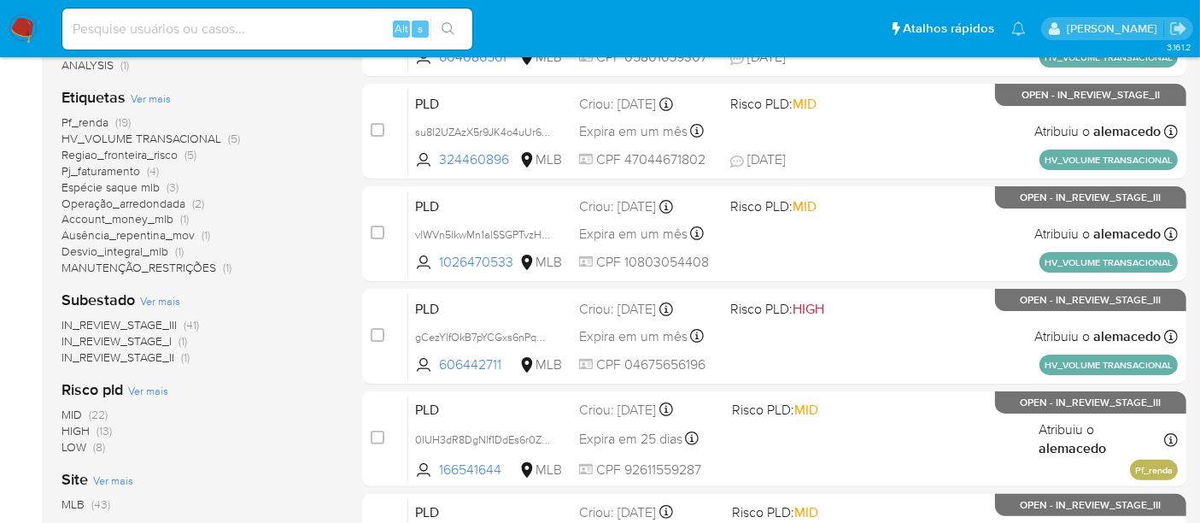
click at [193, 269] on span "MANUTENÇÃO_RESTRIÇÕES" at bounding box center [138, 267] width 155 height 17
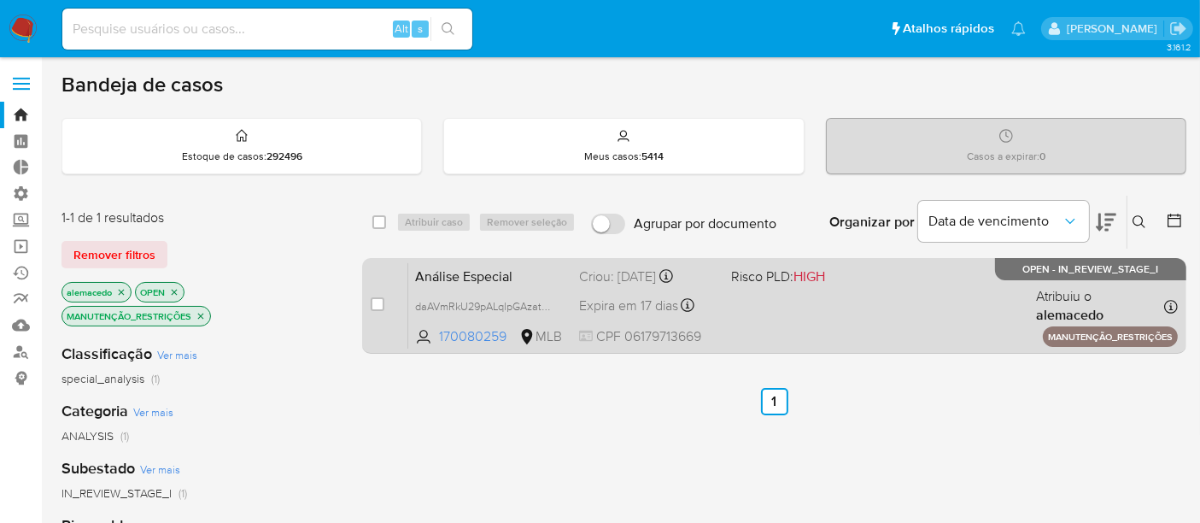
click at [547, 279] on span "Análise Especial" at bounding box center [490, 275] width 150 height 22
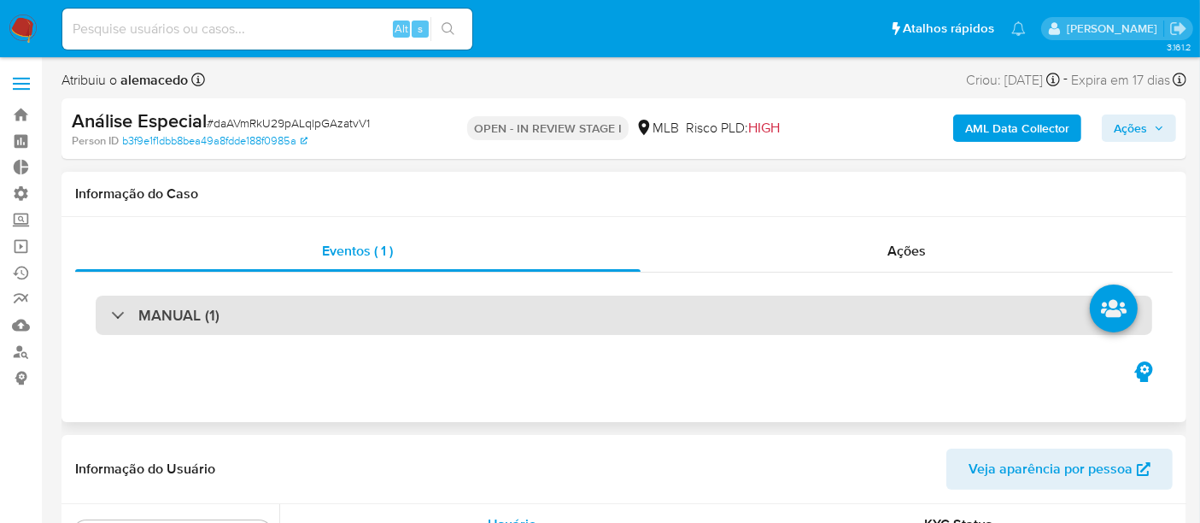
scroll to position [885, 0]
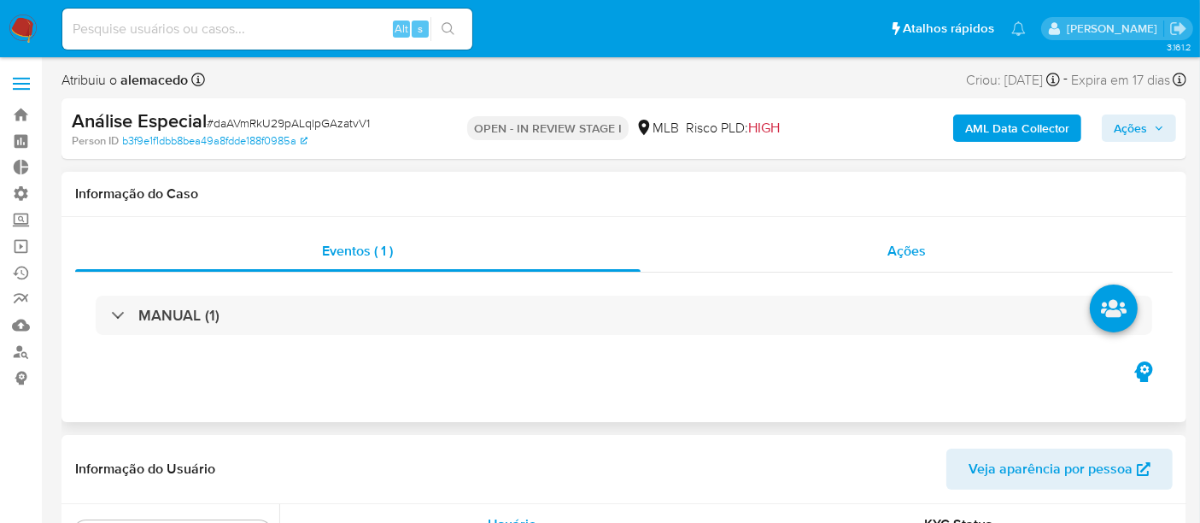
select select "10"
click at [907, 260] on span "Ações" at bounding box center [906, 251] width 38 height 20
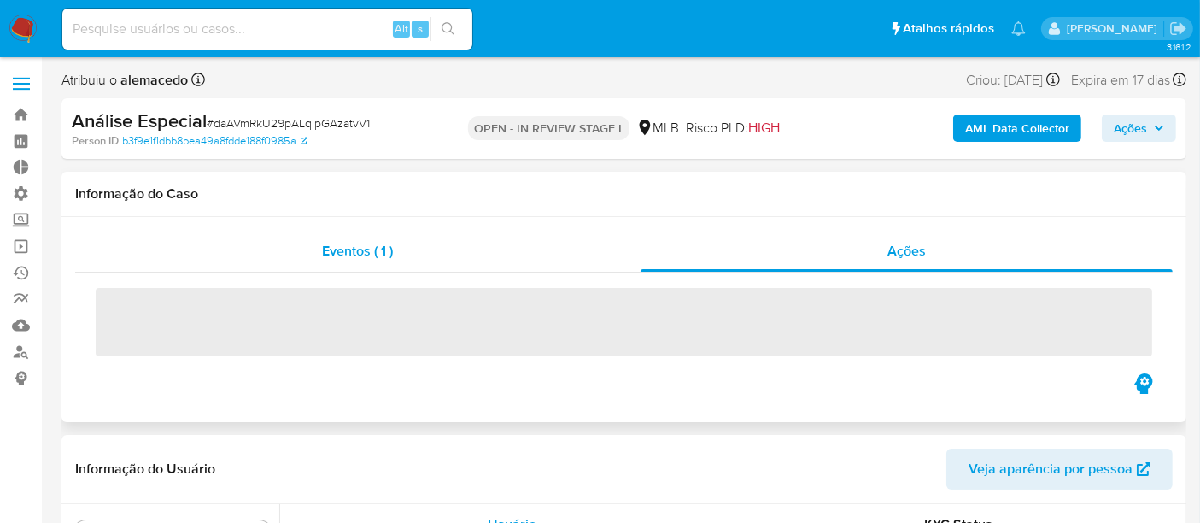
click at [371, 248] on span "Eventos ( 1 )" at bounding box center [357, 251] width 71 height 20
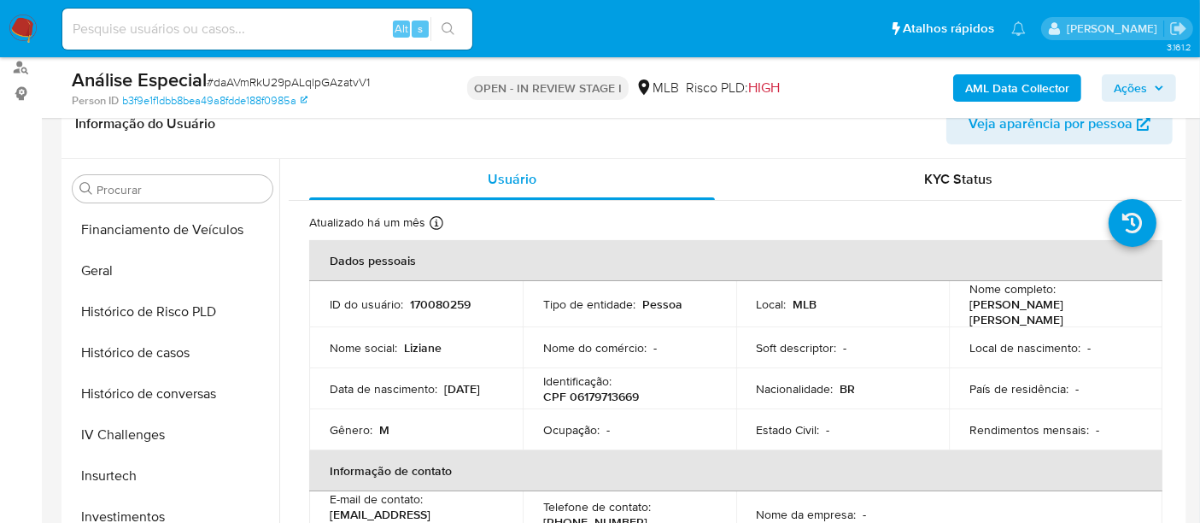
scroll to position [505, 0]
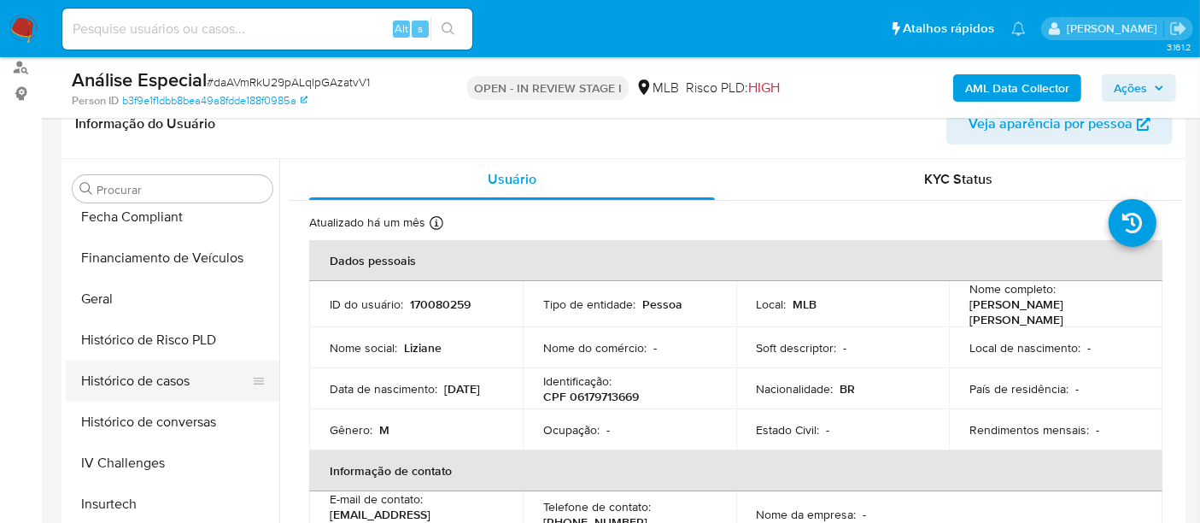
click at [162, 382] on button "Histórico de casos" at bounding box center [166, 380] width 200 height 41
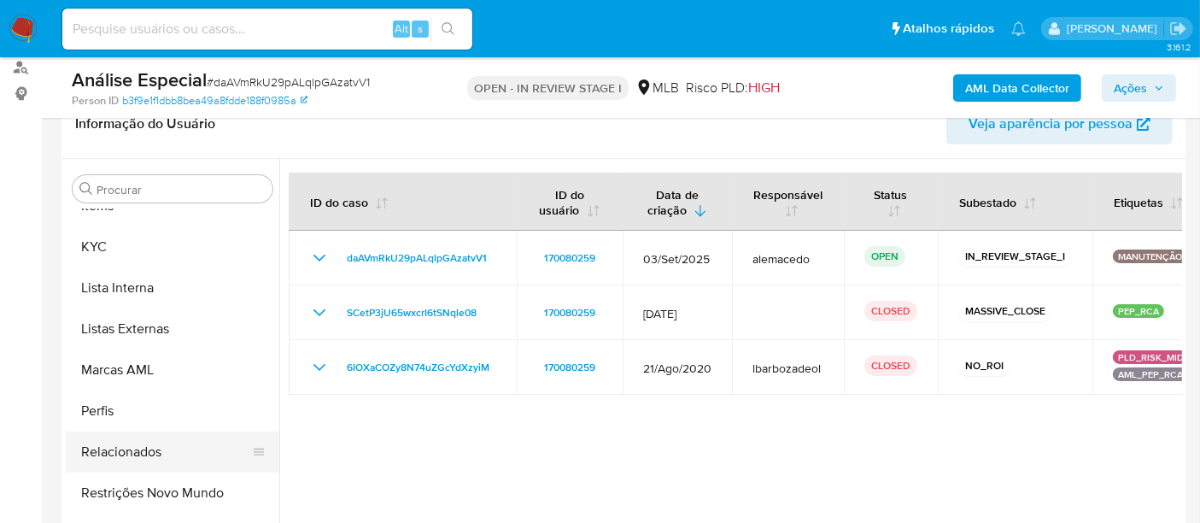
scroll to position [884, 0]
click at [167, 487] on button "Restrições Novo Mundo" at bounding box center [166, 493] width 200 height 41
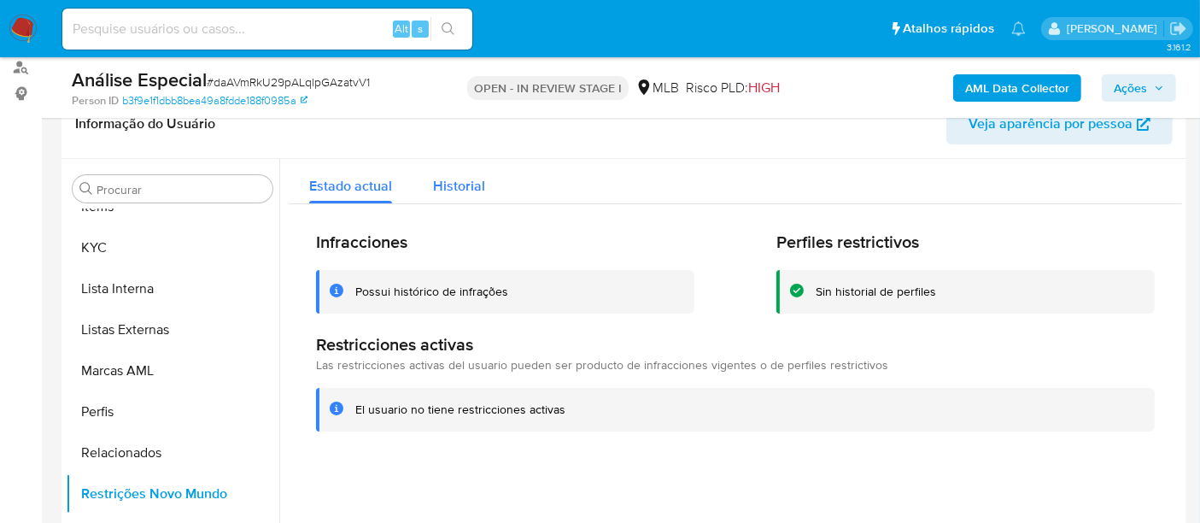
click at [441, 187] on span "Historial" at bounding box center [459, 186] width 52 height 20
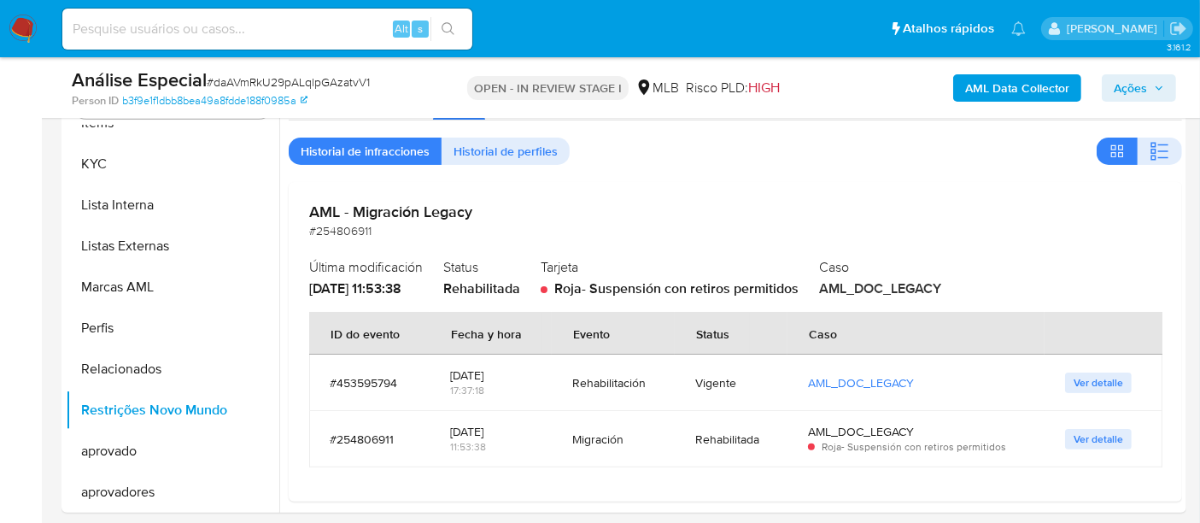
scroll to position [474, 0]
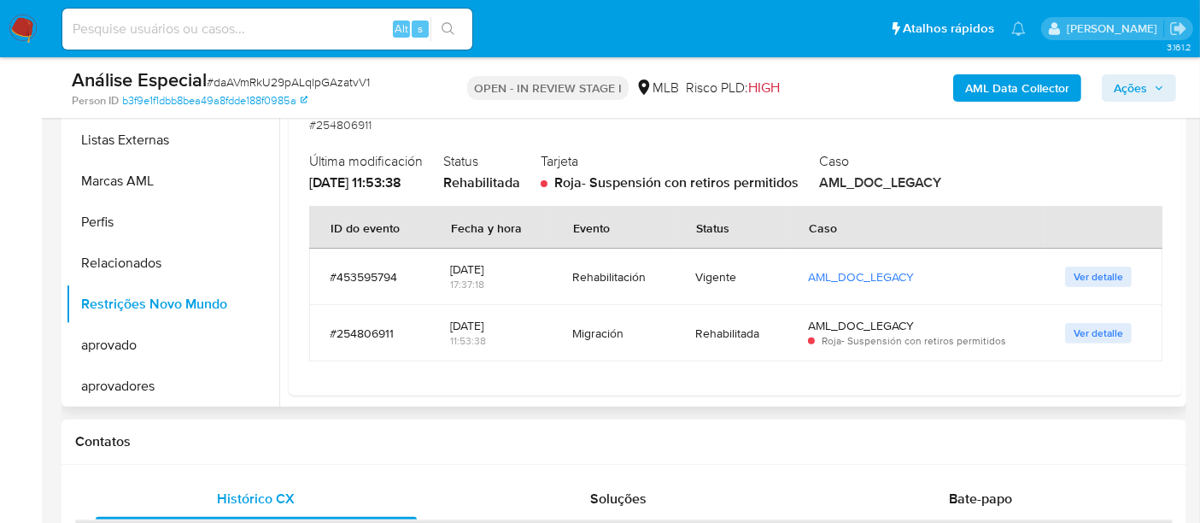
click at [1112, 268] on span "Ver detalle" at bounding box center [1098, 276] width 50 height 17
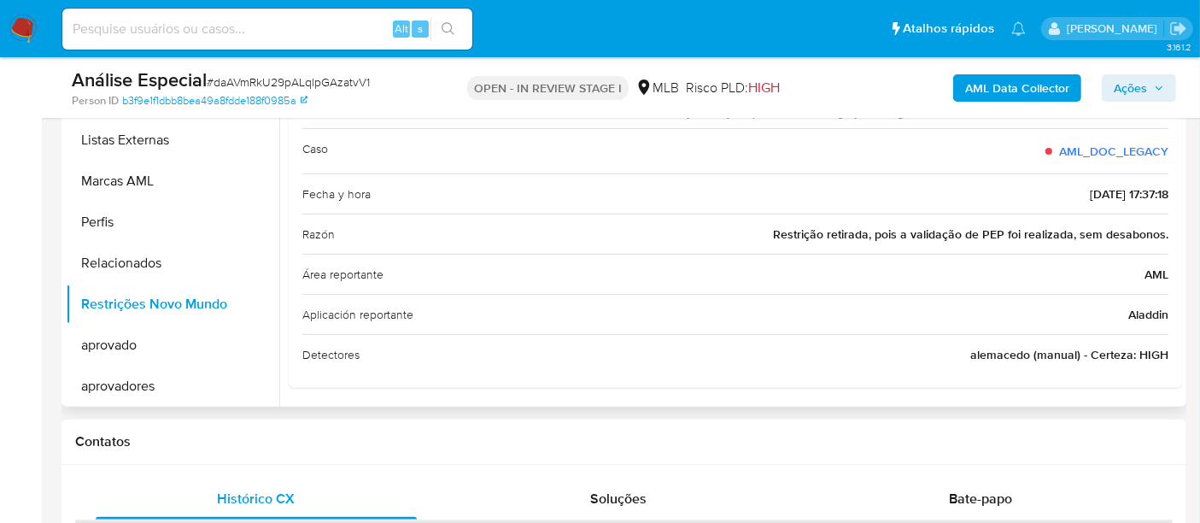
drag, startPoint x: 763, startPoint y: 228, endPoint x: 1183, endPoint y: 231, distance: 419.3
click at [1183, 231] on div "Procurar Adiantamentos de Dinheiro Anexos CBT Cartões Contas Bancárias Dados Mo…" at bounding box center [623, 187] width 1125 height 437
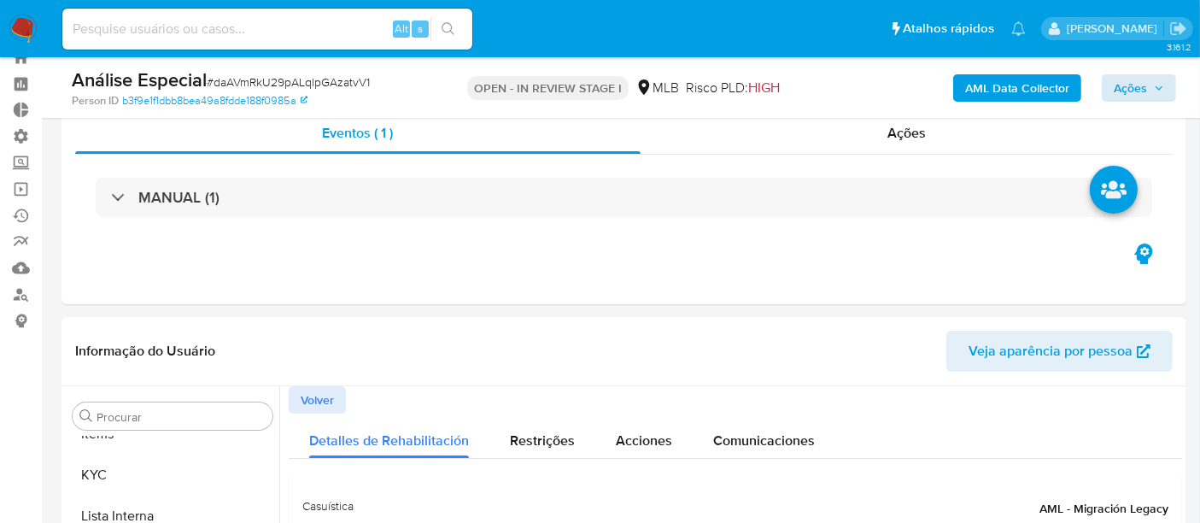
scroll to position [0, 0]
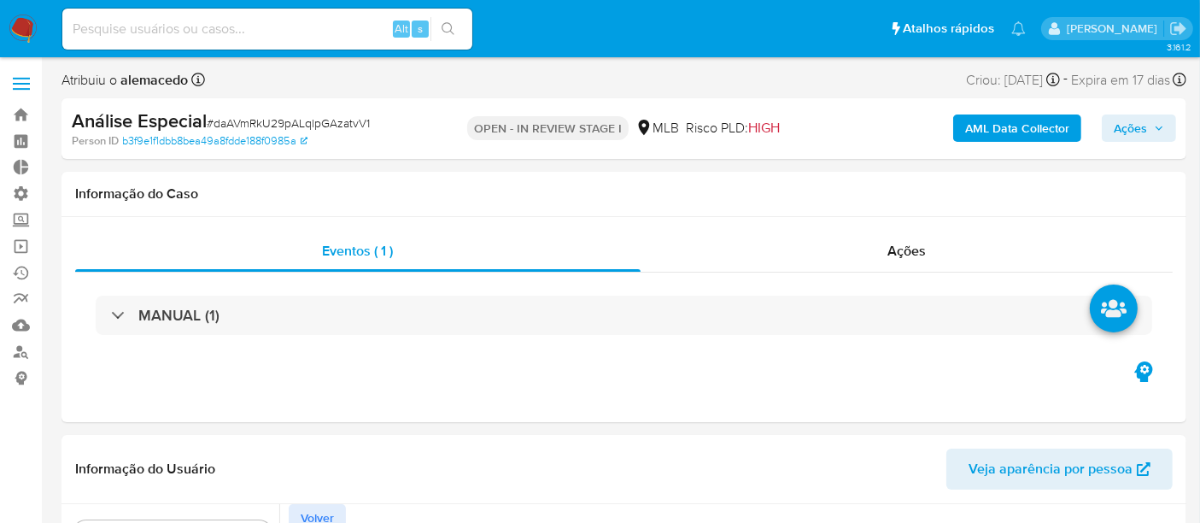
click at [1143, 132] on span "Ações" at bounding box center [1130, 127] width 33 height 27
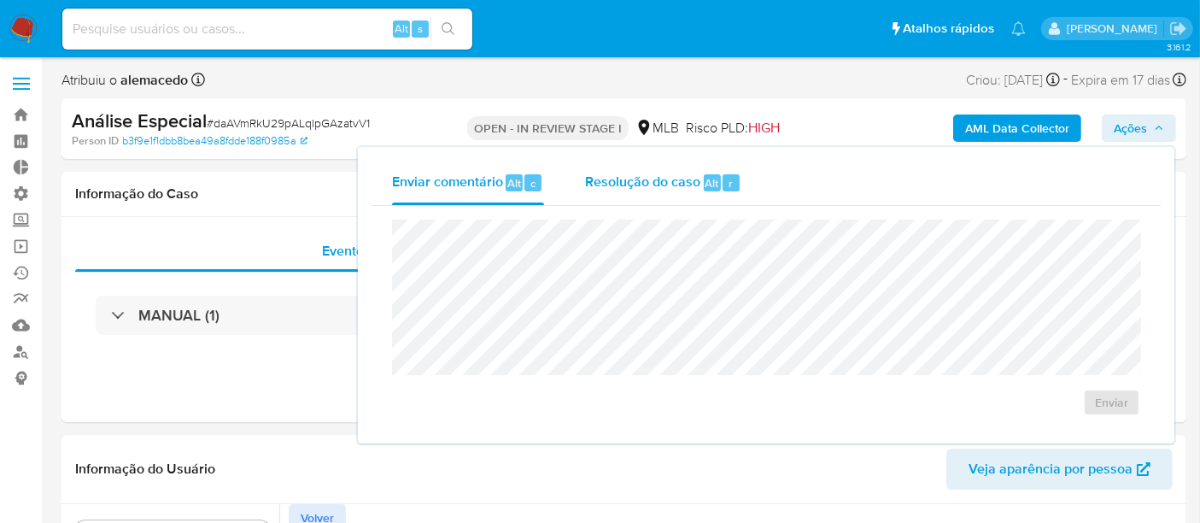
click at [622, 178] on span "Resolução do caso" at bounding box center [642, 183] width 115 height 20
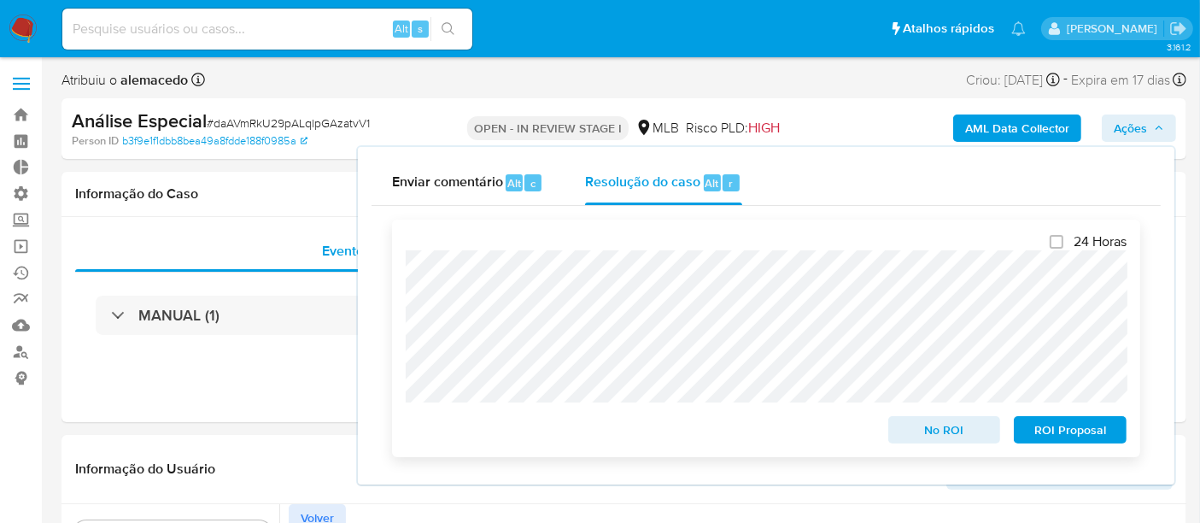
click at [958, 435] on span "No ROI" at bounding box center [944, 430] width 89 height 24
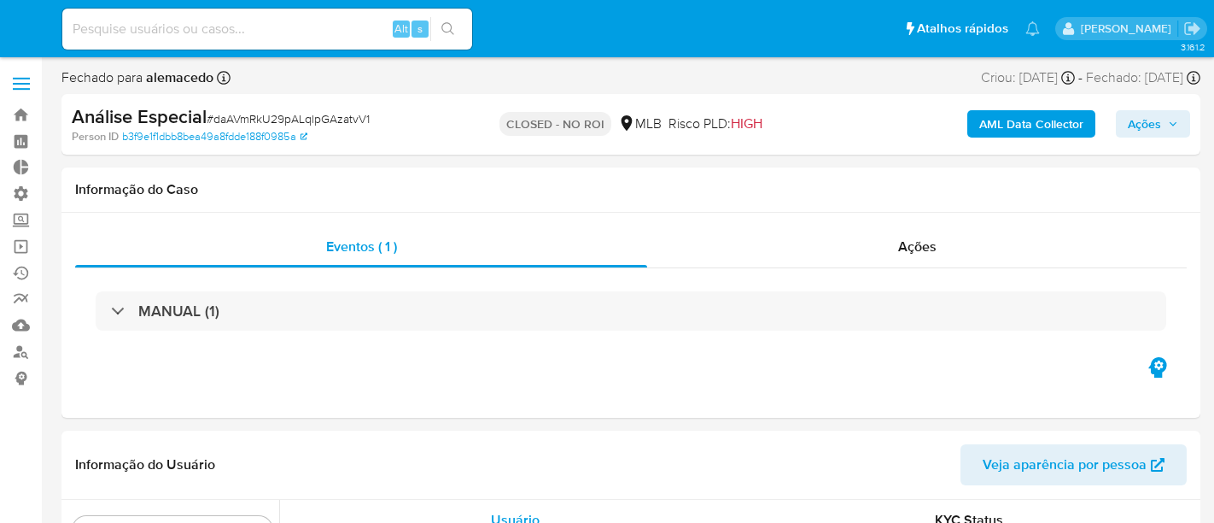
select select "10"
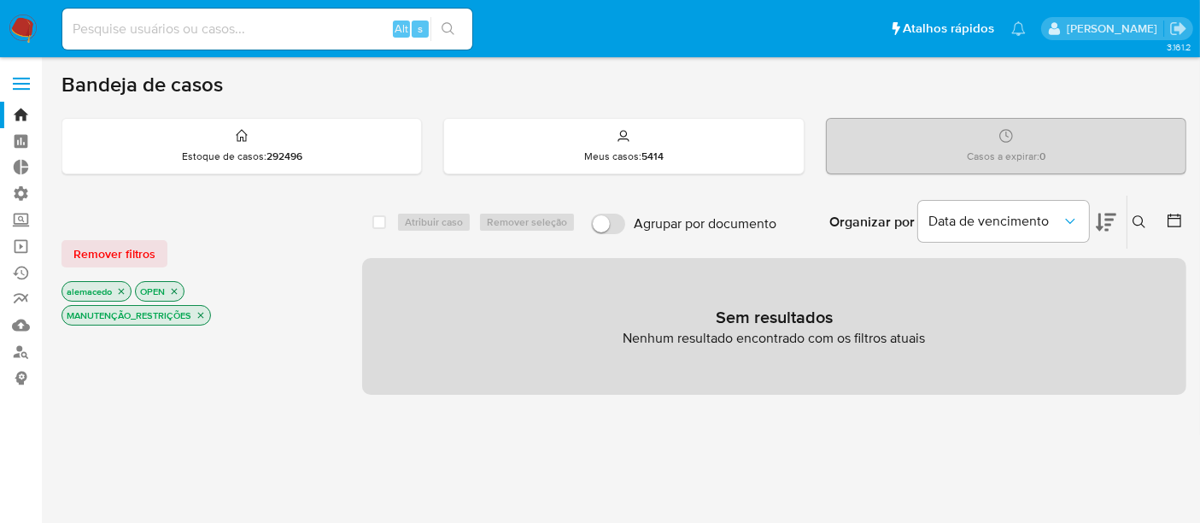
click at [197, 311] on icon "close-filter" at bounding box center [201, 315] width 10 height 10
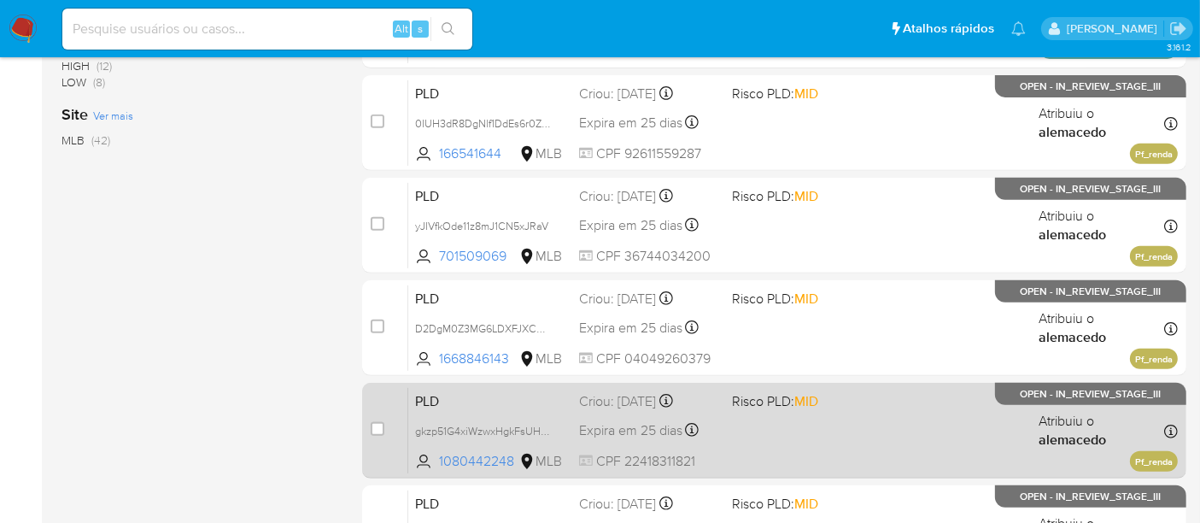
scroll to position [220, 0]
